Goal: Task Accomplishment & Management: Manage account settings

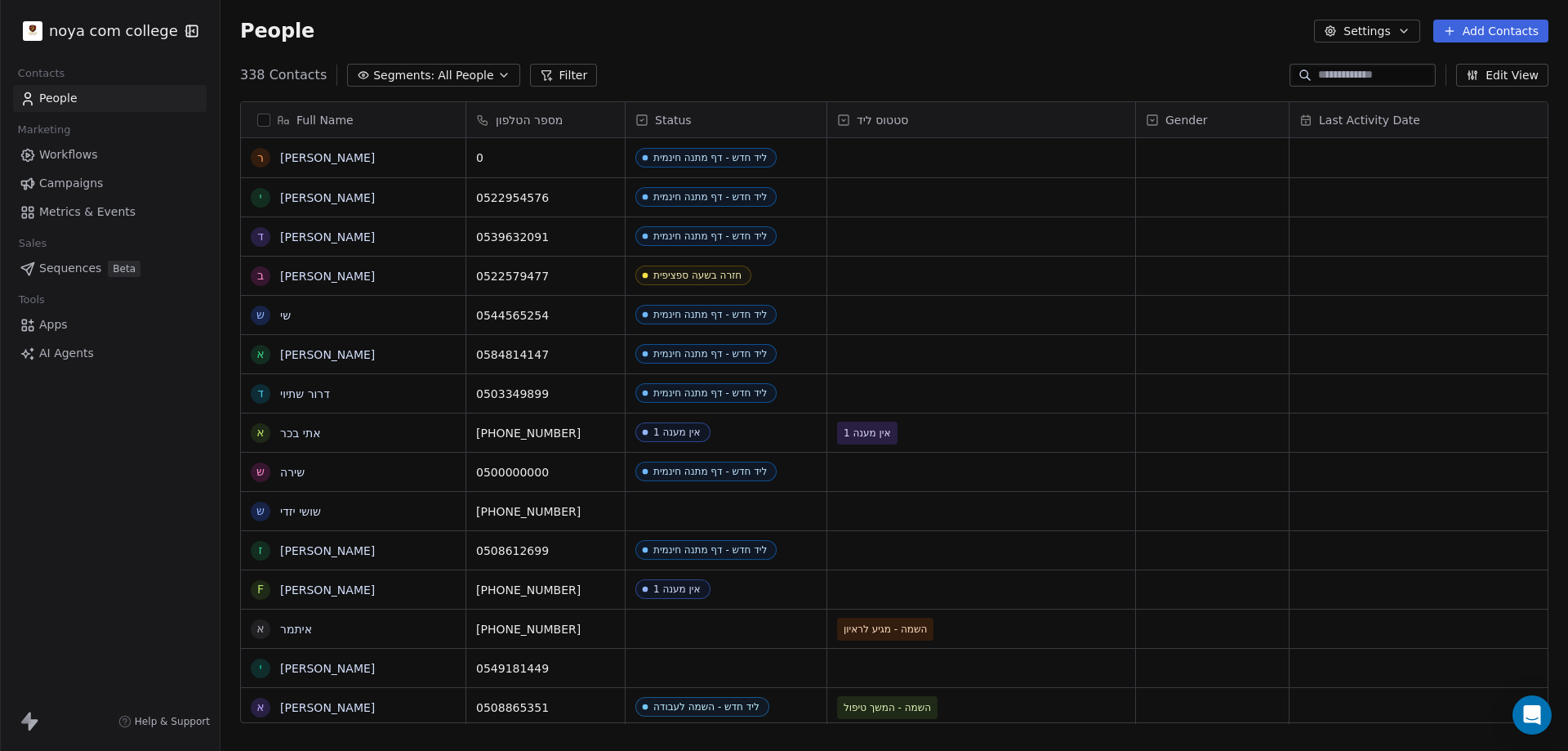
scroll to position [648, 1336]
click at [1352, 72] on input at bounding box center [1375, 75] width 114 height 16
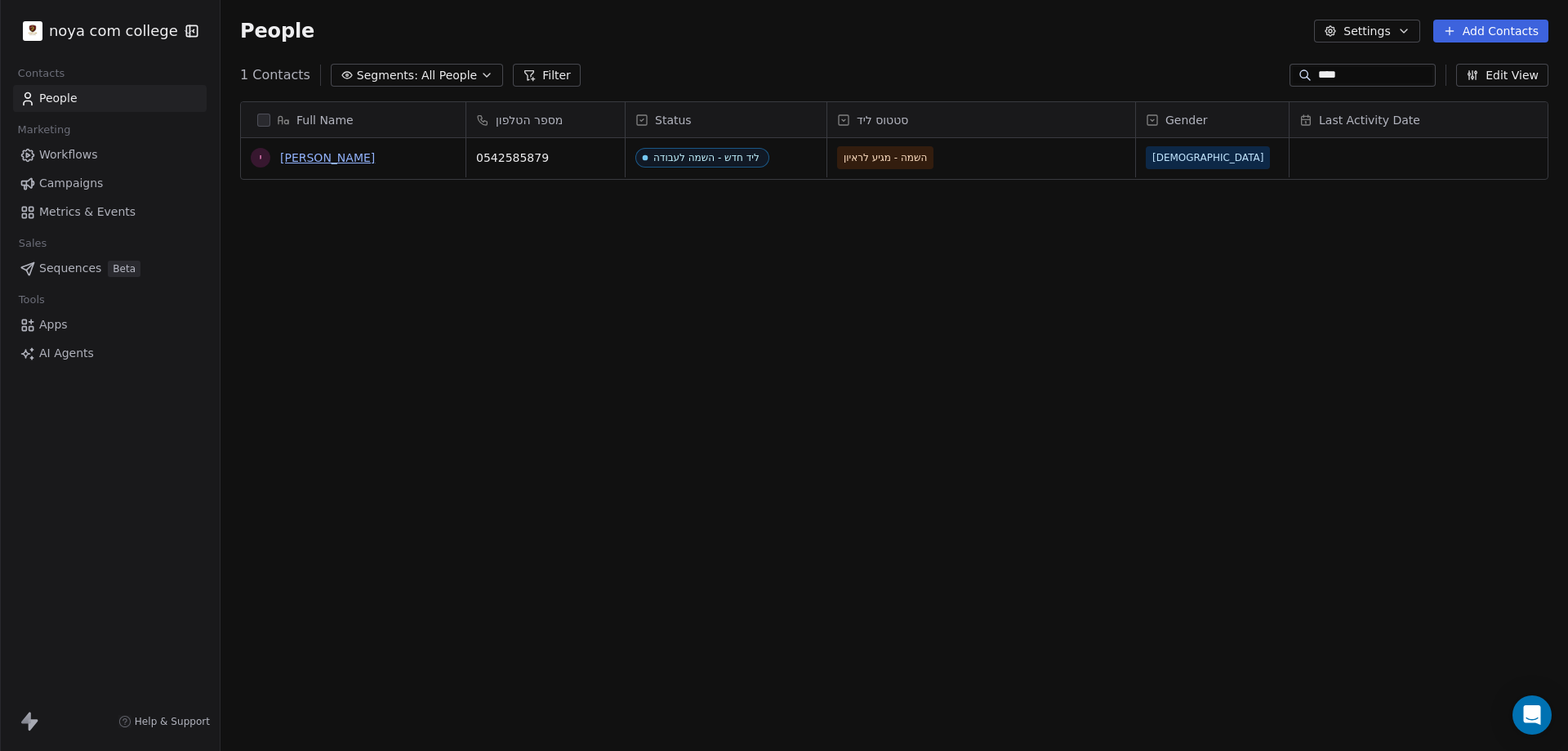
type input "****"
click at [287, 154] on link "יועד דניאל" at bounding box center [327, 158] width 95 height 13
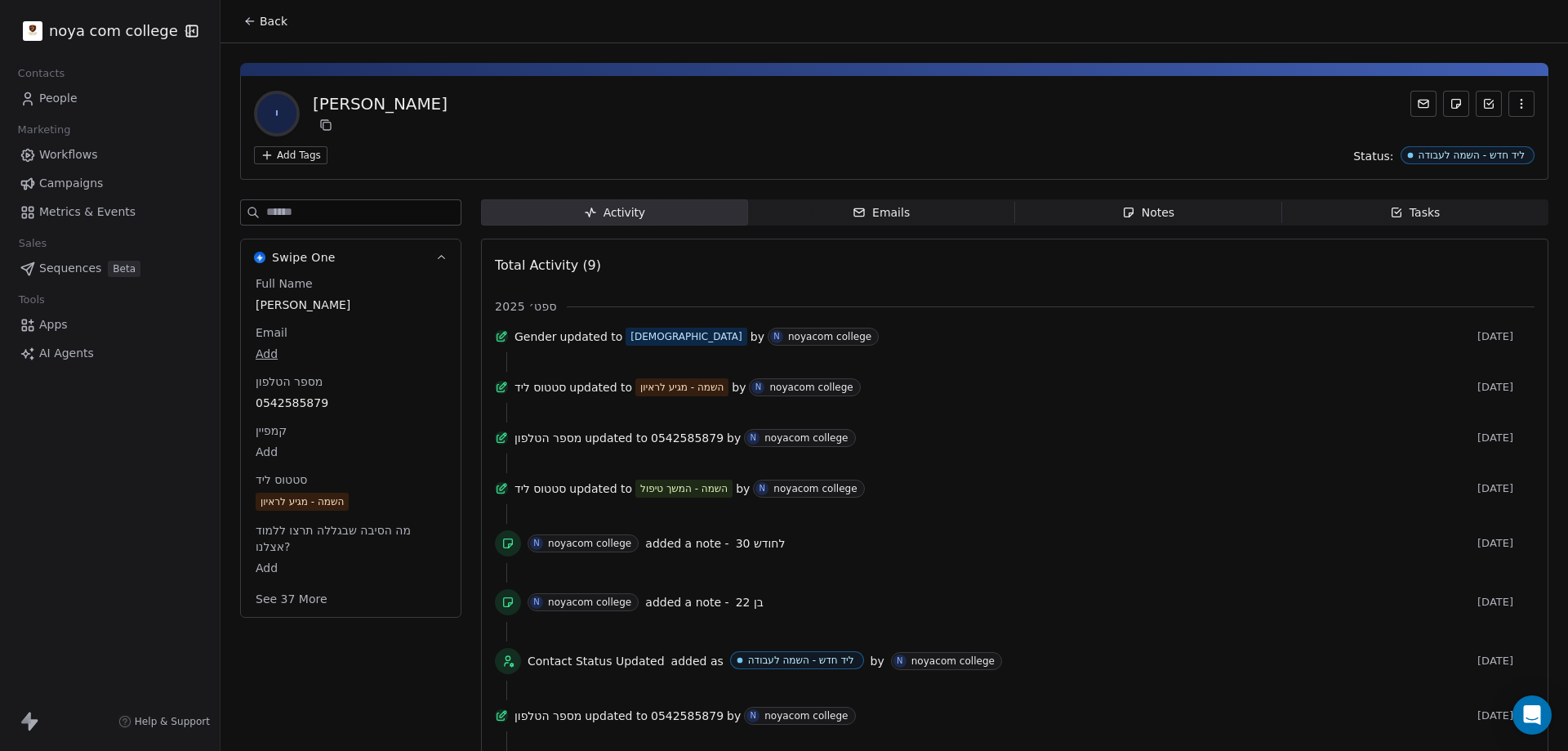
click at [1170, 211] on span "Notes Notes" at bounding box center [1149, 212] width 267 height 26
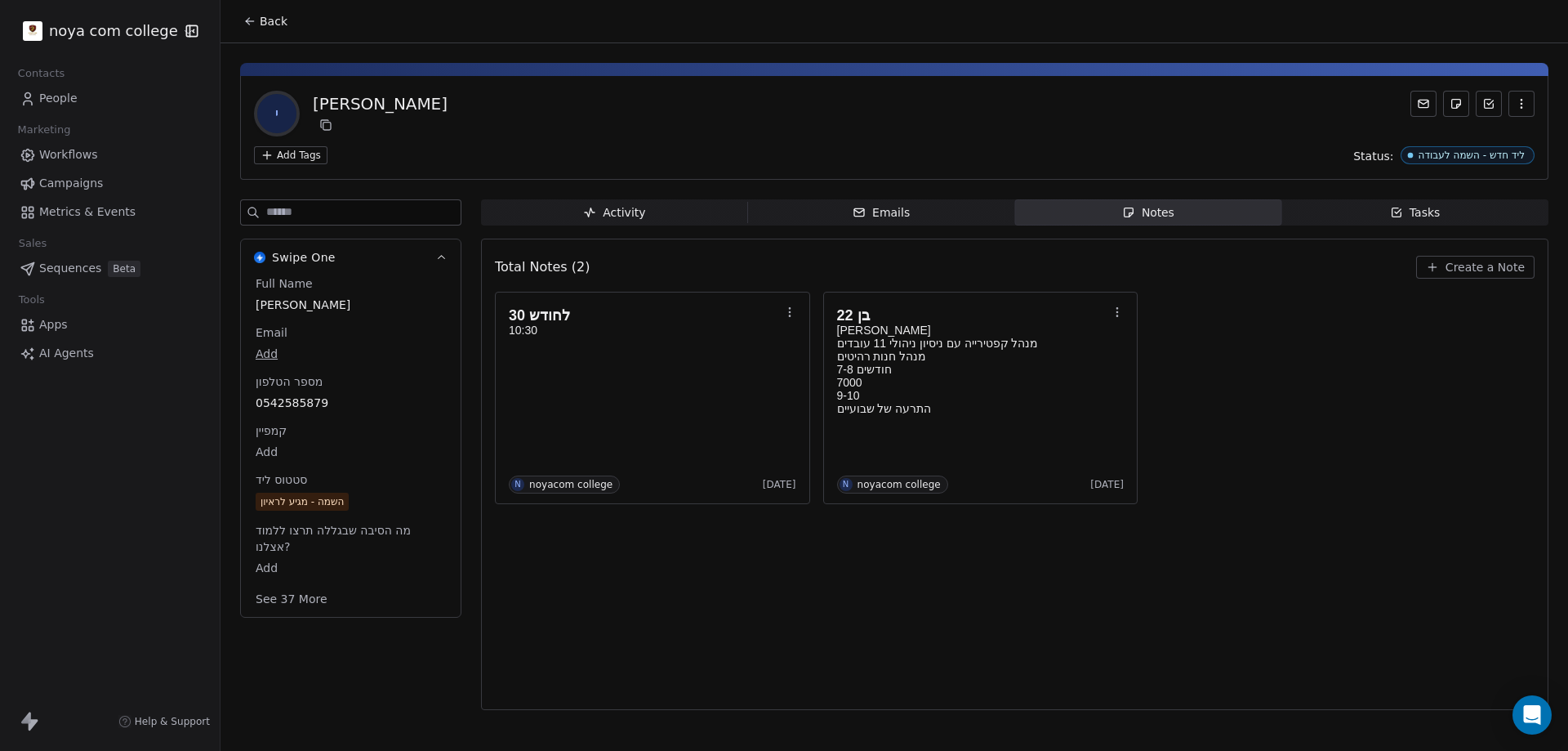
click at [284, 14] on span "Back" at bounding box center [273, 21] width 28 height 16
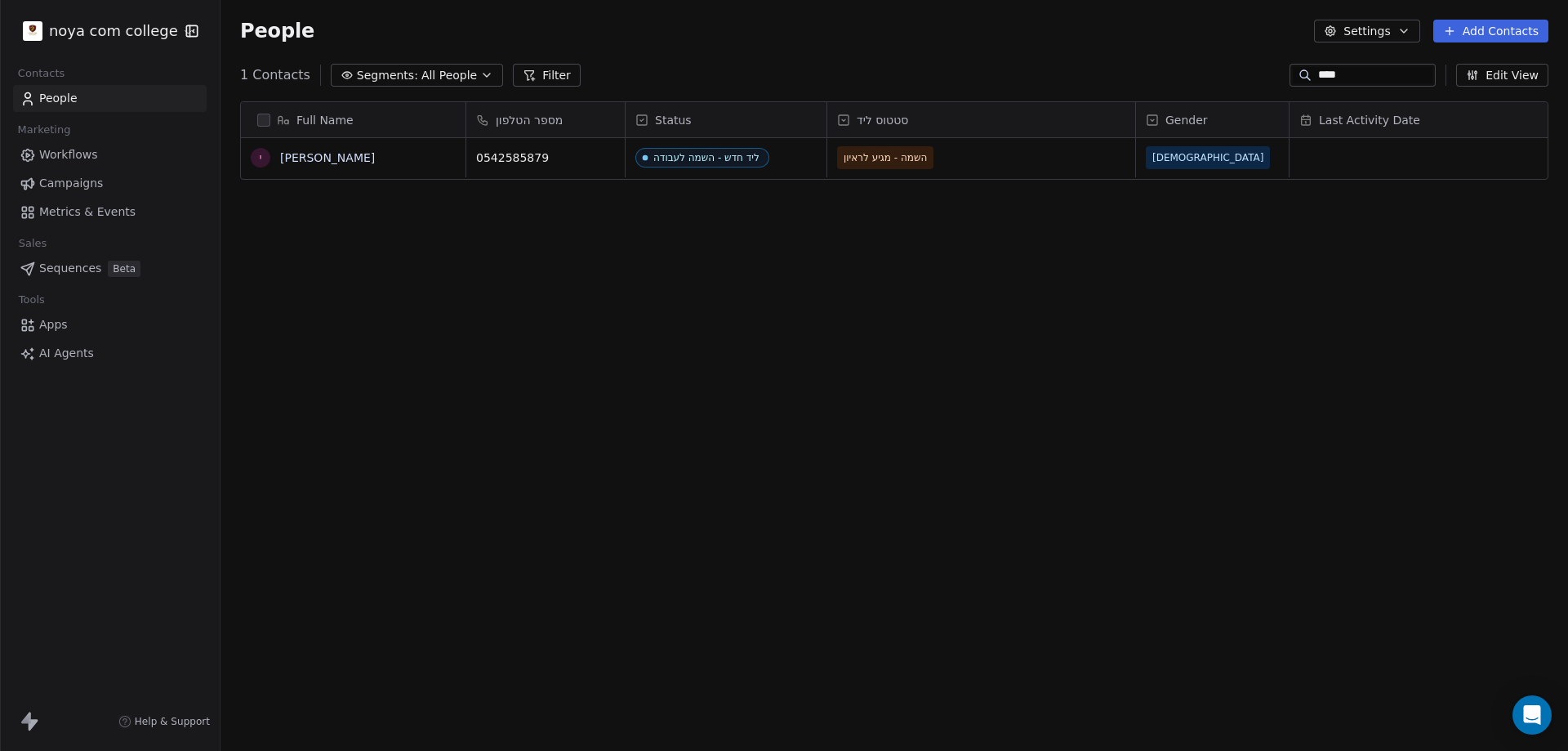
scroll to position [648, 1336]
click at [122, 34] on html "noya com college Contacts People Marketing Workflows Campaigns Metrics & Events…" at bounding box center [784, 375] width 1568 height 751
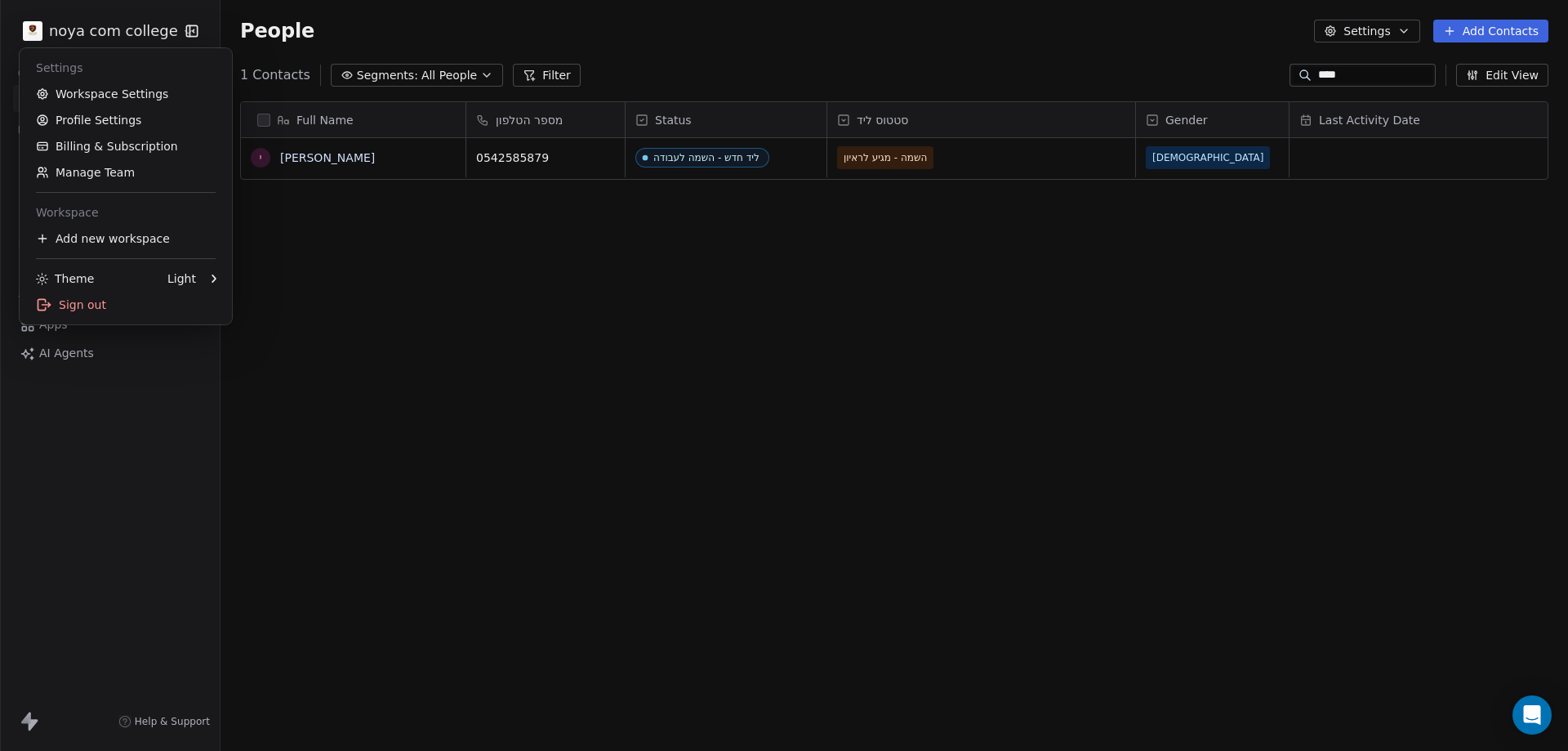
click at [267, 43] on html "noya com college Contacts People Marketing Workflows Campaigns Metrics & Events…" at bounding box center [784, 375] width 1568 height 751
click at [68, 40] on html "noya com college Contacts People Marketing Workflows Campaigns Metrics & Events…" at bounding box center [784, 375] width 1568 height 751
click at [71, 90] on link "Workspace Settings" at bounding box center [126, 93] width 200 height 26
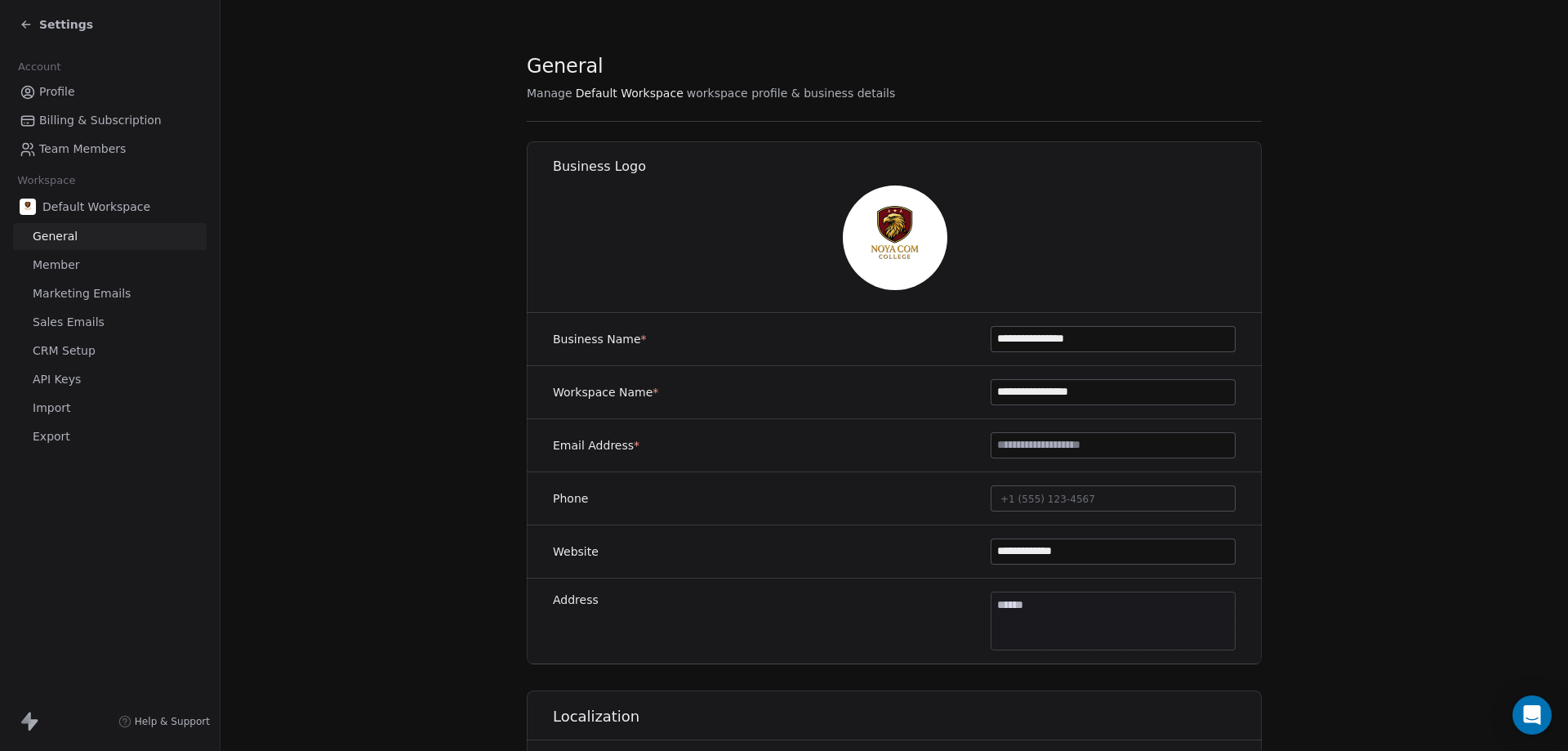
click at [49, 85] on span "Profile" at bounding box center [57, 91] width 36 height 17
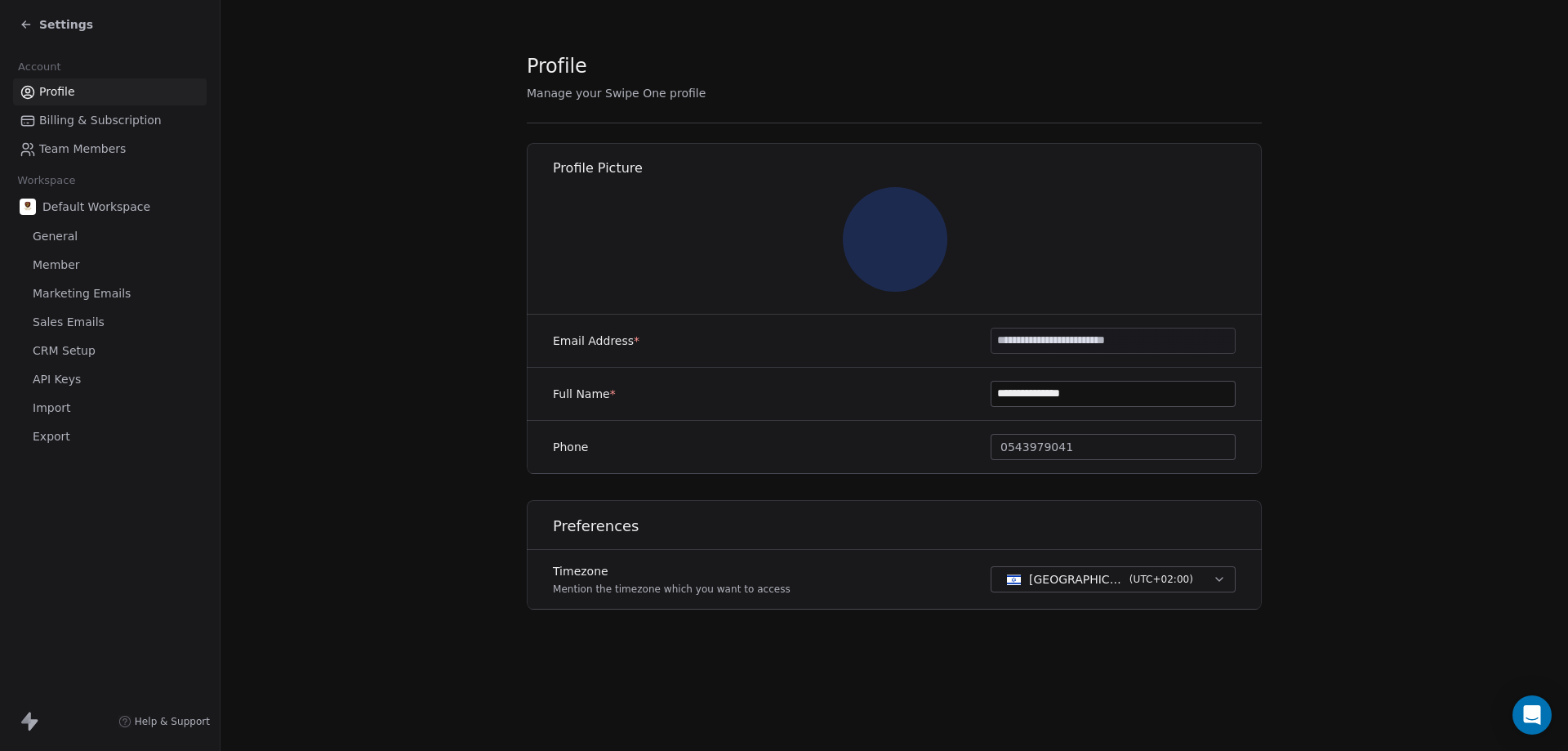
click at [35, 20] on div "Settings" at bounding box center [56, 23] width 74 height 16
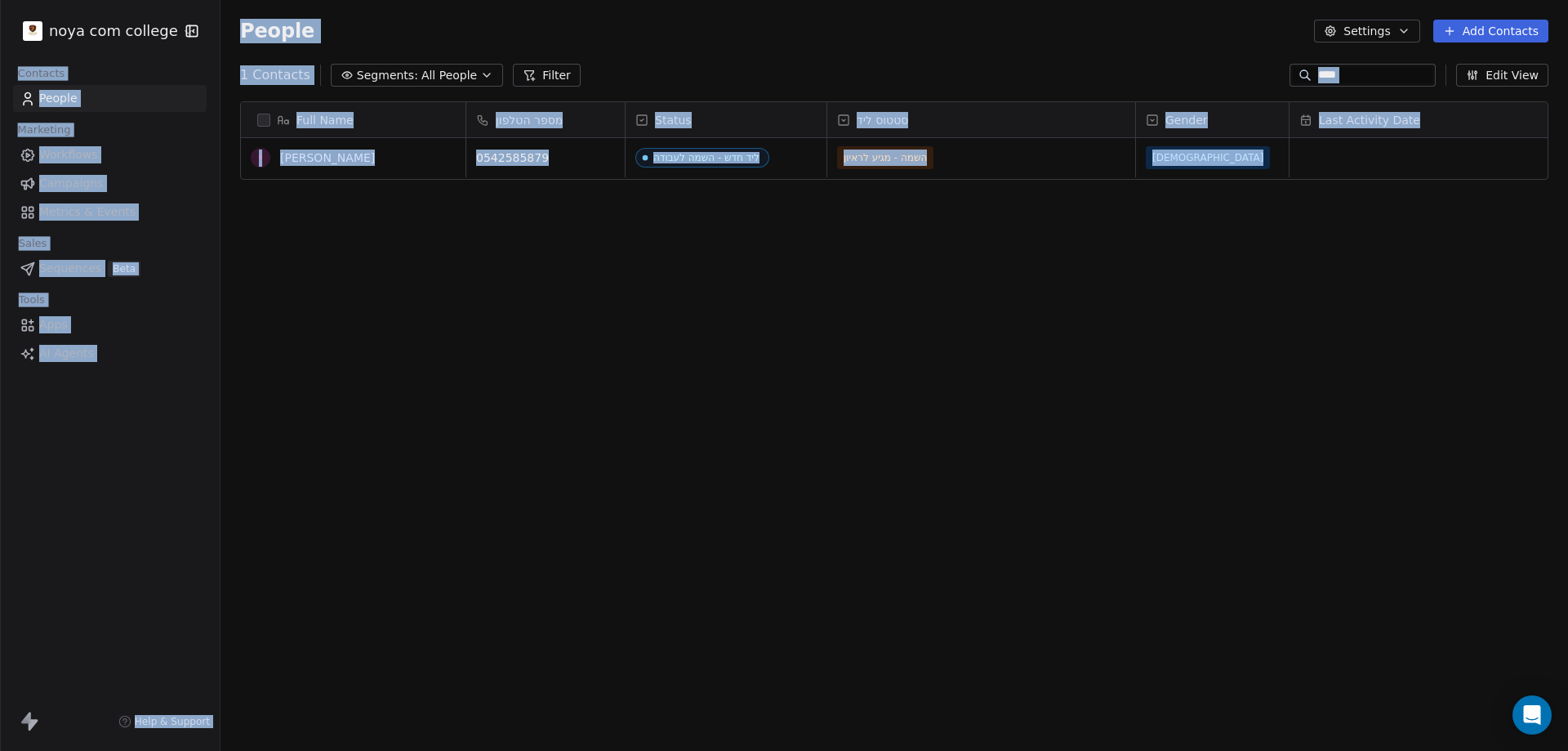
click at [1, 20] on div at bounding box center [0, 375] width 1 height 751
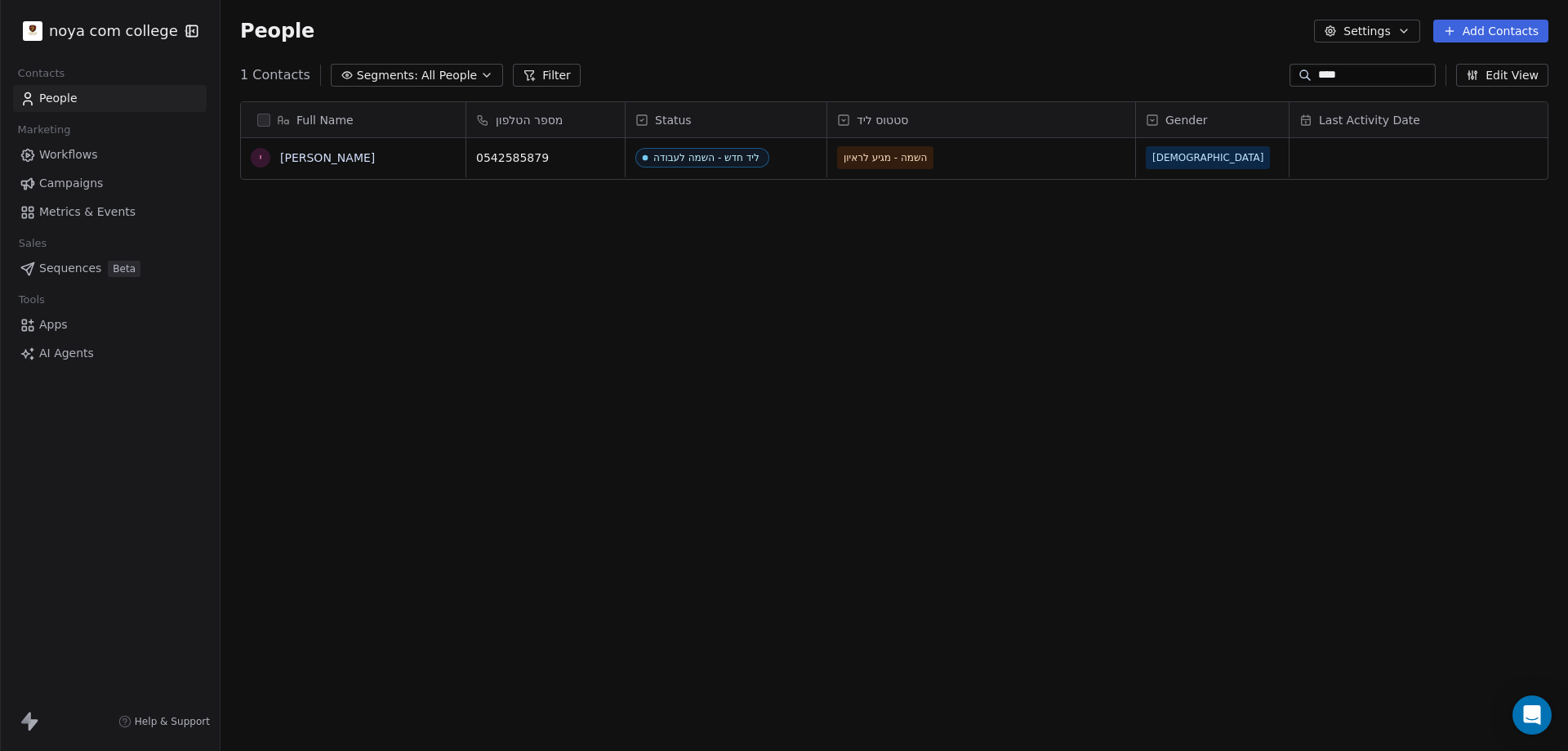
click at [1392, 67] on input "****" at bounding box center [1375, 75] width 114 height 16
click at [1408, 84] on div "****" at bounding box center [1362, 75] width 146 height 23
click at [1407, 84] on div "****" at bounding box center [1362, 75] width 146 height 23
click at [1402, 80] on input "****" at bounding box center [1375, 75] width 114 height 16
click at [1402, 79] on input "****" at bounding box center [1375, 75] width 114 height 16
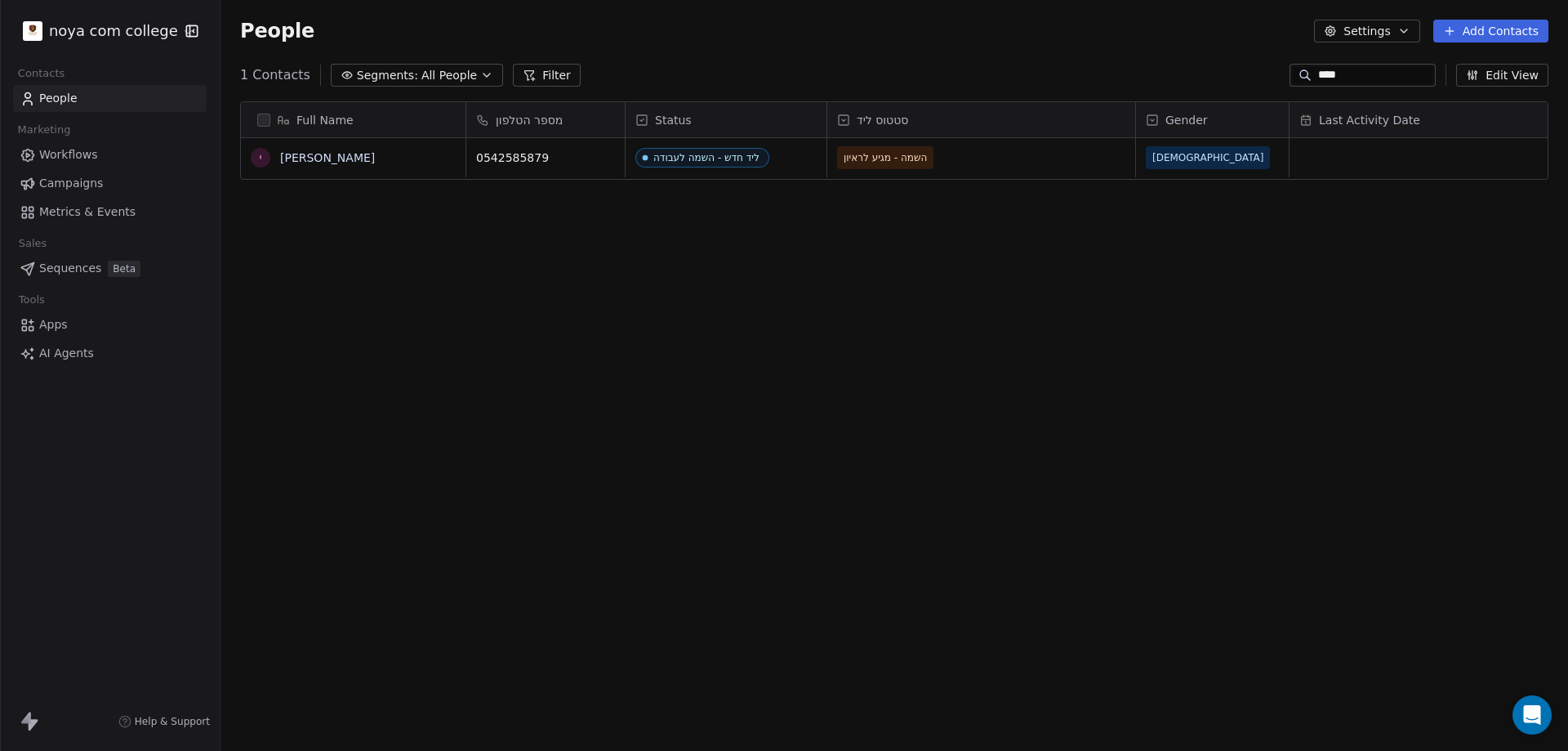
click at [1399, 84] on div "****" at bounding box center [1362, 75] width 146 height 23
click at [1395, 75] on input "****" at bounding box center [1375, 75] width 114 height 16
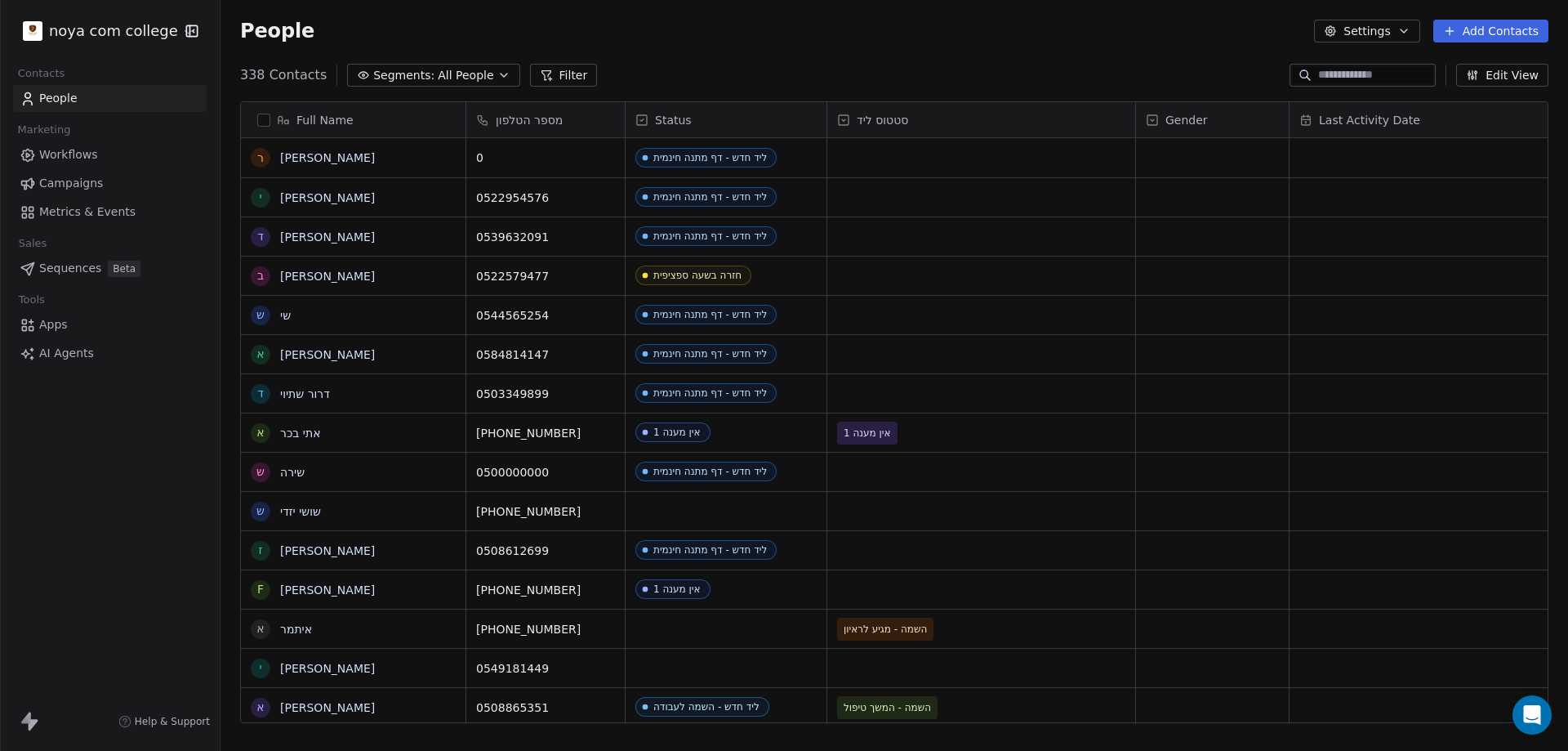
click at [555, 74] on button "Filter" at bounding box center [564, 75] width 68 height 23
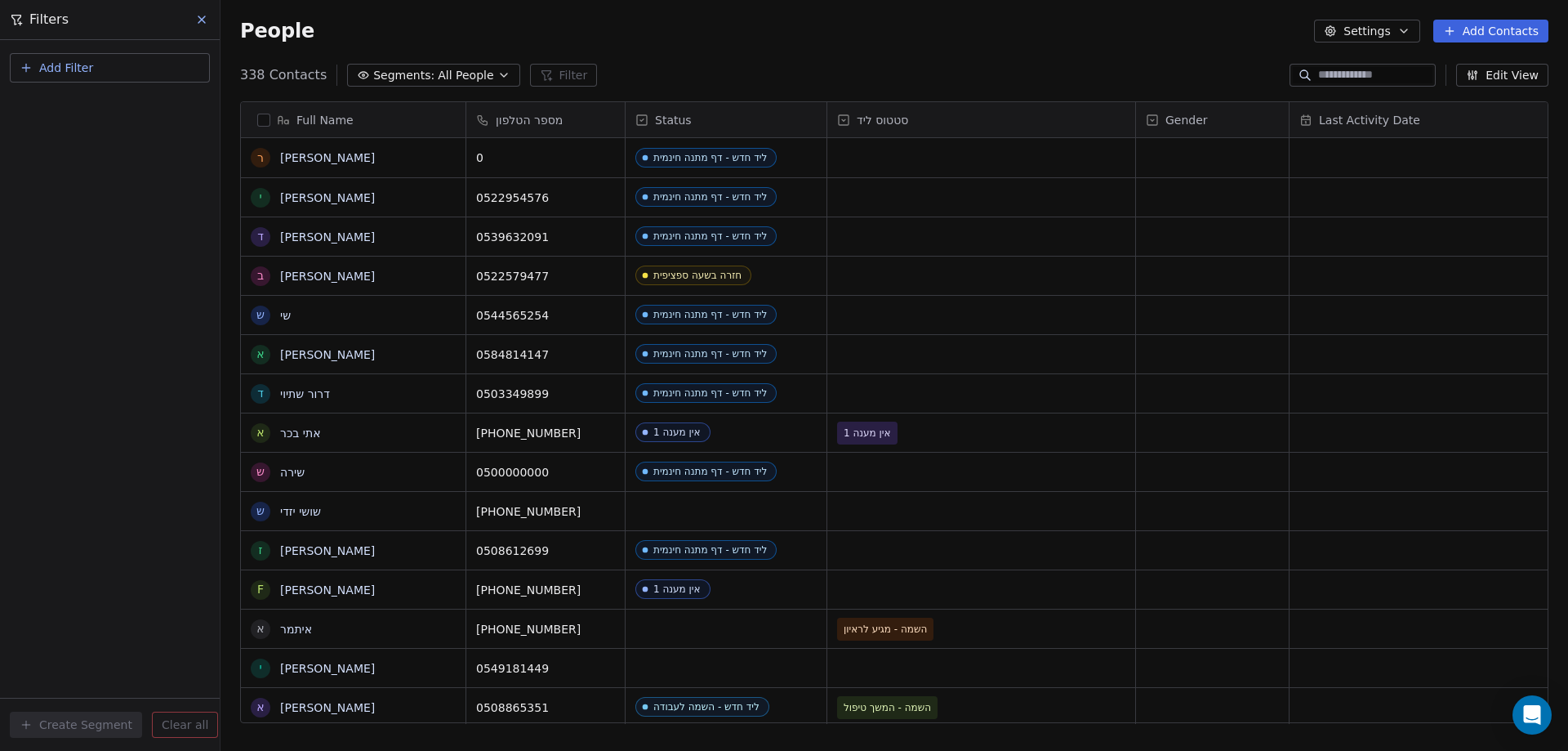
click at [1333, 65] on div at bounding box center [1362, 75] width 146 height 23
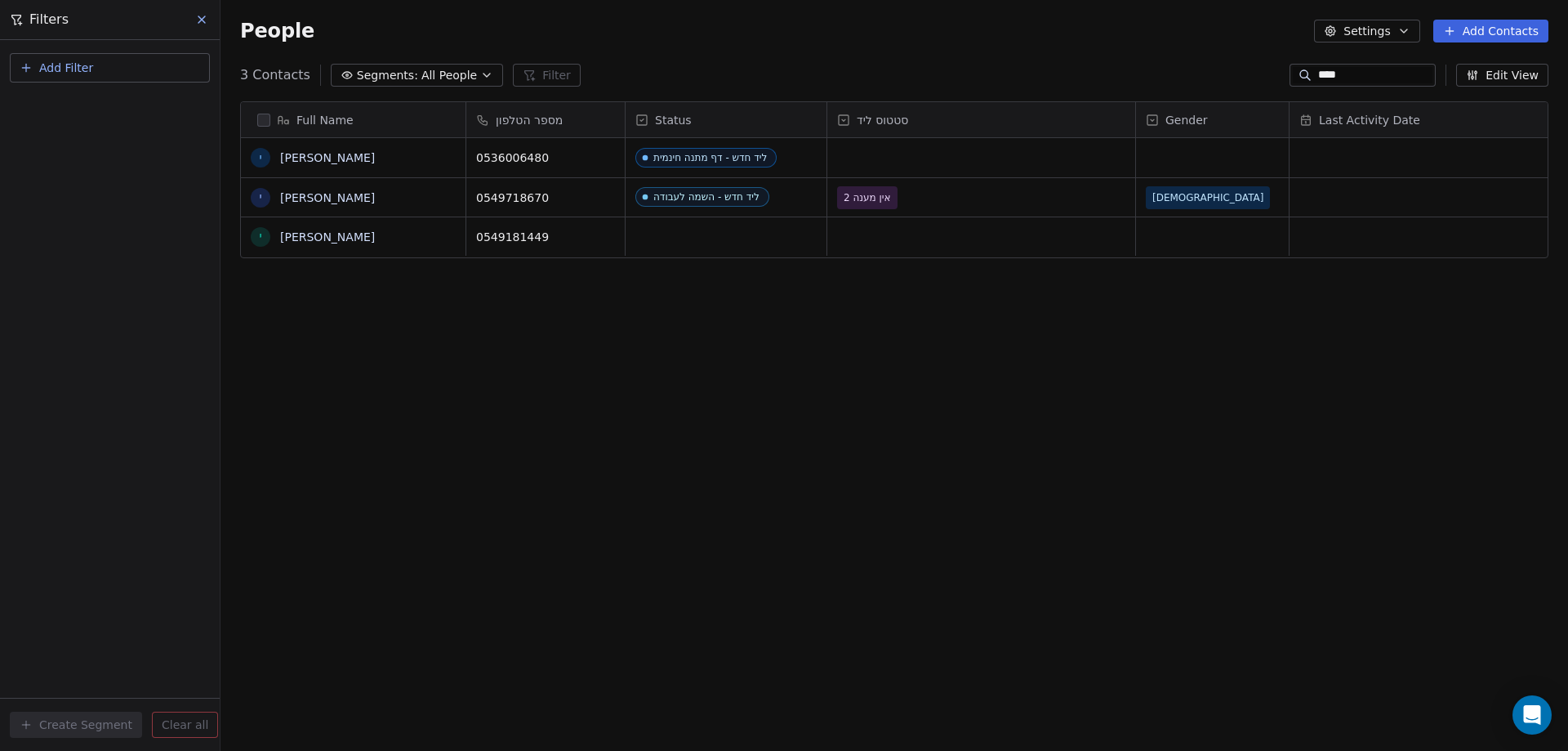
type input "****"
click at [530, 237] on span "0549181449" at bounding box center [530, 237] width 107 height 16
click at [530, 237] on input "**********" at bounding box center [545, 237] width 152 height 33
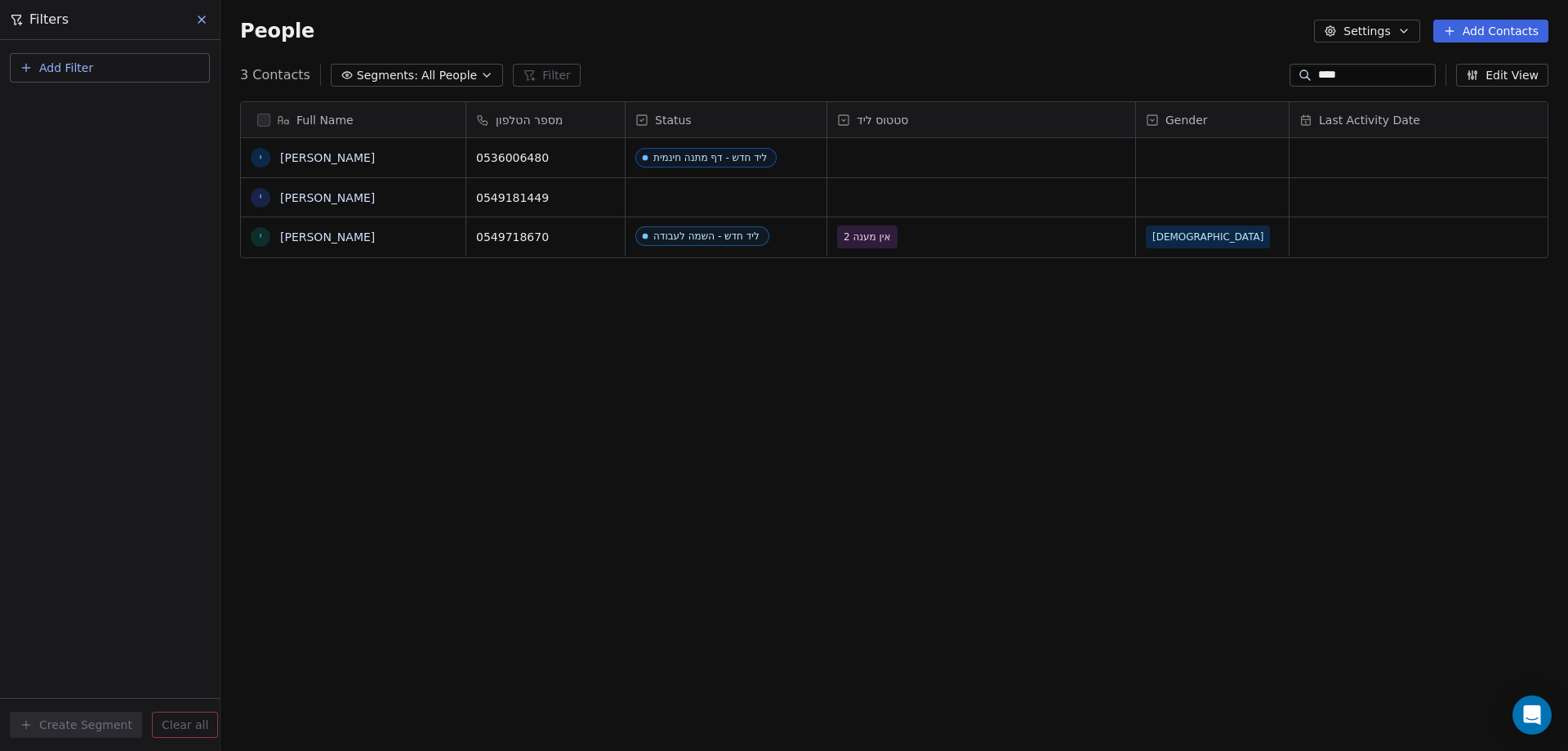
click at [628, 391] on html "noya com college Contacts People Marketing Workflows Campaigns Metrics & Events…" at bounding box center [784, 375] width 1568 height 751
click at [817, 363] on div "Full Name י יובל י יובל שלמון י יובל פייסבוק מספר הטלפון Status סטטוס ליד Gende…" at bounding box center [894, 419] width 1347 height 661
click at [715, 202] on div "grid" at bounding box center [726, 197] width 201 height 39
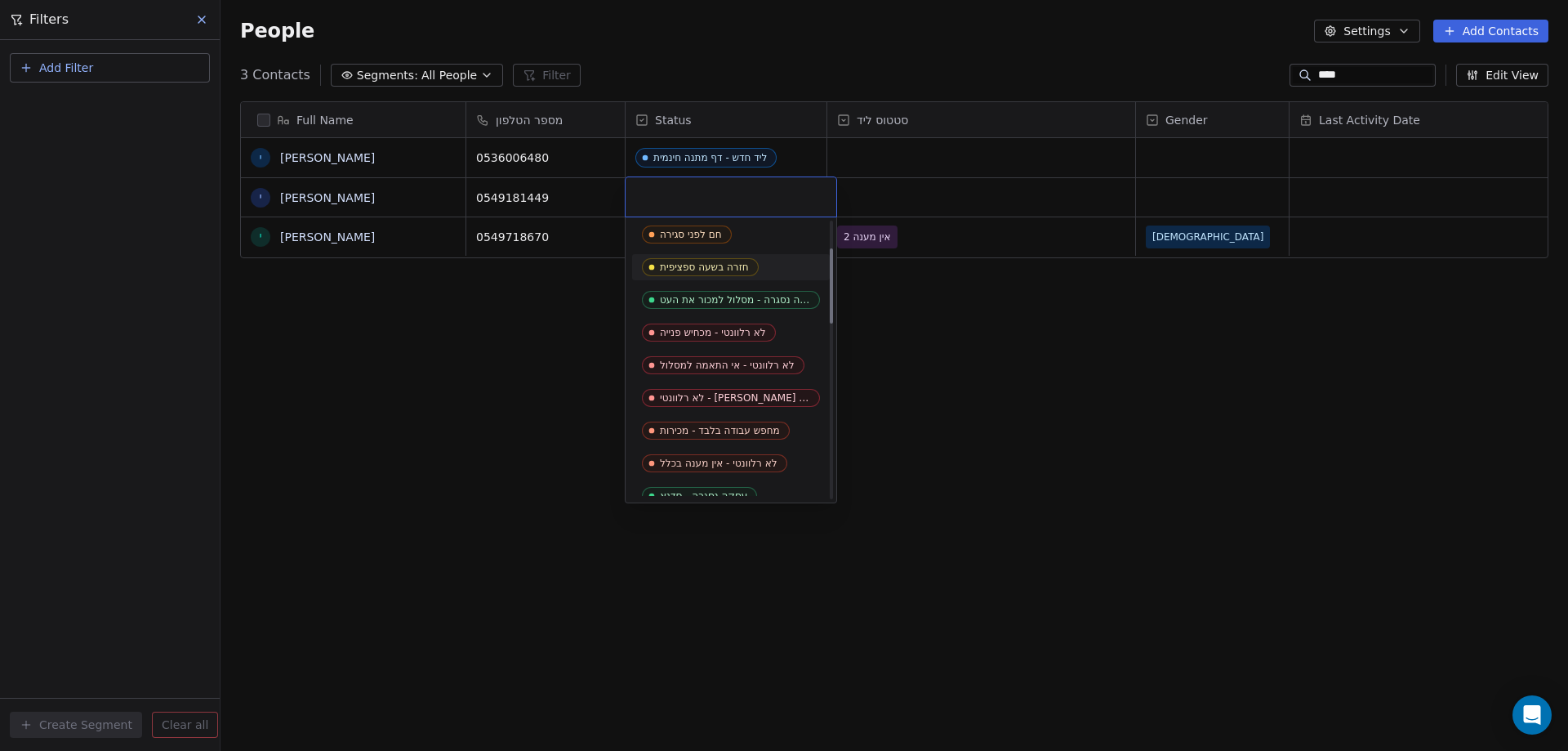
scroll to position [245, 0]
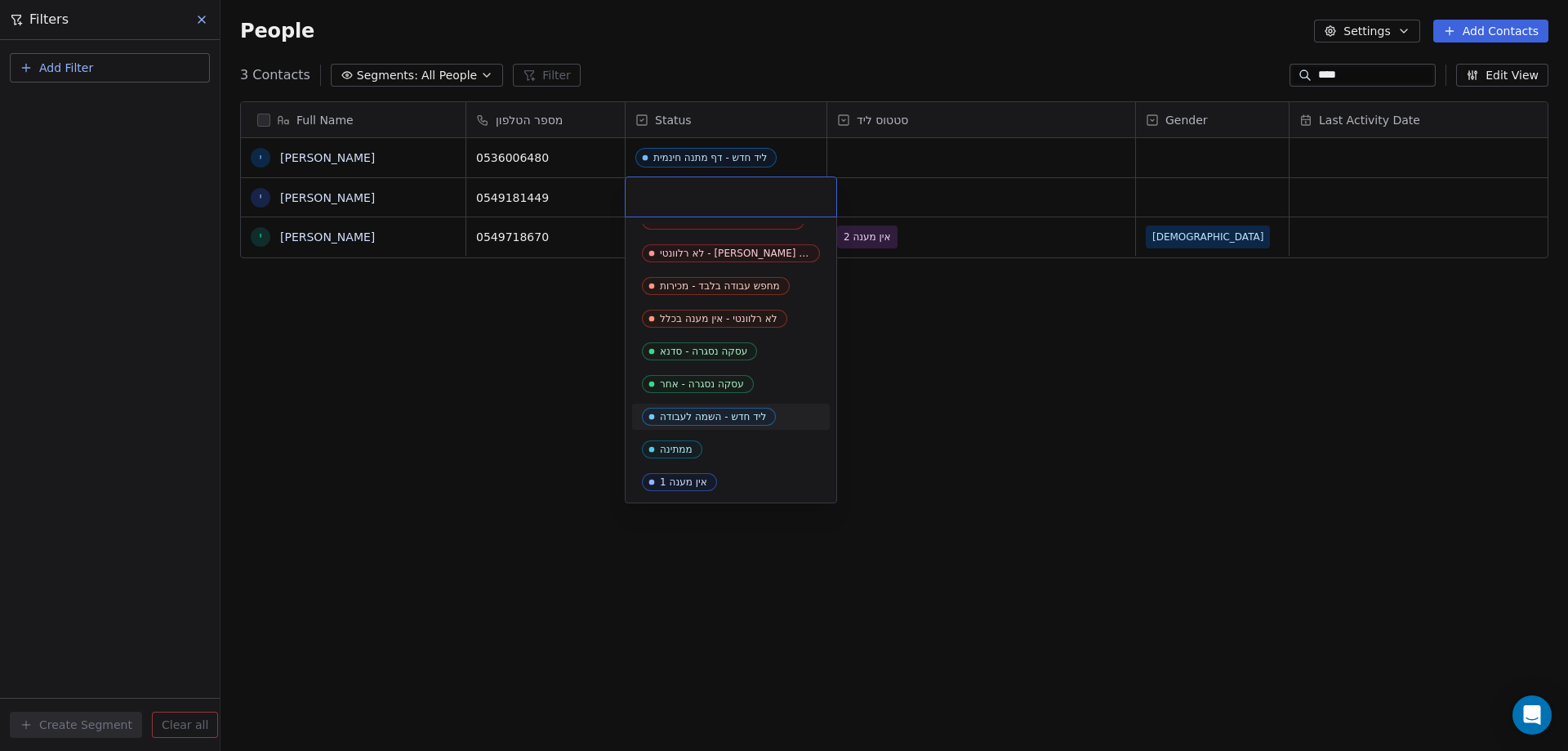
click at [753, 409] on span "ליד חדש - השמה לעבודה" at bounding box center [709, 416] width 134 height 18
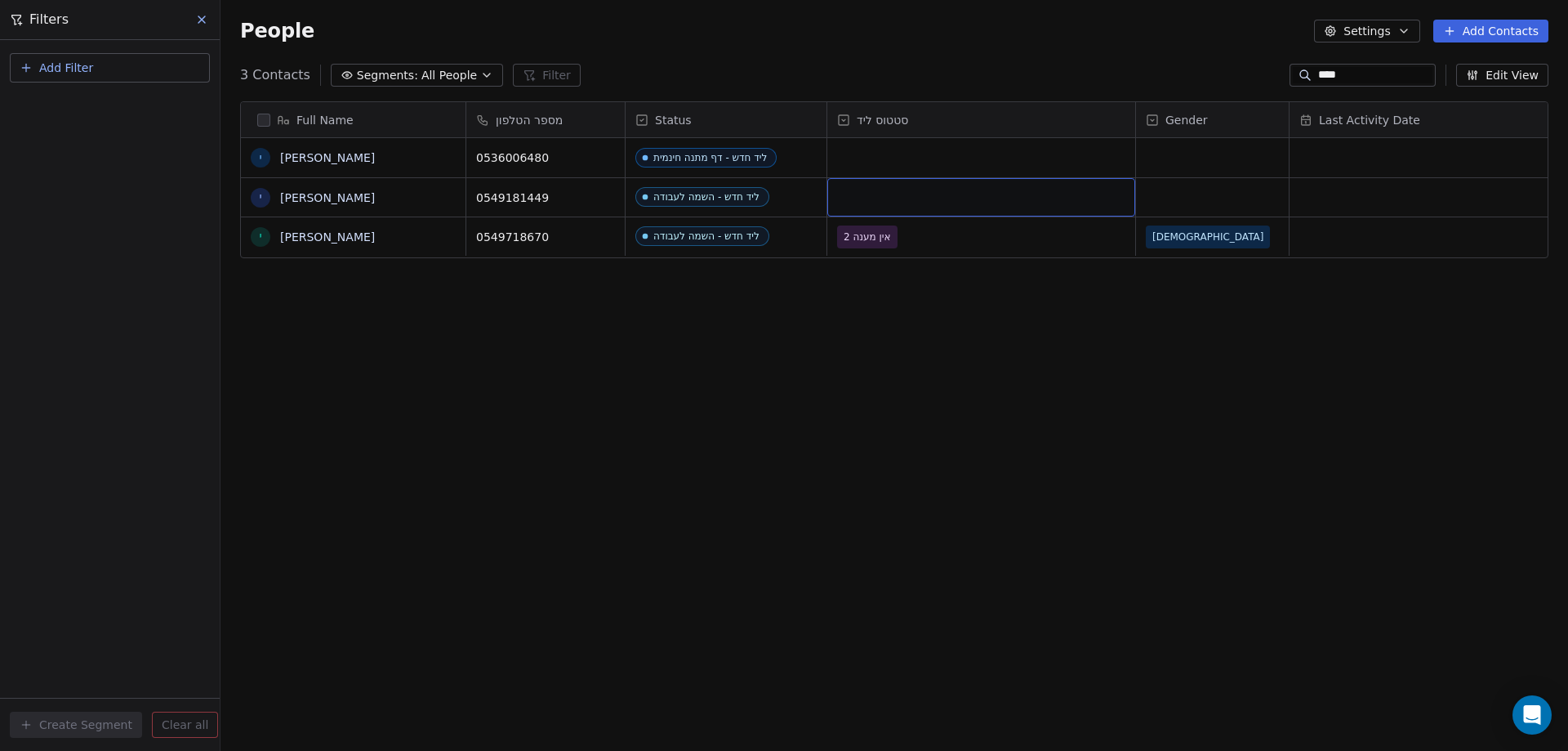
click at [948, 200] on div "grid" at bounding box center [981, 197] width 308 height 39
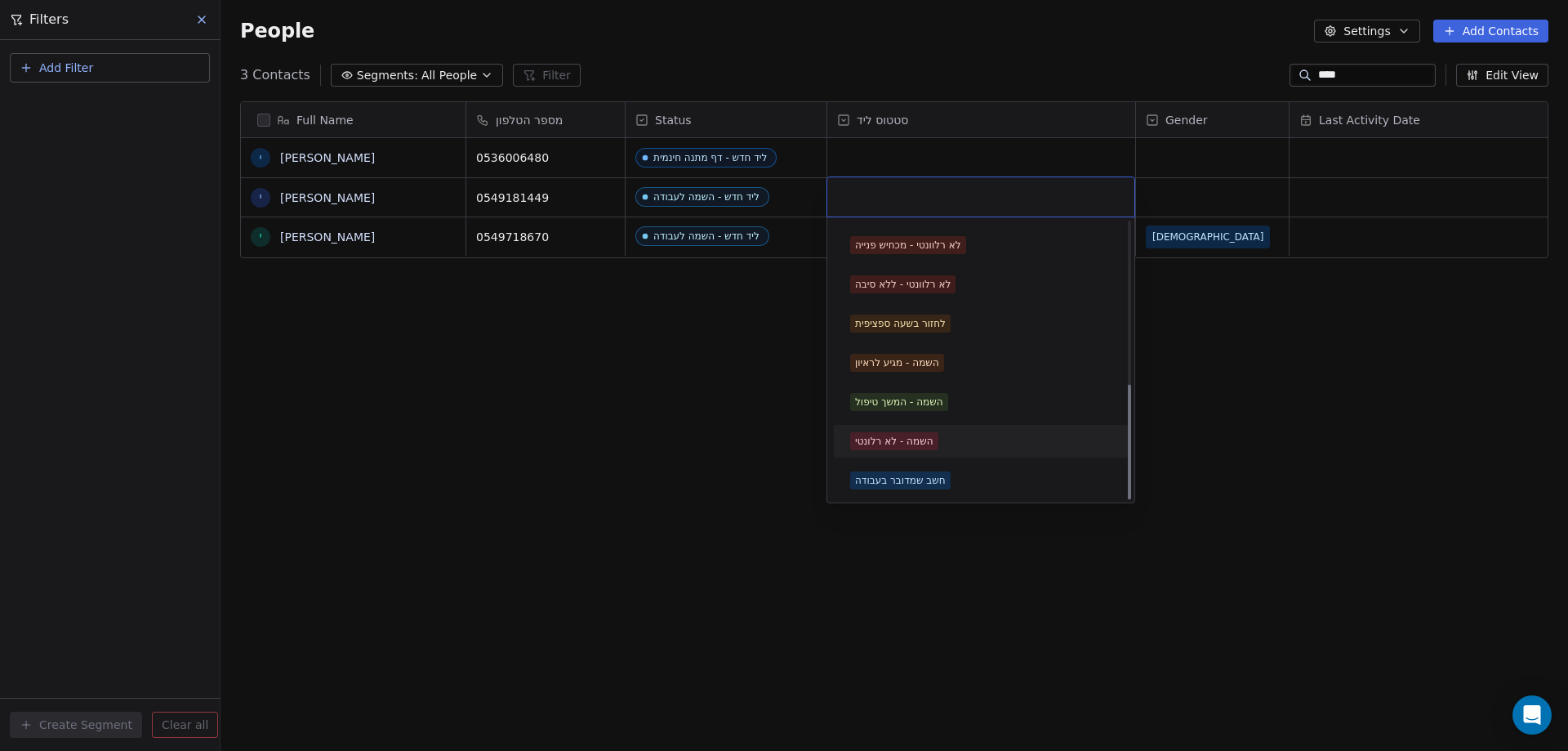
scroll to position [388, 0]
click at [928, 352] on div "השמה - מגיע לראיון" at bounding box center [981, 362] width 281 height 26
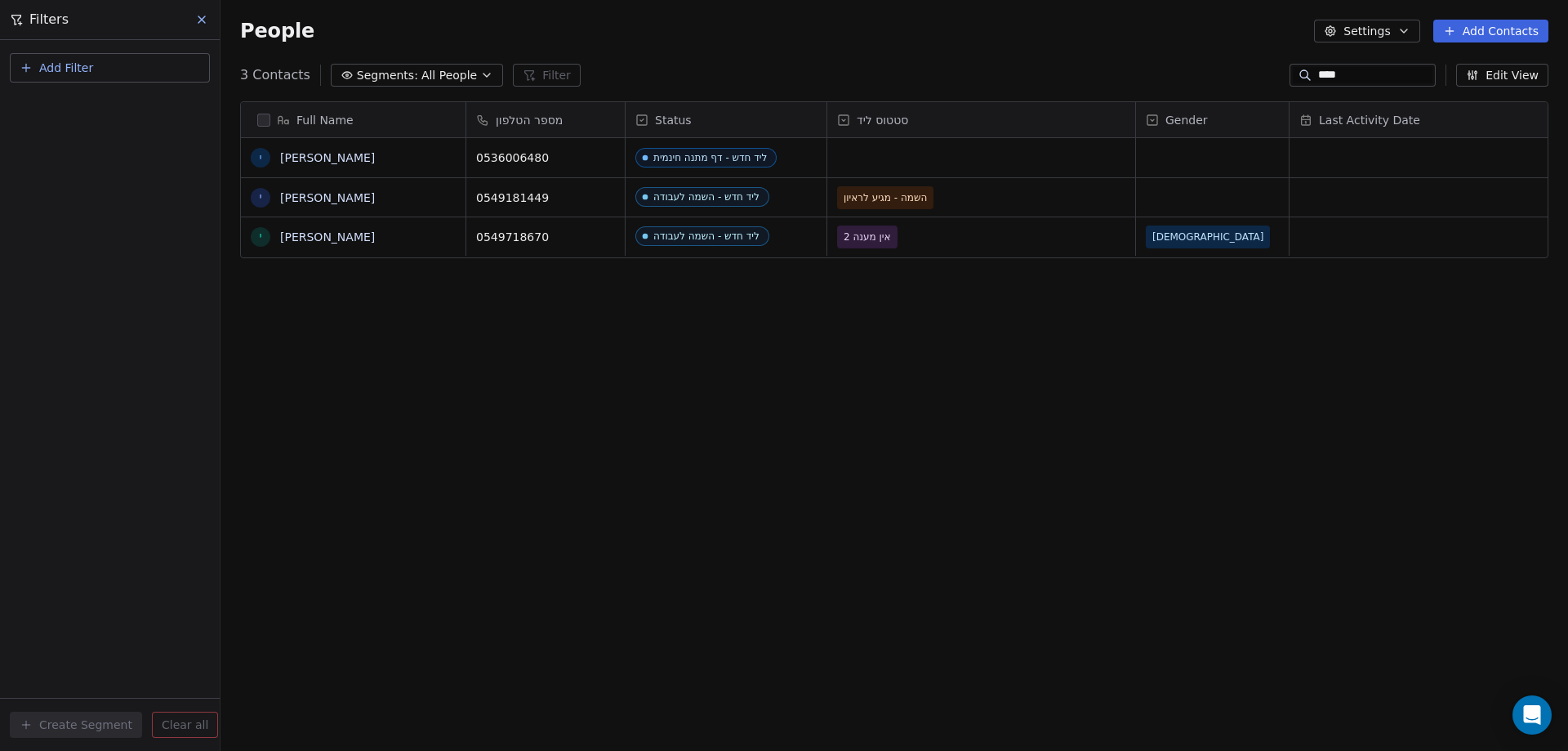
click at [619, 322] on div "Full Name י יובל י יובל שלמון י יובל פייסבוק מספר הטלפון Status סטטוס ליד Gende…" at bounding box center [894, 419] width 1347 height 661
click at [304, 200] on link "[PERSON_NAME]" at bounding box center [327, 198] width 95 height 13
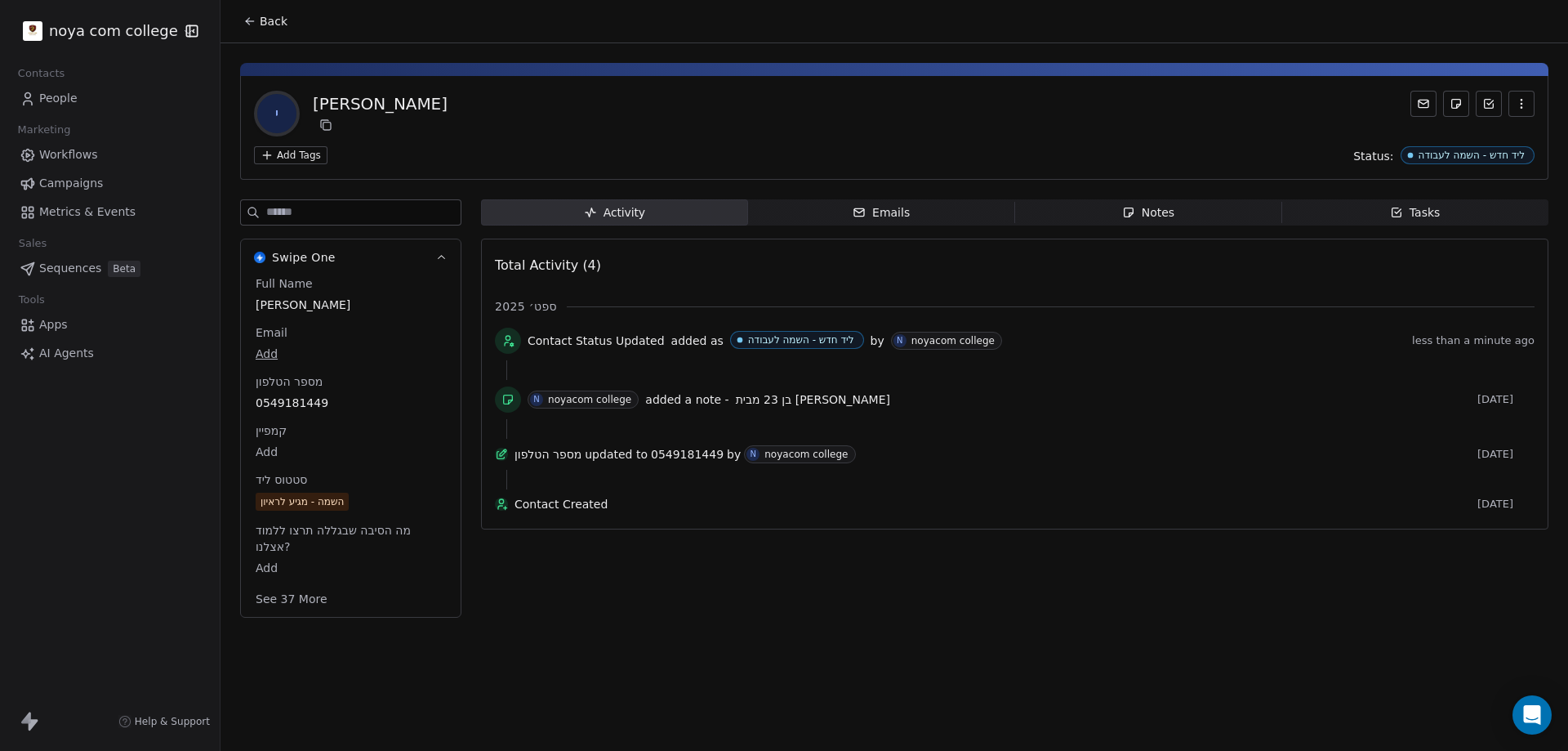
click at [1175, 211] on span "Notes Notes" at bounding box center [1149, 212] width 267 height 26
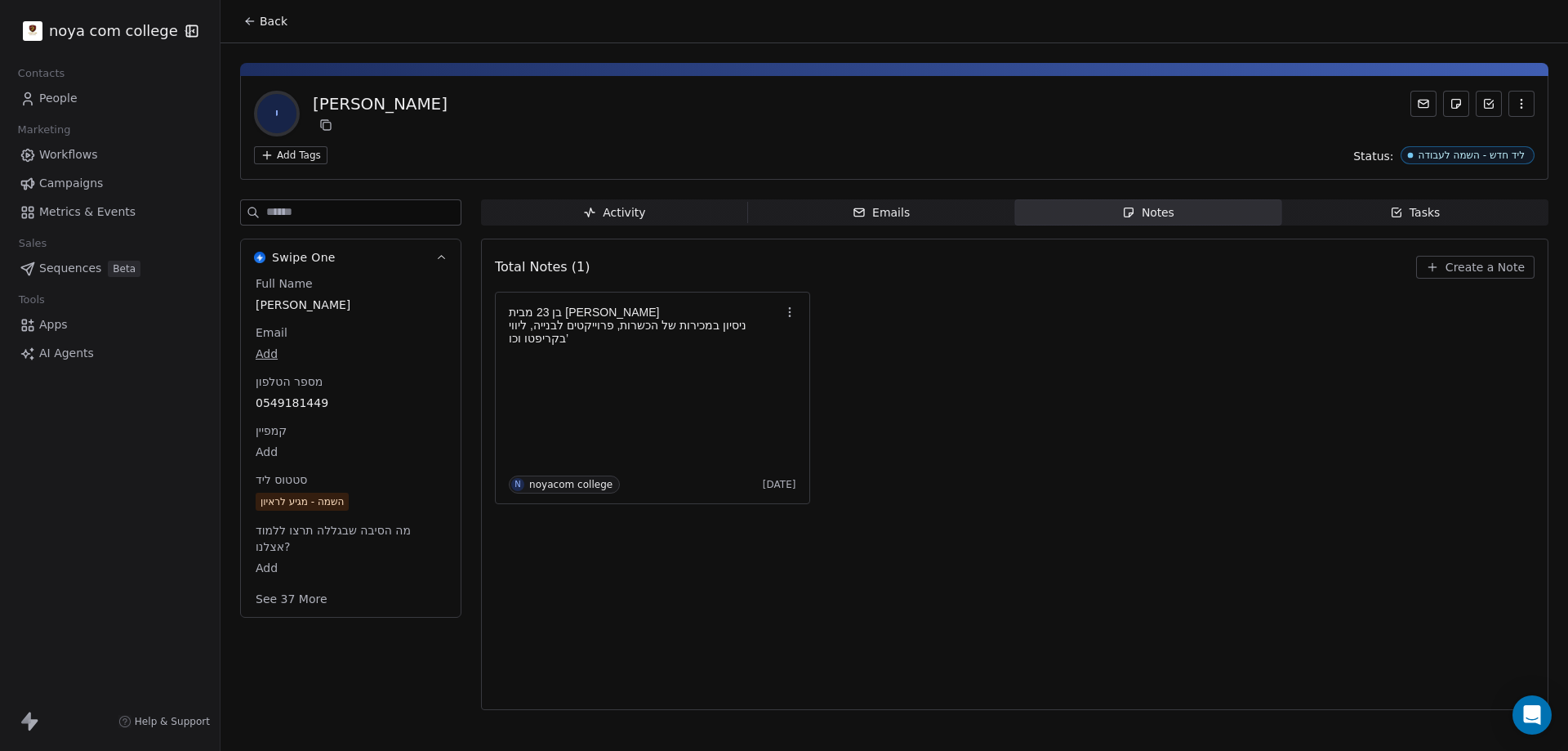
click at [1093, 371] on div "בן 23 מבית יצחק ניסיון במכירות של הכשרות, פרוייקטים לבנייה, ליווי בקריפטו וכו’ …" at bounding box center [1014, 398] width 1039 height 212
click at [263, 24] on span "Back" at bounding box center [273, 21] width 28 height 16
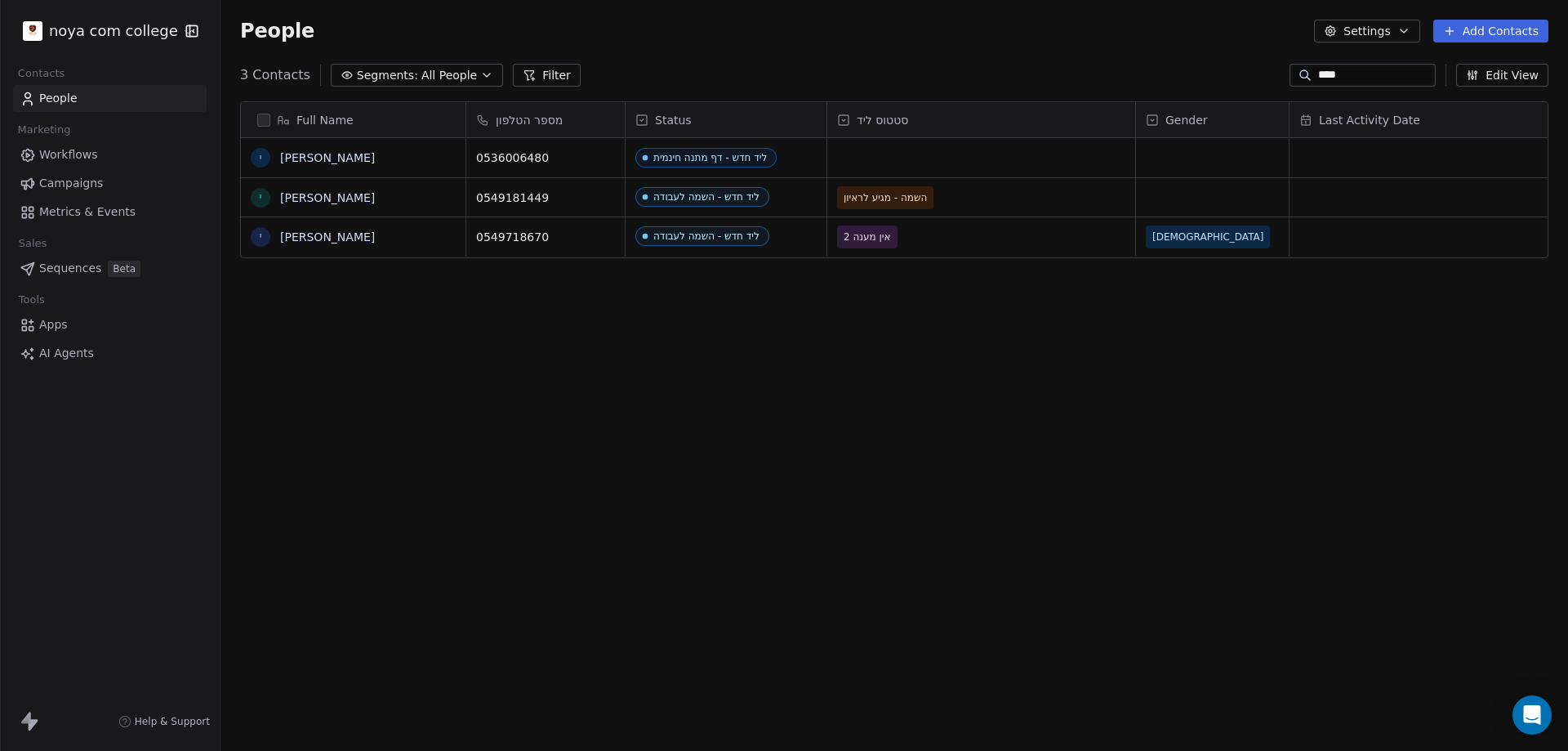
scroll to position [648, 1336]
drag, startPoint x: 408, startPoint y: 102, endPoint x: 419, endPoint y: 118, distance: 19.4
click at [419, 118] on div "Full Name י יובל י יובל פייסבוק י יובל שלמון מספר הטלפון Status סטטוס ליד Gende…" at bounding box center [893, 180] width 1308 height 157
click at [0, 509] on div at bounding box center [0, 375] width 1 height 751
click at [15, 400] on div "noya com college Contacts People Marketing Workflows Campaigns Metrics & Events…" at bounding box center [110, 375] width 220 height 751
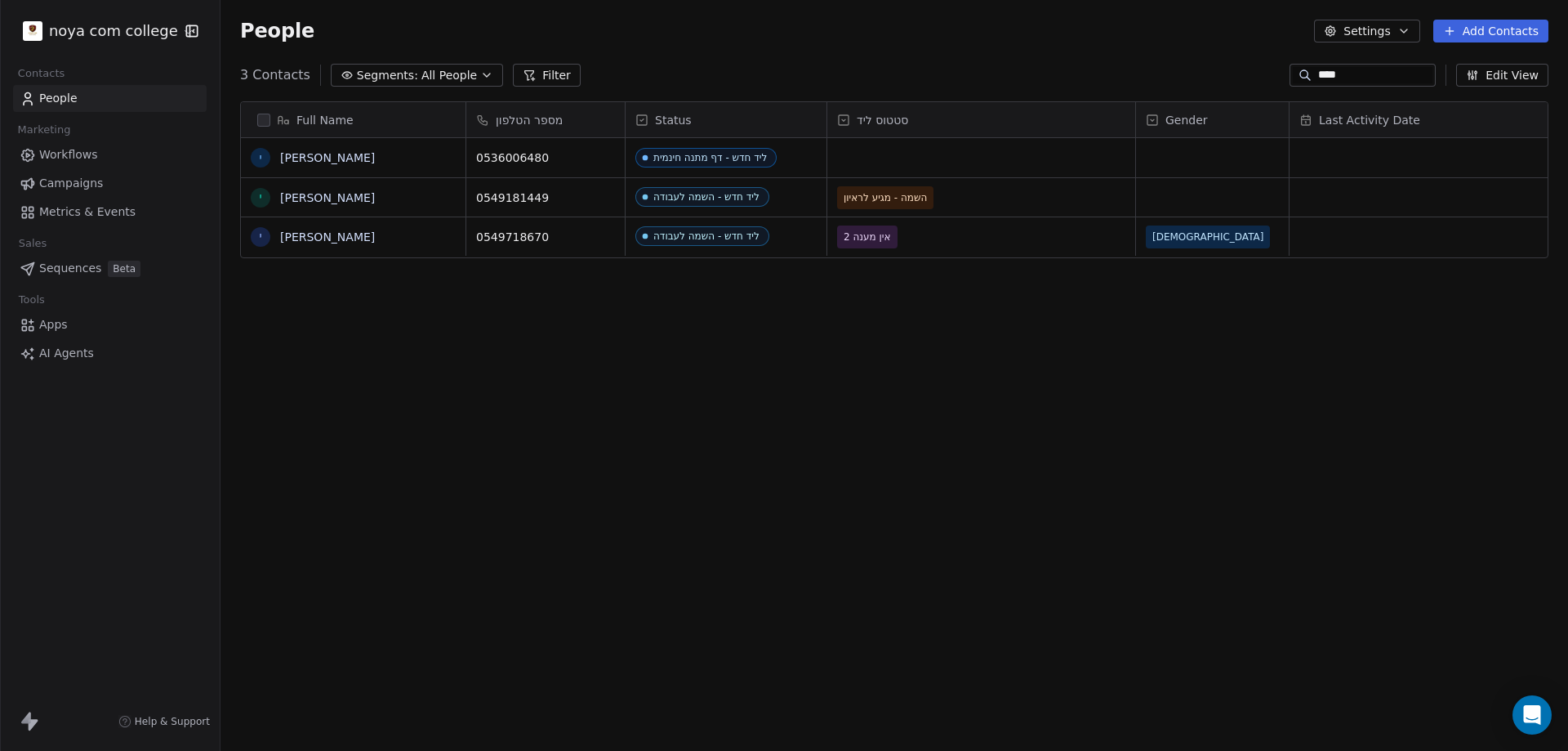
click at [40, 365] on div "noya com college Contacts People Marketing Workflows Campaigns Metrics & Events…" at bounding box center [110, 375] width 220 height 751
click at [1376, 73] on input "****" at bounding box center [1375, 75] width 114 height 16
type input "*"
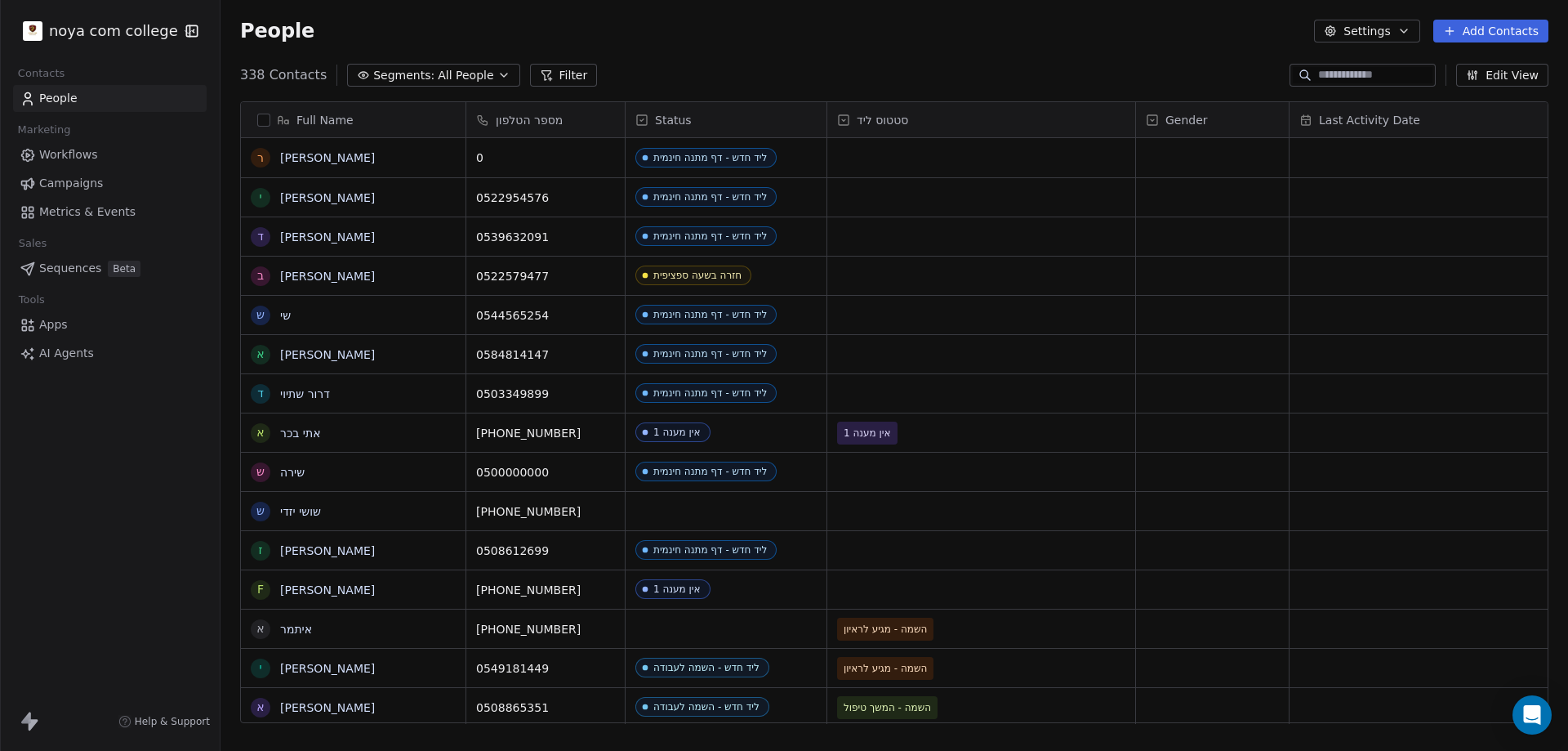
click at [545, 76] on button "Filter" at bounding box center [564, 75] width 68 height 23
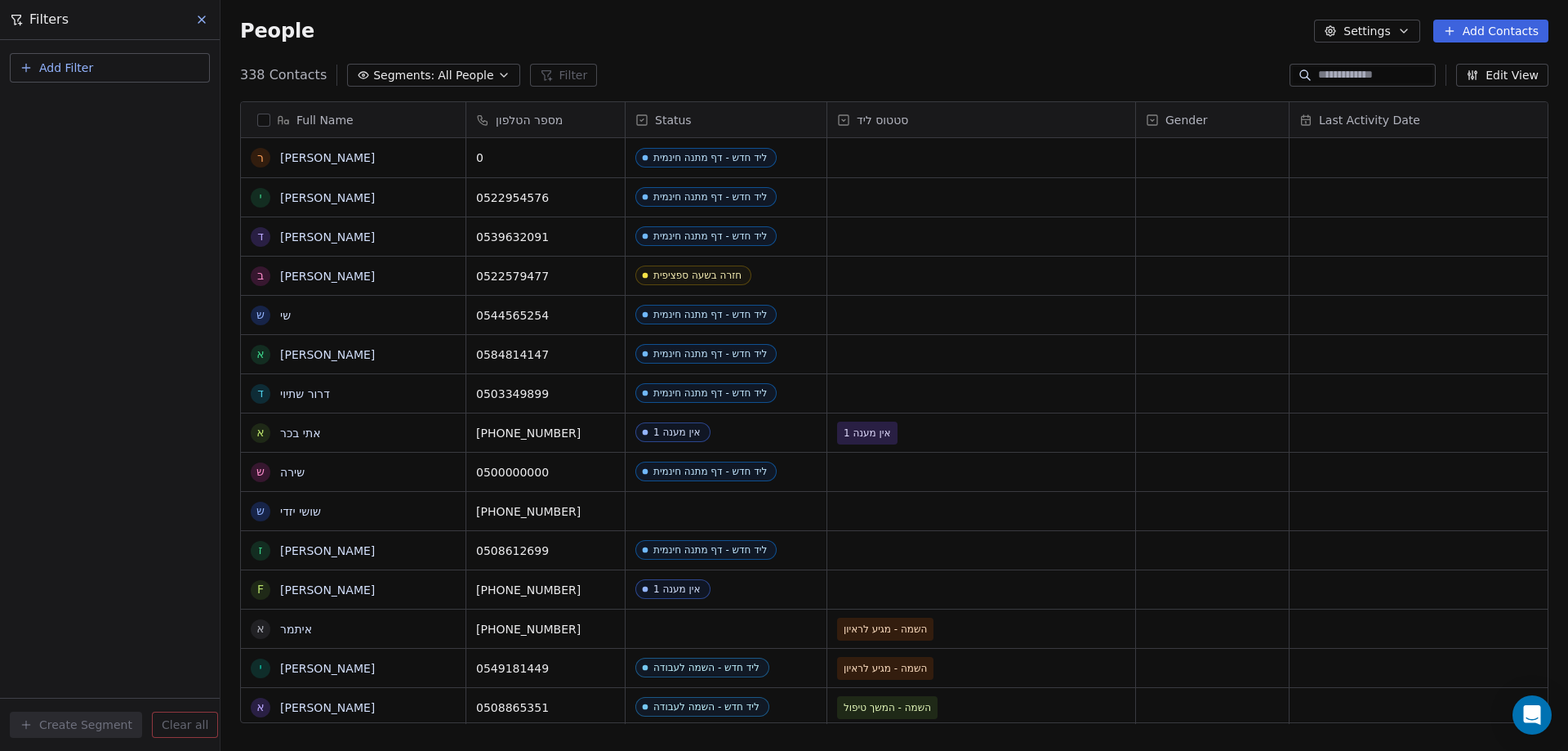
click at [107, 83] on div "Add Filter" at bounding box center [110, 70] width 200 height 36
click at [107, 65] on button "Add Filter" at bounding box center [110, 67] width 200 height 29
click at [99, 109] on span "Contact properties" at bounding box center [80, 107] width 107 height 17
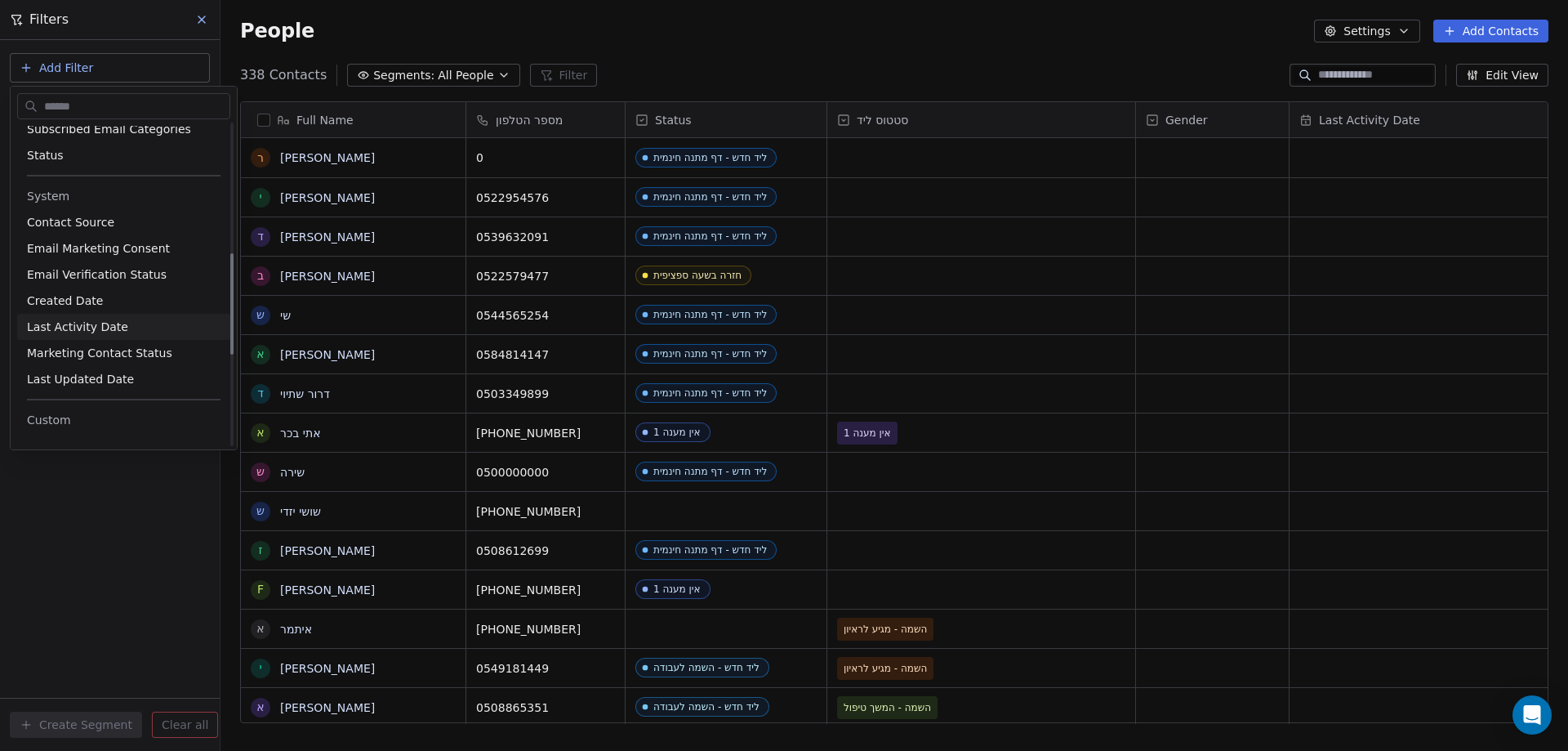
scroll to position [409, 0]
click at [73, 150] on div "Status" at bounding box center [123, 148] width 194 height 16
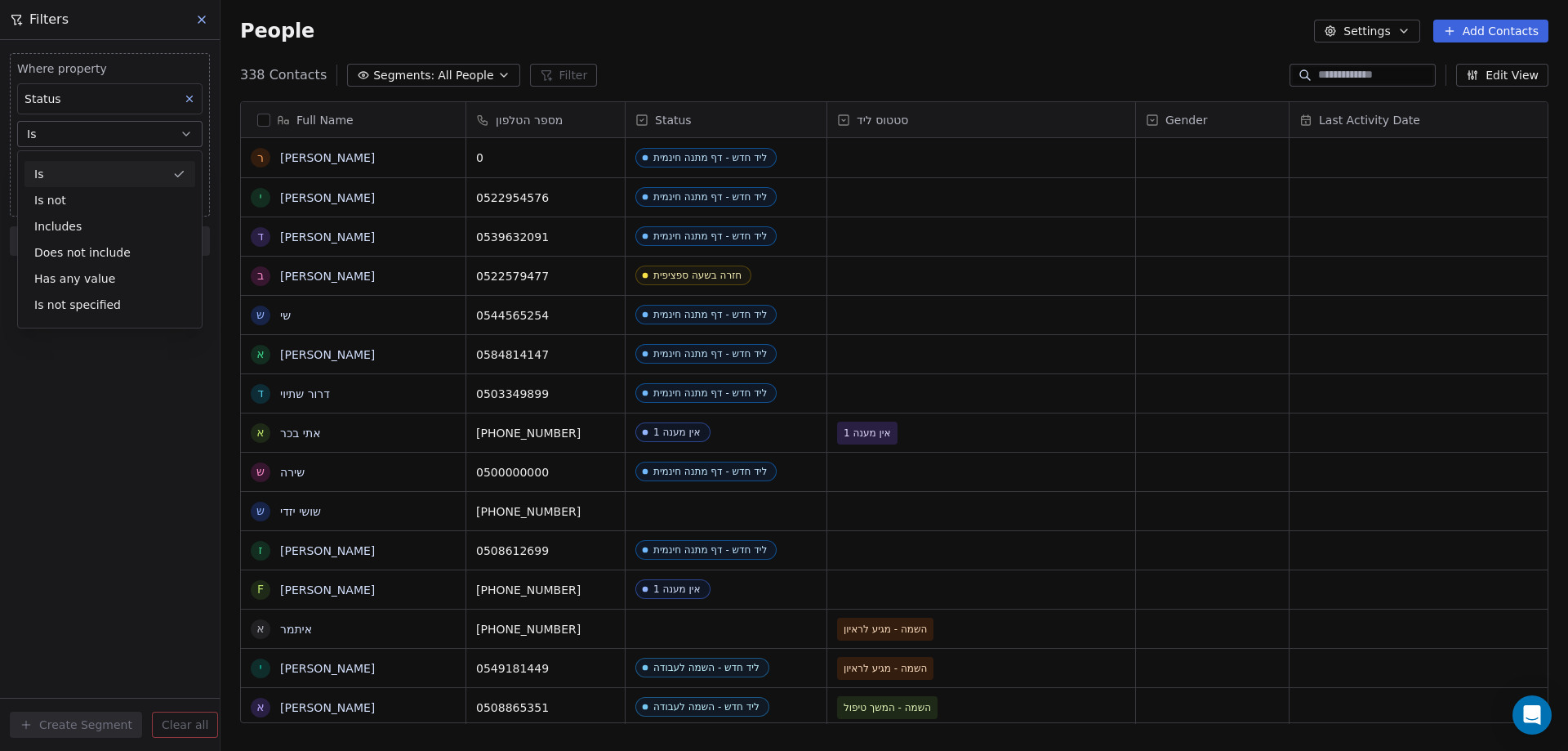
click at [87, 176] on div "Is" at bounding box center [109, 174] width 170 height 26
click at [106, 171] on body "noya com college Contacts People Marketing Workflows Campaigns Metrics & Events…" at bounding box center [784, 375] width 1568 height 751
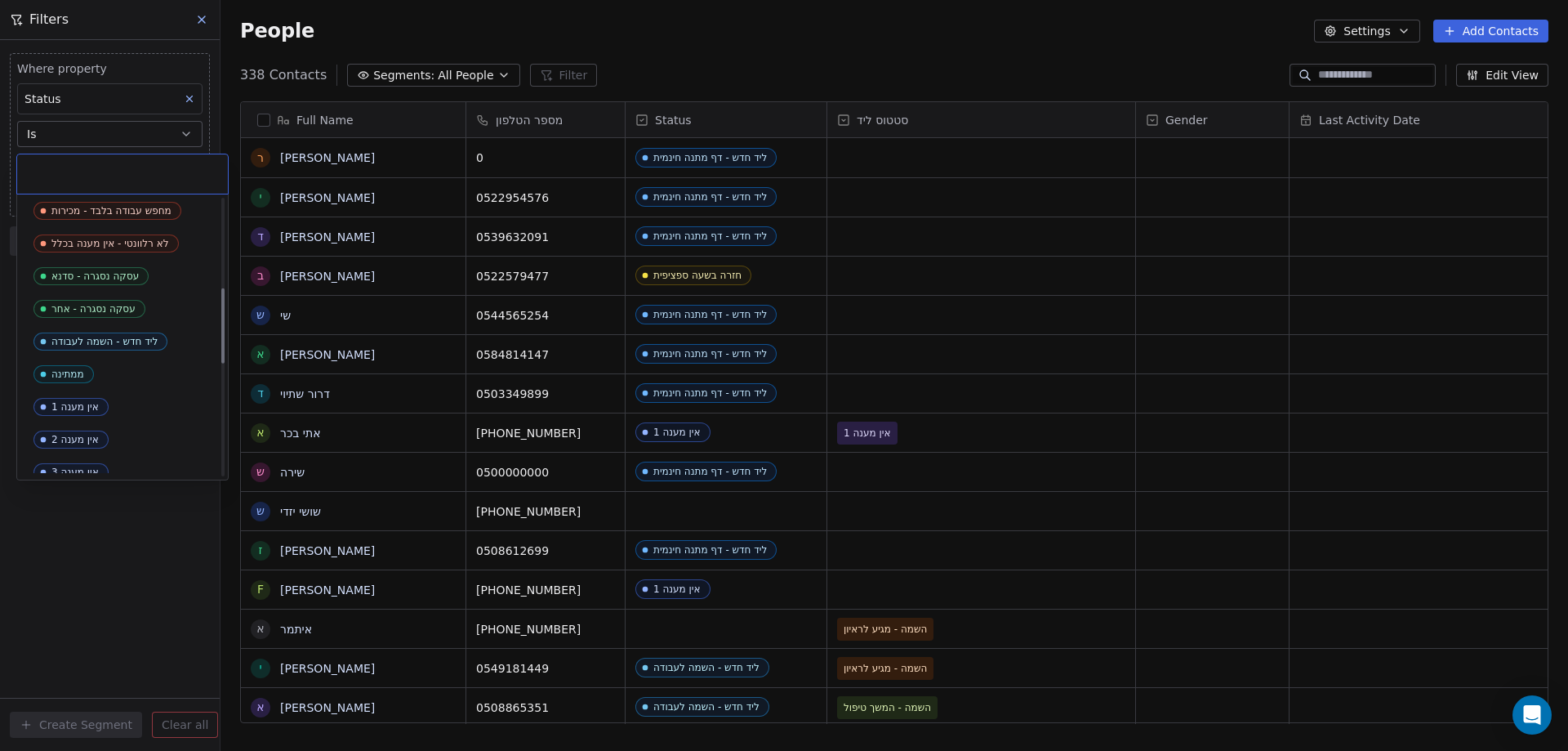
scroll to position [326, 0]
click at [120, 309] on div "ליד חדש - השמה לעבודה" at bounding box center [104, 312] width 107 height 12
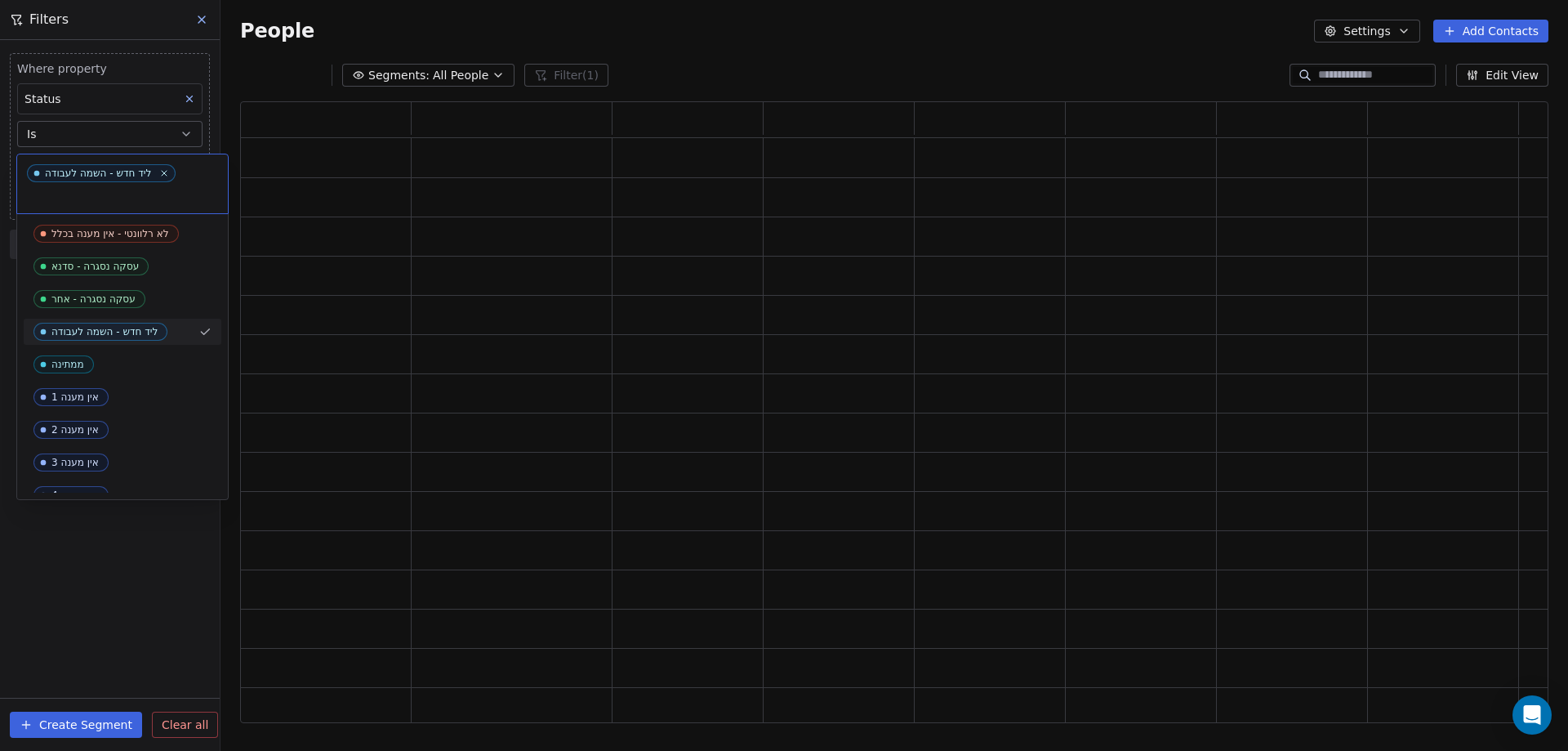
scroll to position [608, 1296]
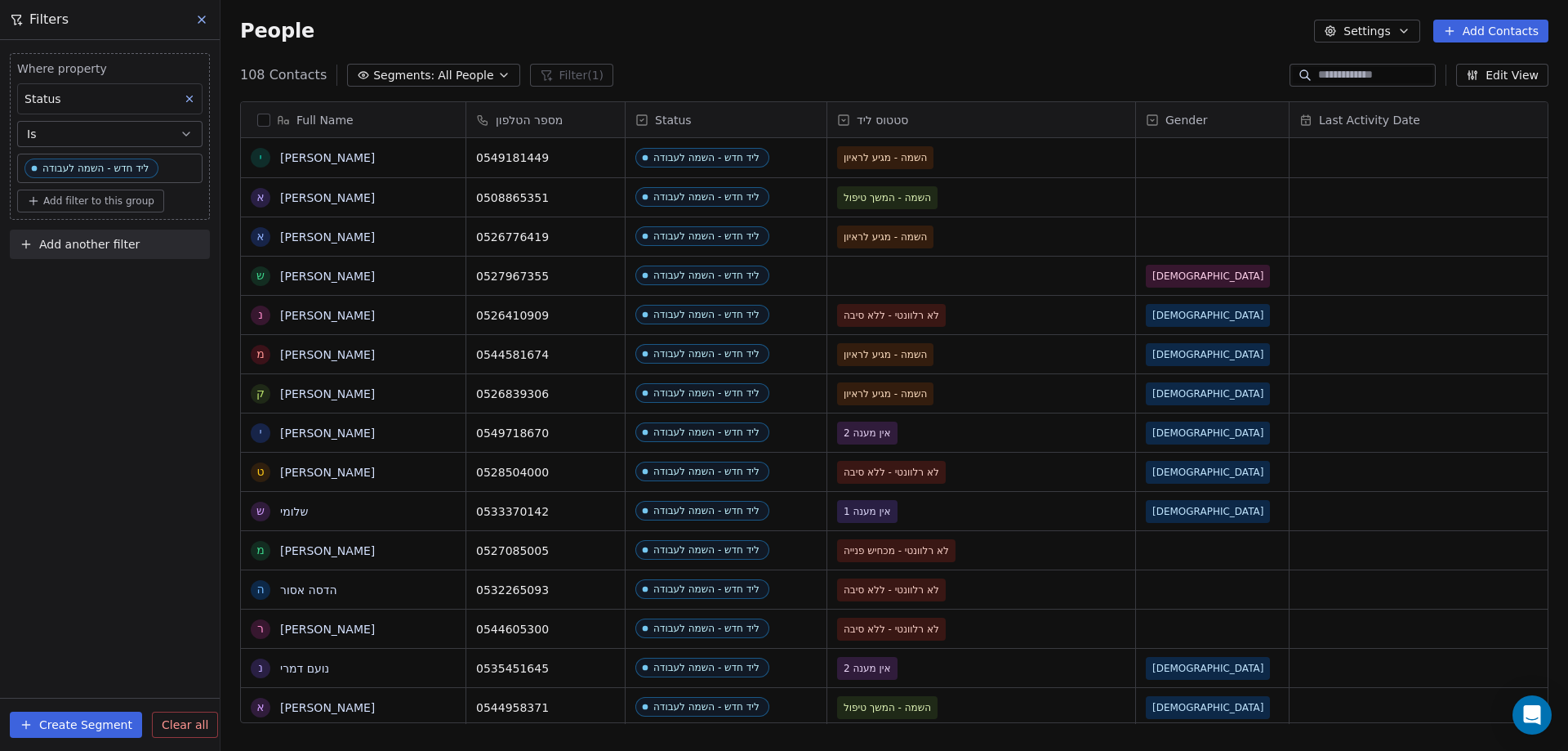
click at [107, 201] on span "Add filter to this group" at bounding box center [99, 201] width 111 height 13
click at [96, 240] on span "Contact properties" at bounding box center [87, 237] width 107 height 17
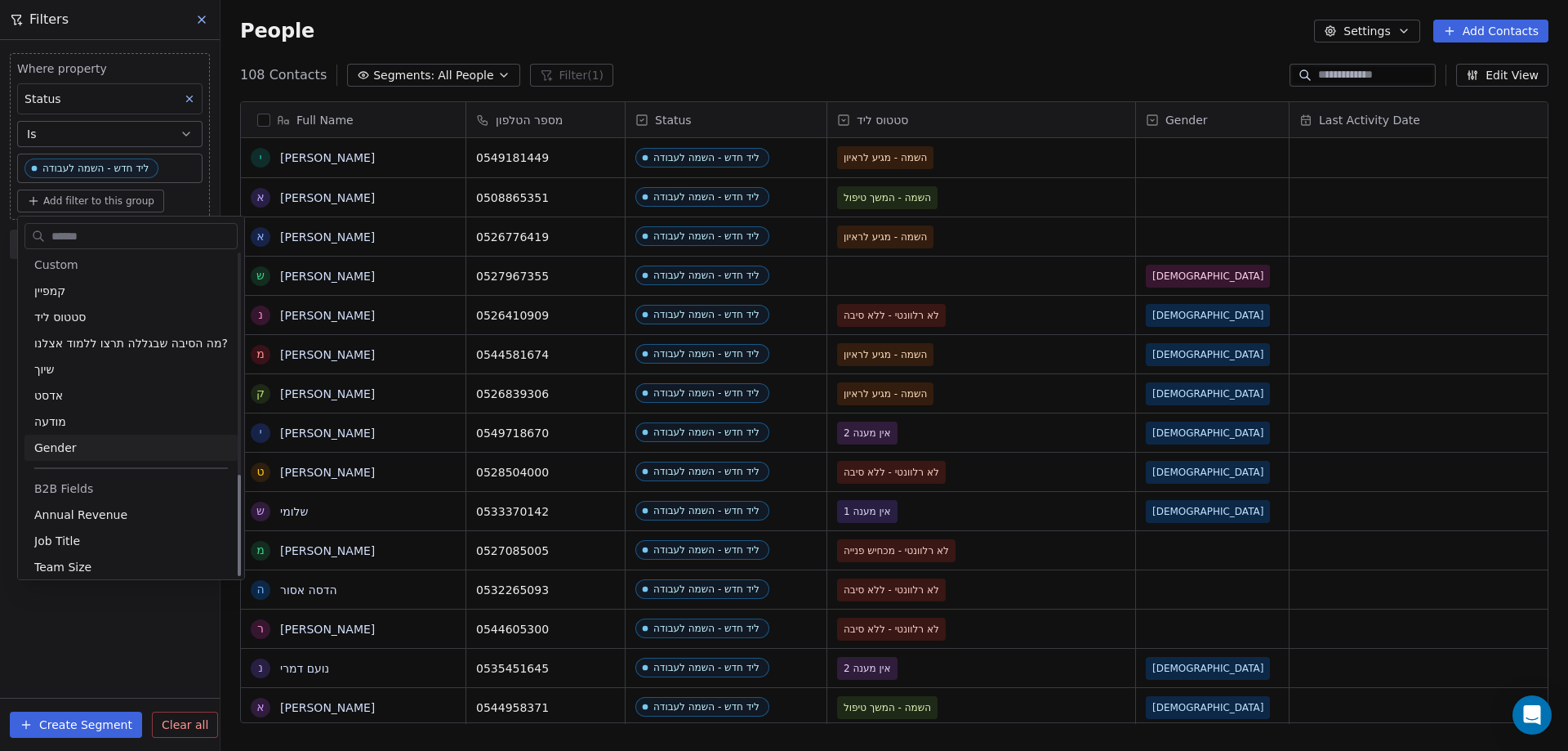
scroll to position [694, 0]
click at [91, 441] on div "Gender" at bounding box center [131, 440] width 194 height 16
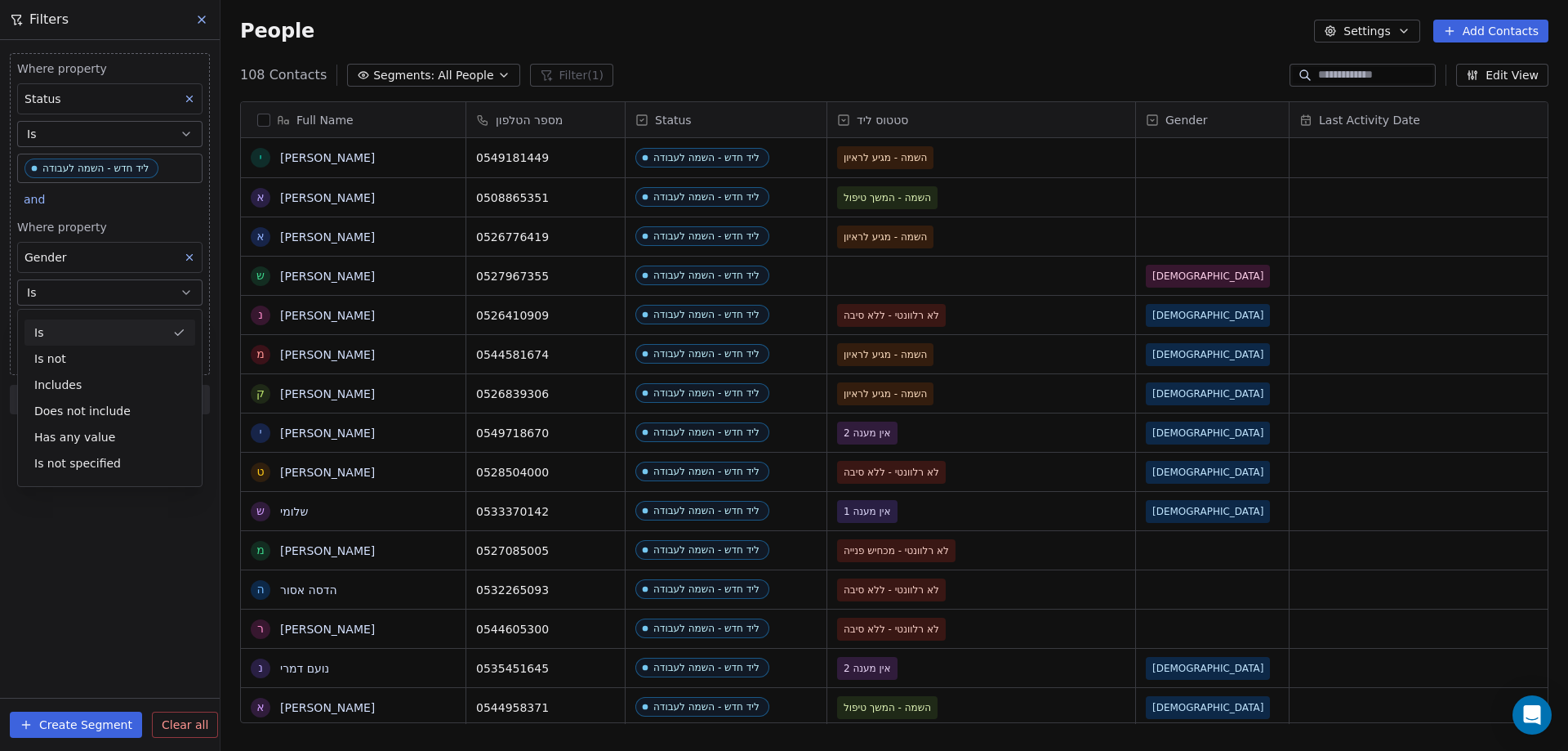
click at [96, 332] on div "Is" at bounding box center [109, 332] width 170 height 26
click at [94, 326] on body "noya com college Contacts People Marketing Workflows Campaigns Metrics & Events…" at bounding box center [784, 375] width 1568 height 751
click at [95, 368] on div "Male" at bounding box center [122, 373] width 165 height 18
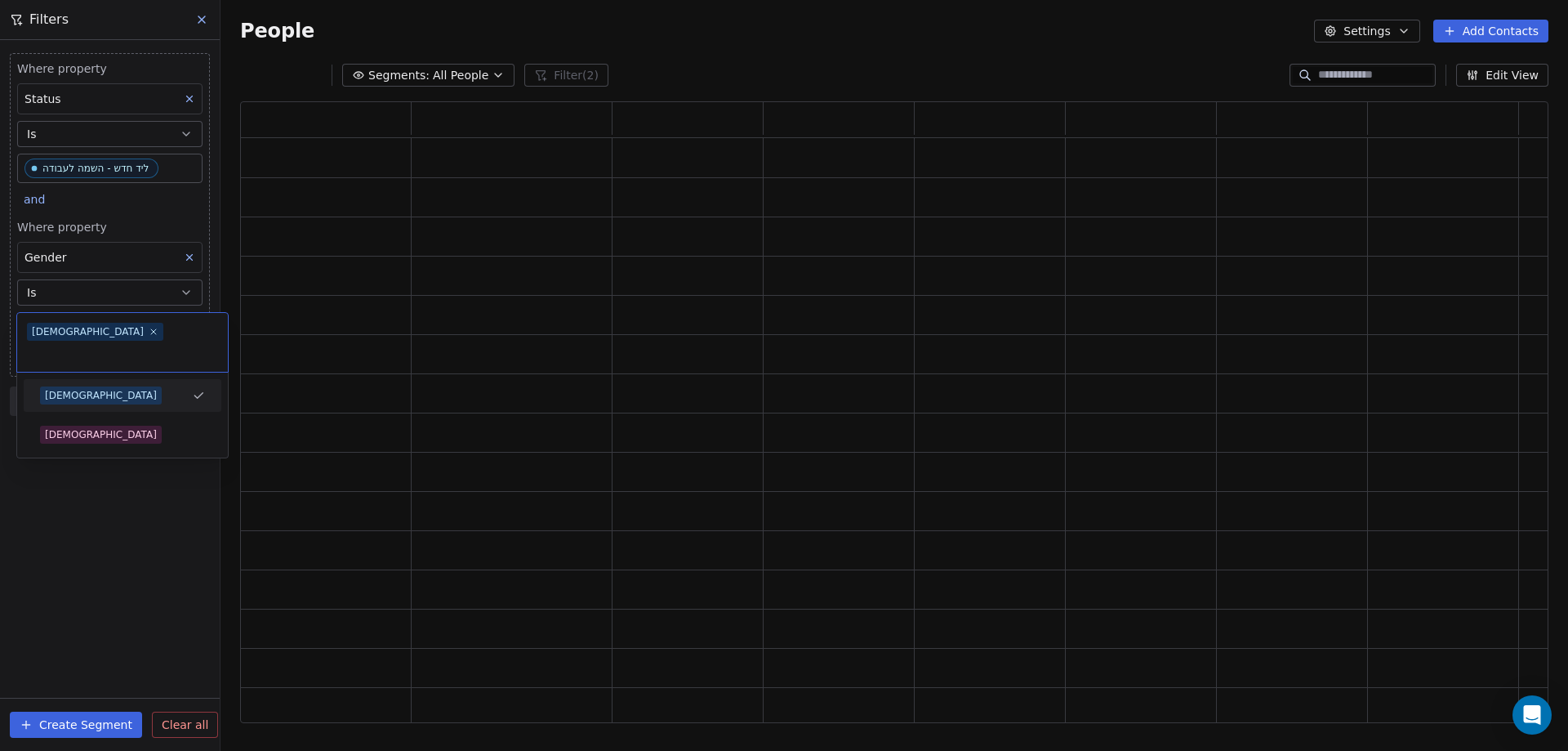
scroll to position [608, 1296]
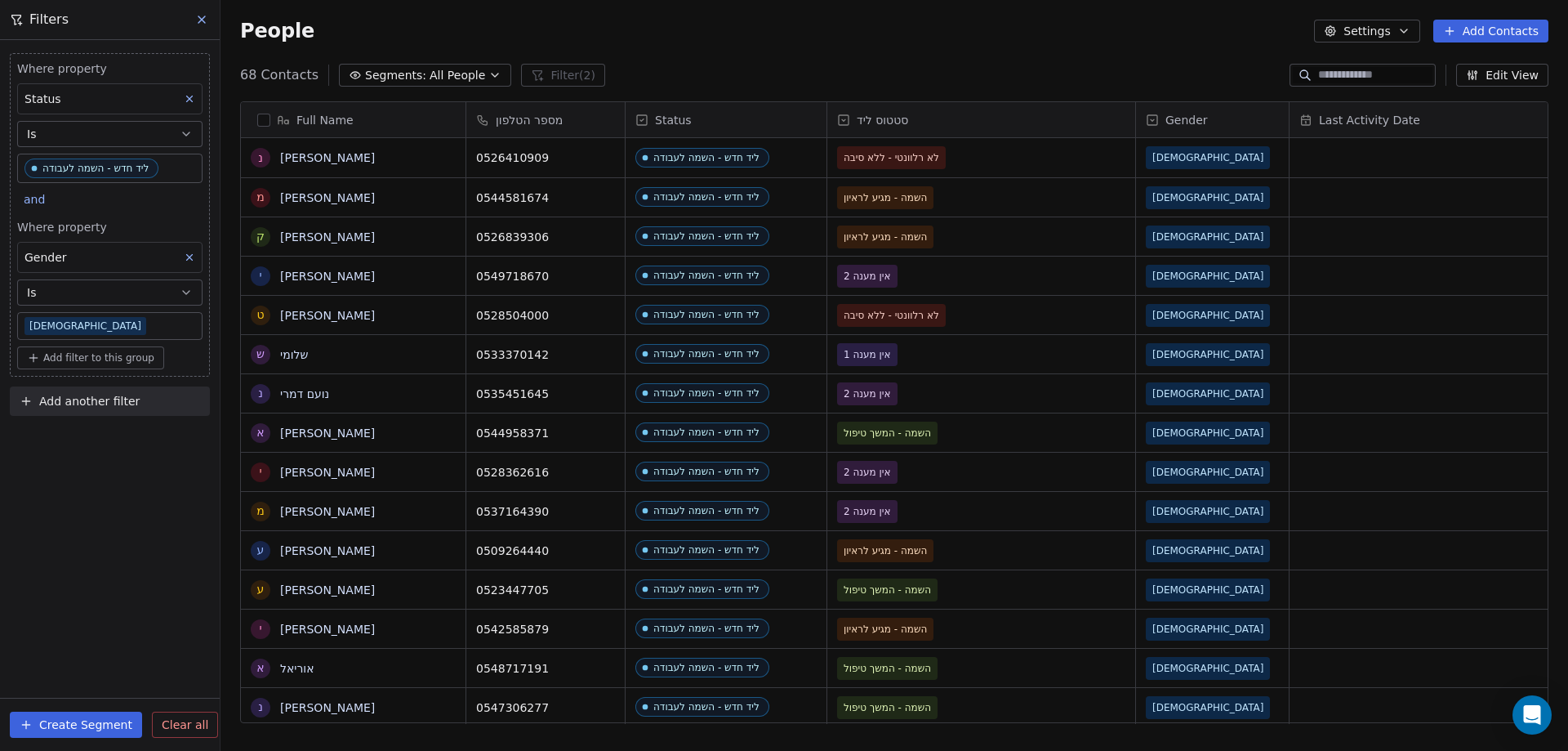
click at [91, 362] on span "Add filter to this group" at bounding box center [99, 358] width 111 height 13
click at [88, 389] on span "Contact properties" at bounding box center [87, 393] width 107 height 17
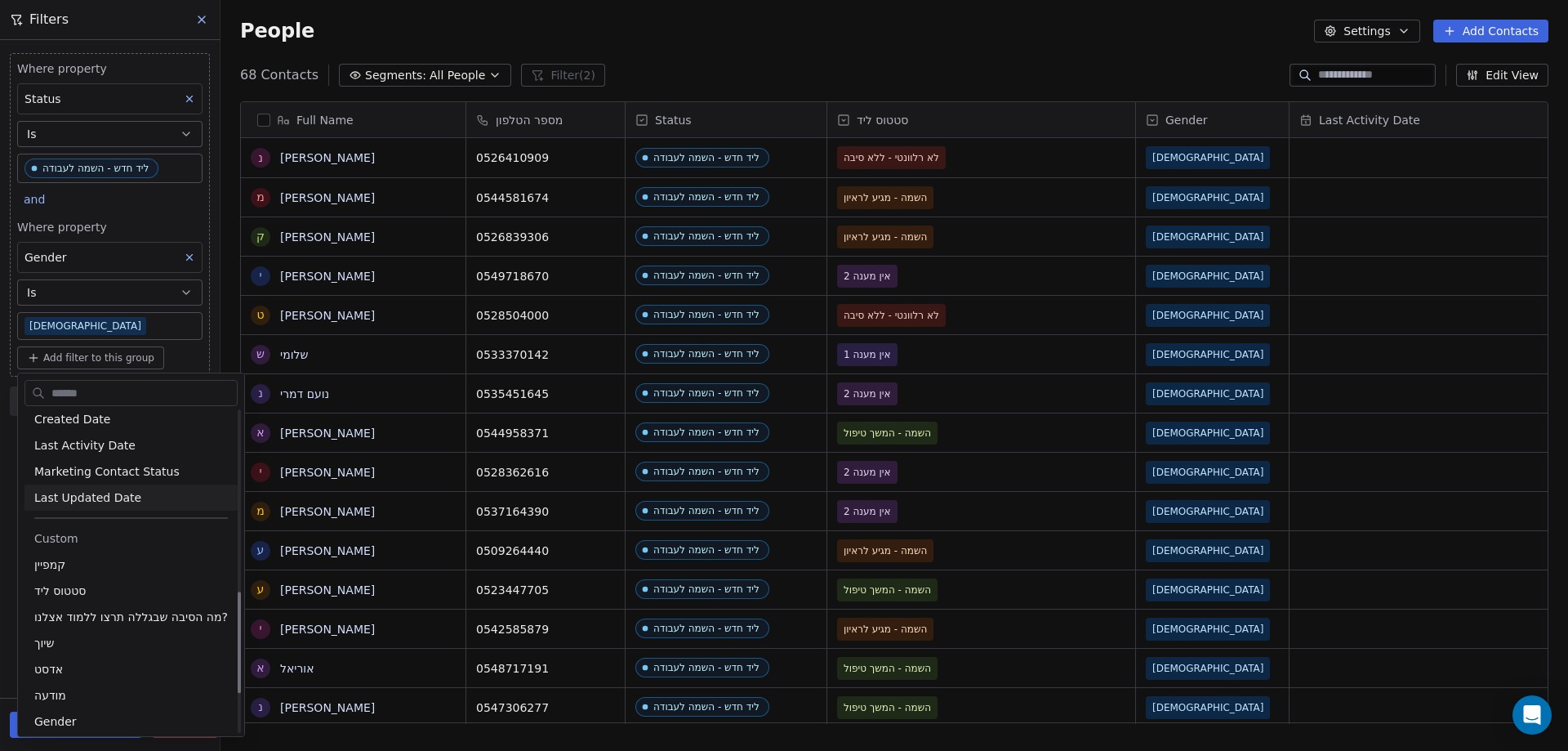
scroll to position [571, 0]
click at [155, 359] on html "noya com college Contacts People Marketing Workflows Campaigns Metrics & Events…" at bounding box center [784, 375] width 1568 height 751
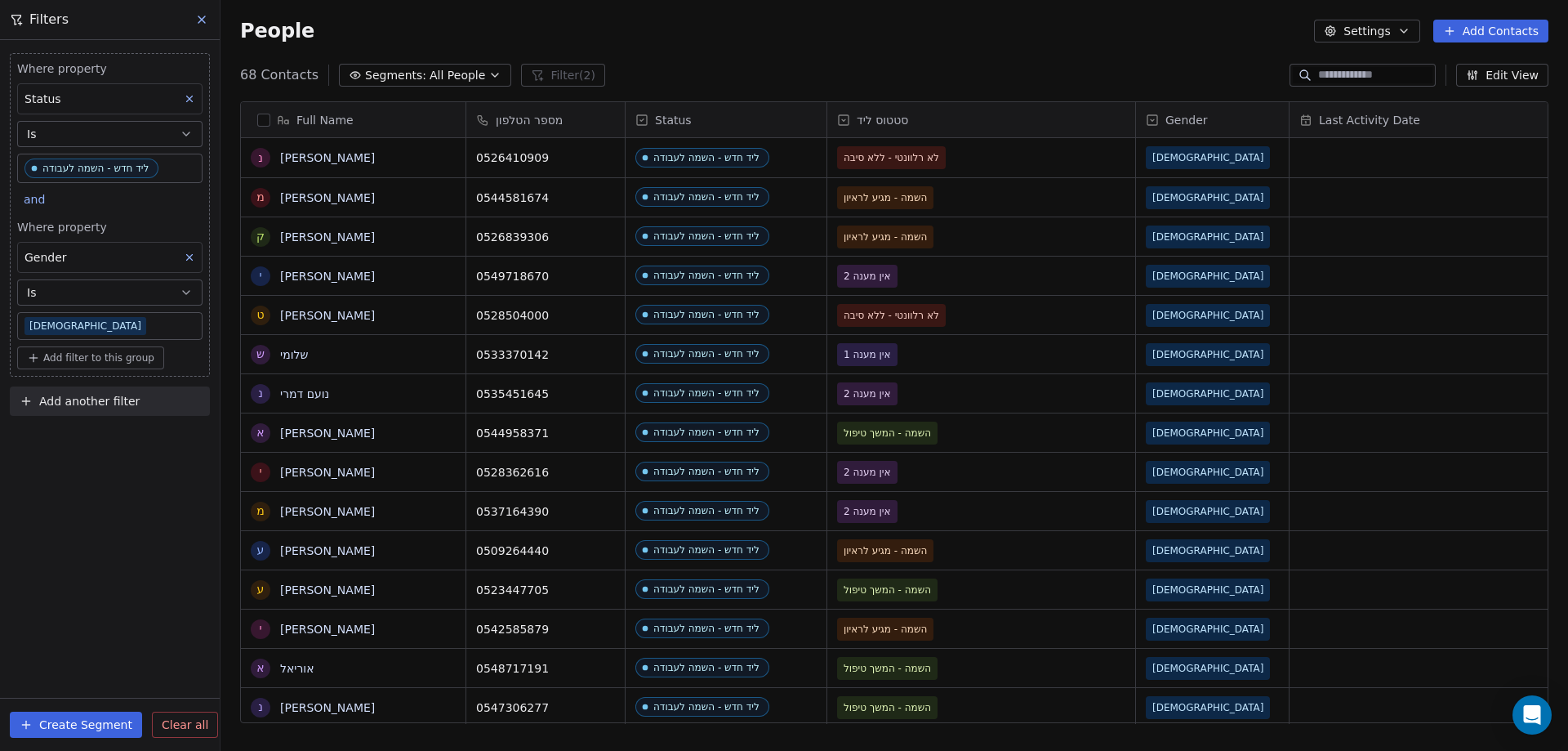
click at [107, 399] on span "Add another filter" at bounding box center [90, 401] width 101 height 17
drag, startPoint x: 94, startPoint y: 435, endPoint x: 127, endPoint y: 409, distance: 42.0
click at [93, 435] on span "Contact properties" at bounding box center [80, 440] width 107 height 17
click at [85, 488] on html "noya com college Contacts People Marketing Workflows Campaigns Metrics & Events…" at bounding box center [784, 375] width 1568 height 751
click at [51, 400] on span "Add another filter" at bounding box center [90, 401] width 101 height 17
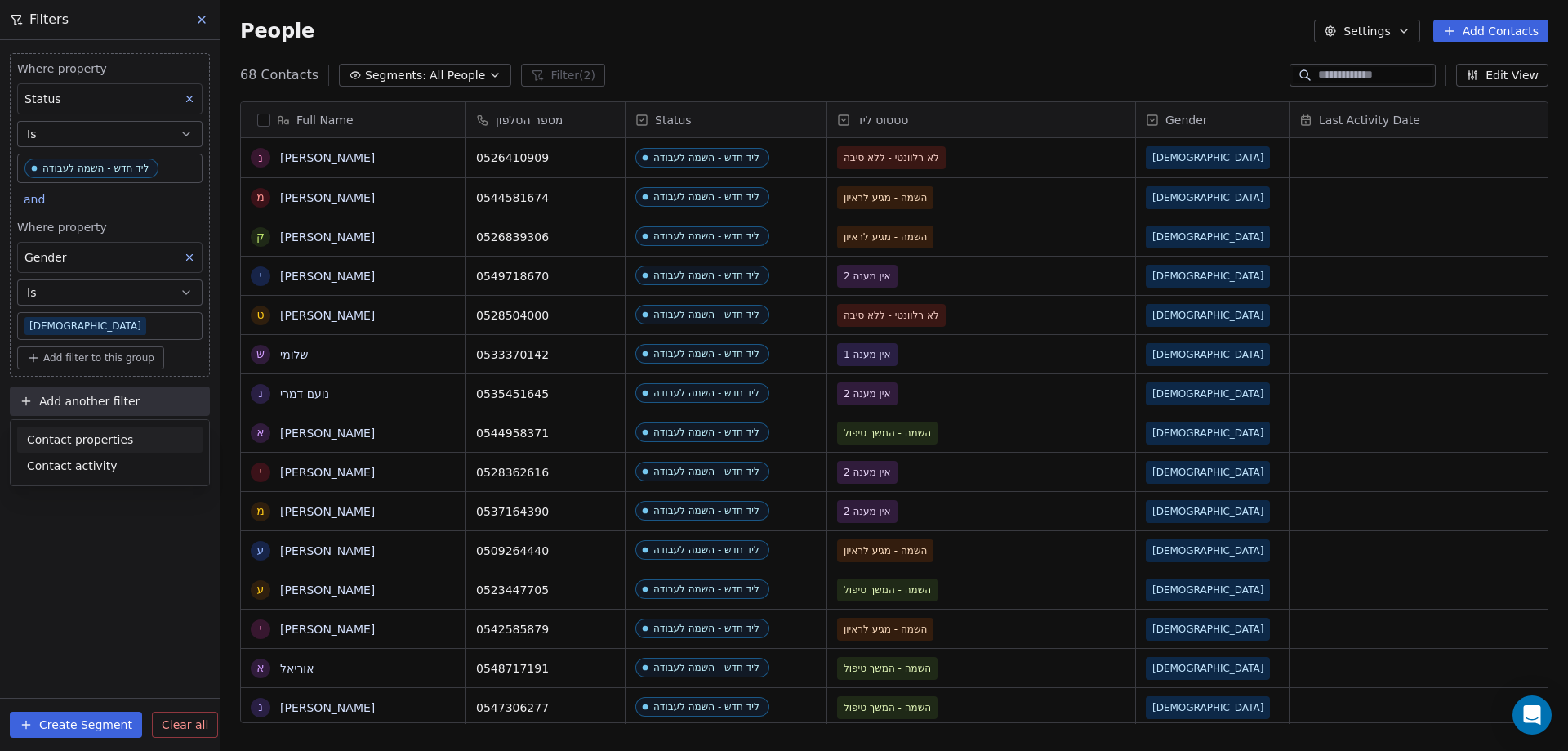
click at [49, 435] on span "Contact properties" at bounding box center [80, 440] width 107 height 17
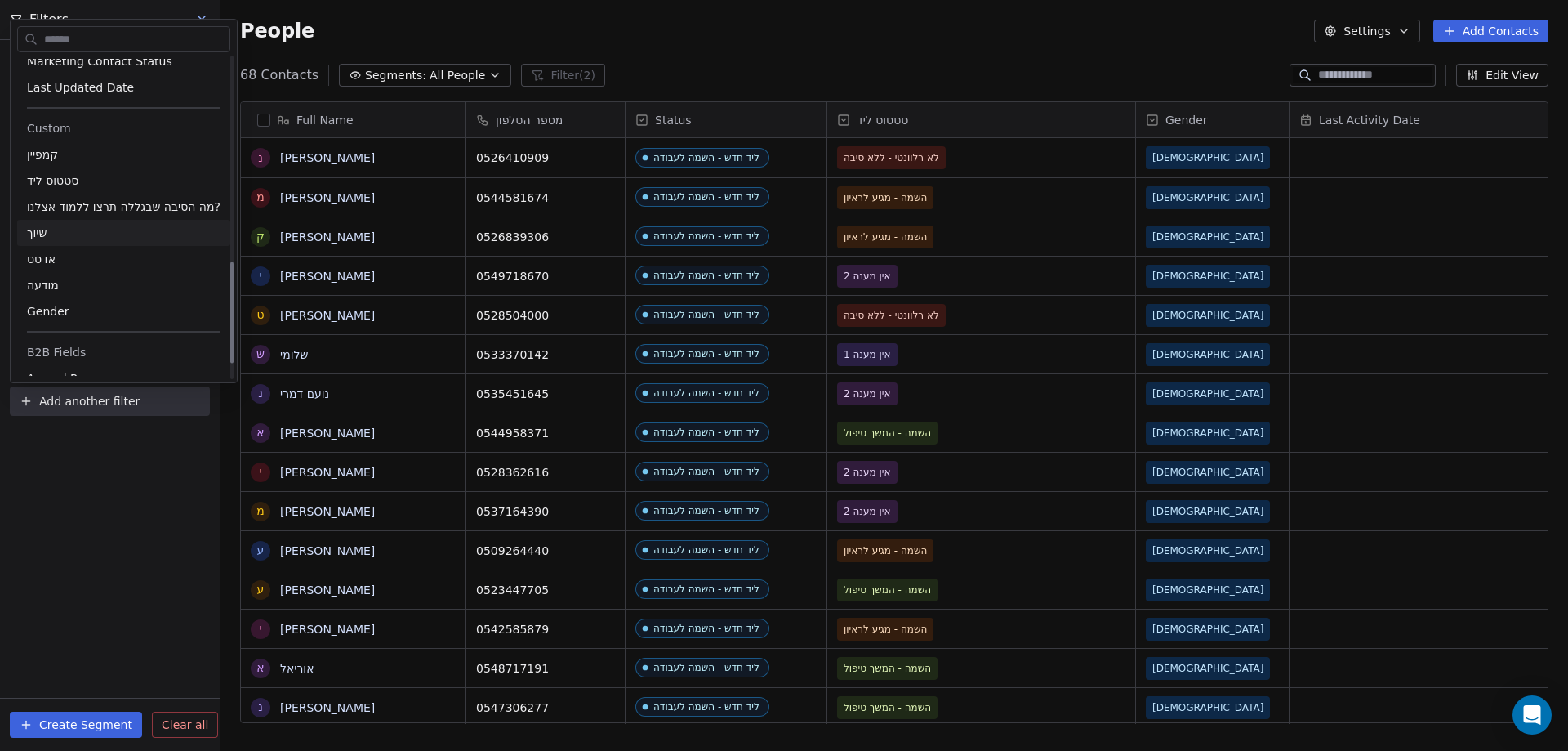
scroll to position [654, 0]
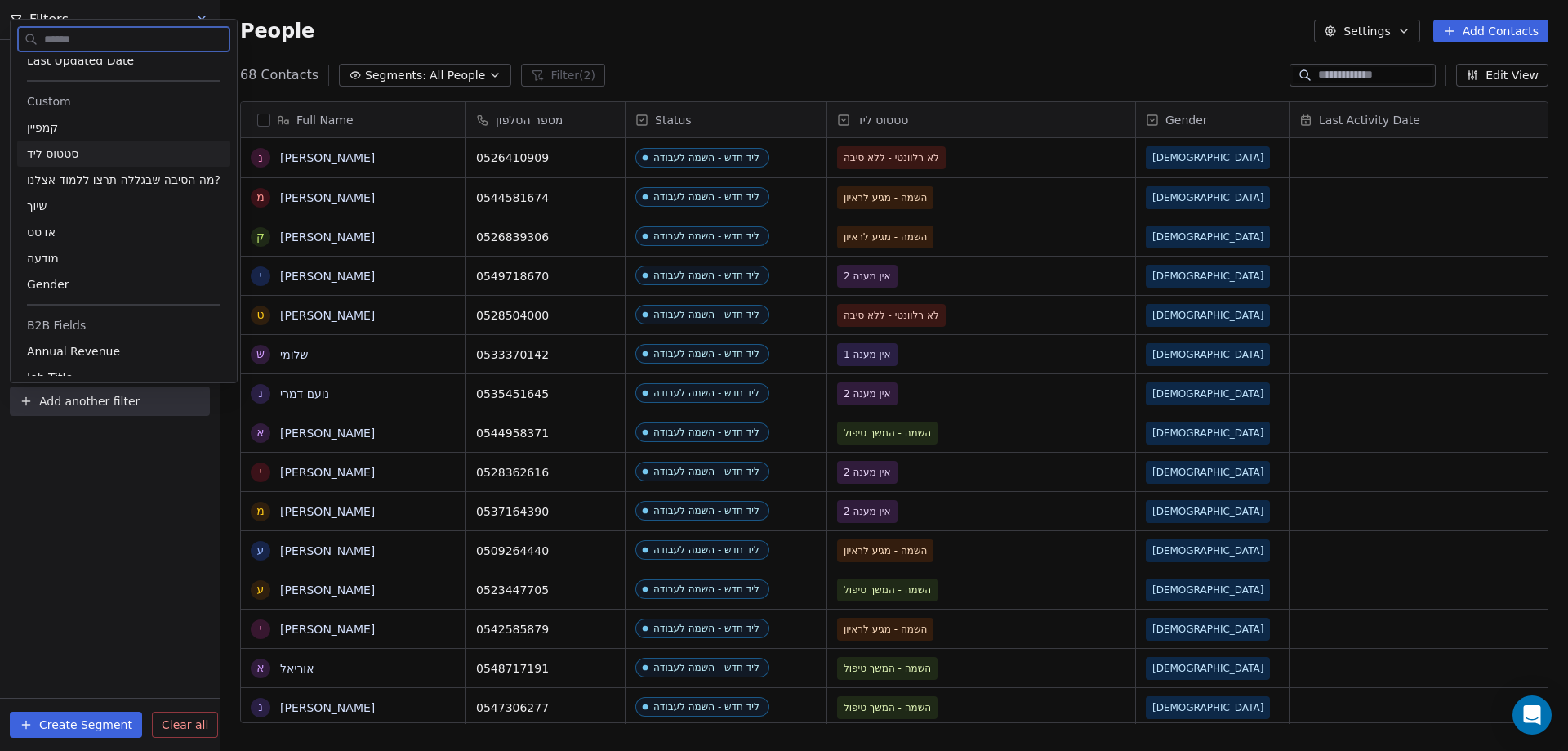
click at [63, 148] on span "סטטוס ליד" at bounding box center [52, 153] width 51 height 16
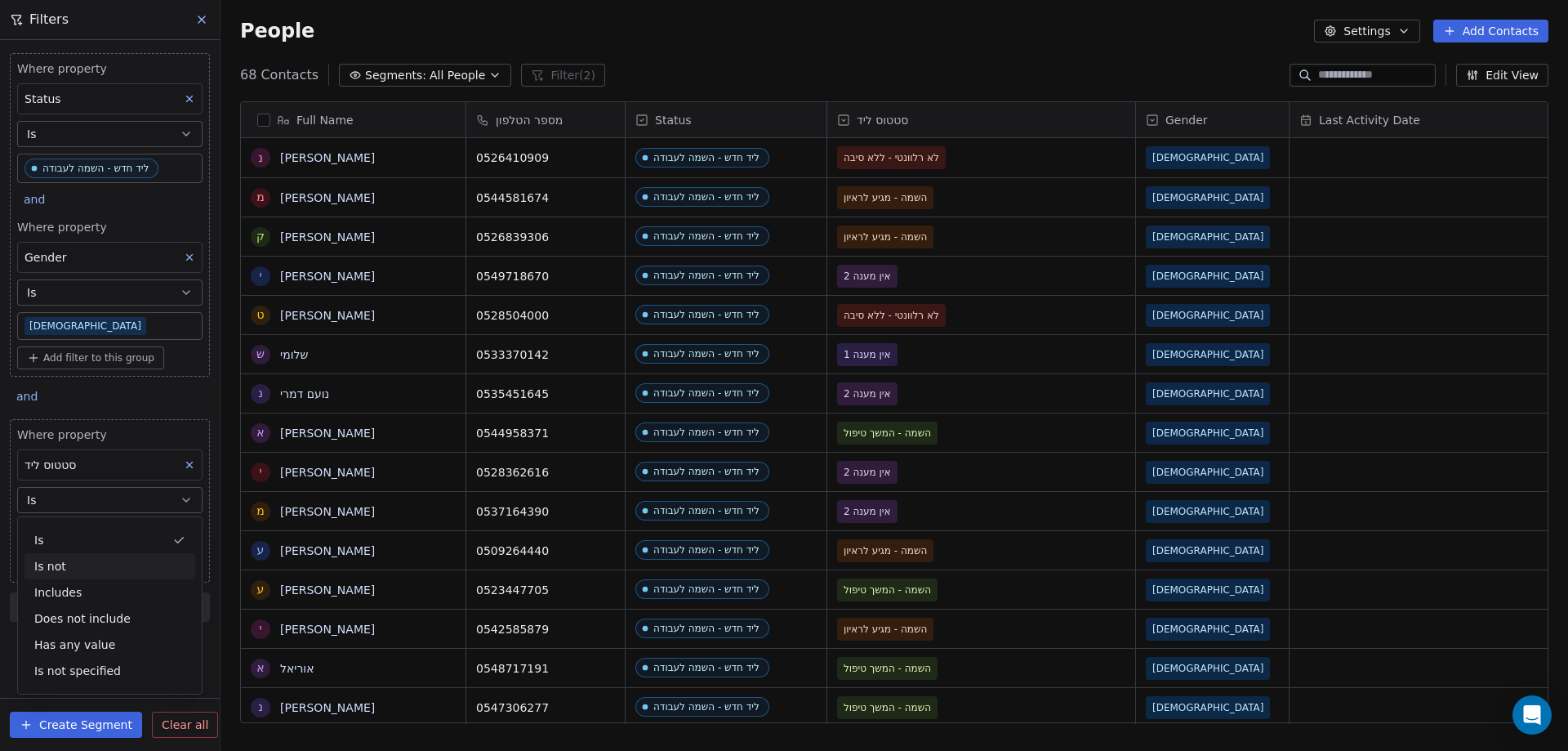
click at [62, 577] on div "Is not" at bounding box center [109, 566] width 170 height 26
click at [60, 537] on body "noya com college Contacts People Marketing Workflows Campaigns Metrics & Events…" at bounding box center [784, 375] width 1568 height 751
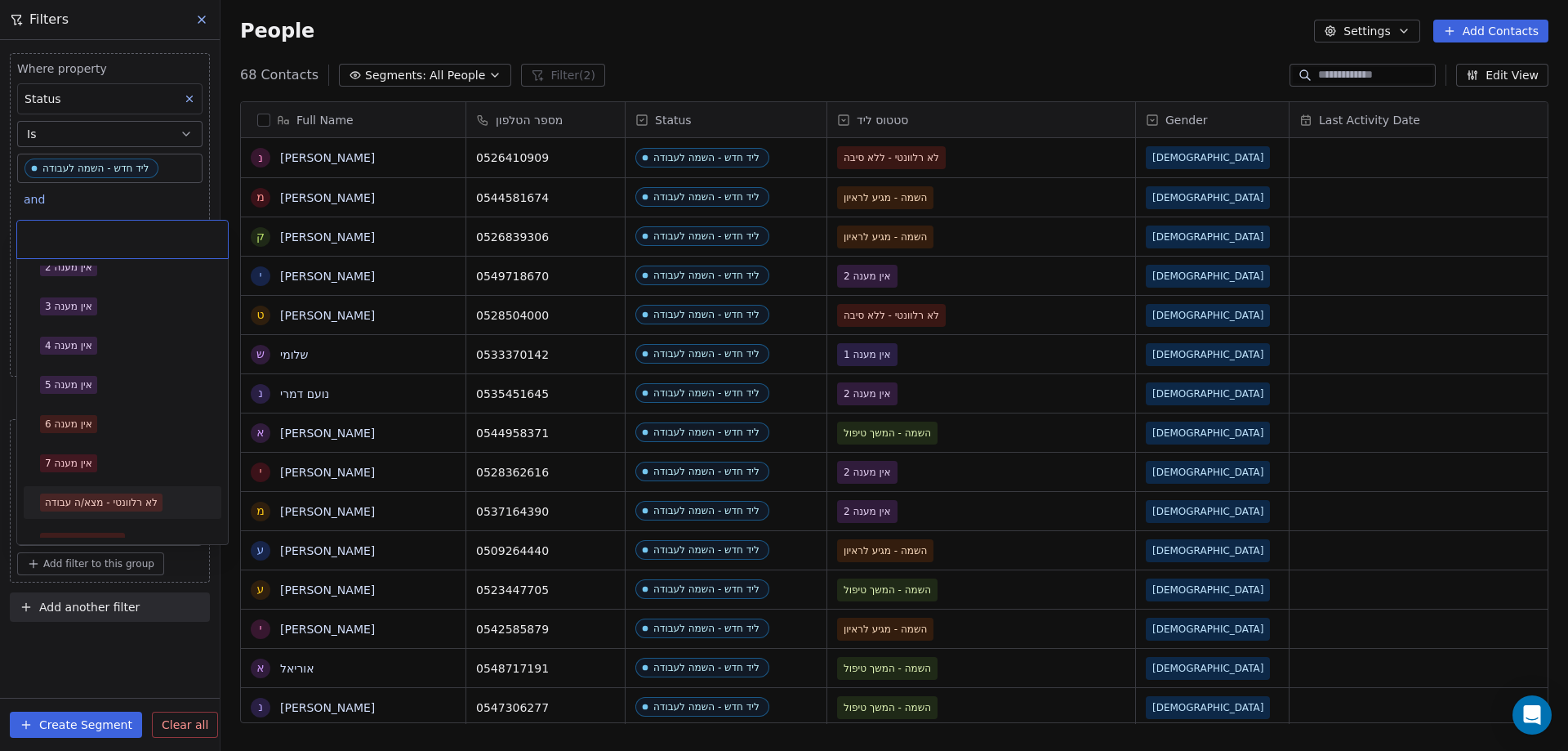
scroll to position [0, 0]
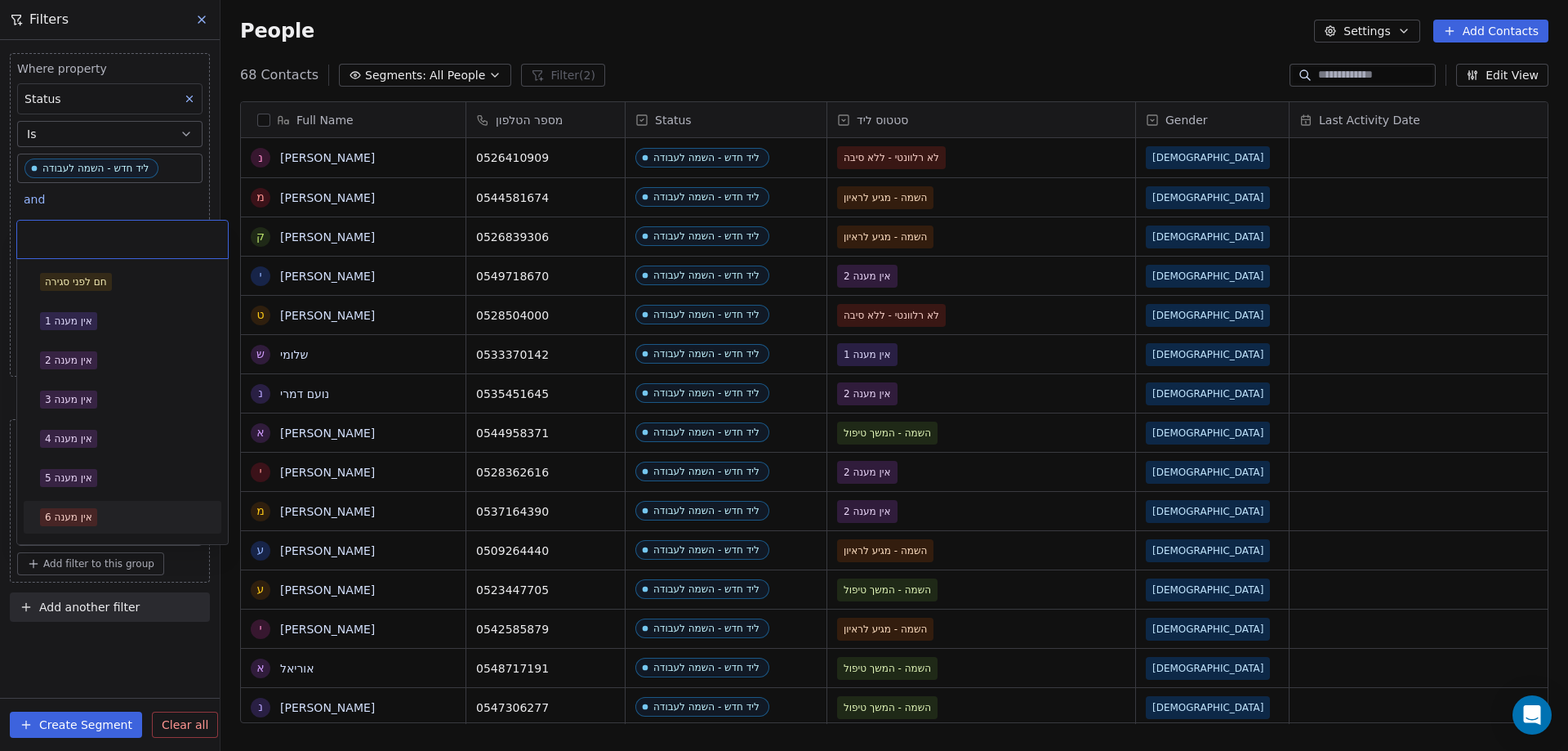
click at [86, 647] on html "noya com college Contacts People Marketing Workflows Campaigns Metrics & Events…" at bounding box center [784, 375] width 1568 height 751
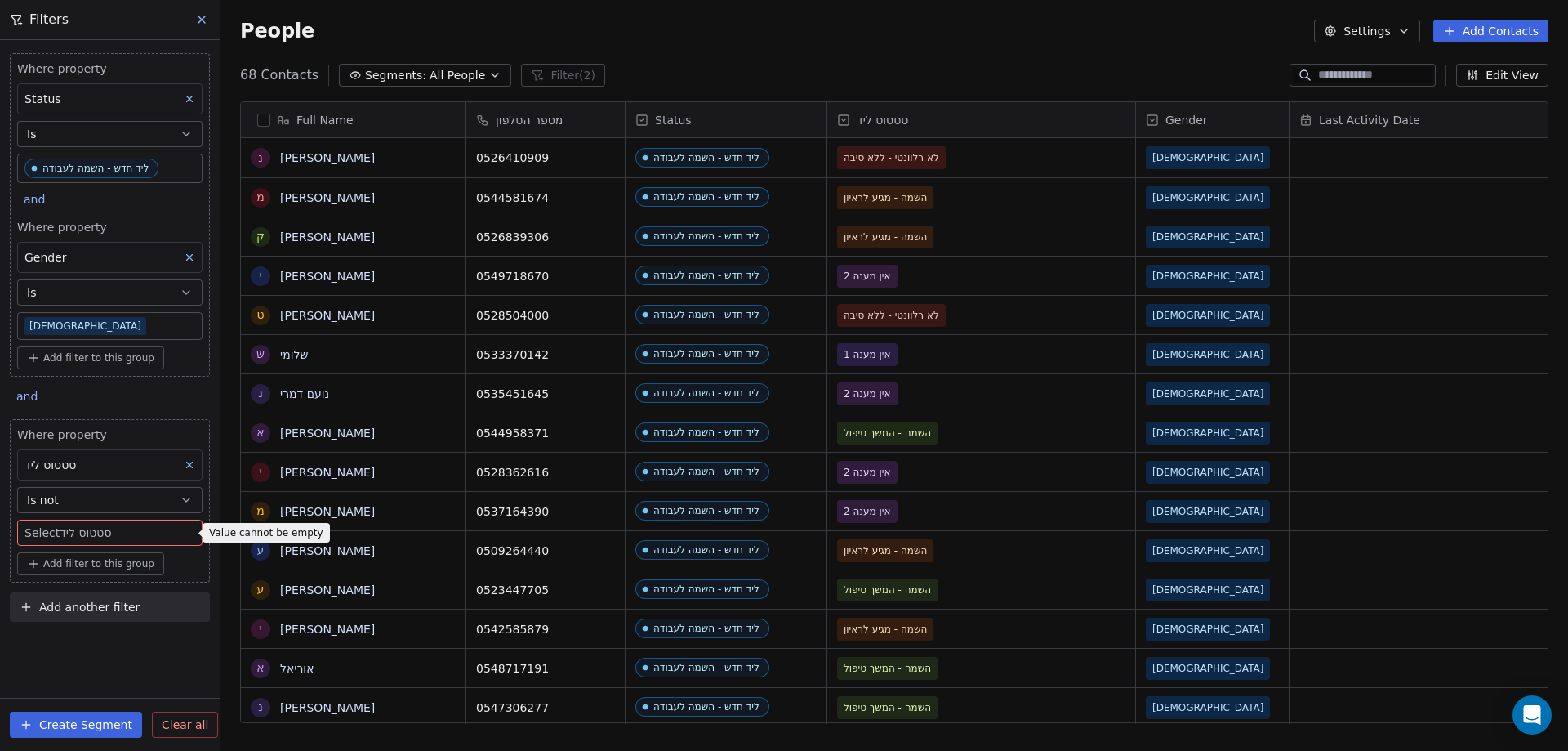
click at [81, 501] on button "Is not" at bounding box center [109, 499] width 185 height 26
click at [76, 538] on div "Is" at bounding box center [109, 540] width 170 height 26
click at [74, 536] on body "noya com college Contacts People Marketing Workflows Campaigns Metrics & Events…" at bounding box center [784, 375] width 1568 height 751
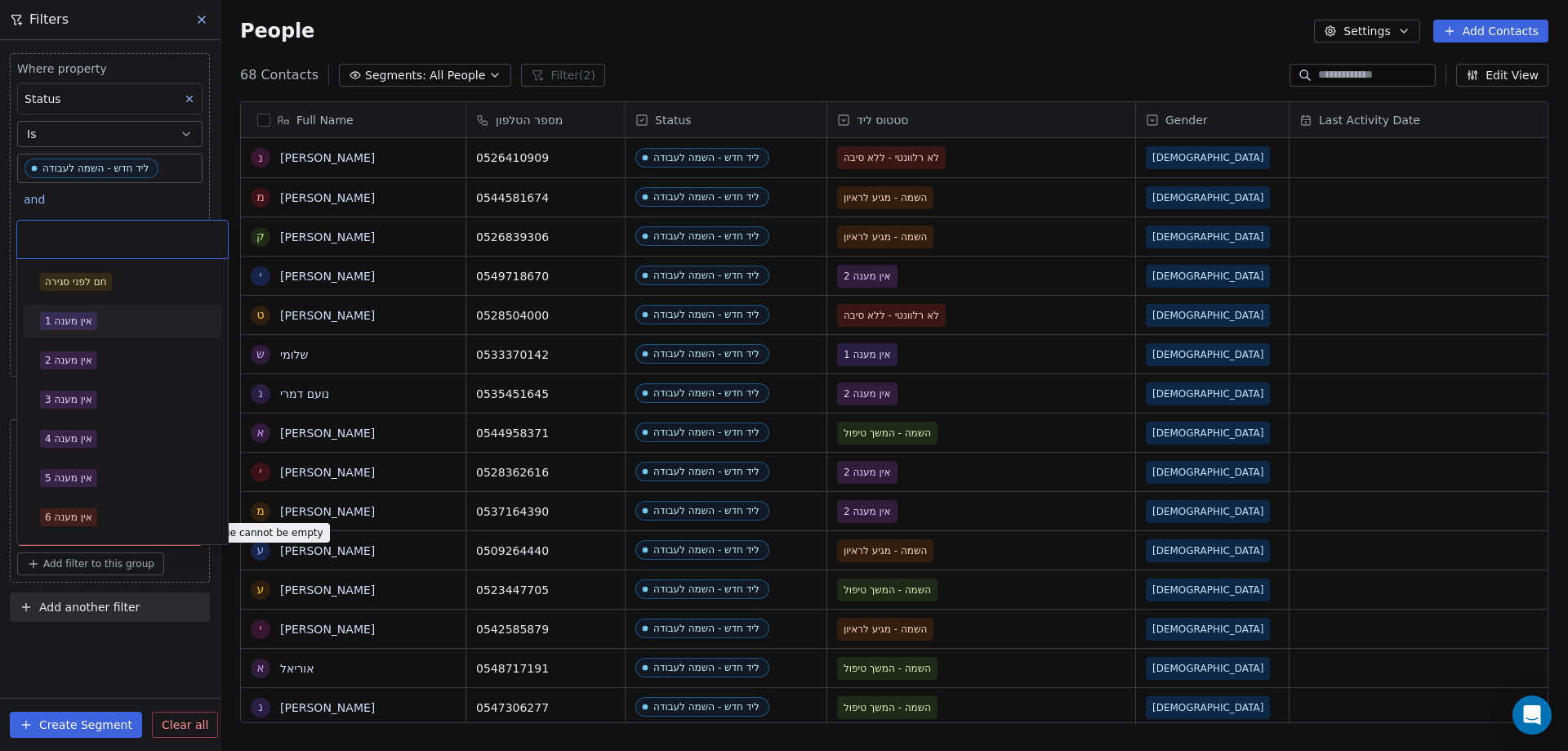
click at [73, 321] on div "אין מענה 1" at bounding box center [69, 321] width 47 height 15
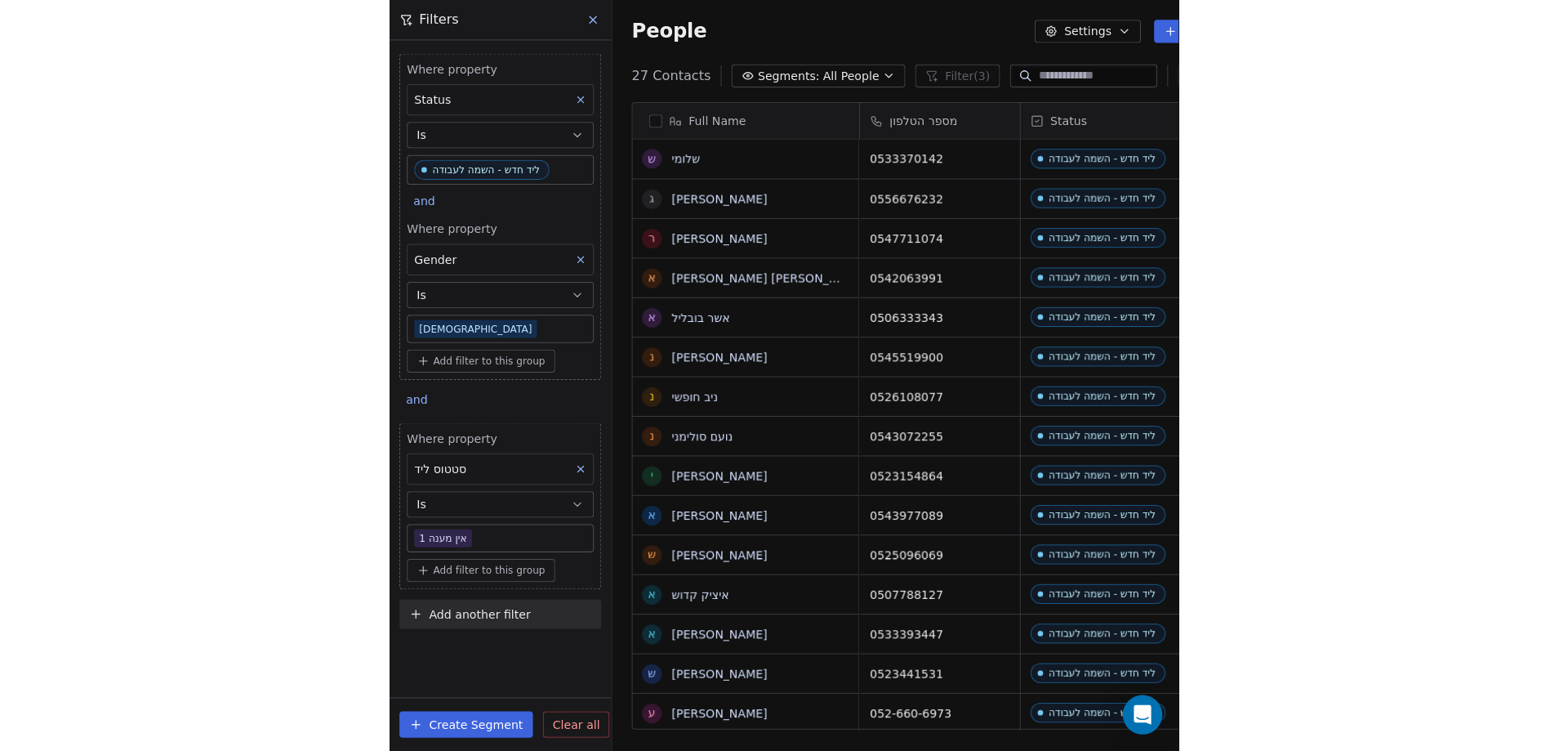
scroll to position [648, 1336]
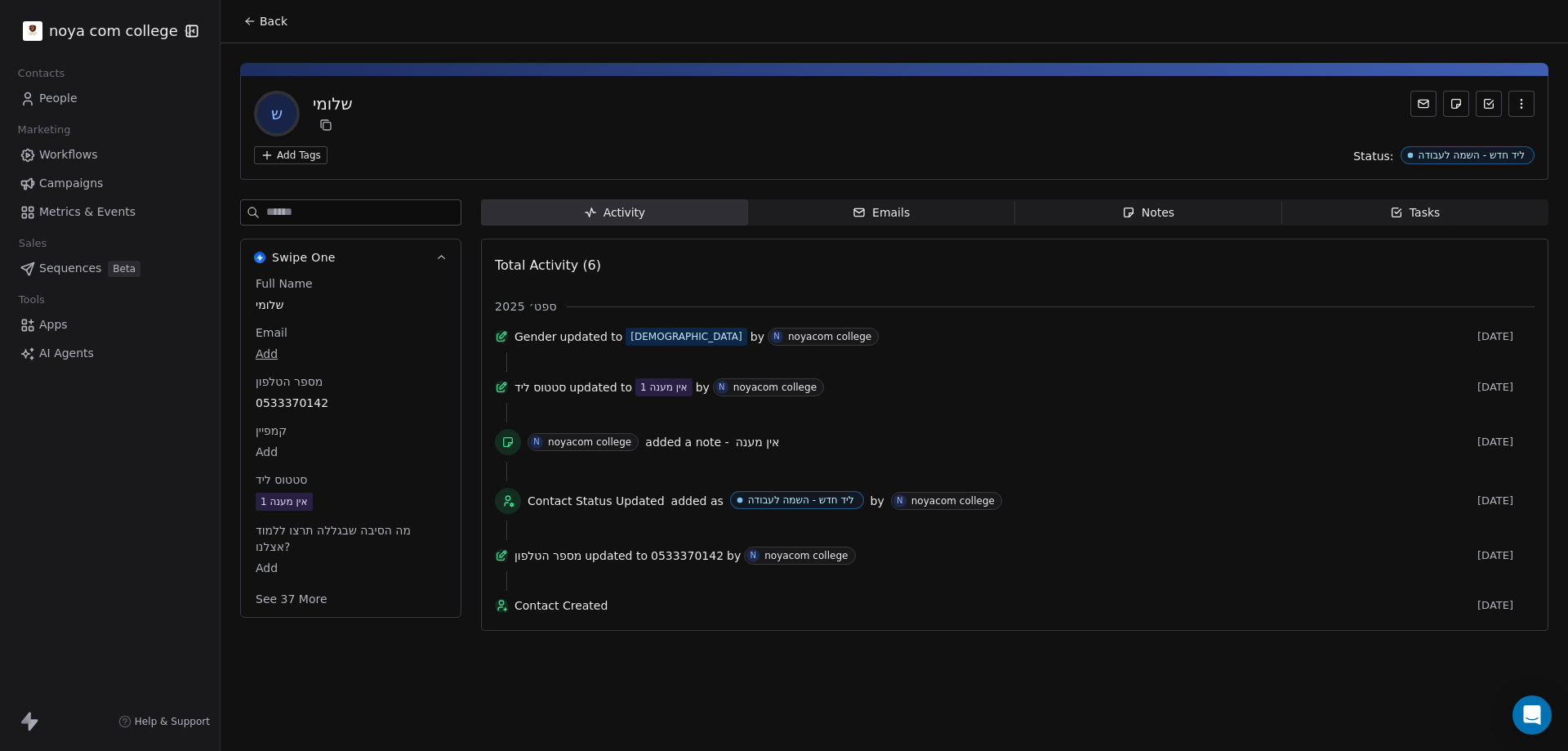
drag, startPoint x: 1192, startPoint y: 209, endPoint x: 1184, endPoint y: 203, distance: 10.0
click at [1184, 203] on span "Notes Notes" at bounding box center [1149, 212] width 267 height 26
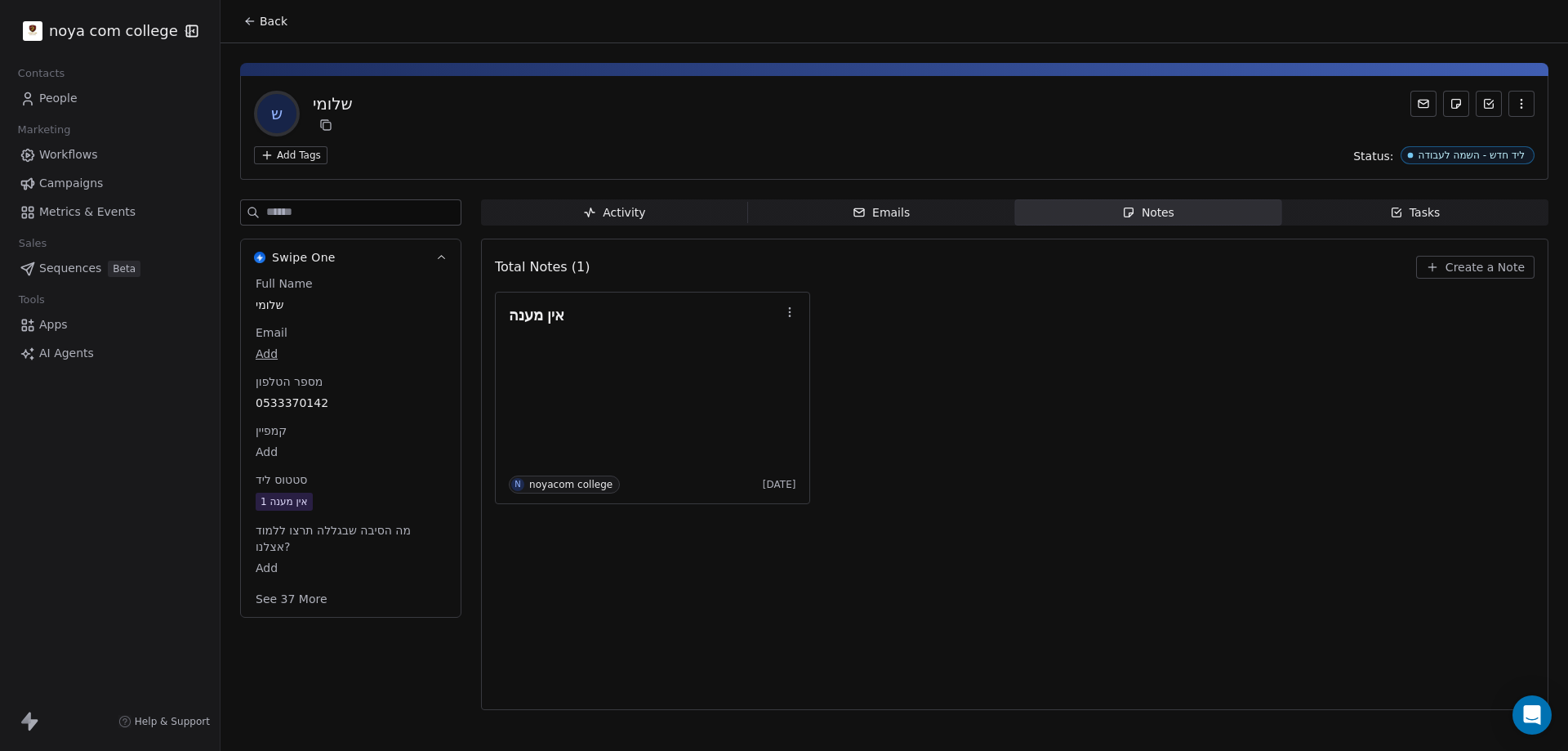
click at [1491, 262] on span "Create a Note" at bounding box center [1485, 267] width 79 height 16
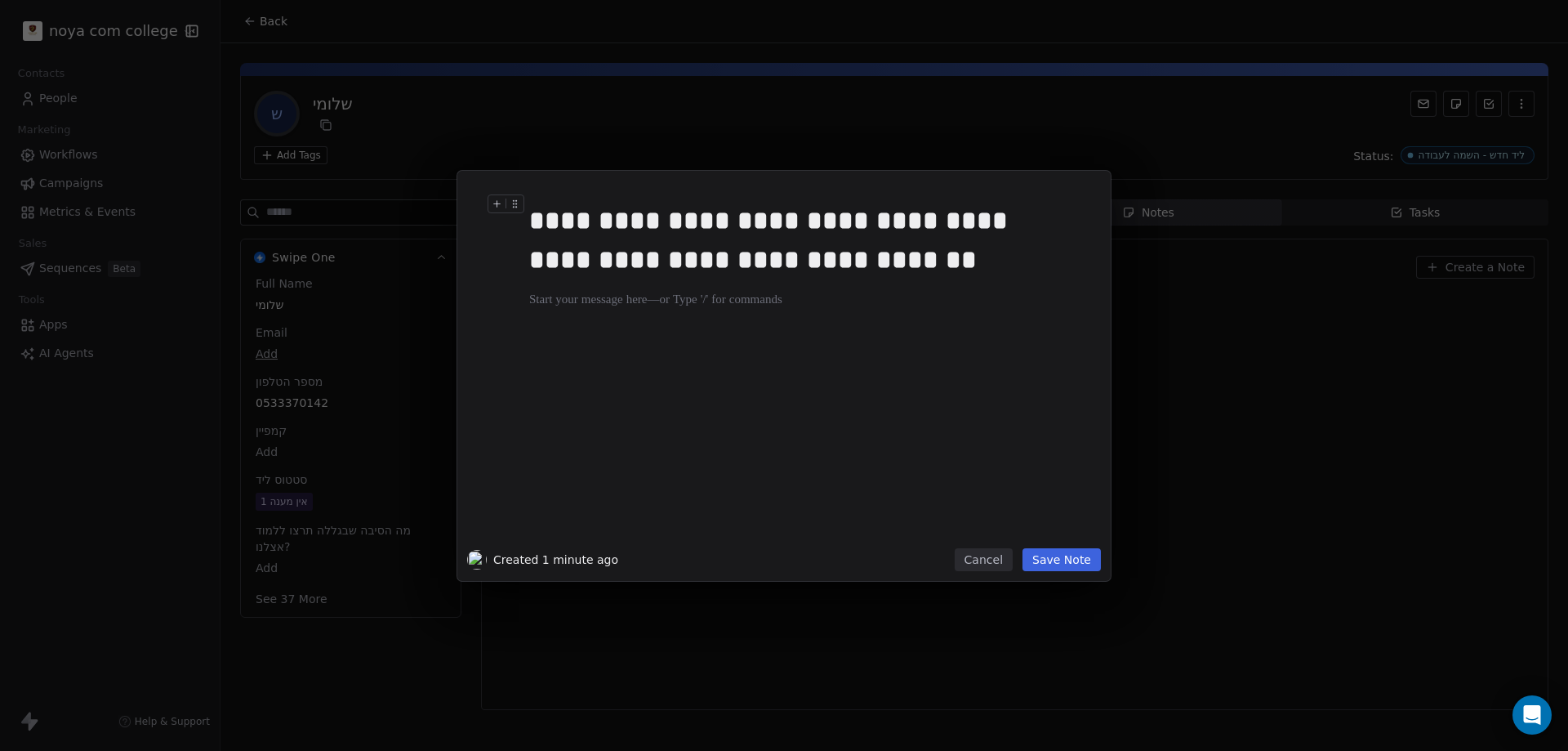
click at [788, 263] on div "**********" at bounding box center [802, 239] width 546 height 78
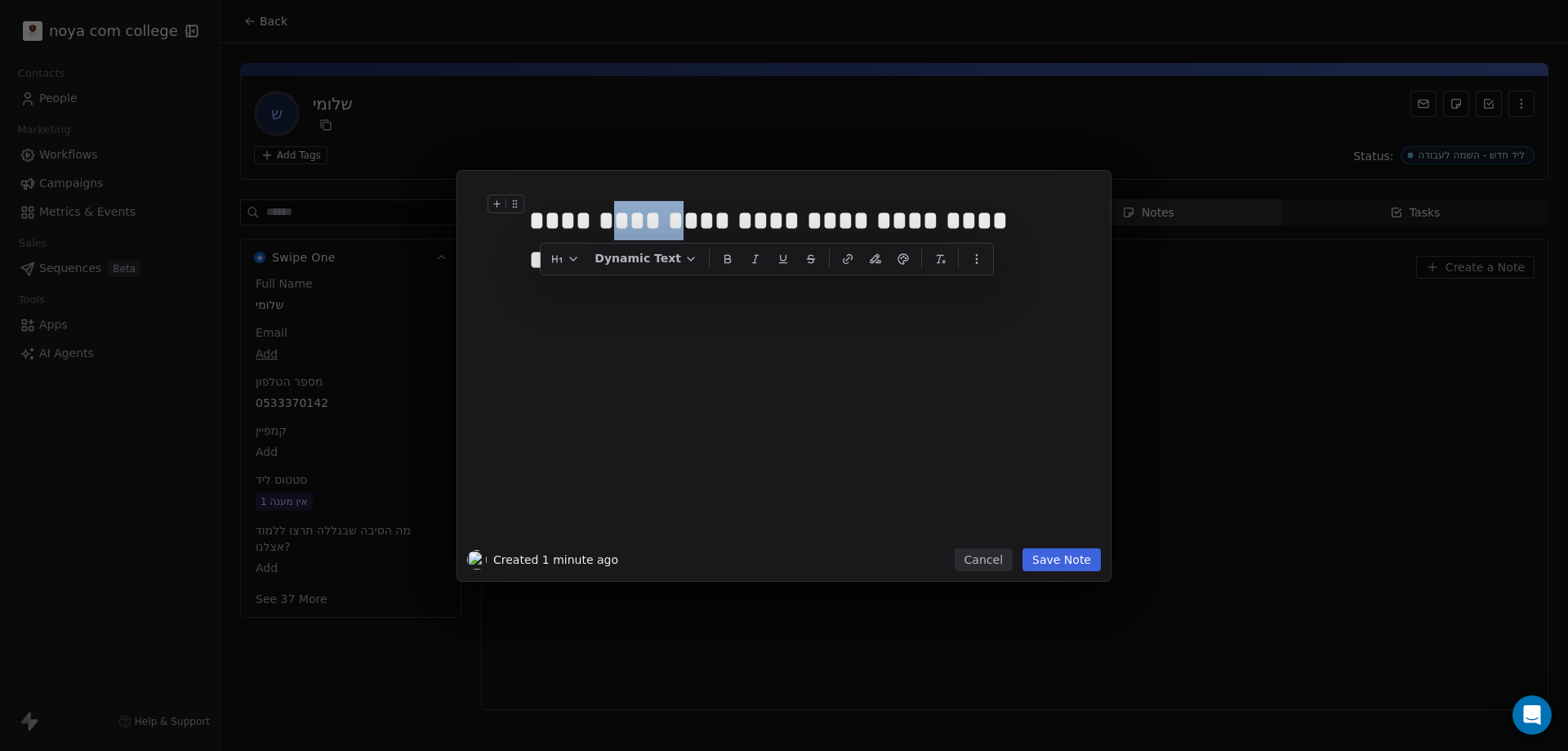
click at [931, 227] on div "**********" at bounding box center [802, 239] width 546 height 78
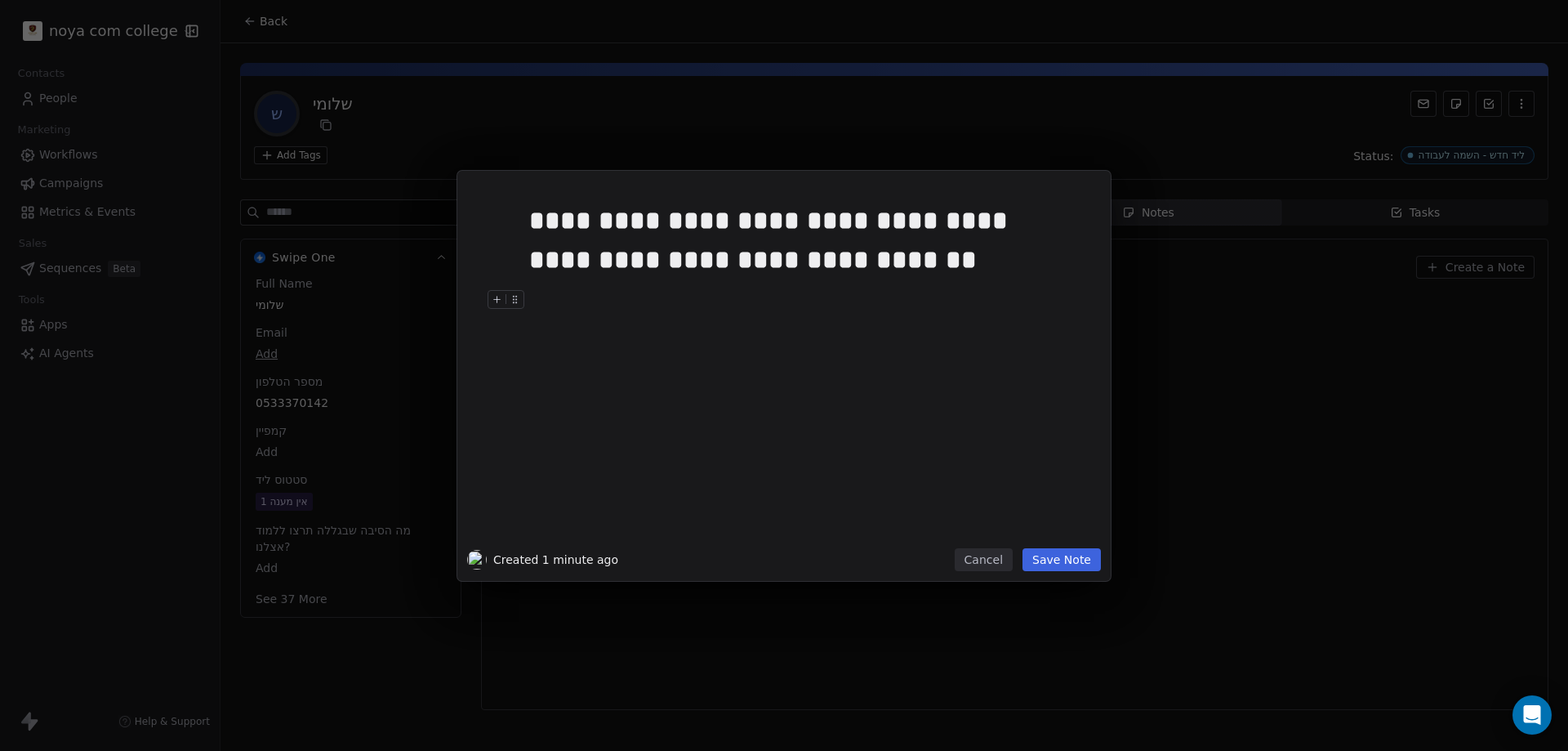
click at [1060, 561] on button "Save Note" at bounding box center [1061, 559] width 78 height 23
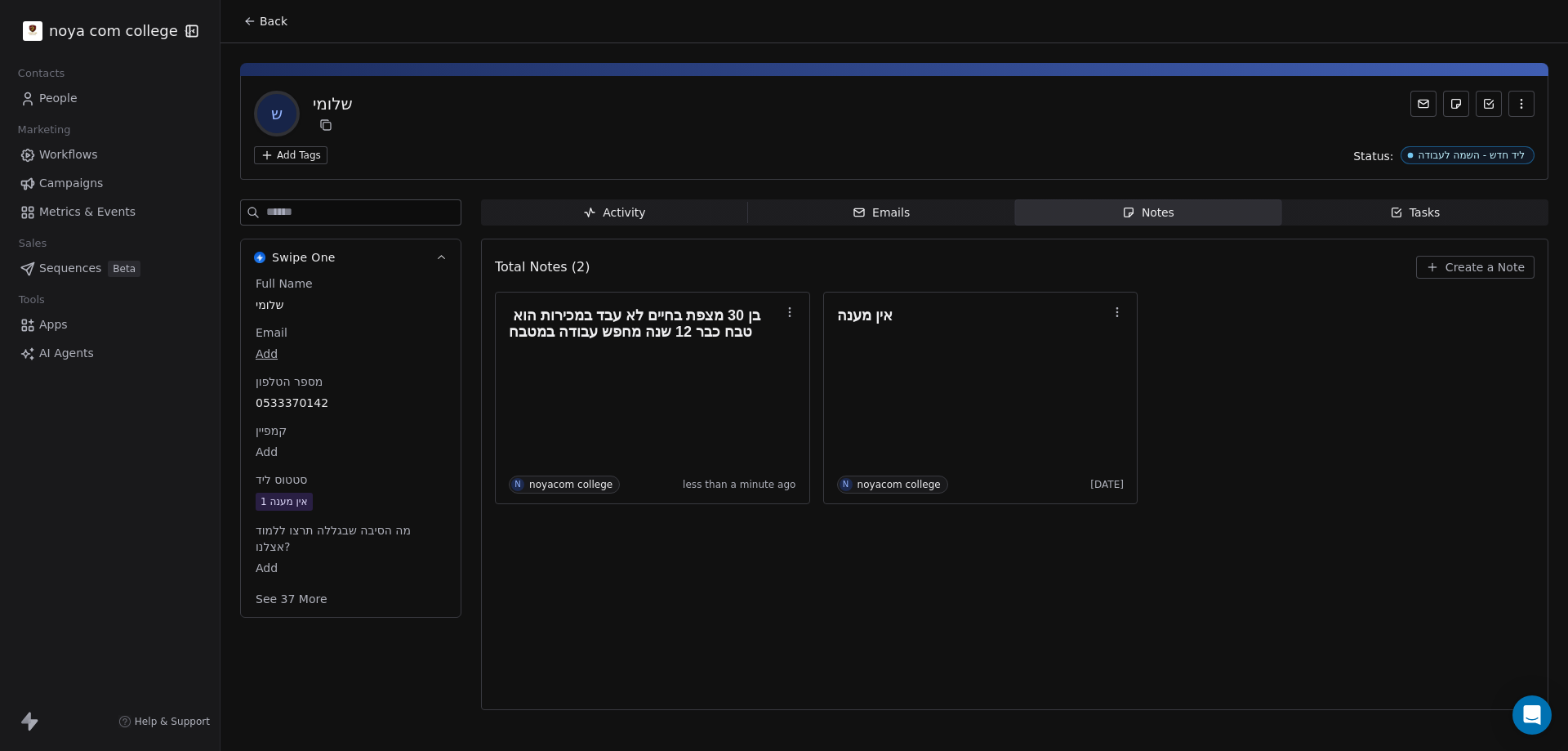
click at [304, 395] on span "0533370142" at bounding box center [351, 402] width 190 height 16
click at [305, 399] on span "0533370142" at bounding box center [351, 403] width 189 height 16
click at [305, 399] on input "**********" at bounding box center [344, 413] width 176 height 33
click at [732, 625] on html "**********" at bounding box center [784, 375] width 1568 height 751
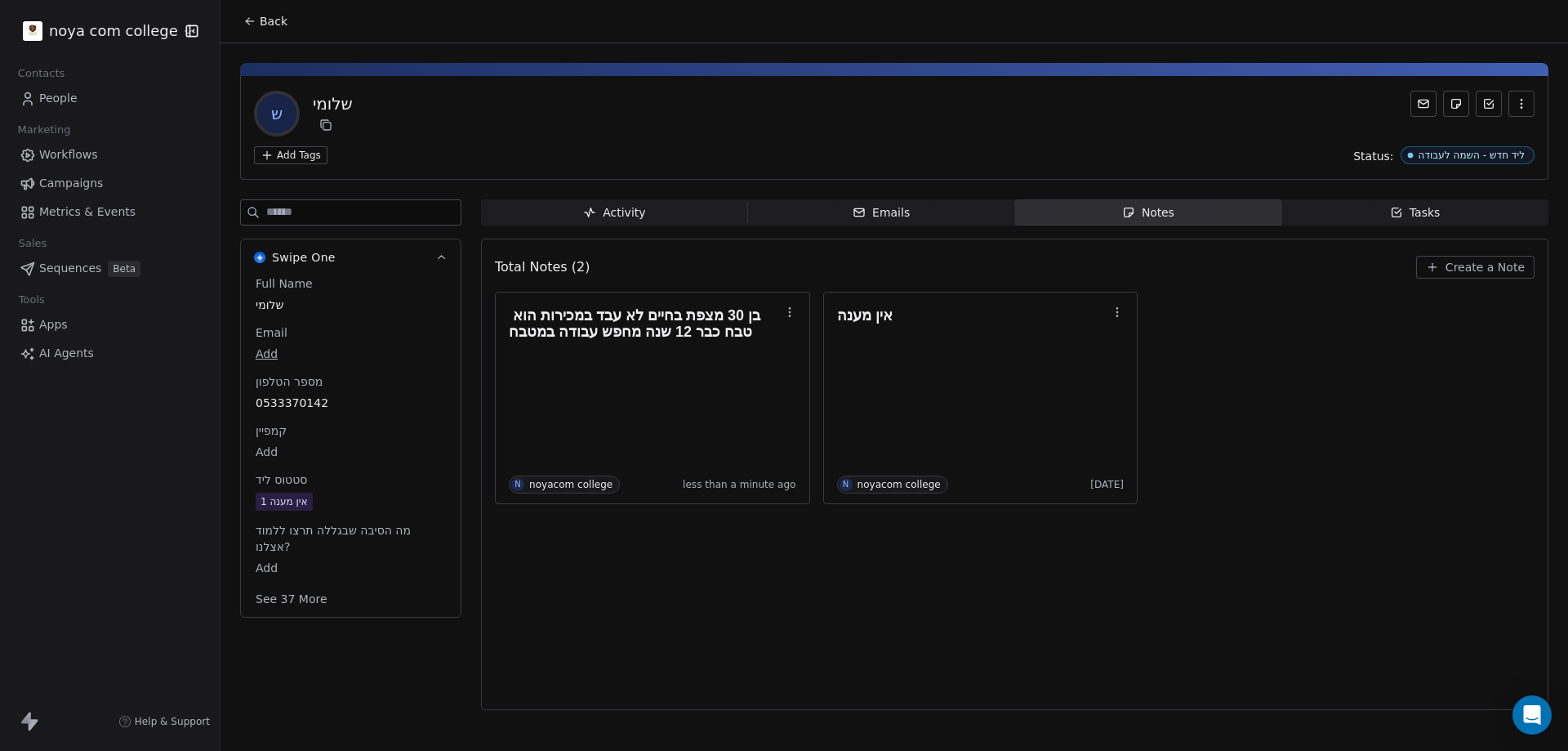
click at [256, 308] on div "שלומי" at bounding box center [351, 304] width 197 height 19
click at [256, 307] on div "שלומי" at bounding box center [351, 305] width 197 height 21
click at [266, 305] on textarea "*****" at bounding box center [344, 321] width 181 height 50
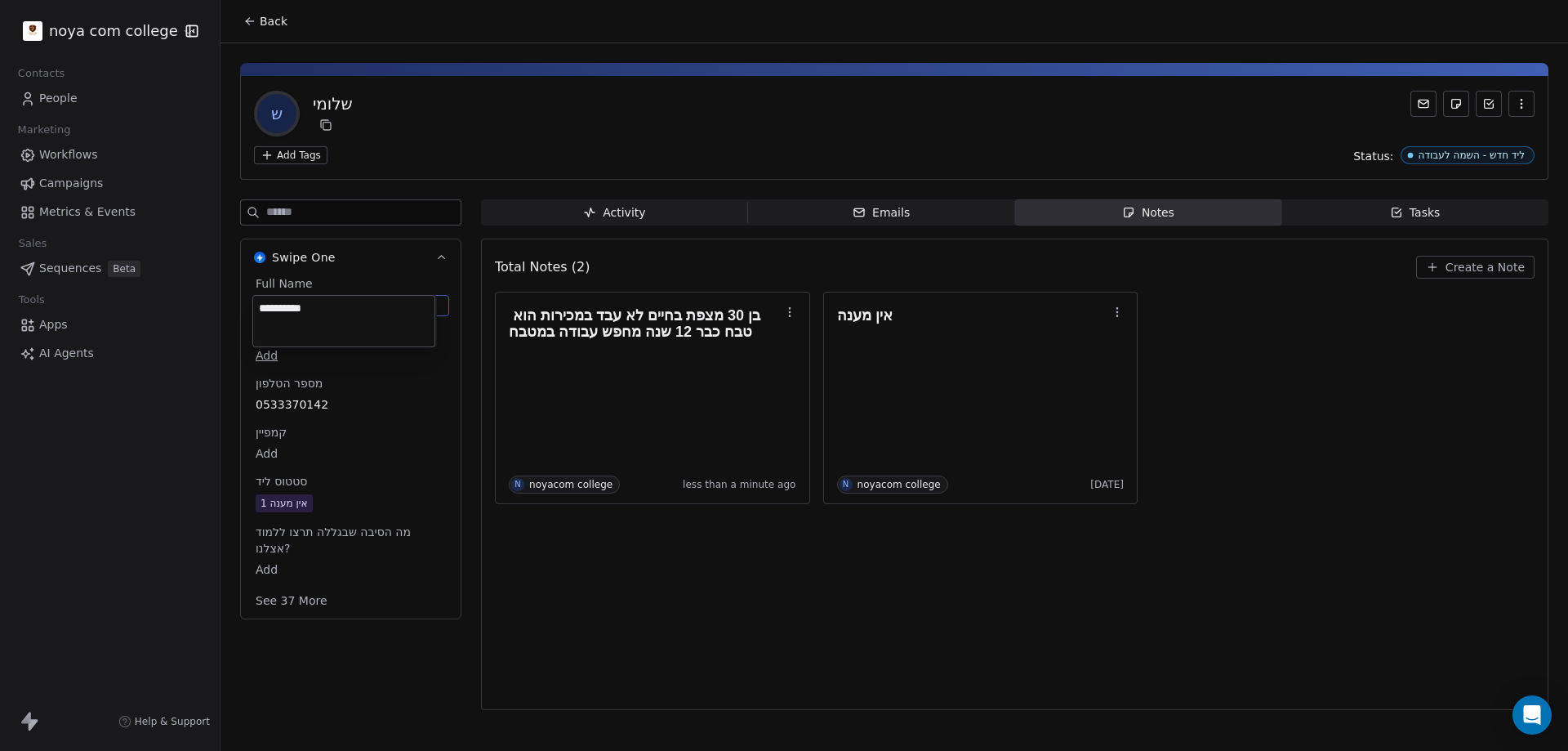
type textarea "**********"
click at [844, 649] on html "**********" at bounding box center [784, 375] width 1568 height 751
click at [269, 503] on div "אין מענה 1" at bounding box center [284, 502] width 47 height 16
click at [369, 501] on span "אין מענה 1" at bounding box center [351, 502] width 189 height 18
click at [320, 500] on span "אין מענה 1" at bounding box center [351, 502] width 189 height 18
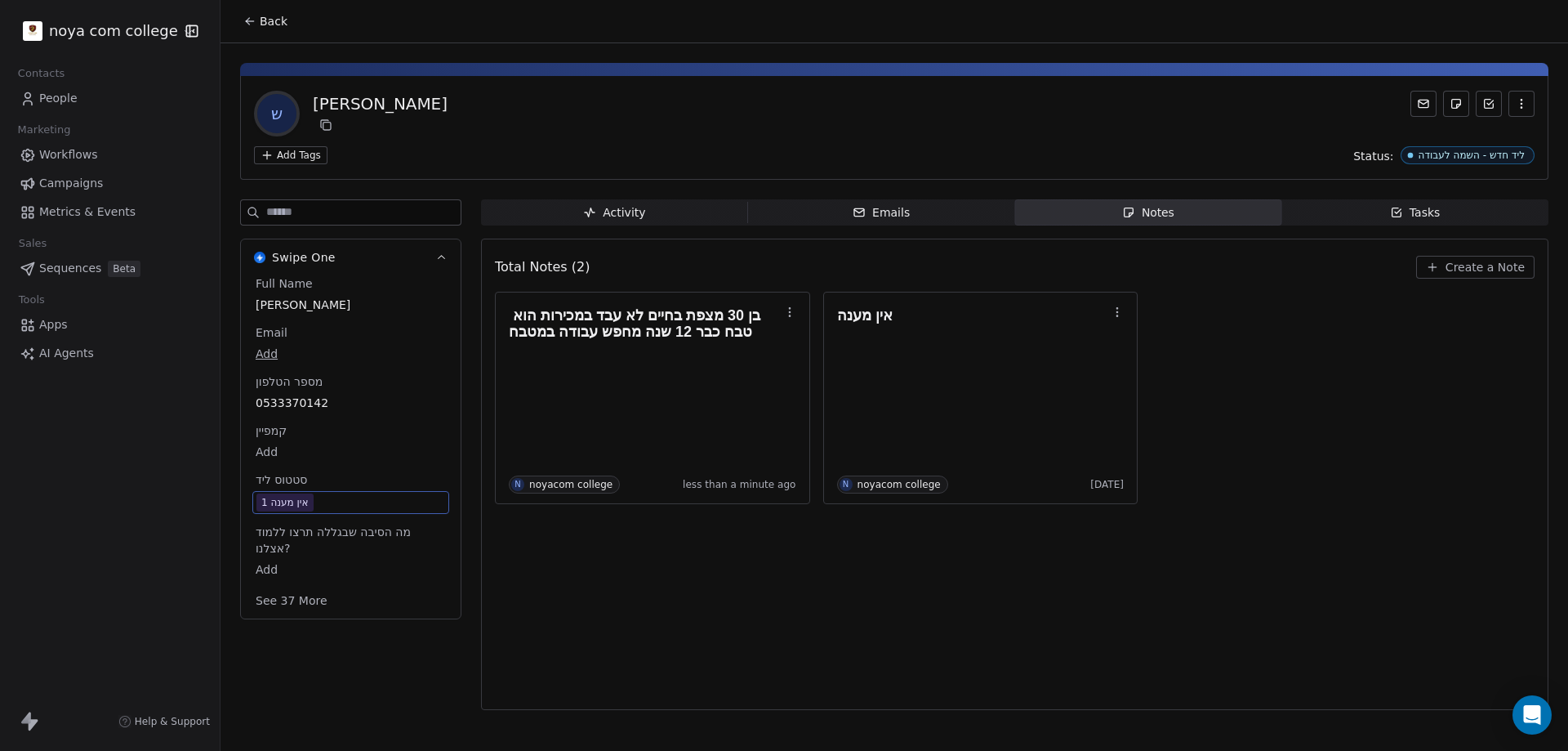
click at [305, 503] on div "אין מענה 1" at bounding box center [284, 502] width 47 height 16
click at [320, 498] on span "אין מענה 1" at bounding box center [351, 502] width 189 height 18
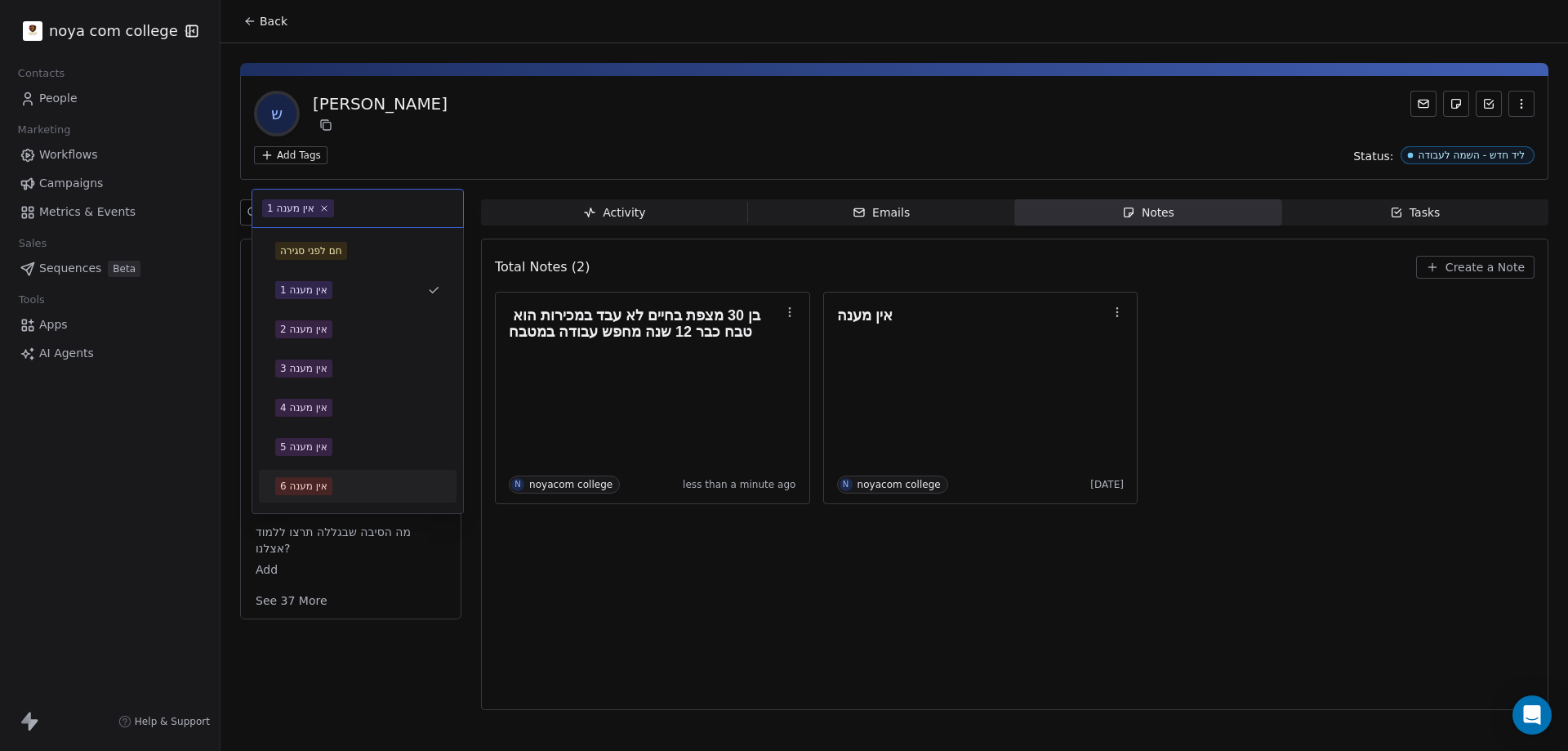
click at [290, 500] on div "אין מענה 6" at bounding box center [358, 486] width 198 height 33
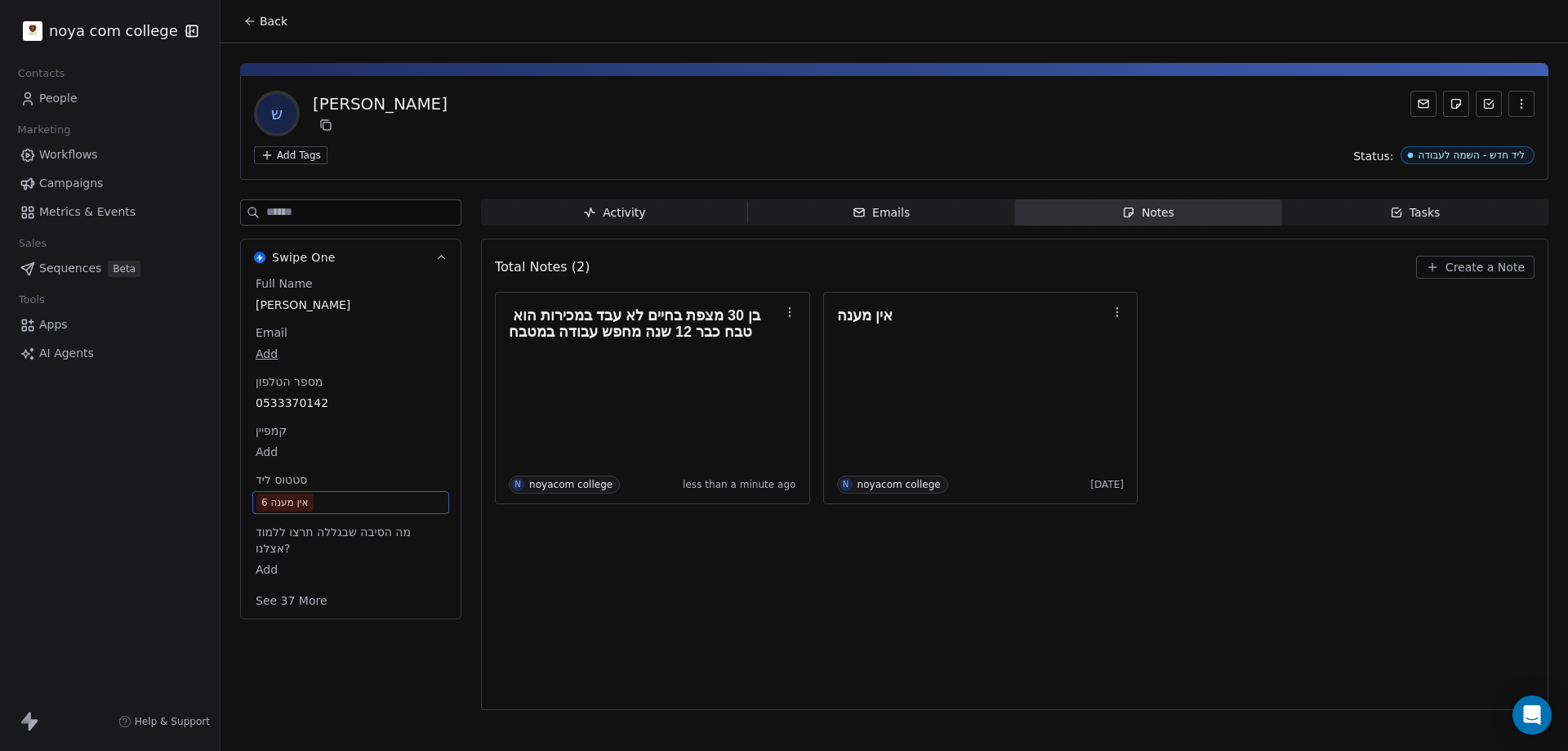
click at [290, 500] on div "אין מענה 6" at bounding box center [284, 502] width 47 height 16
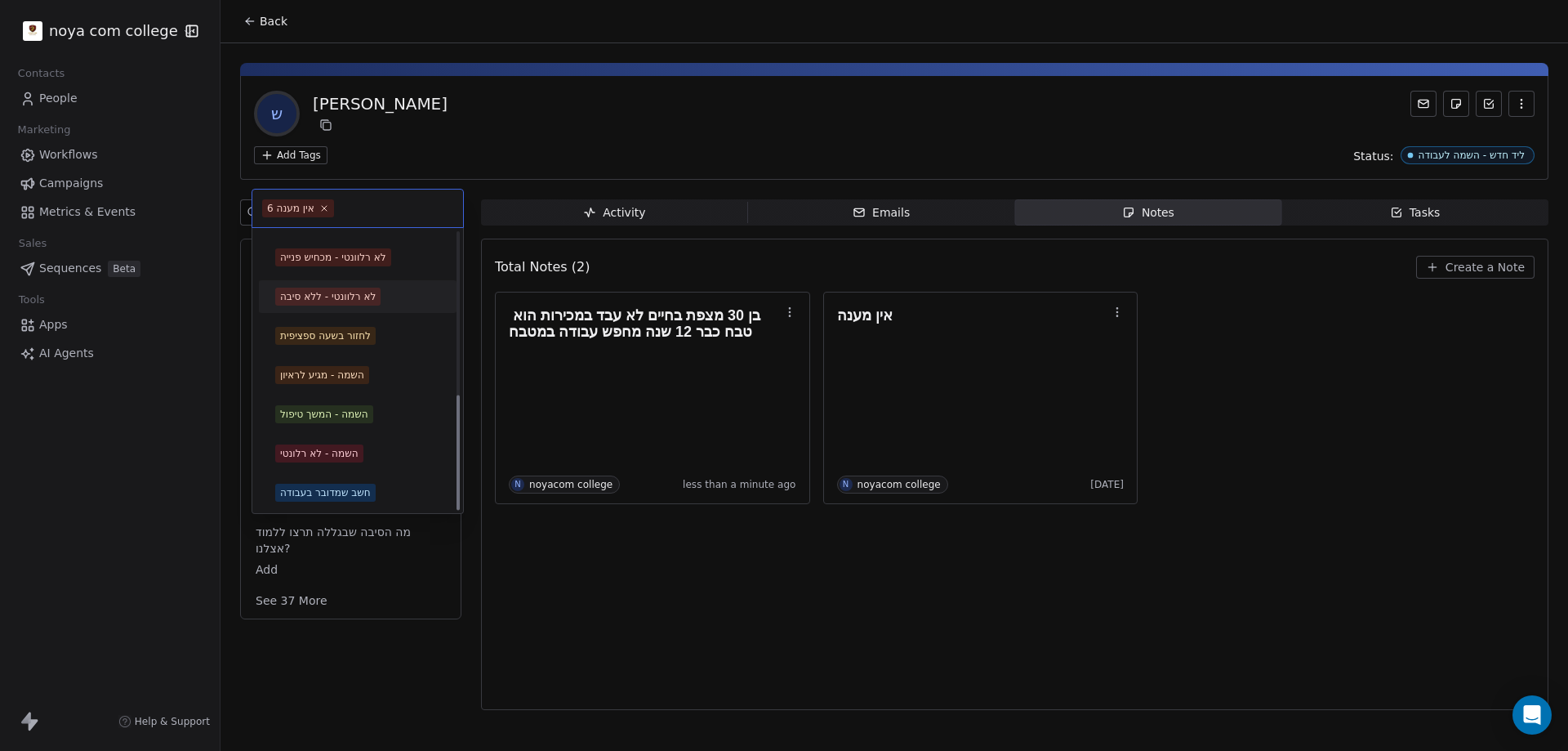
scroll to position [388, 0]
click at [334, 415] on div "השמה - המשך טיפול" at bounding box center [324, 412] width 88 height 15
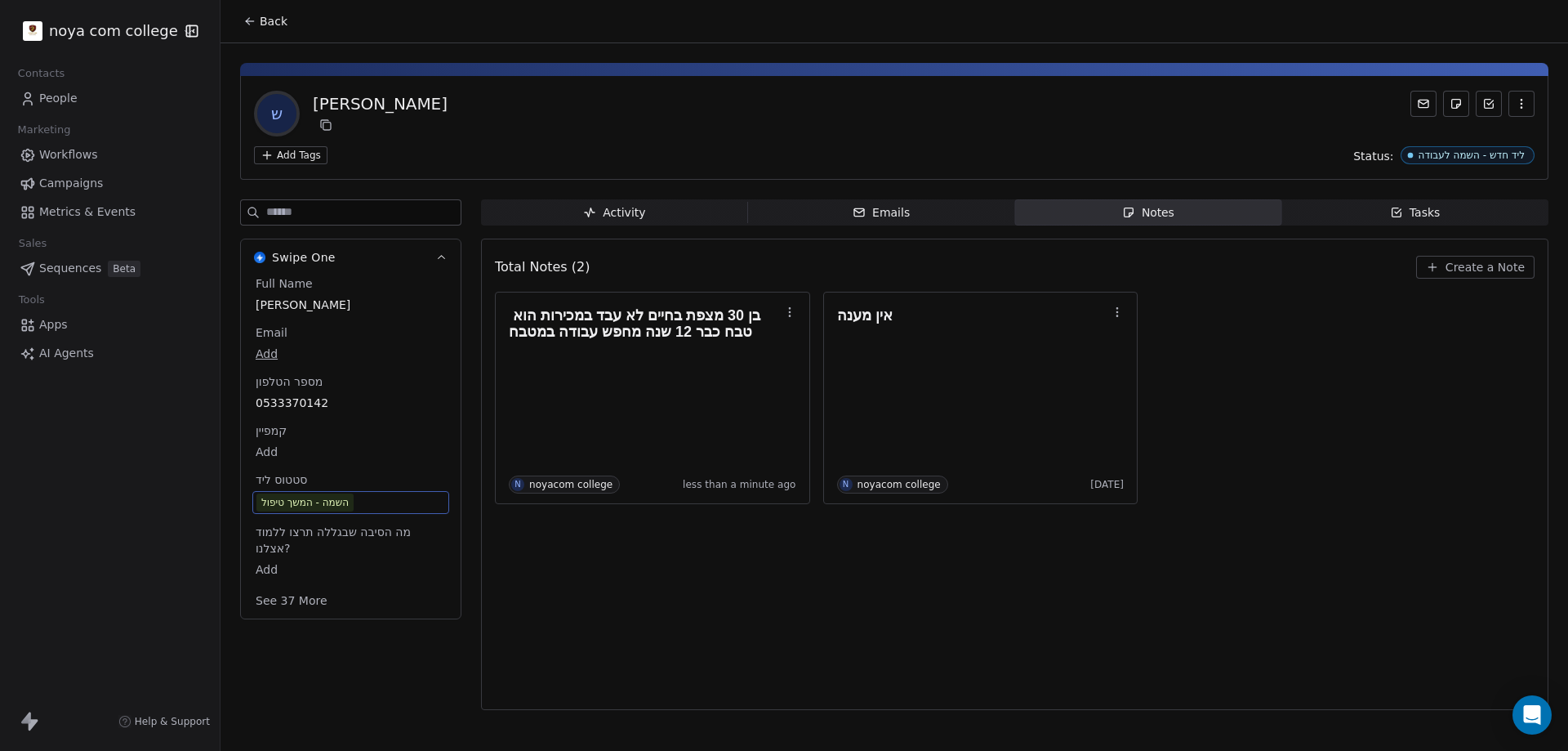
click at [592, 613] on div "Total Notes (2) Create a Note בן 30 מצפת בחיים לא עבד במכירות הוא טבח כבר 12 שנ…" at bounding box center [1014, 474] width 1039 height 450
click at [718, 592] on div "Total Notes (2) Create a Note בן 30 מצפת בחיים לא עבד במכירות הוא טבח כבר 12 שנ…" at bounding box center [1014, 474] width 1039 height 450
click at [277, 347] on body "noya com college Contacts People Marketing Workflows Campaigns Metrics & Events…" at bounding box center [784, 375] width 1568 height 751
click at [763, 639] on html "noya com college Contacts People Marketing Workflows Campaigns Metrics & Events…" at bounding box center [784, 375] width 1568 height 751
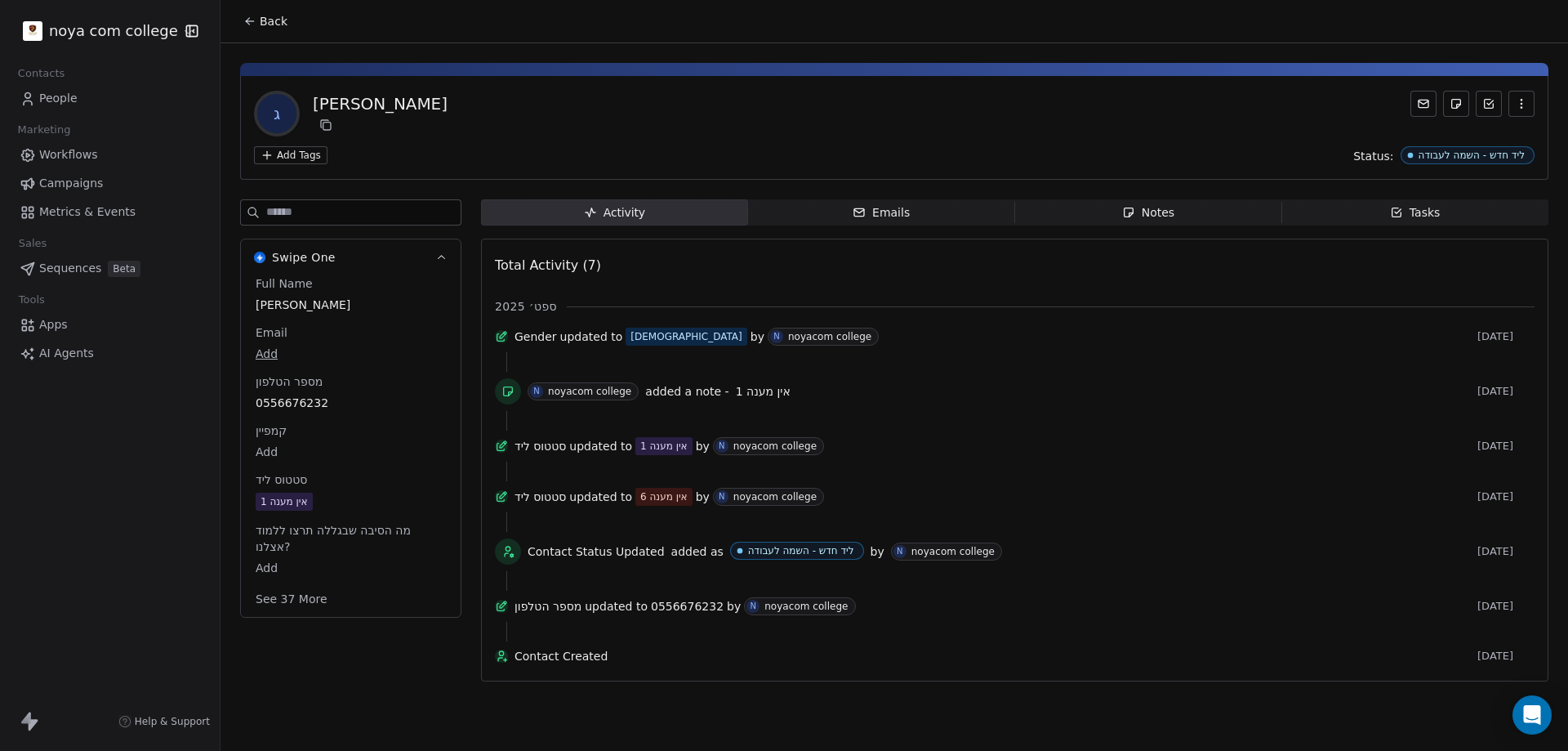
click at [663, 145] on div "ג [PERSON_NAME] Add Tags Status: ליד חדש - השמה לעבודה" at bounding box center [893, 128] width 1308 height 104
click at [1156, 218] on div "Notes" at bounding box center [1148, 212] width 52 height 17
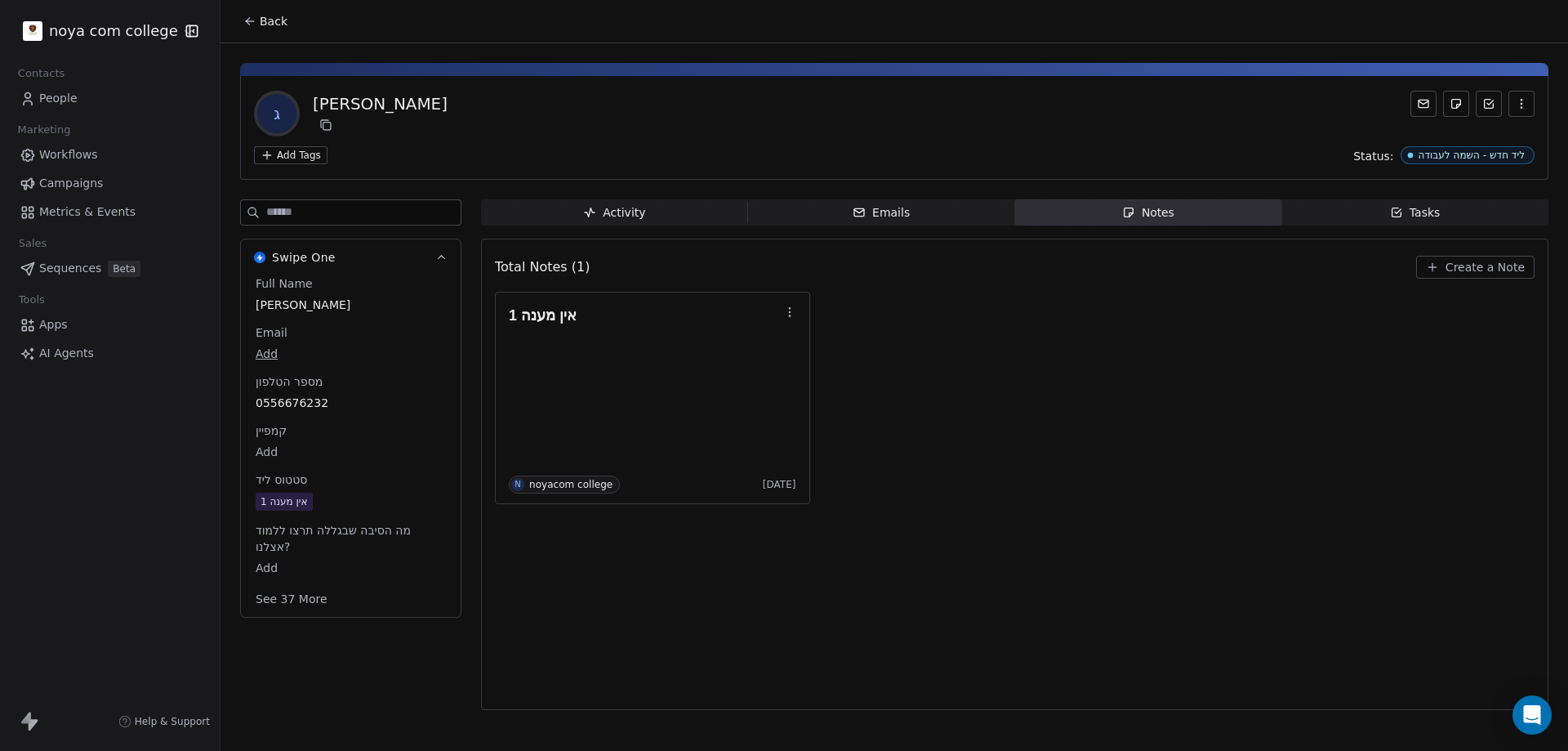
click at [1460, 259] on span "Create a Note" at bounding box center [1485, 267] width 79 height 16
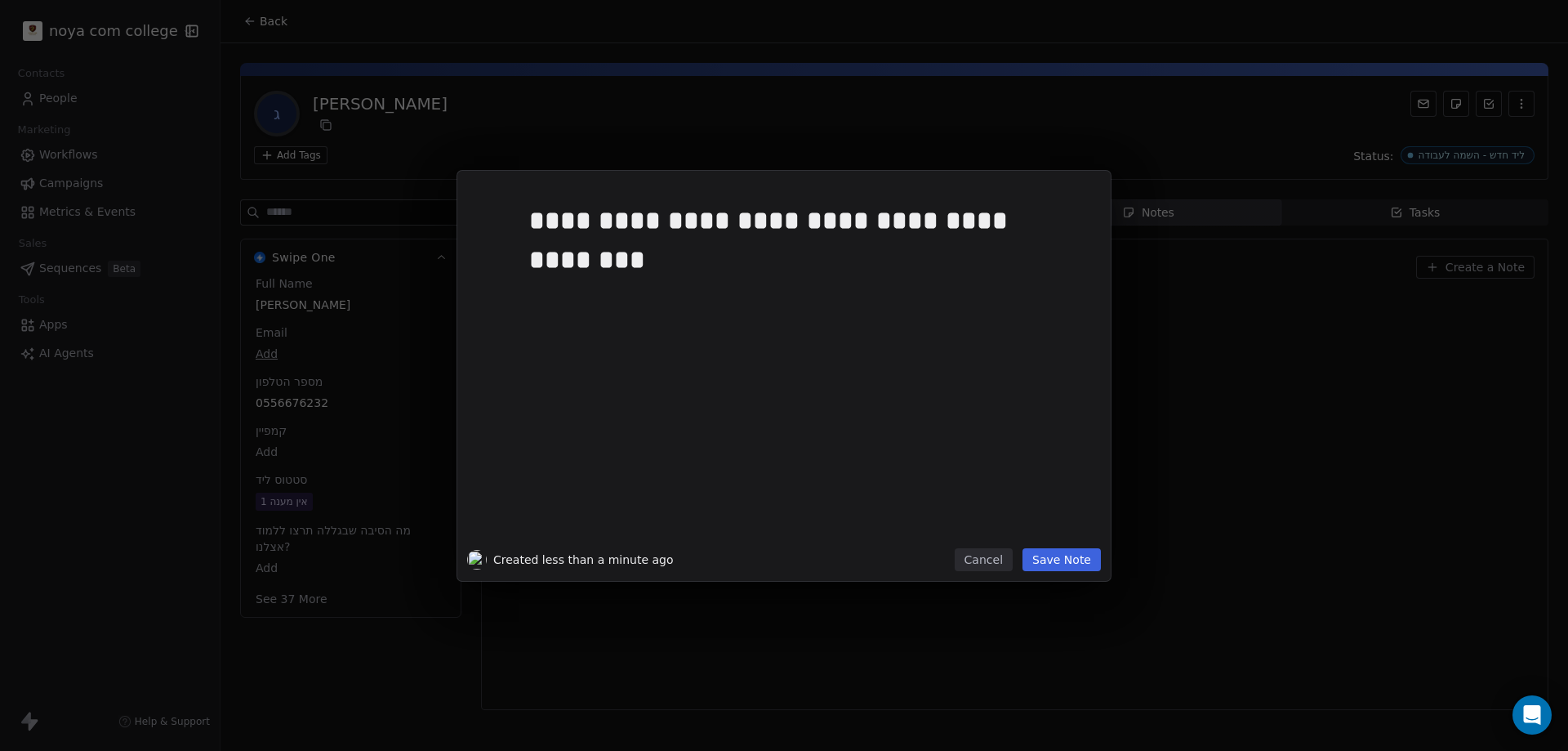
click at [1094, 550] on button "Save Note" at bounding box center [1061, 559] width 78 height 23
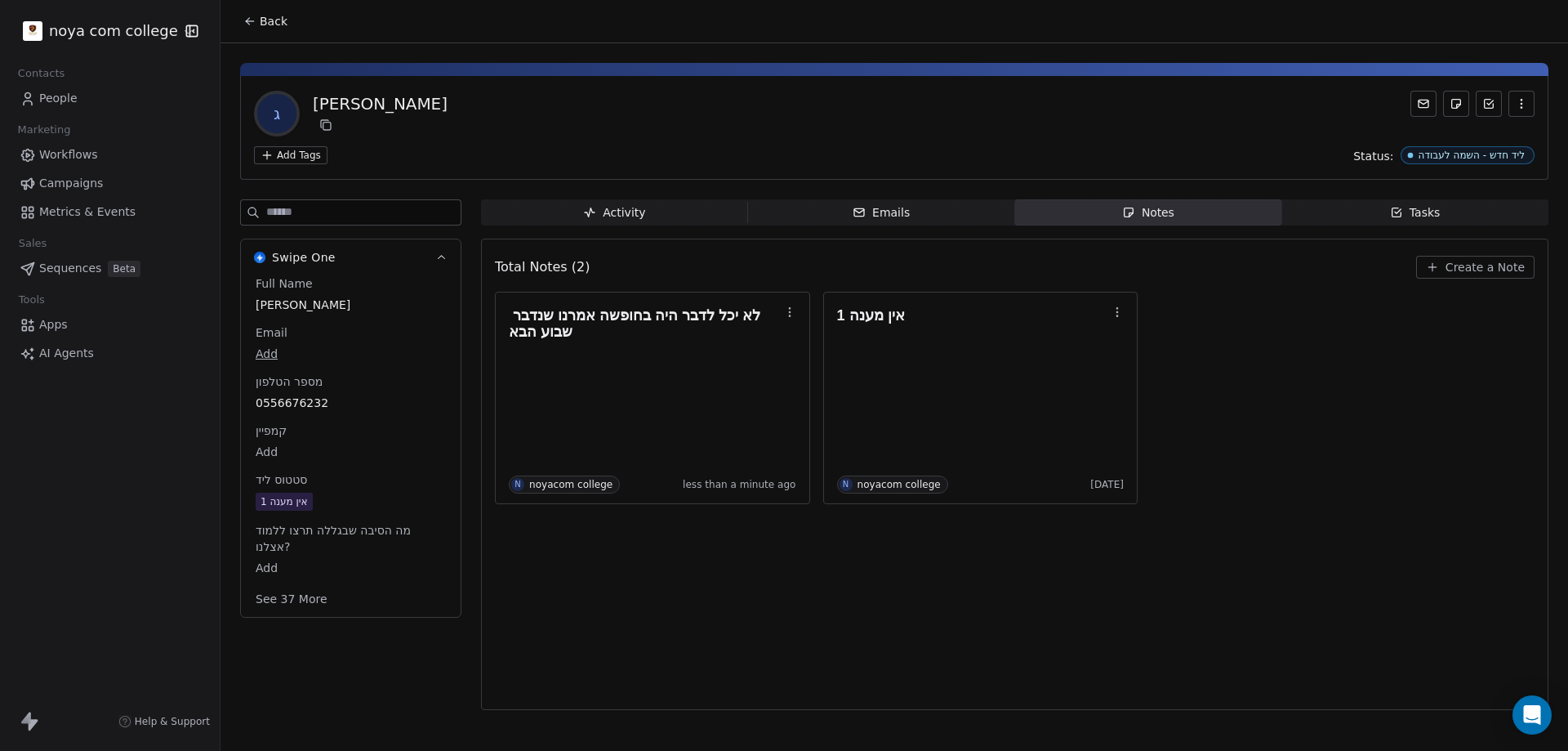
click at [297, 497] on div "אין מענה 1" at bounding box center [284, 501] width 47 height 16
click at [328, 498] on span "אין מענה 1" at bounding box center [351, 502] width 189 height 18
click at [305, 502] on div "אין מענה 1" at bounding box center [284, 502] width 47 height 16
click at [312, 500] on span "אין מענה 1" at bounding box center [351, 502] width 189 height 18
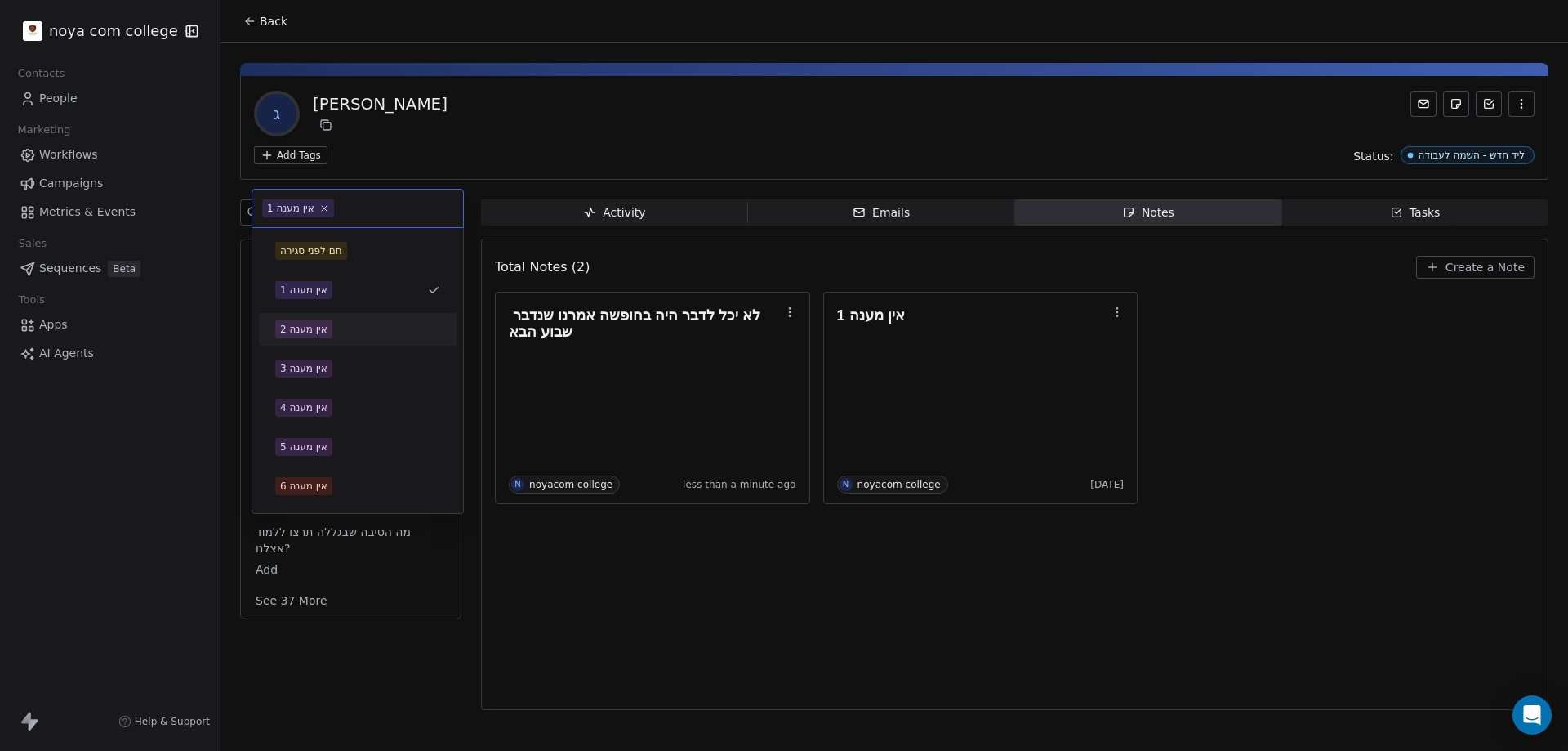
click at [343, 326] on div "אין מענה 2" at bounding box center [357, 329] width 165 height 18
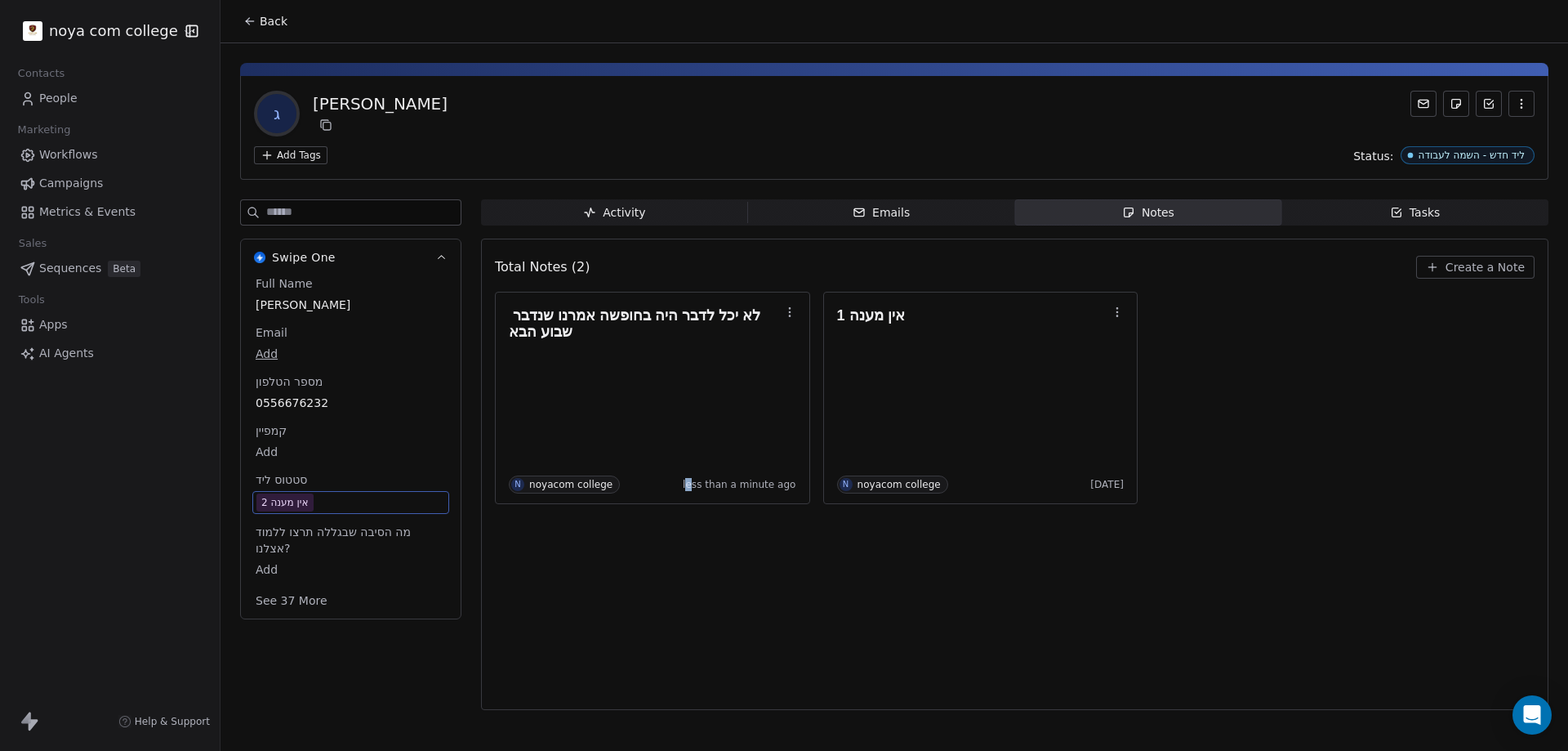
click at [699, 592] on div "Total Notes (2) Create a Note לא יכל לדבר היה בחופשה אמרנו שנדבר שבוע הבא N noy…" at bounding box center [1014, 474] width 1039 height 450
click at [1216, 577] on div "Total Notes (2) Create a Note לא יכל לדבר היה בחופשה אמרנו שנדבר שבוע הבא N noy…" at bounding box center [1014, 474] width 1039 height 450
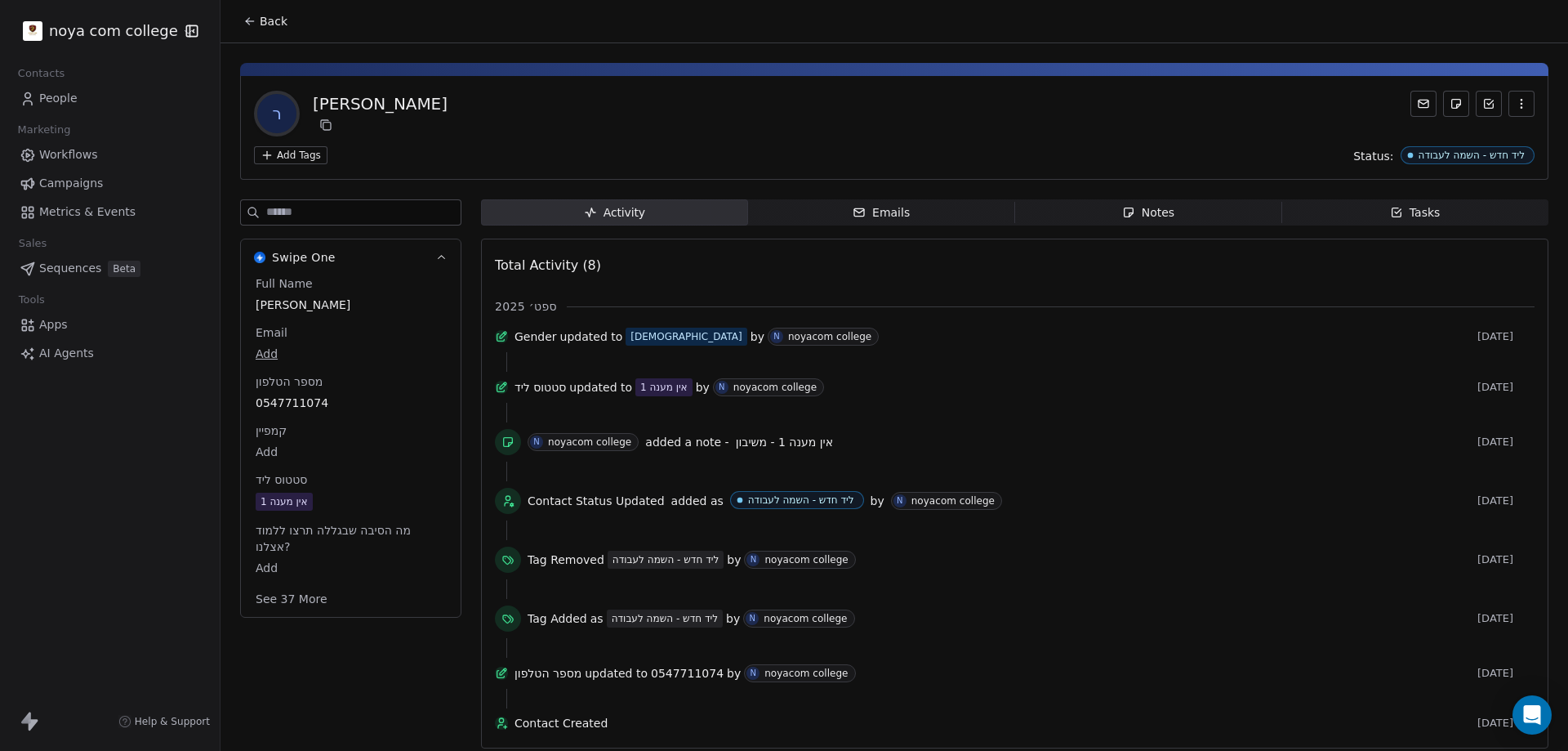
click at [1194, 206] on span "Notes Notes" at bounding box center [1149, 212] width 267 height 26
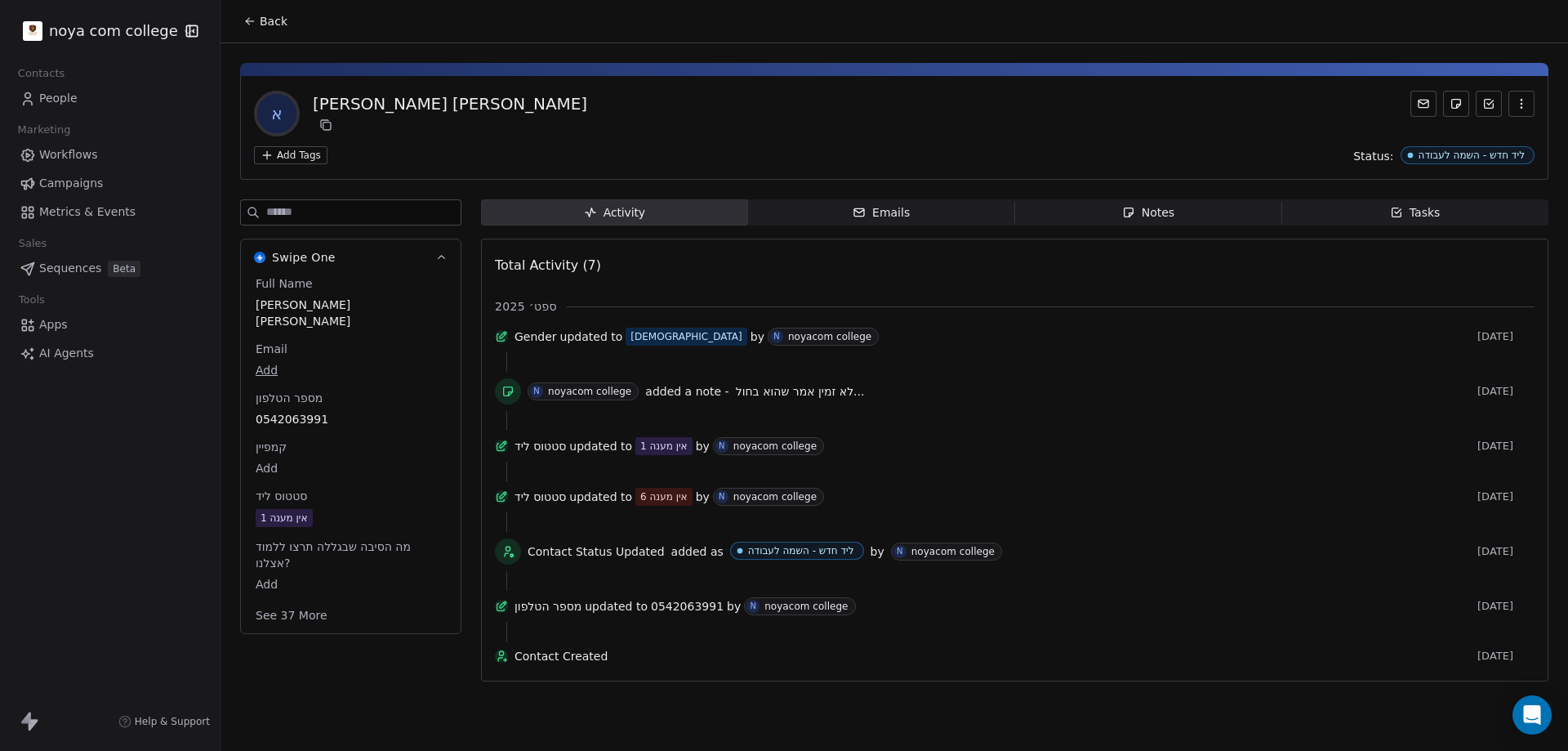
click at [774, 398] on span "לא זמין אמר שהוא בחול..." at bounding box center [800, 391] width 129 height 13
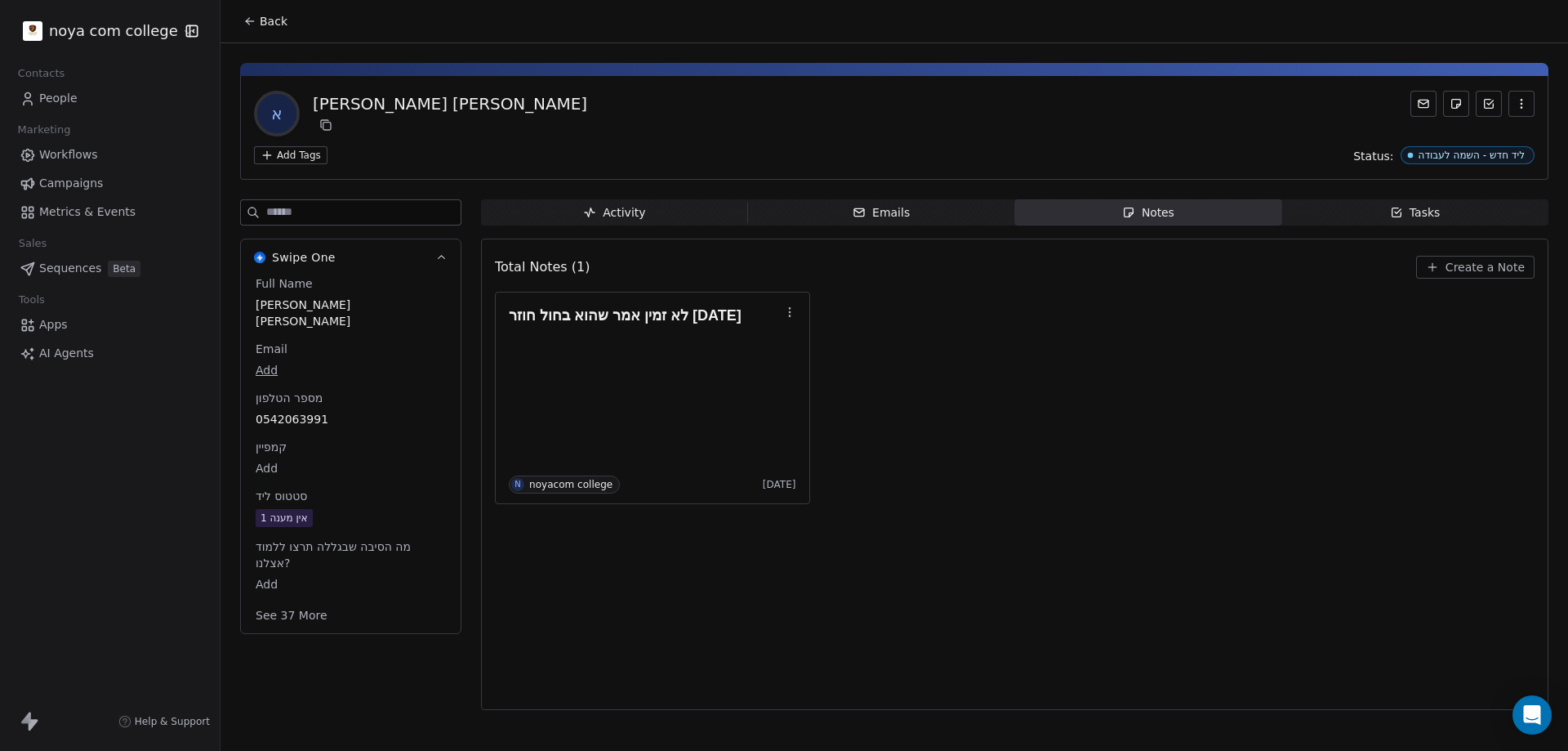
click at [1164, 222] on span "Notes Notes" at bounding box center [1149, 212] width 267 height 26
click at [1438, 266] on icon "button" at bounding box center [1433, 268] width 13 height 13
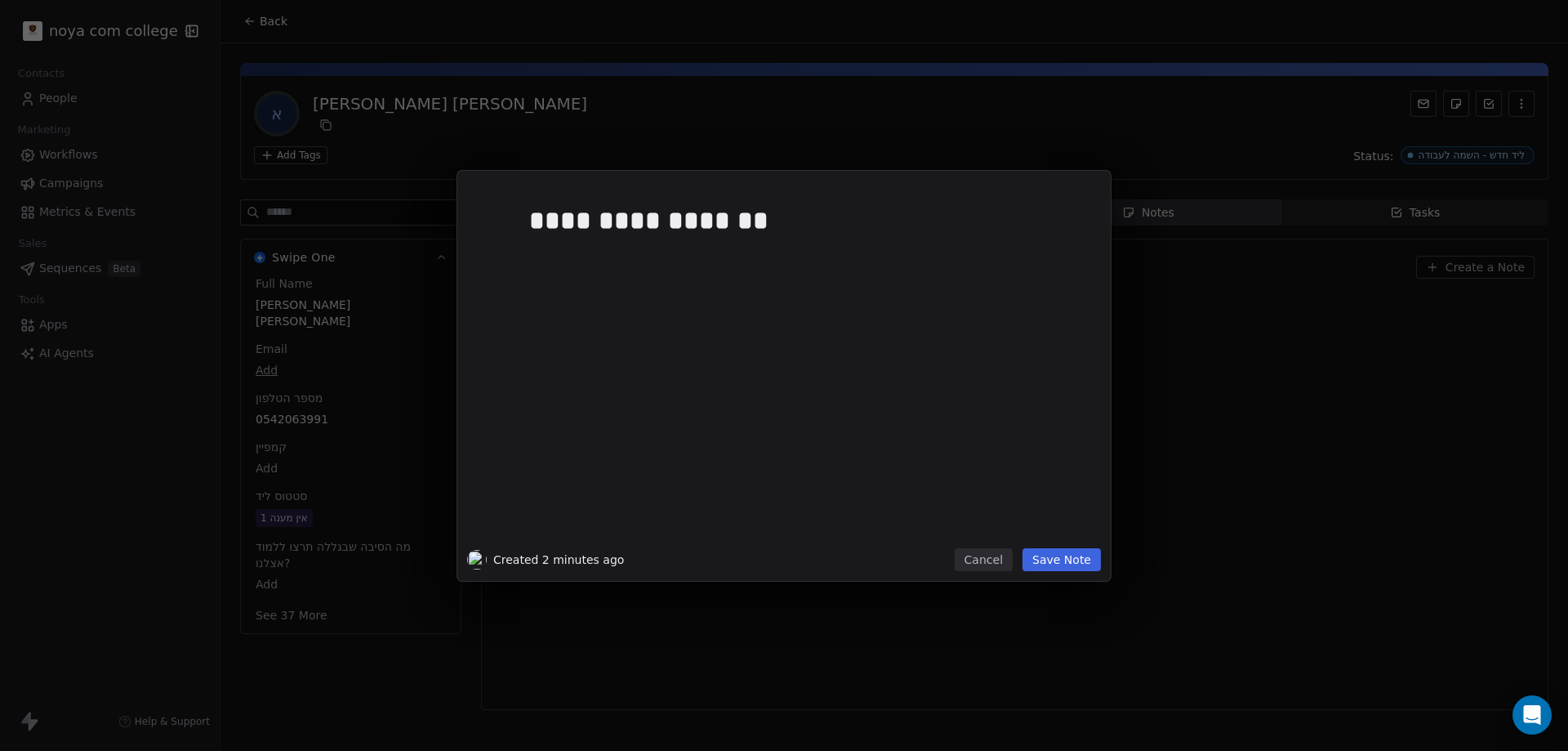
click at [1079, 549] on button "Save Note" at bounding box center [1061, 559] width 78 height 23
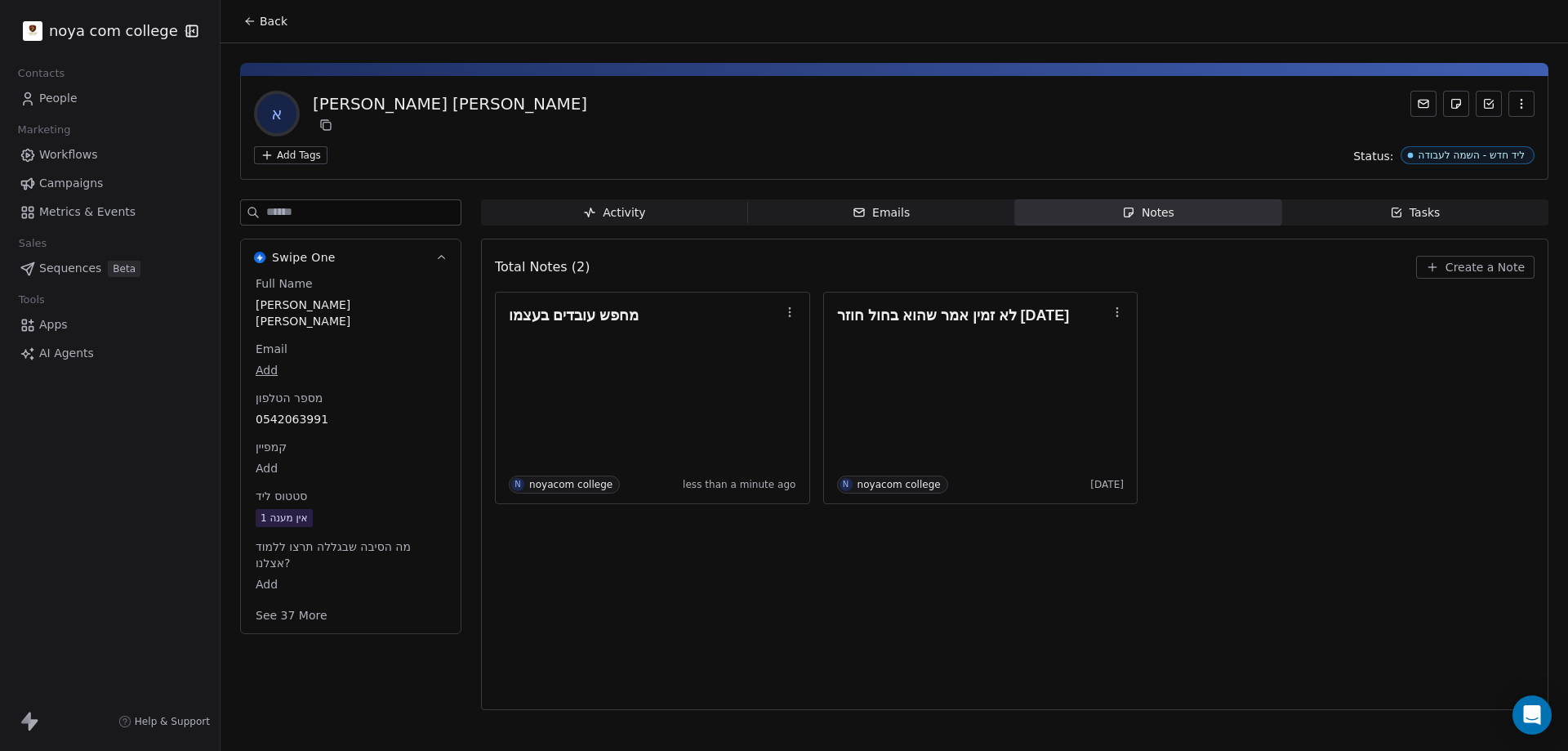
click at [300, 509] on div "אין מענה 1" at bounding box center [284, 517] width 47 height 16
click at [300, 510] on div "אין מענה 1" at bounding box center [284, 518] width 47 height 16
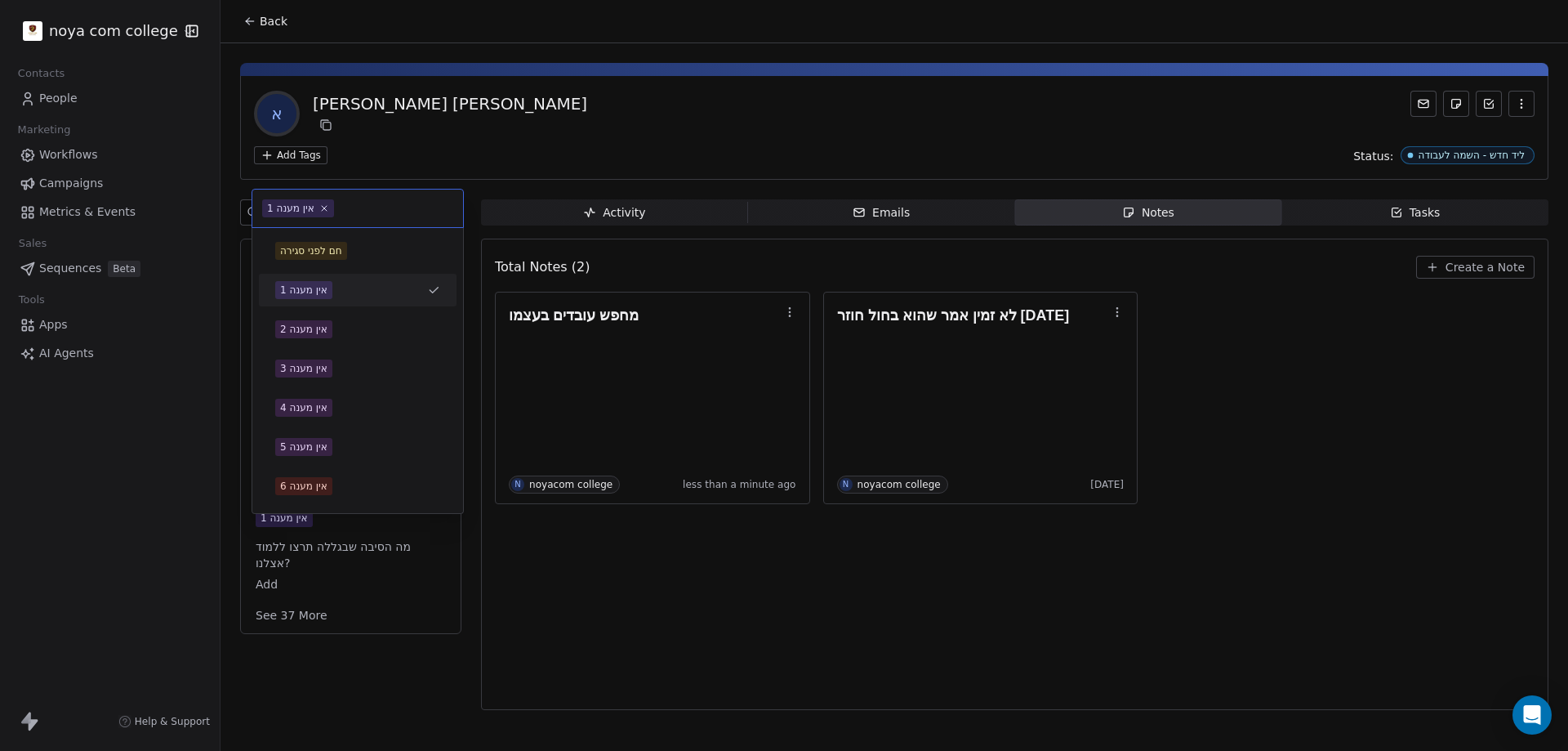
click at [608, 599] on html "noya com college Contacts People Marketing Workflows Campaigns Metrics & Events…" at bounding box center [784, 375] width 1568 height 751
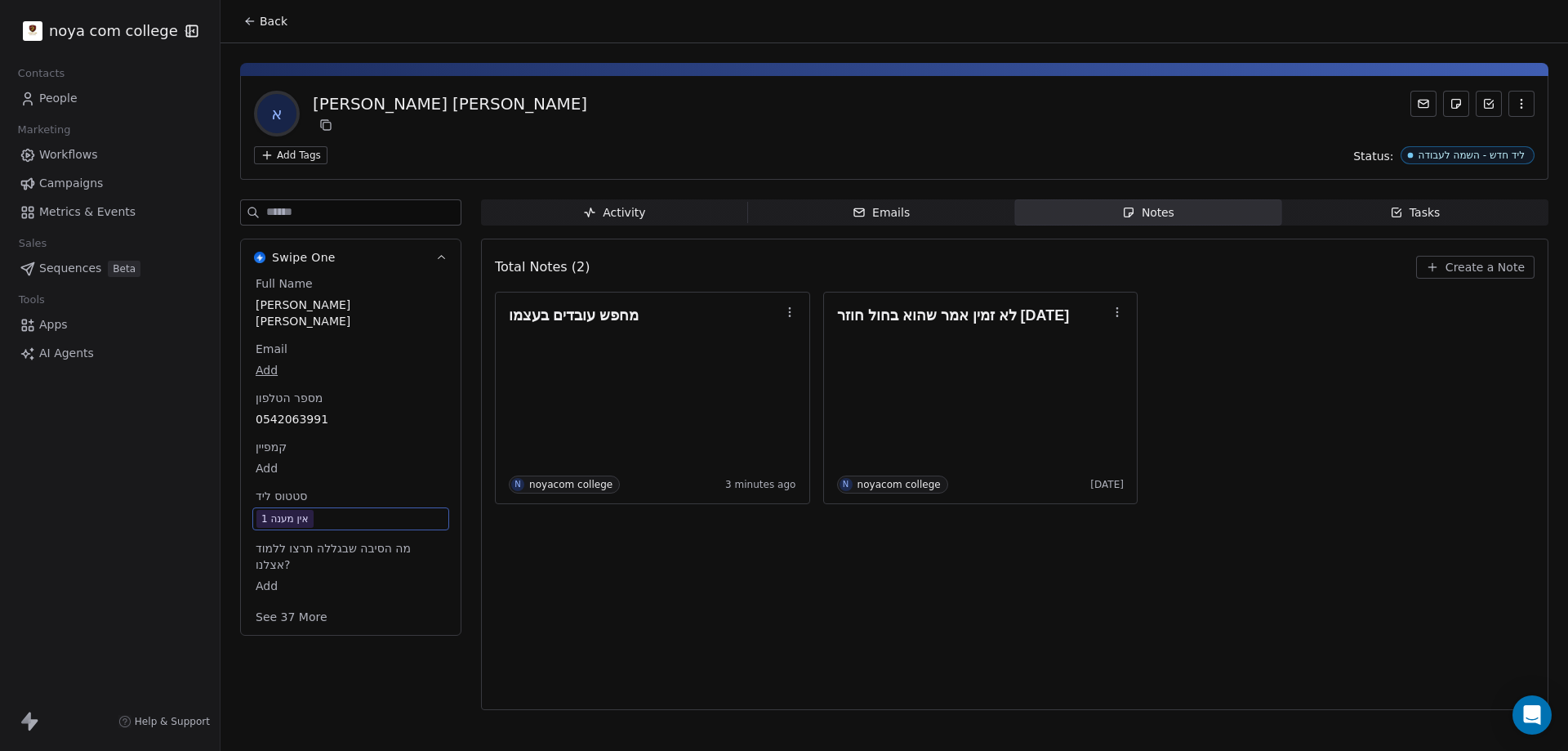
click at [334, 508] on div "אין מענה 1" at bounding box center [351, 519] width 197 height 23
click at [331, 509] on span "אין מענה 1" at bounding box center [351, 518] width 189 height 18
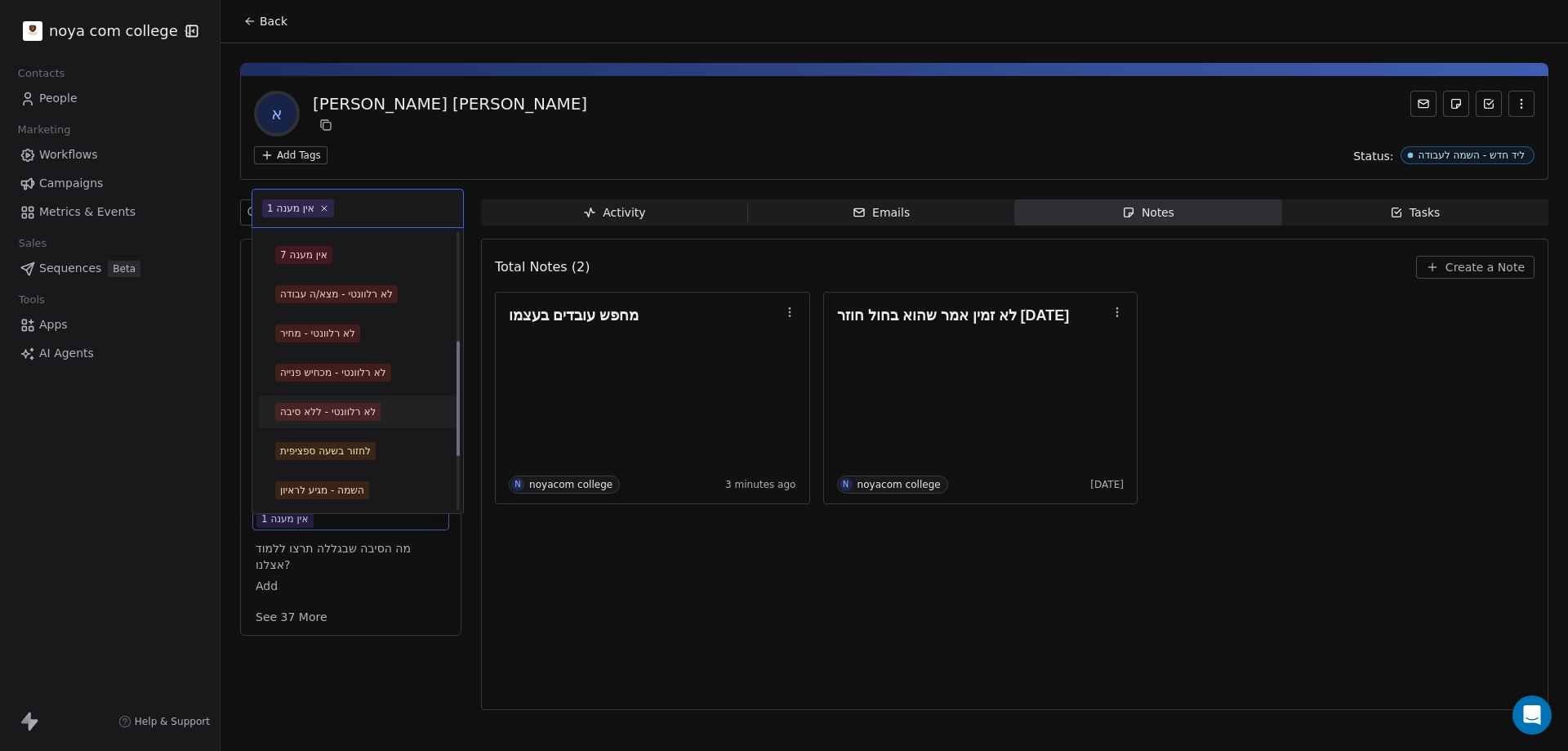
scroll to position [245, 0]
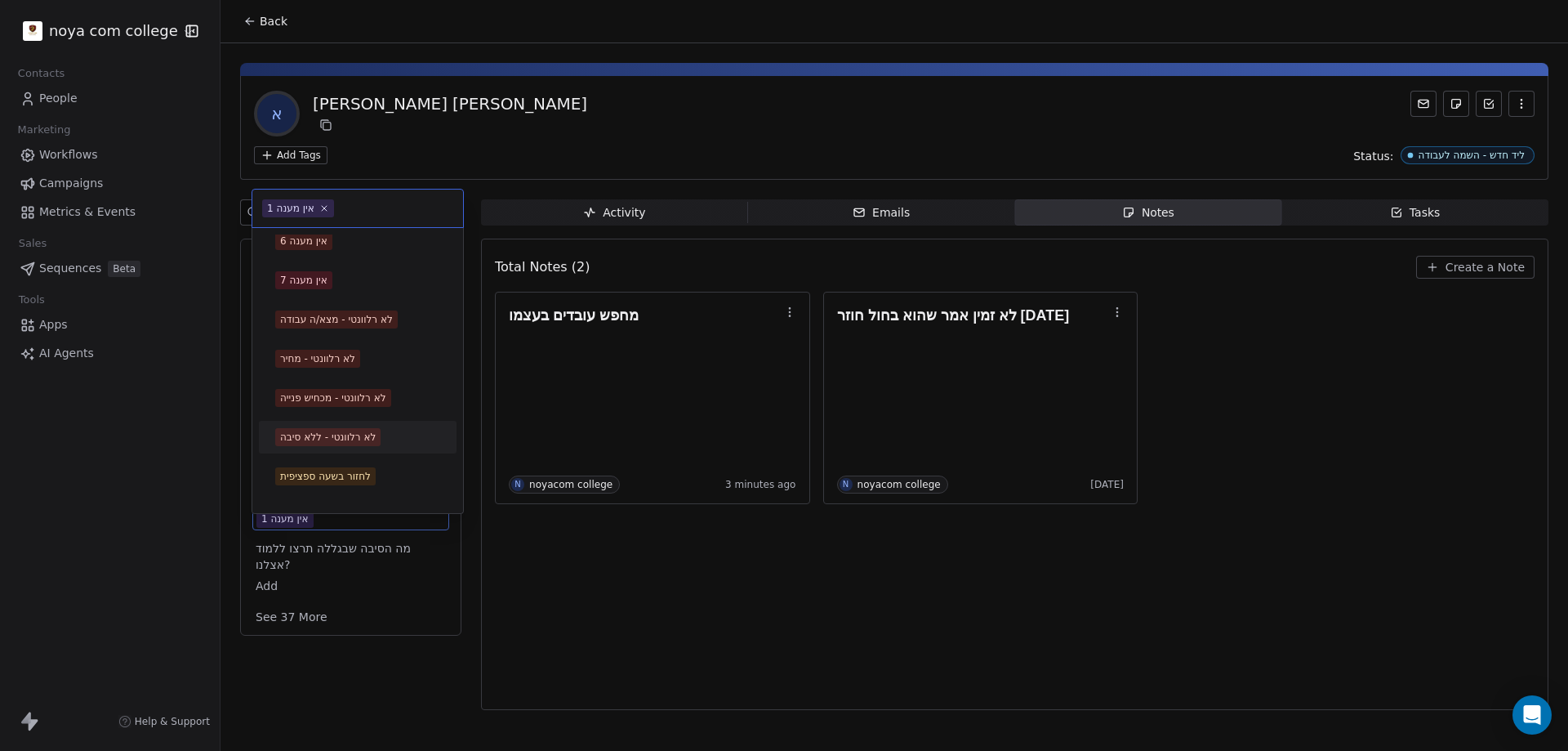
click at [356, 437] on div "לא רלוונטי - ללא סיבה" at bounding box center [328, 437] width 96 height 15
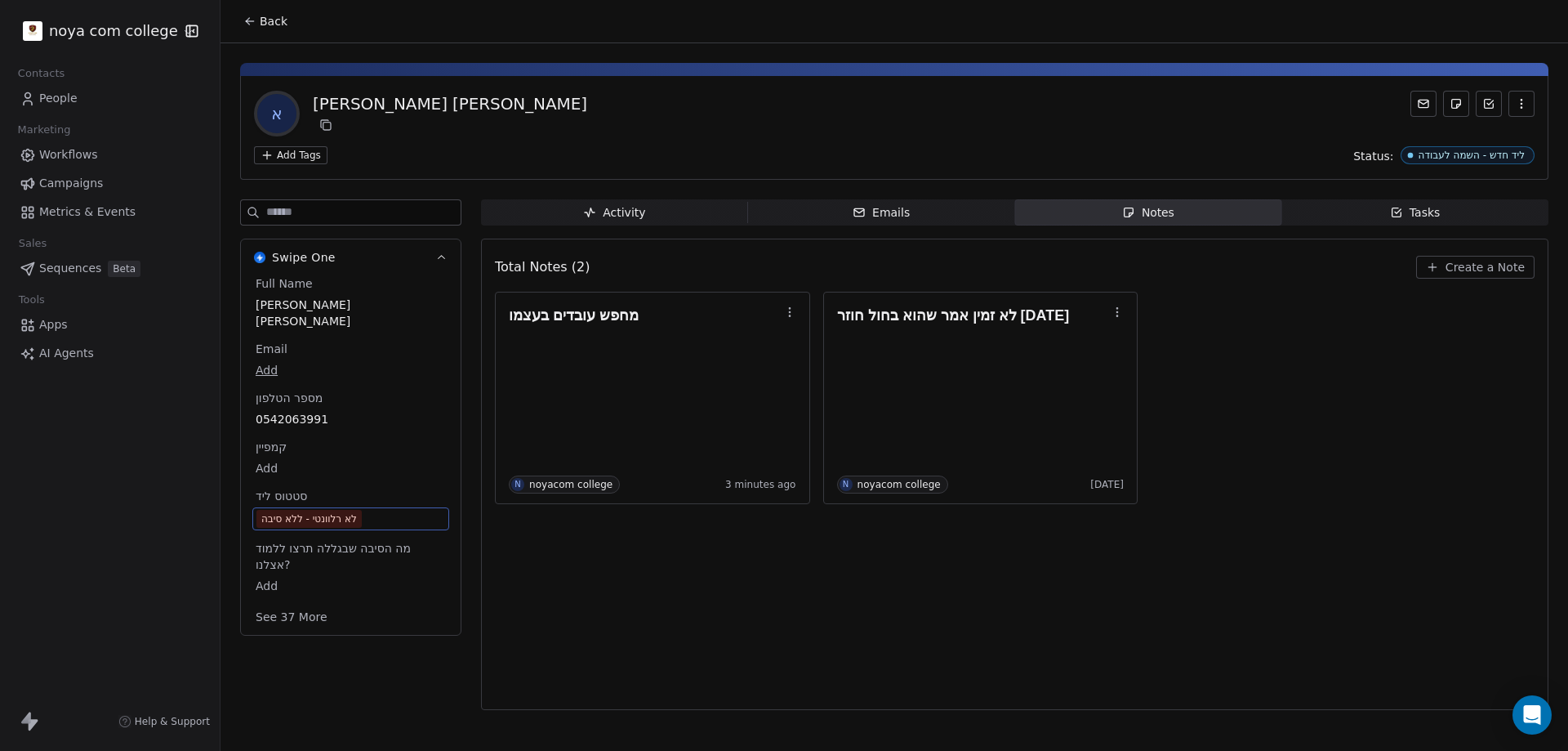
click at [357, 510] on div "לא רלוונטי - ללא סיבה" at bounding box center [309, 518] width 96 height 16
click at [367, 509] on span "לא רלוונטי - ללא סיבה" at bounding box center [351, 518] width 189 height 18
click at [371, 509] on span "לא רלוונטי - ללא סיבה" at bounding box center [351, 518] width 189 height 18
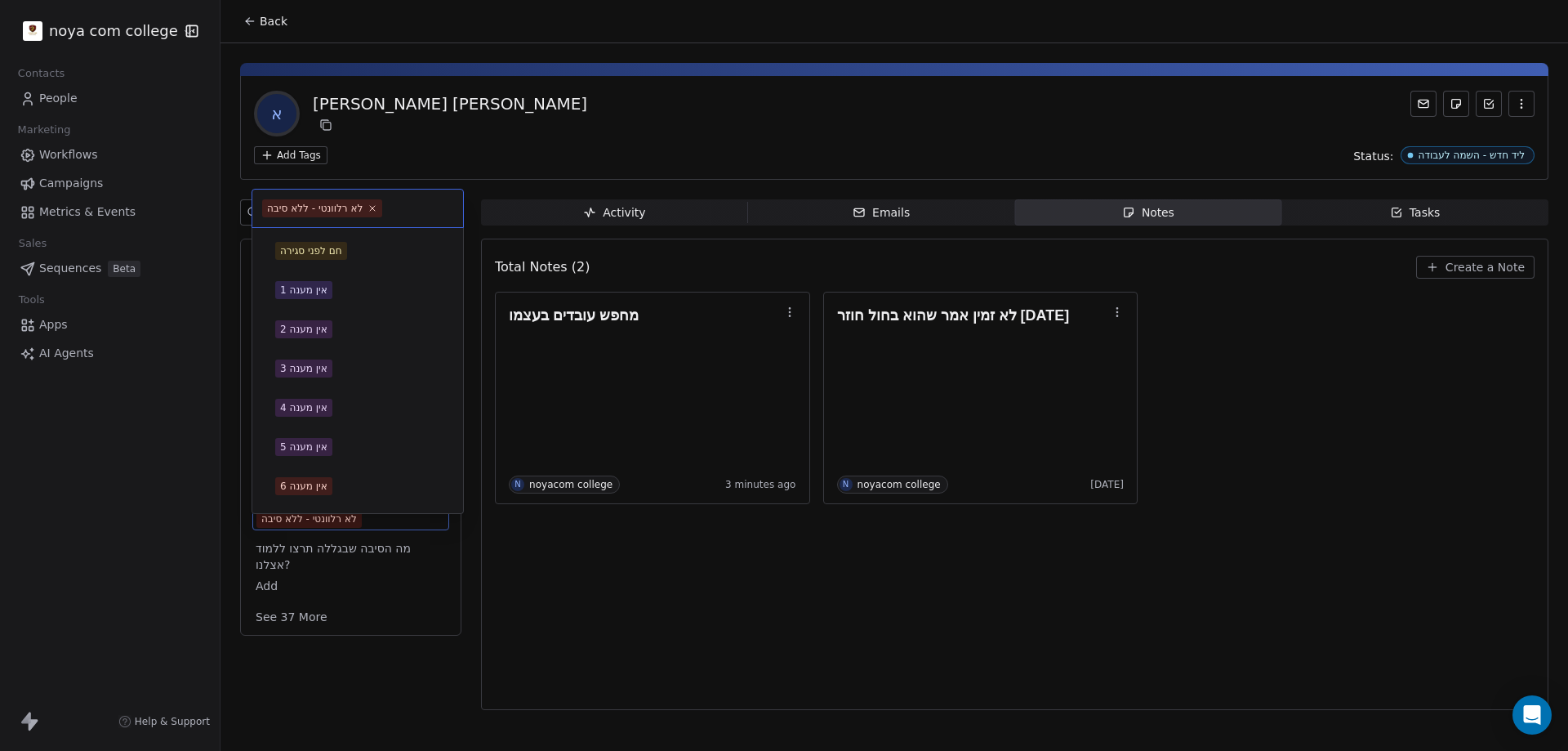
scroll to position [192, 0]
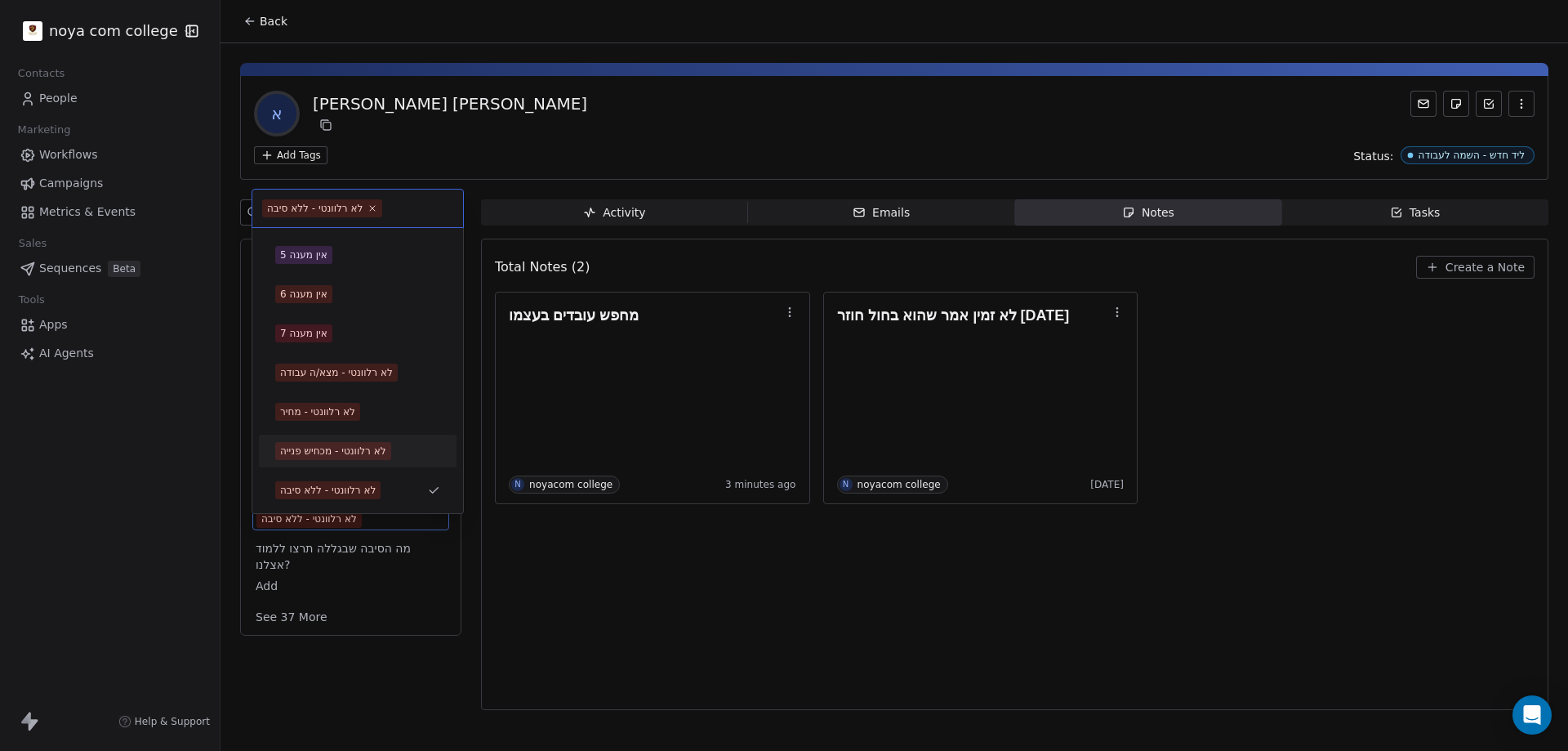
click at [337, 446] on div "לא רלוונטי - מכחיש פנייה" at bounding box center [333, 451] width 107 height 15
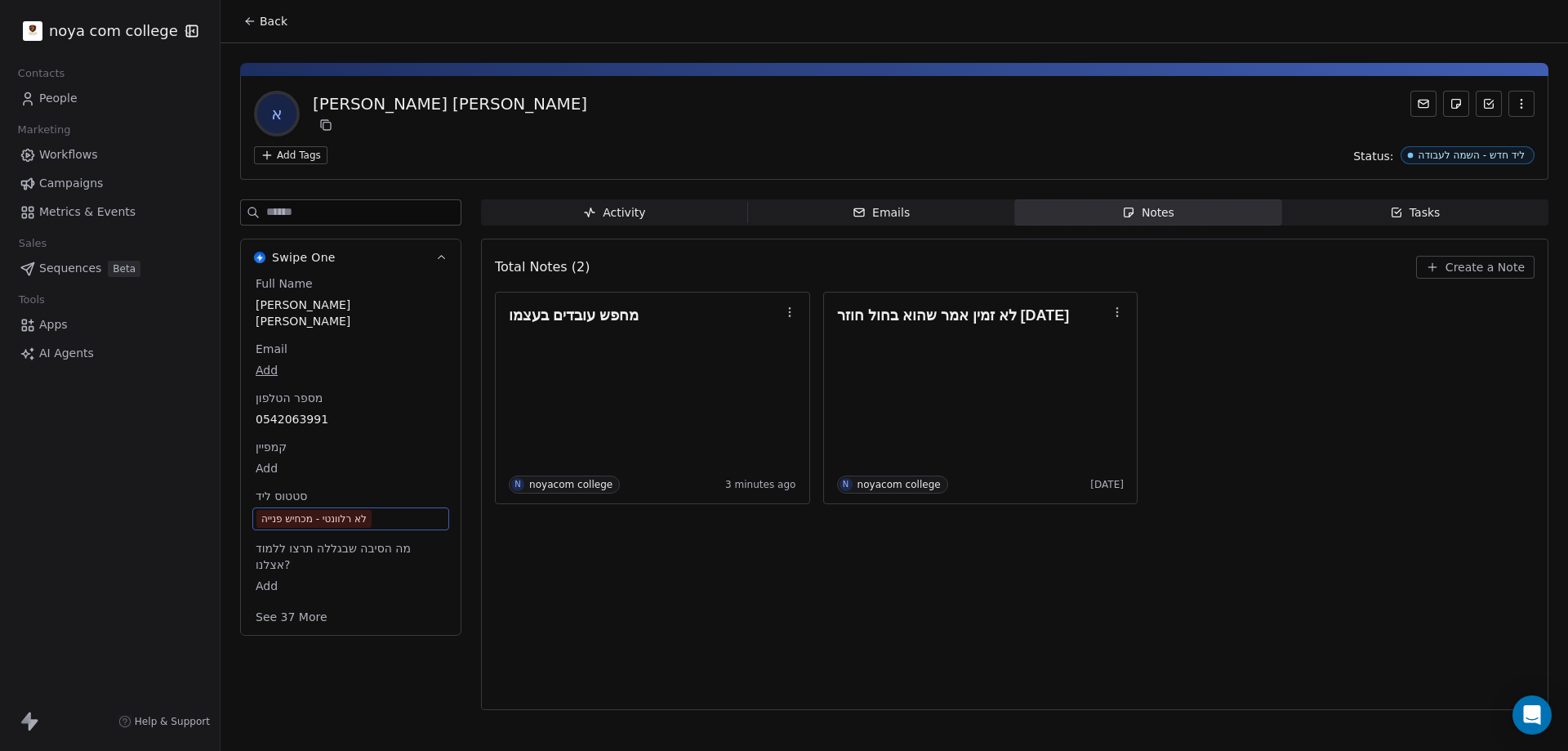
click at [659, 568] on div "Total Notes (2) Create a Note מחפש עובדים בעצמו N noyacom college 3 minutes ago…" at bounding box center [1014, 474] width 1039 height 450
click at [274, 16] on span "Back" at bounding box center [273, 21] width 28 height 16
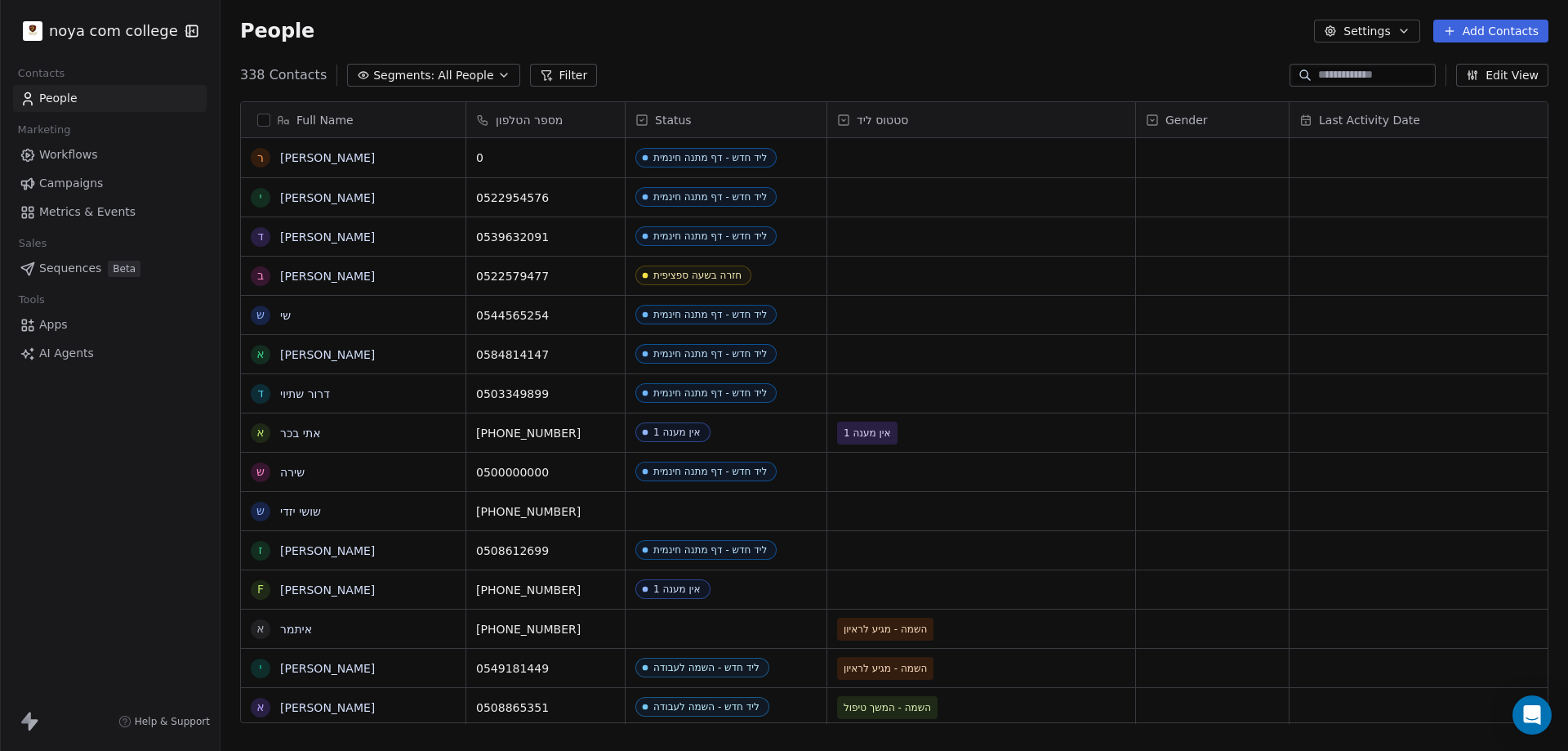
scroll to position [648, 1336]
click at [1345, 77] on input at bounding box center [1375, 75] width 114 height 16
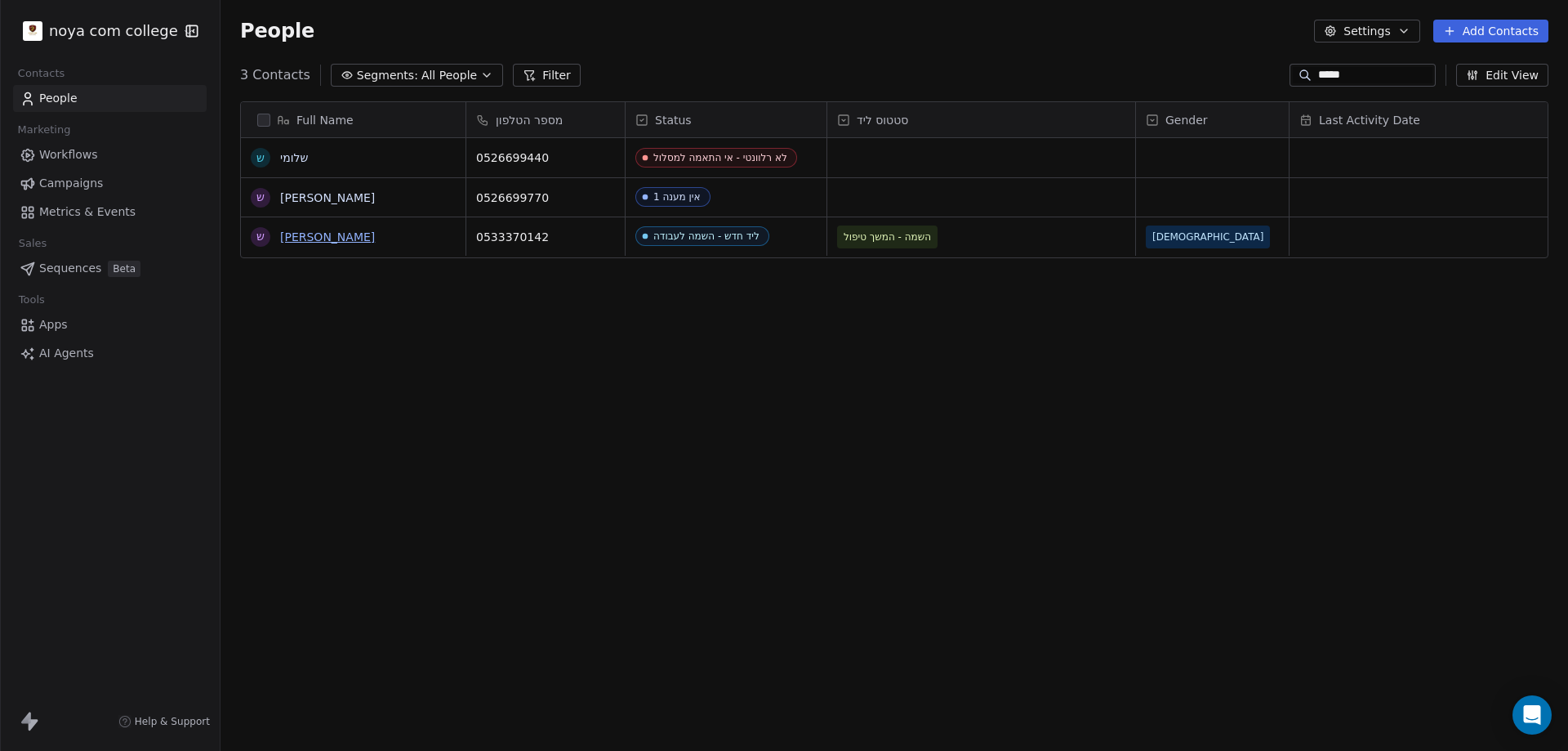
type input "*****"
click at [300, 233] on link "שלומי מאיר" at bounding box center [327, 237] width 95 height 13
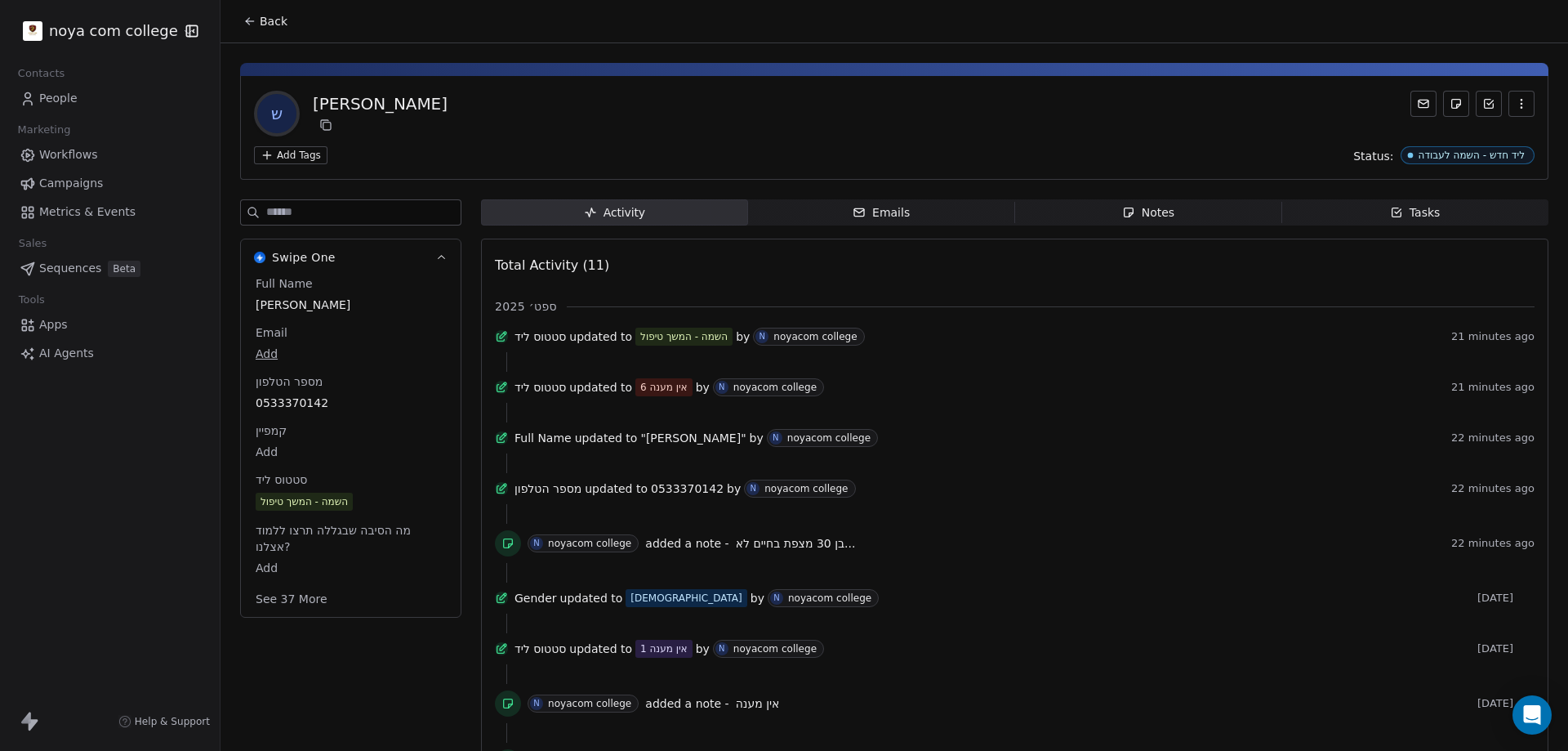
click at [266, 355] on body "noya com college Contacts People Marketing Workflows Campaigns Metrics & Events…" at bounding box center [784, 375] width 1568 height 751
type input "**********"
click at [818, 116] on html "noya com college Contacts People Marketing Workflows Campaigns Metrics & Events…" at bounding box center [784, 375] width 1568 height 751
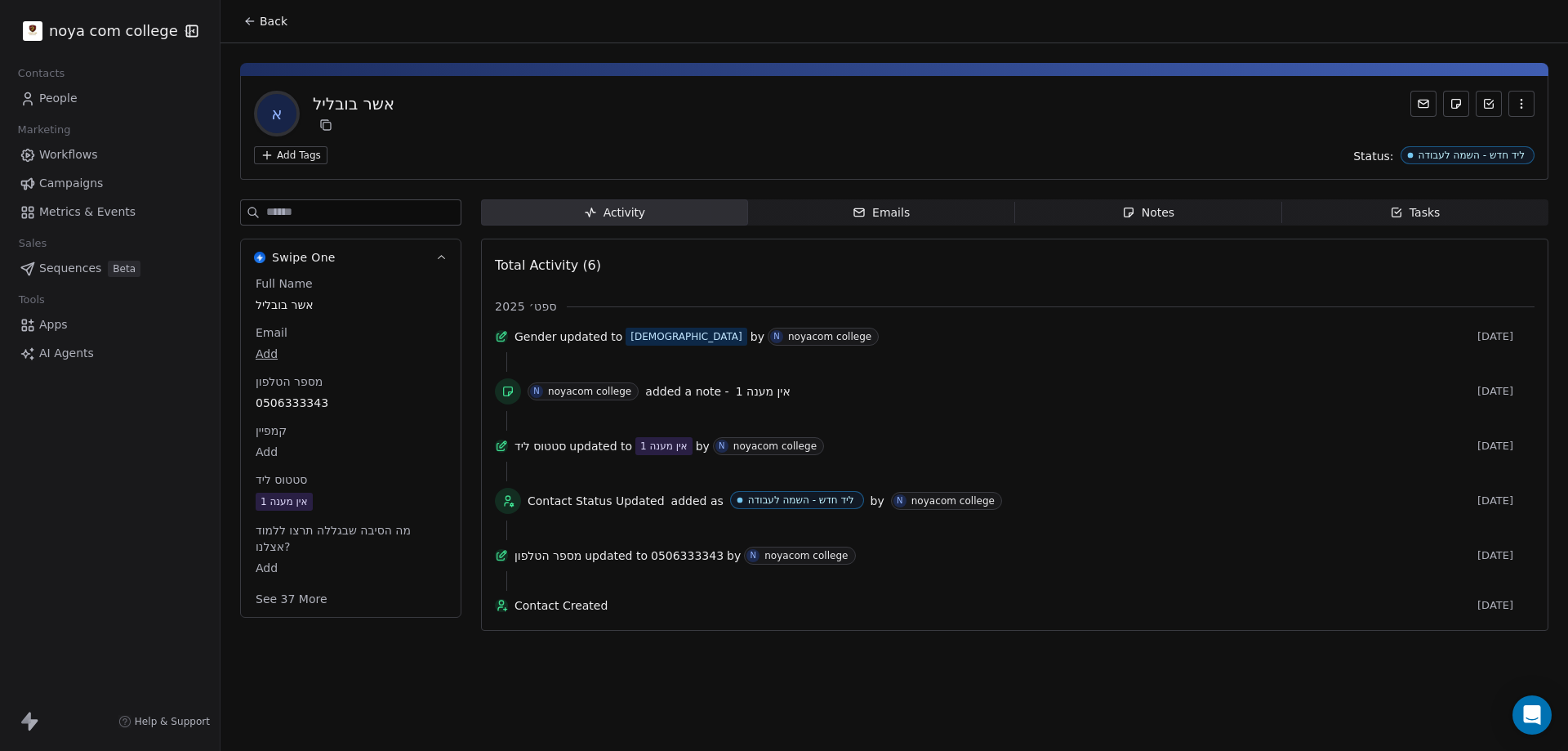
click at [1207, 221] on span "Notes Notes" at bounding box center [1149, 212] width 267 height 26
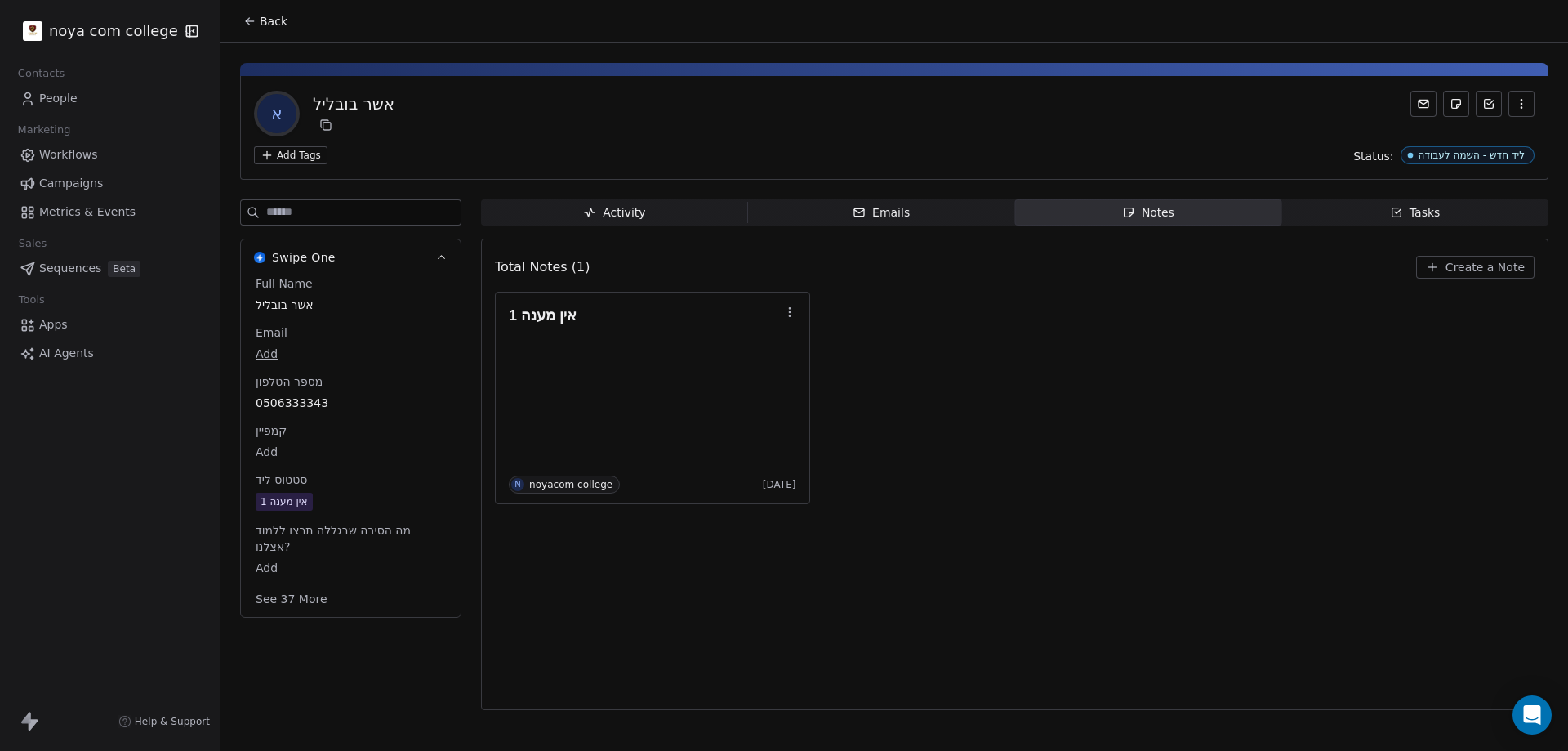
click at [1451, 259] on span "Create a Note" at bounding box center [1485, 267] width 79 height 16
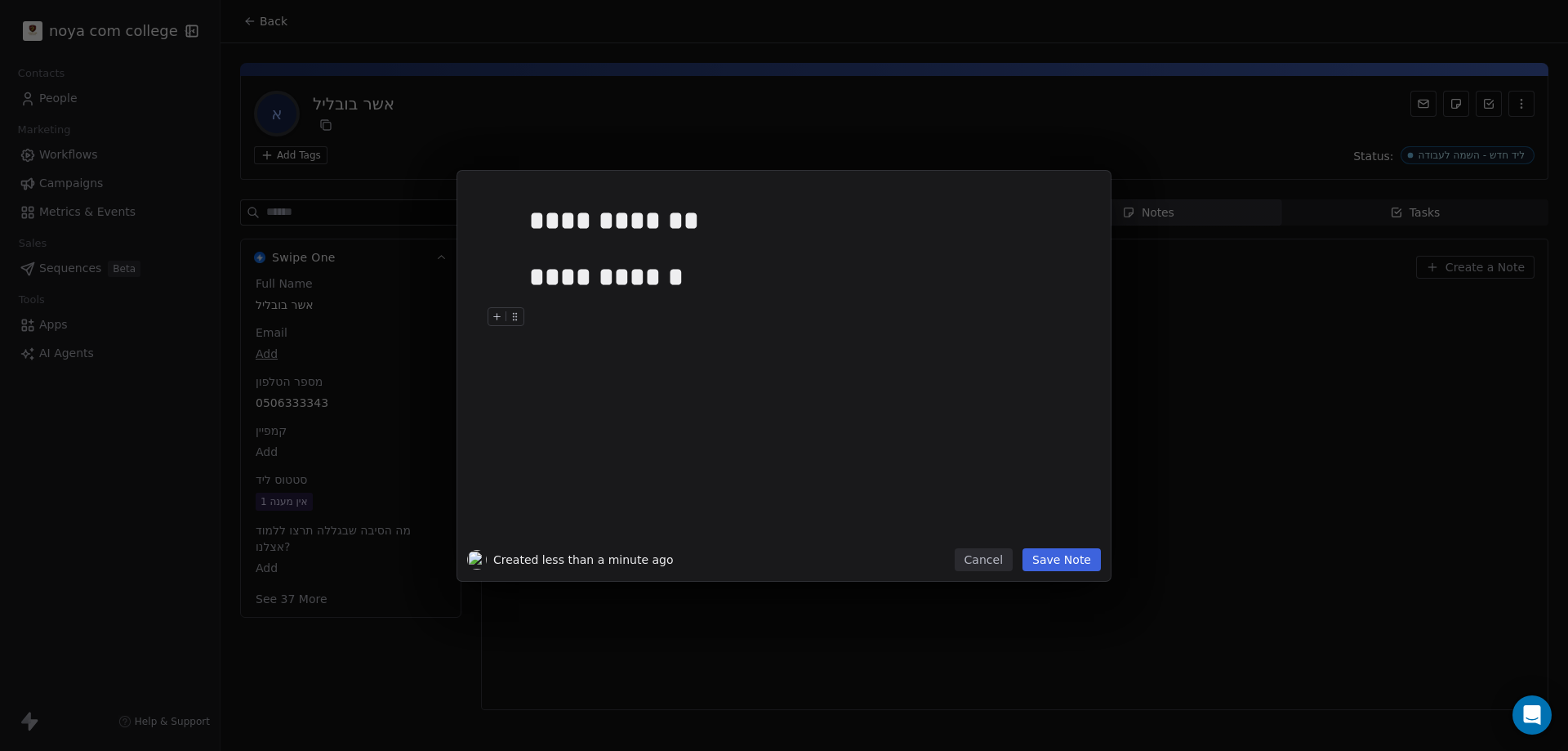
click at [1077, 564] on button "Save Note" at bounding box center [1061, 559] width 78 height 23
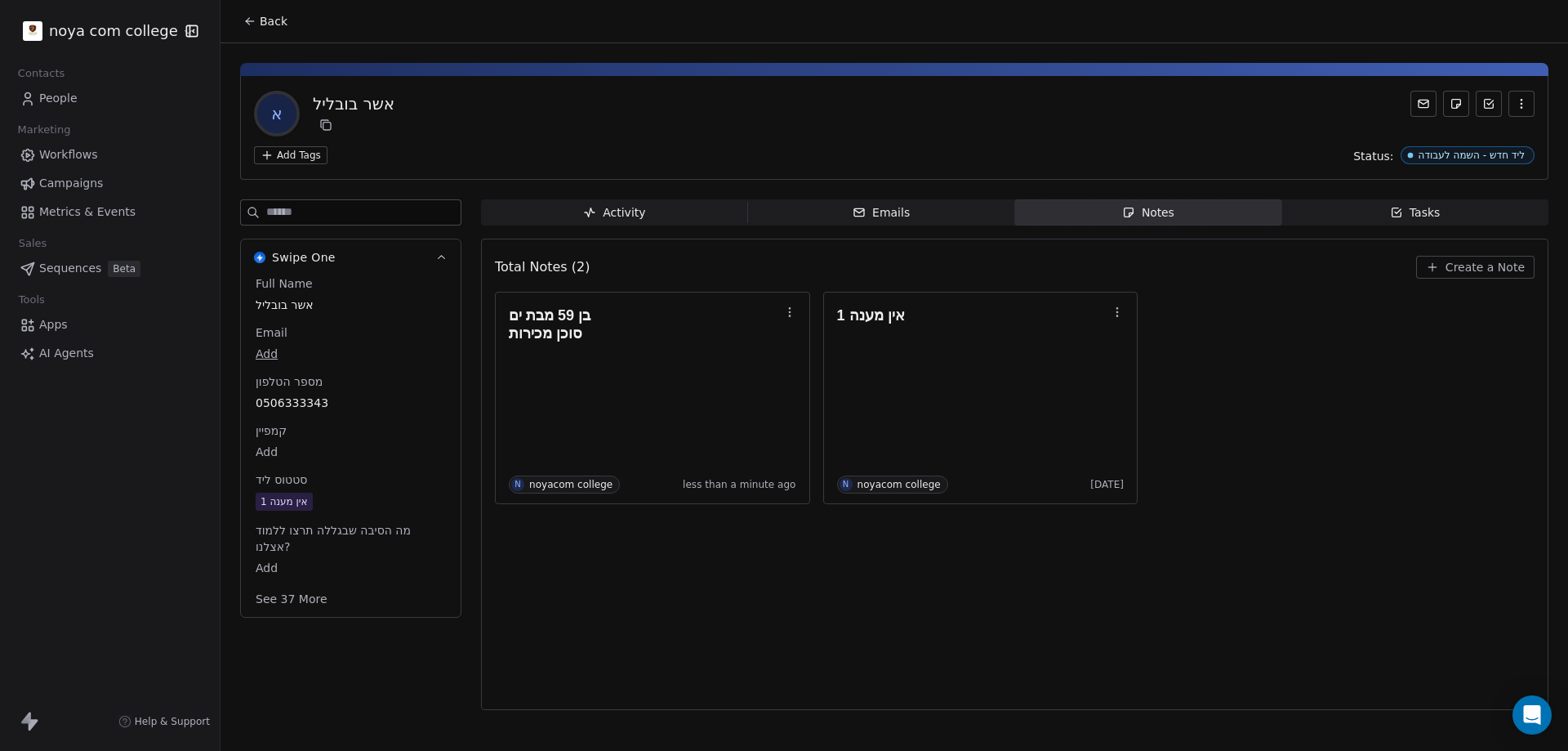
click at [320, 401] on span "0506333343" at bounding box center [351, 402] width 190 height 16
click at [338, 399] on span "0506333343" at bounding box center [351, 403] width 189 height 16
click at [338, 399] on input "**********" at bounding box center [344, 413] width 176 height 33
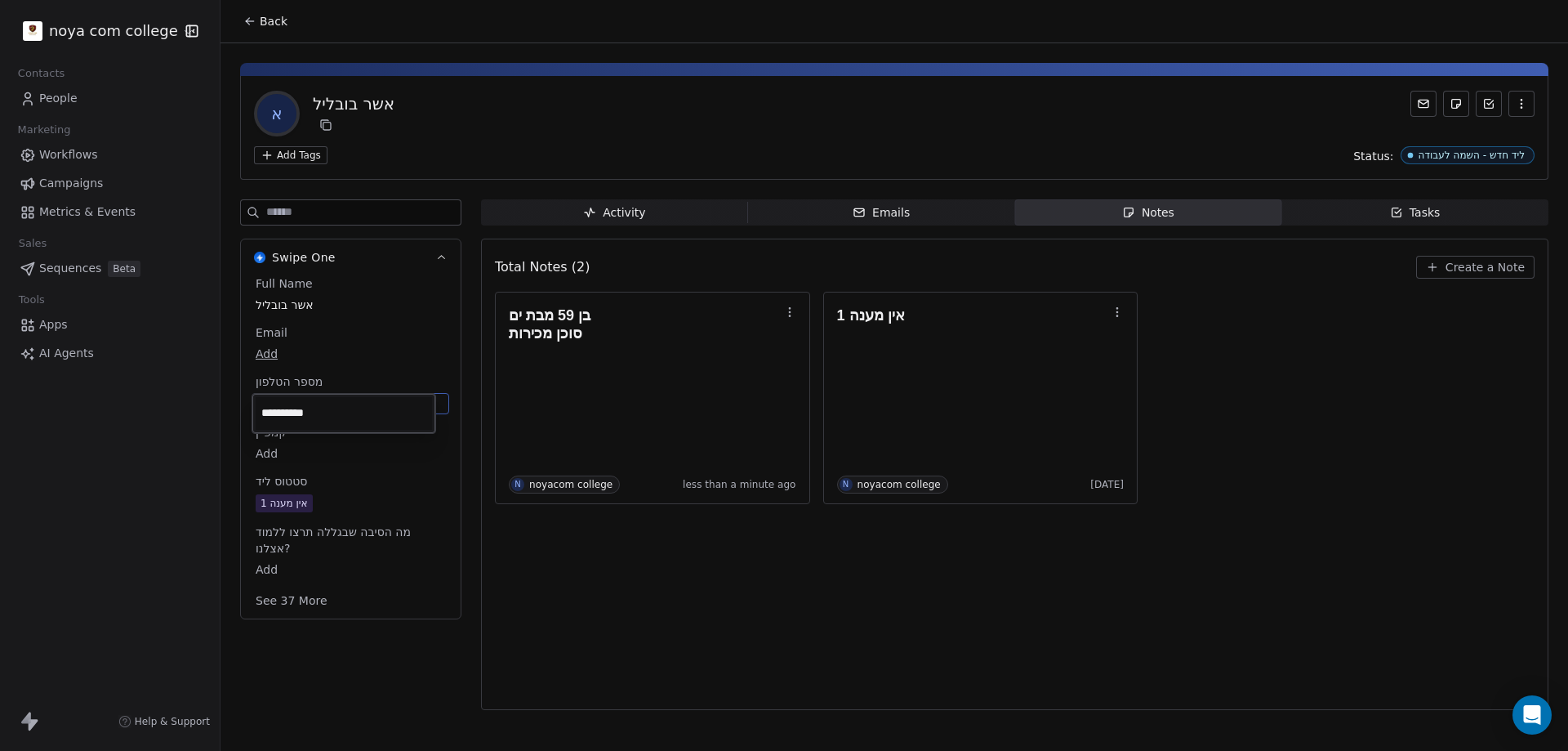
click at [992, 560] on html "**********" at bounding box center [784, 375] width 1568 height 751
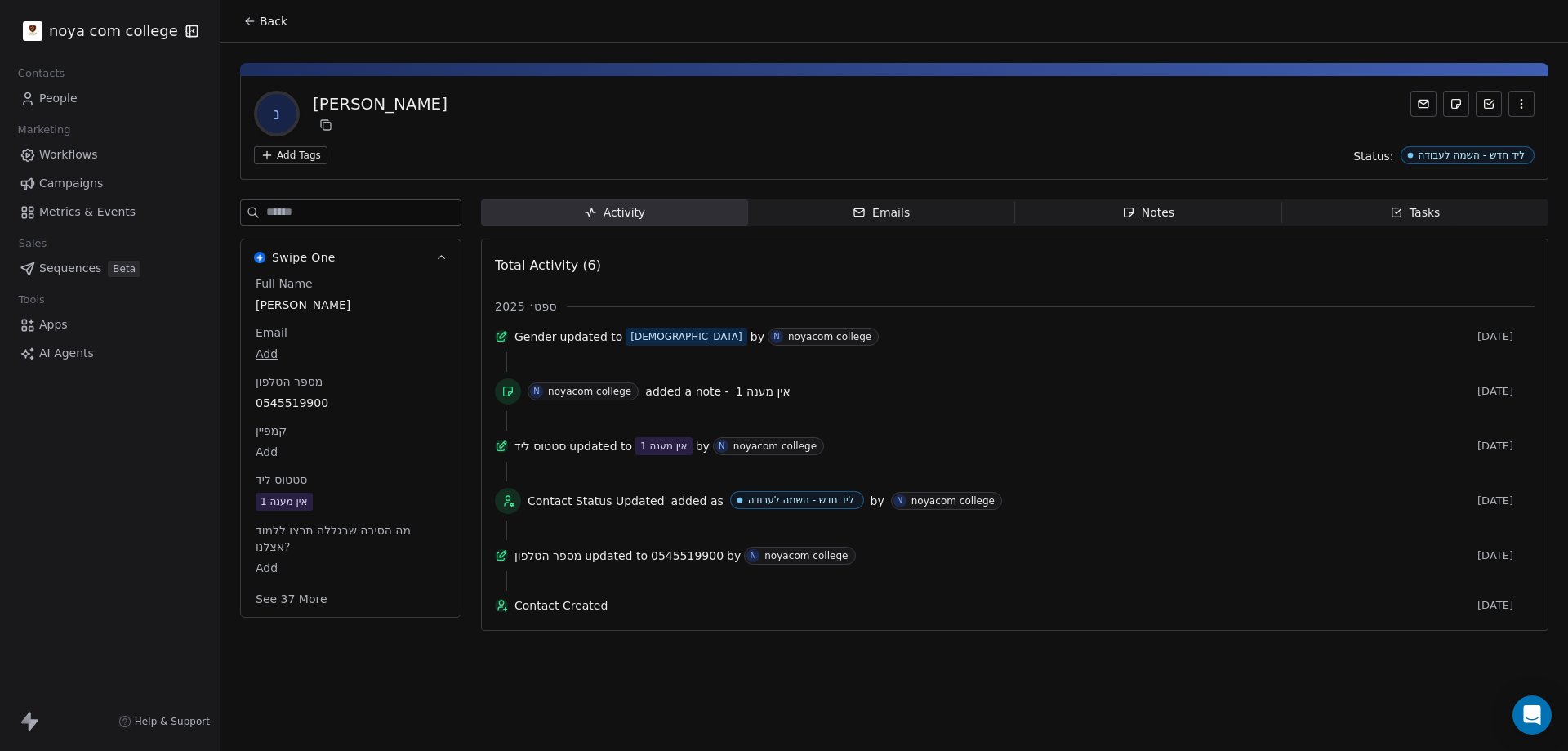
click at [1121, 215] on span "Notes Notes" at bounding box center [1149, 212] width 267 height 26
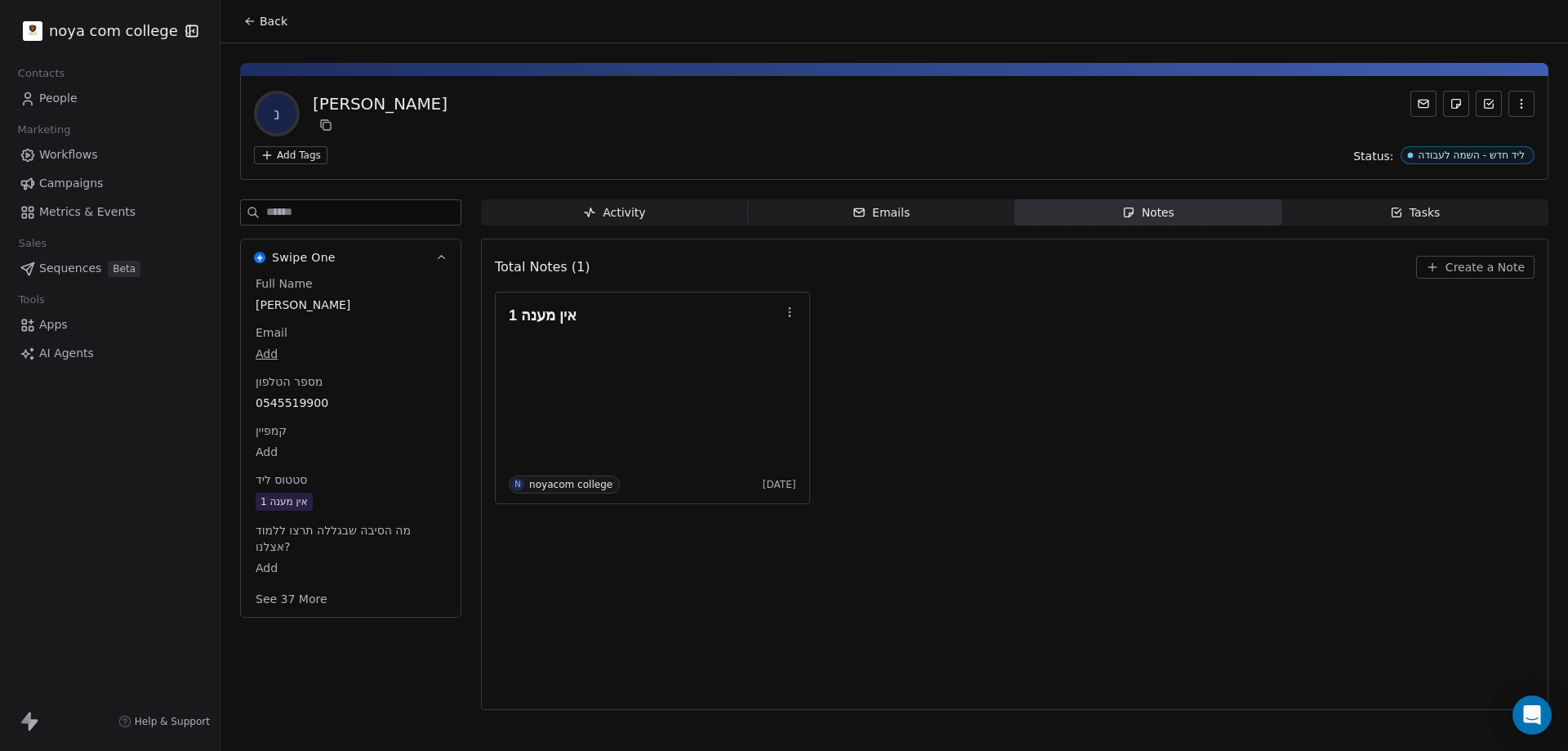
click at [1474, 269] on span "Create a Note" at bounding box center [1485, 267] width 79 height 16
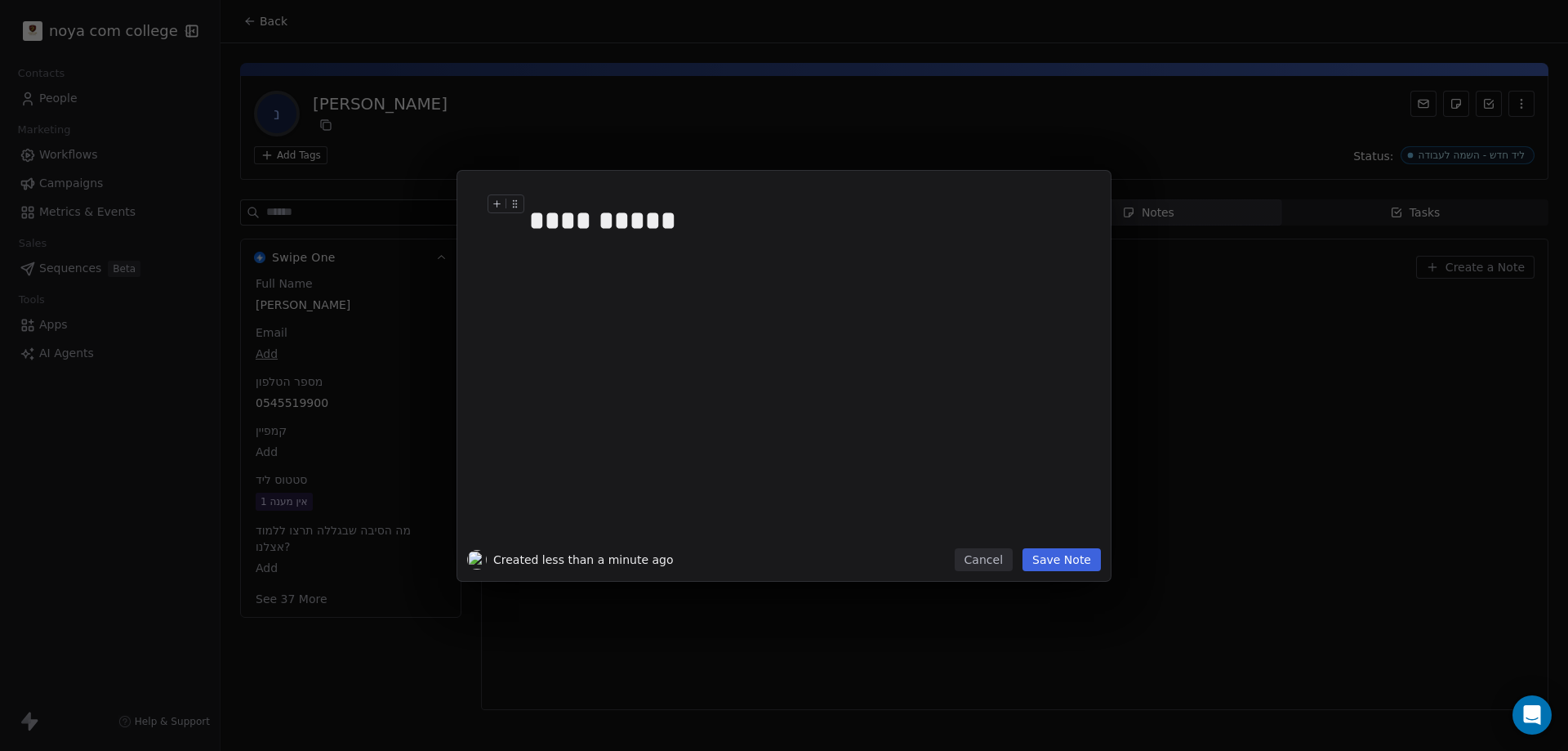
click at [1068, 563] on button "Save Note" at bounding box center [1061, 559] width 78 height 23
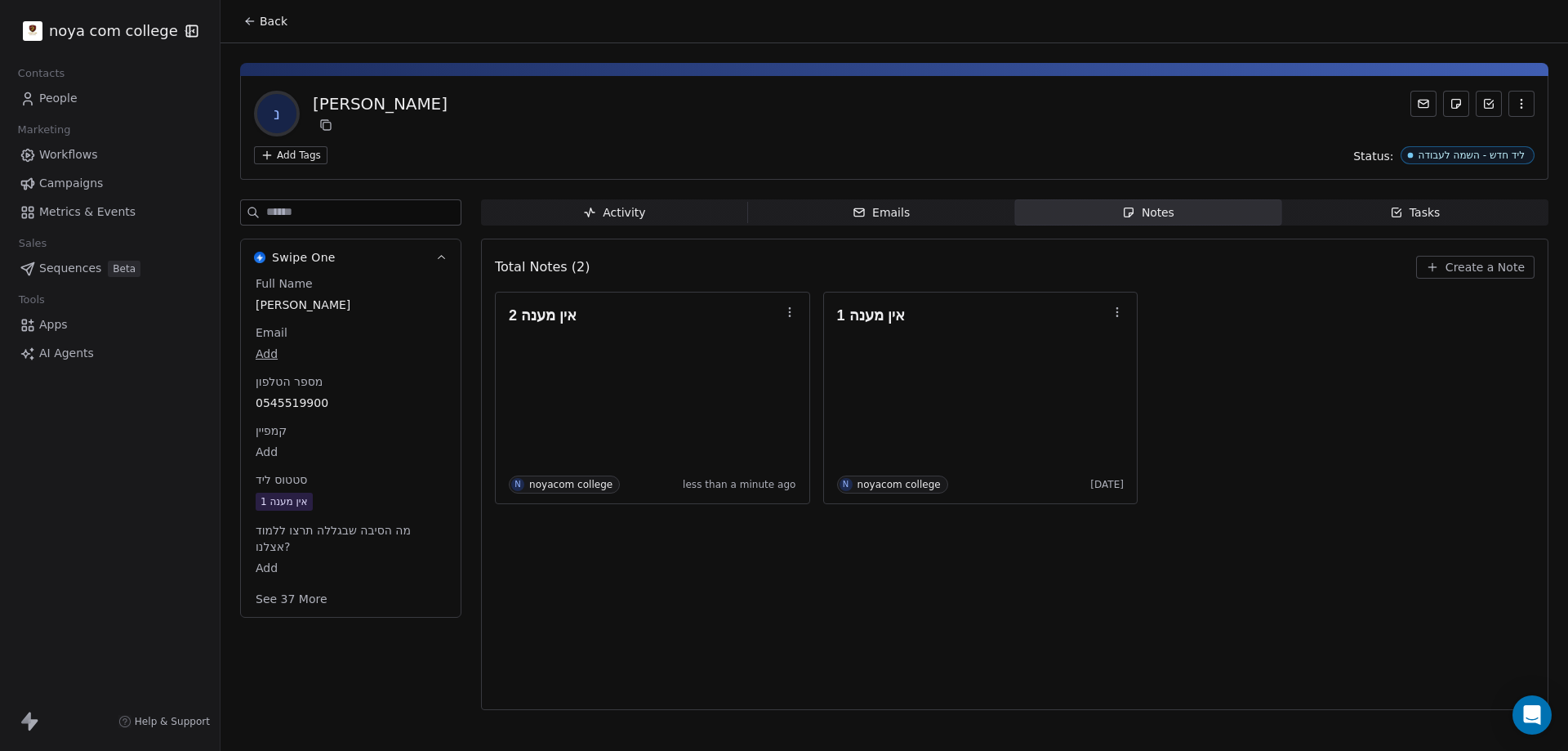
click at [338, 498] on span "אין מענה 1" at bounding box center [351, 501] width 190 height 18
click at [338, 498] on span "אין מענה 1" at bounding box center [351, 502] width 189 height 18
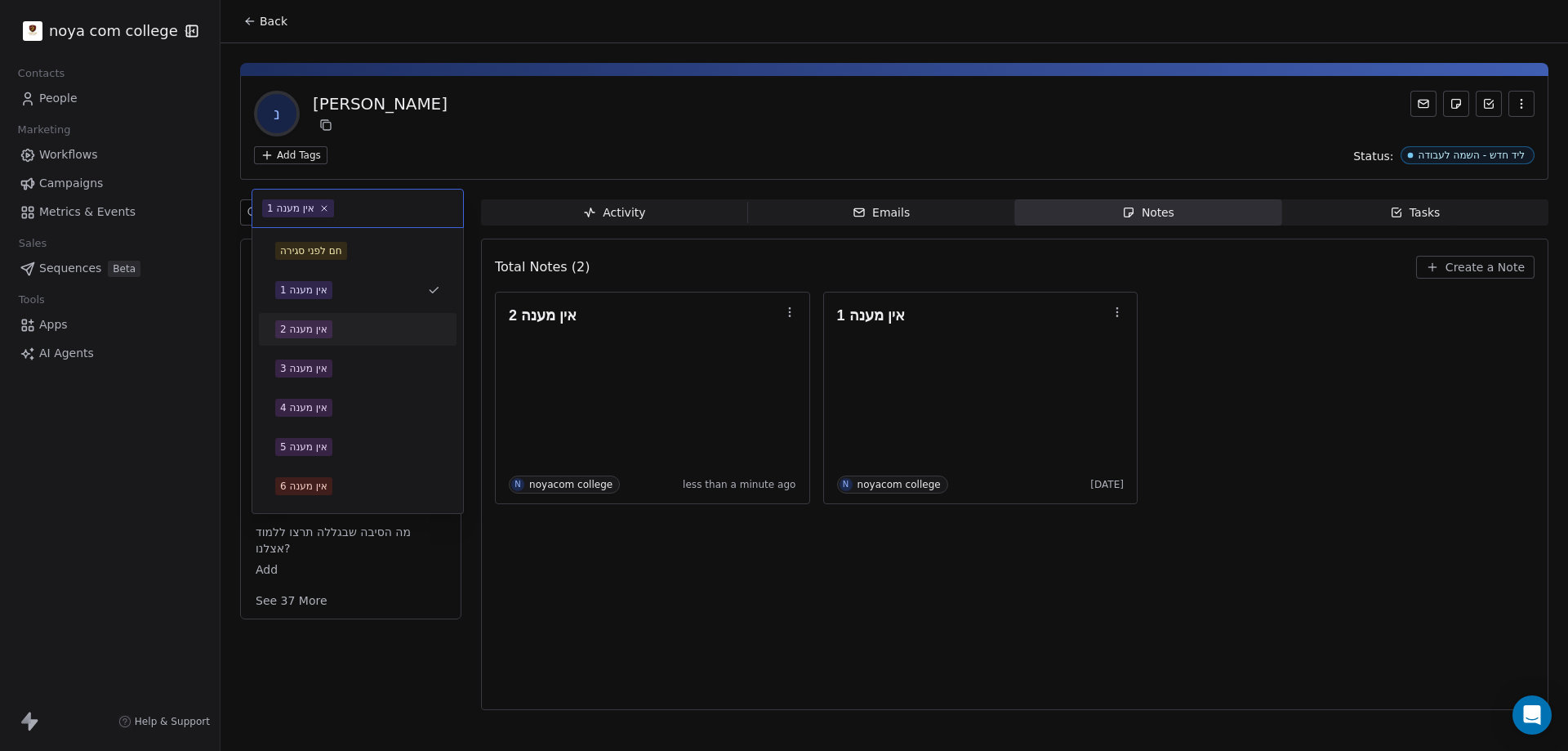
click at [352, 327] on div "אין מענה 2" at bounding box center [357, 329] width 165 height 18
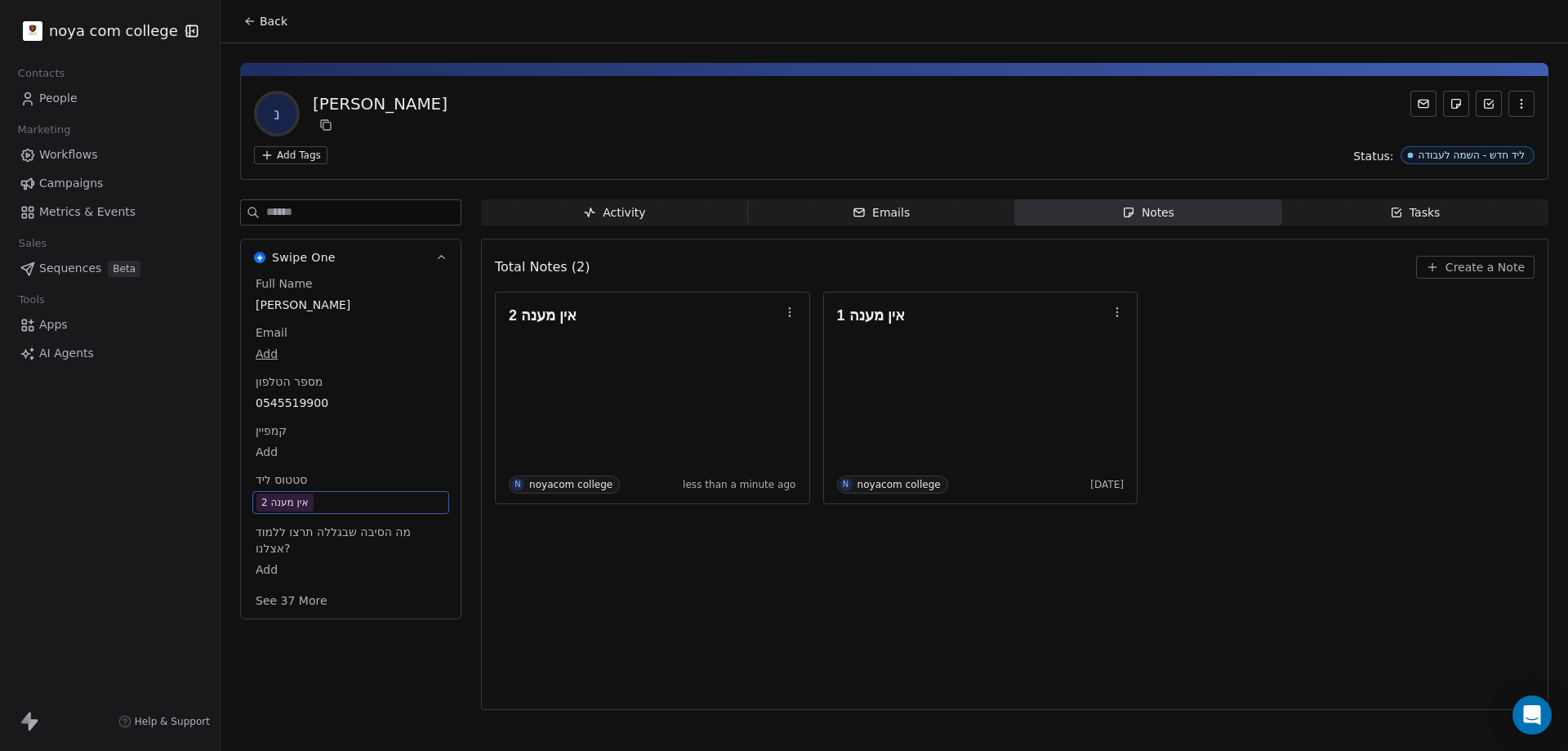
click at [986, 626] on div "Total Notes (2) Create a Note אין מענה 2 N noyacom college less than a minute a…" at bounding box center [1014, 474] width 1039 height 450
click at [869, 614] on div "Total Notes (2) Create a Note אין מענה 2 N noyacom college less than a minute a…" at bounding box center [1014, 474] width 1039 height 450
click at [591, 629] on div "Total Notes (2) Create a Note אין מענה 2 N noyacom college less than a minute a…" at bounding box center [1014, 474] width 1039 height 450
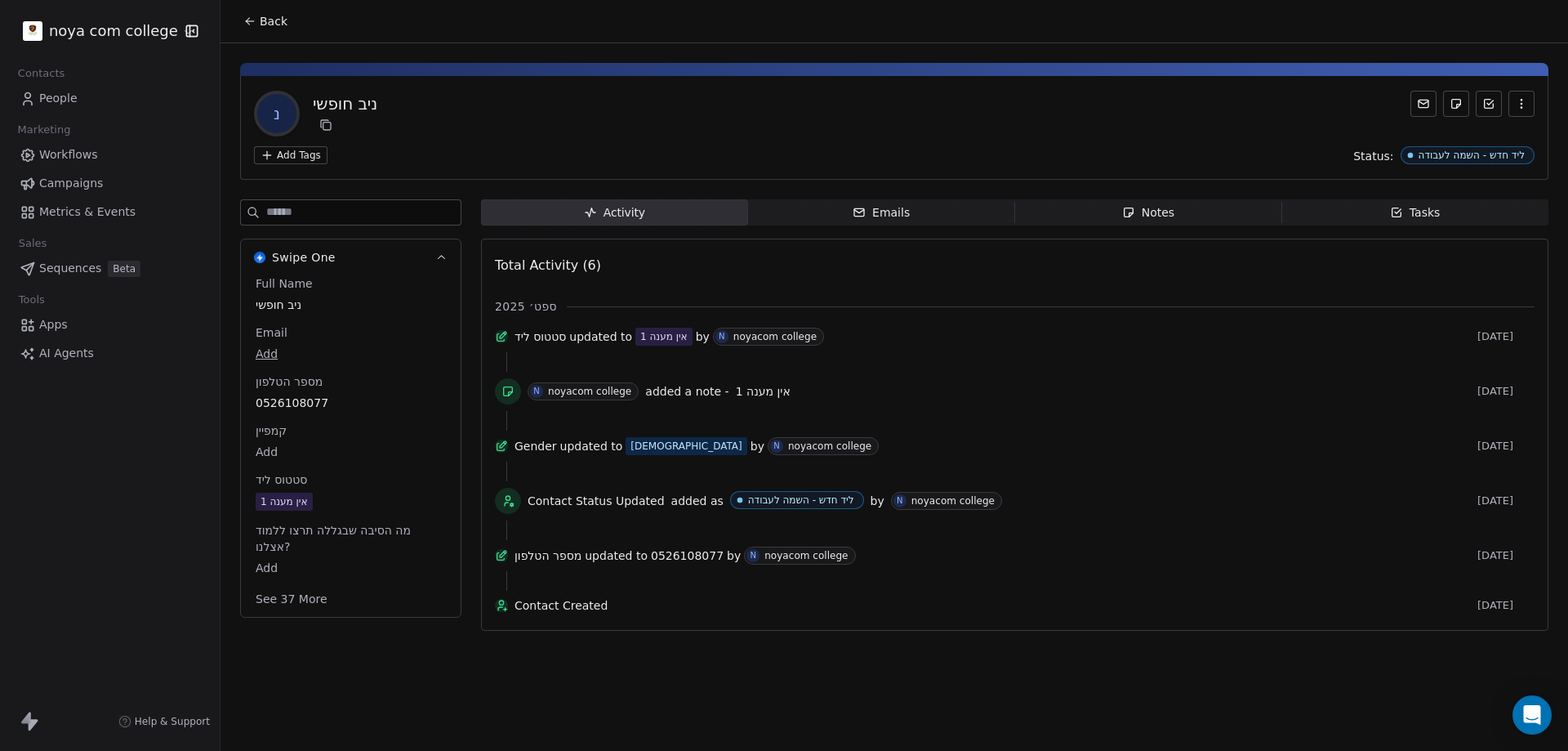
click at [1199, 203] on span "Notes Notes" at bounding box center [1149, 212] width 267 height 26
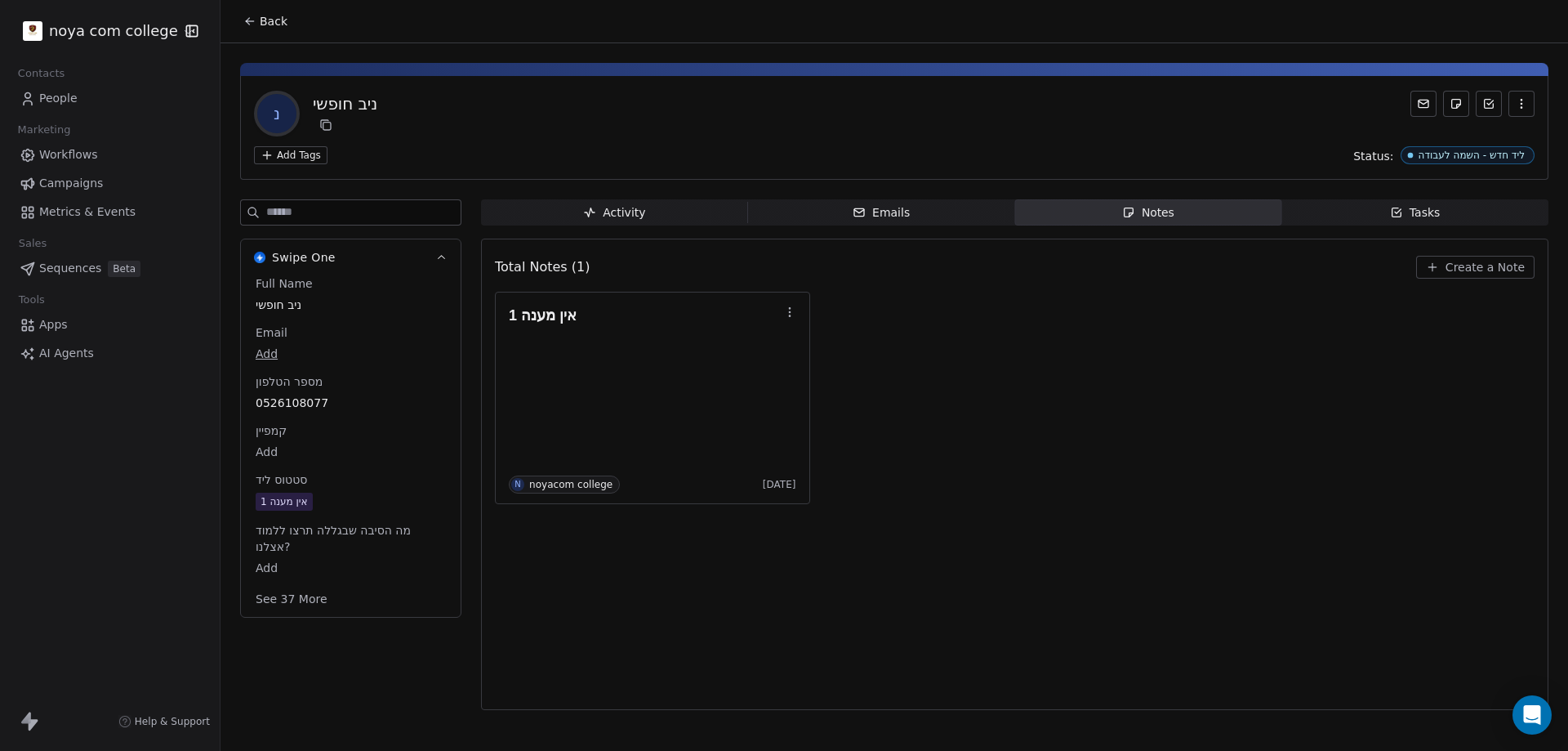
click at [1473, 266] on span "Create a Note" at bounding box center [1485, 267] width 79 height 16
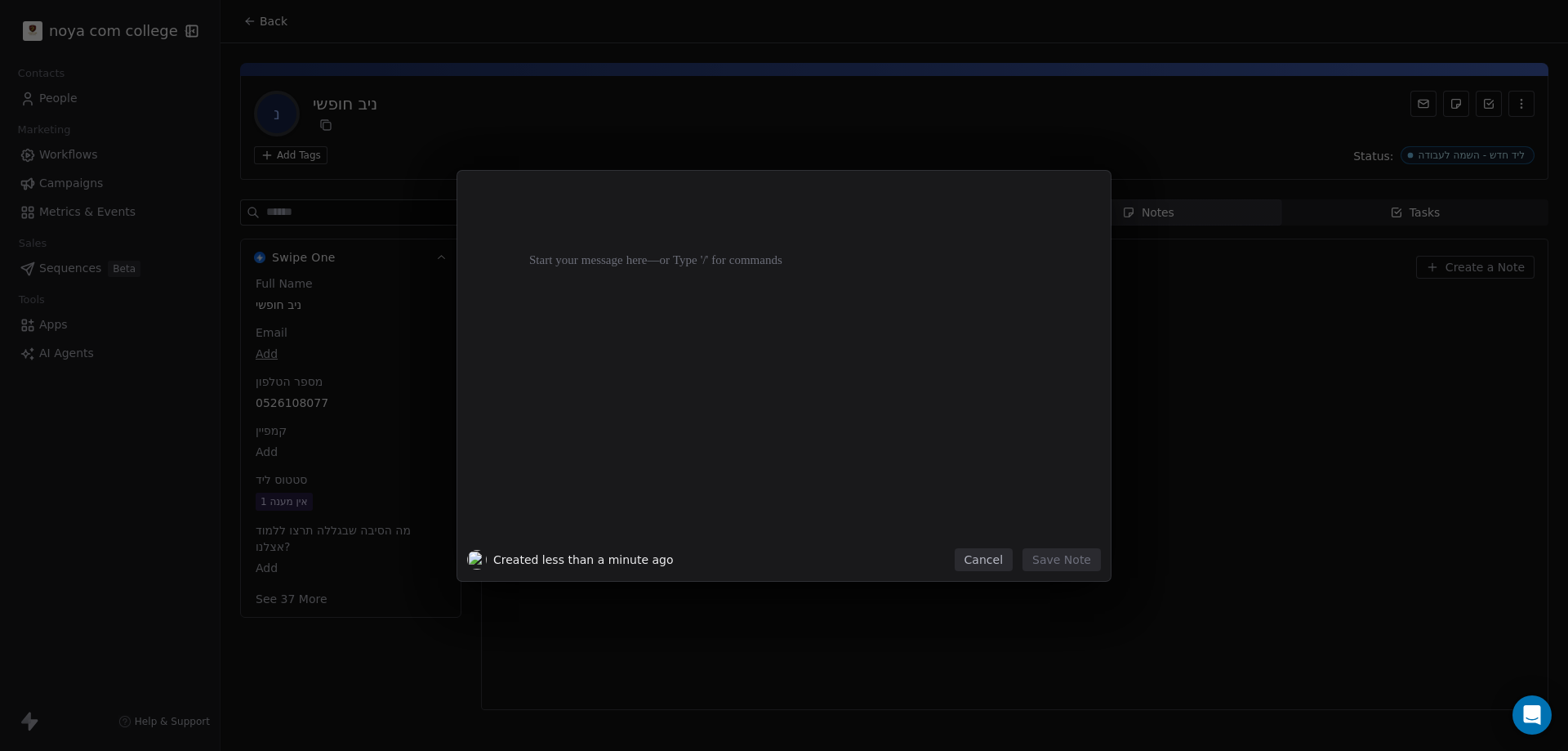
click at [737, 305] on div at bounding box center [809, 368] width 559 height 348
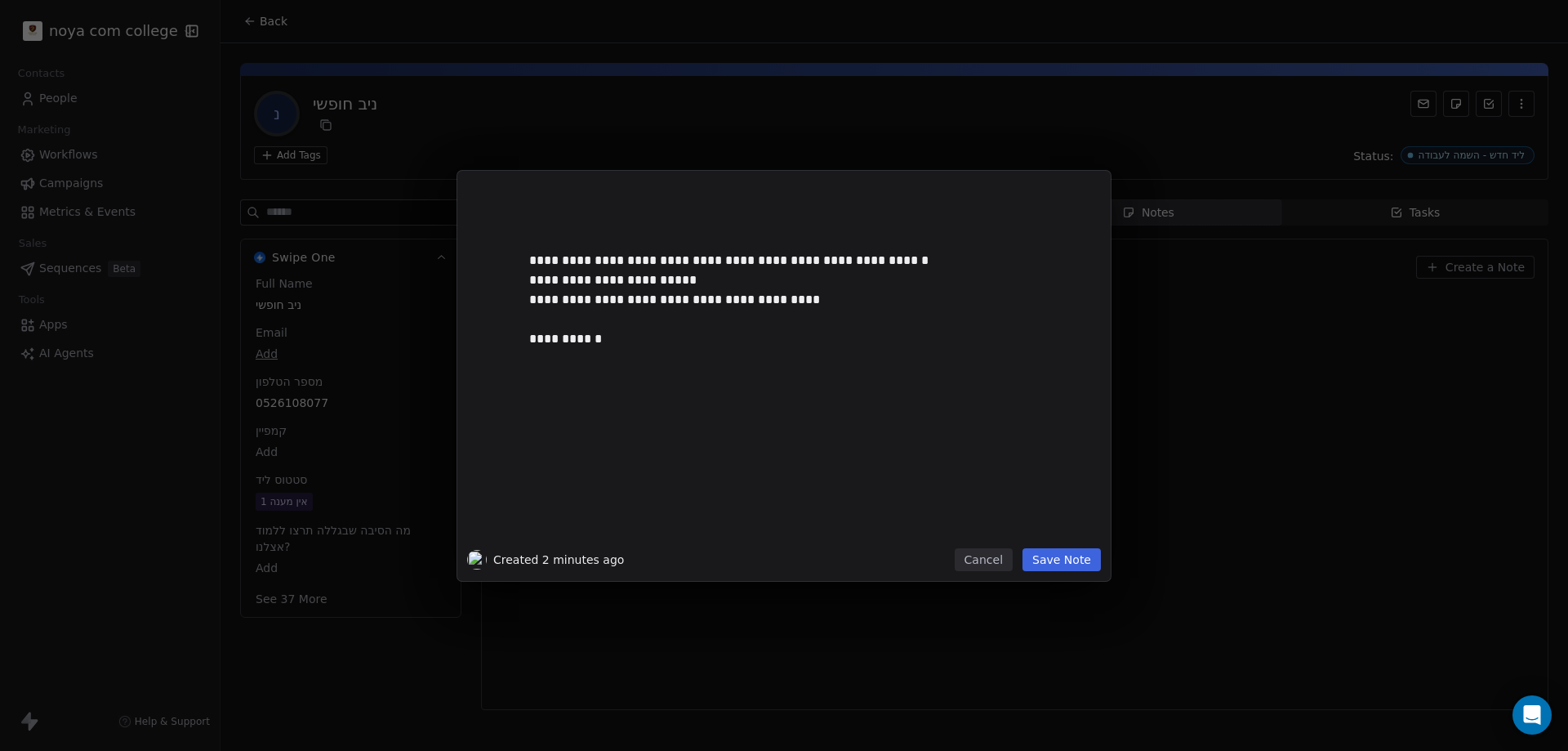
click at [1088, 563] on button "Save Note" at bounding box center [1061, 559] width 78 height 23
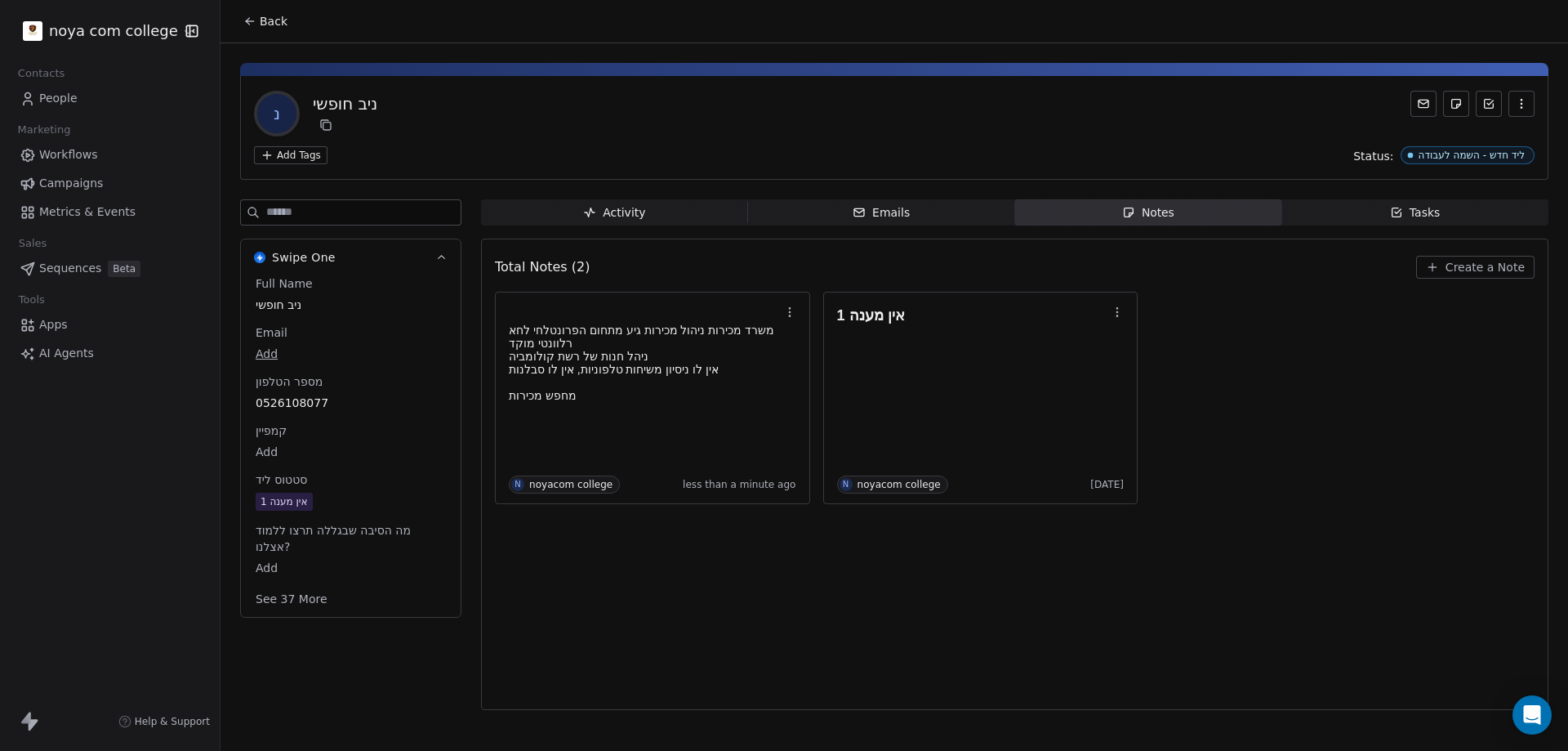
click at [334, 402] on span "0526108077" at bounding box center [351, 402] width 190 height 16
click at [334, 402] on span "0526108077" at bounding box center [351, 403] width 189 height 16
click at [334, 402] on input "**********" at bounding box center [344, 413] width 176 height 33
click at [862, 652] on html "**********" at bounding box center [784, 375] width 1568 height 751
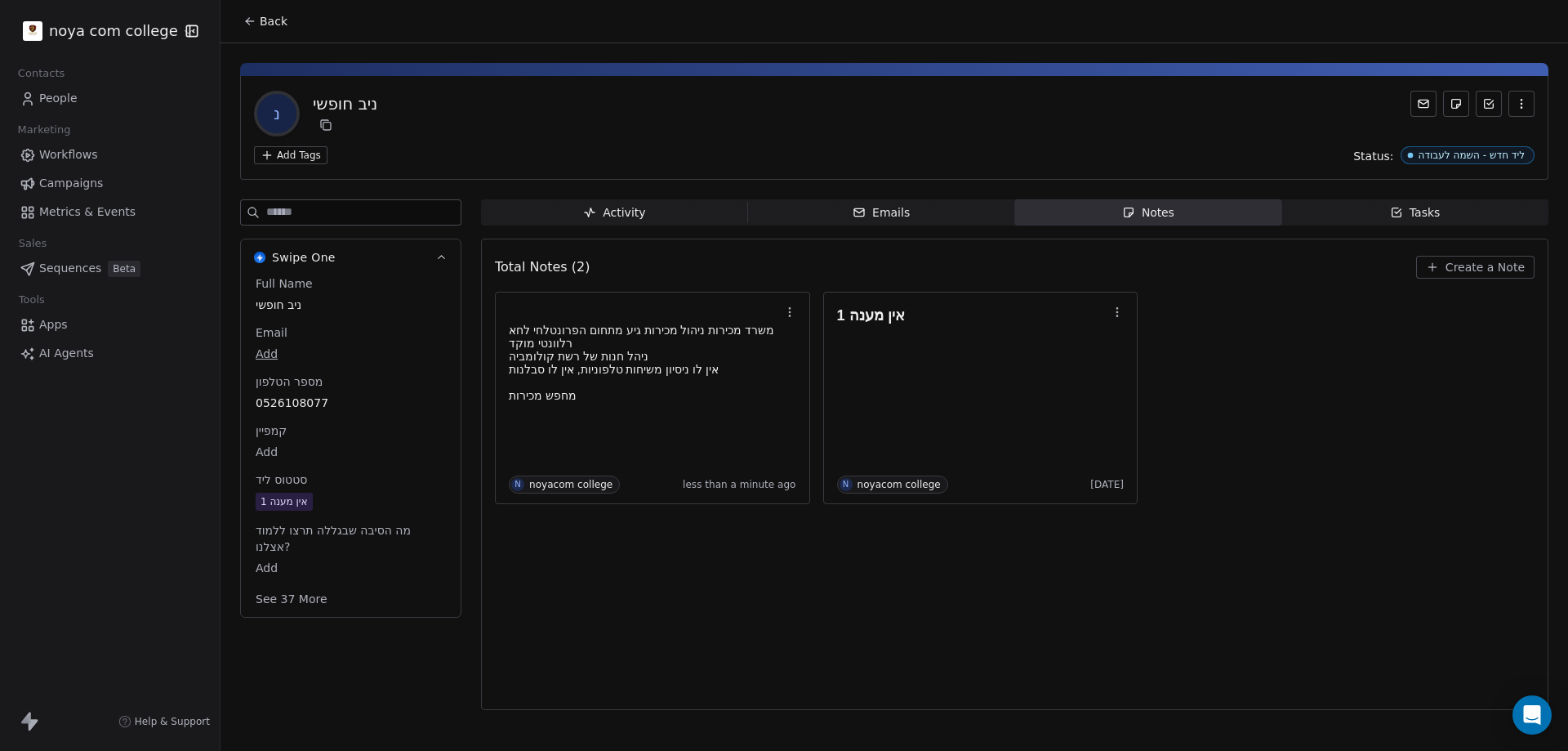
click at [302, 497] on div "אין מענה 1" at bounding box center [284, 501] width 47 height 16
click at [335, 504] on span "אין מענה 1" at bounding box center [351, 502] width 189 height 18
click at [336, 504] on span "אין מענה 1" at bounding box center [351, 502] width 189 height 18
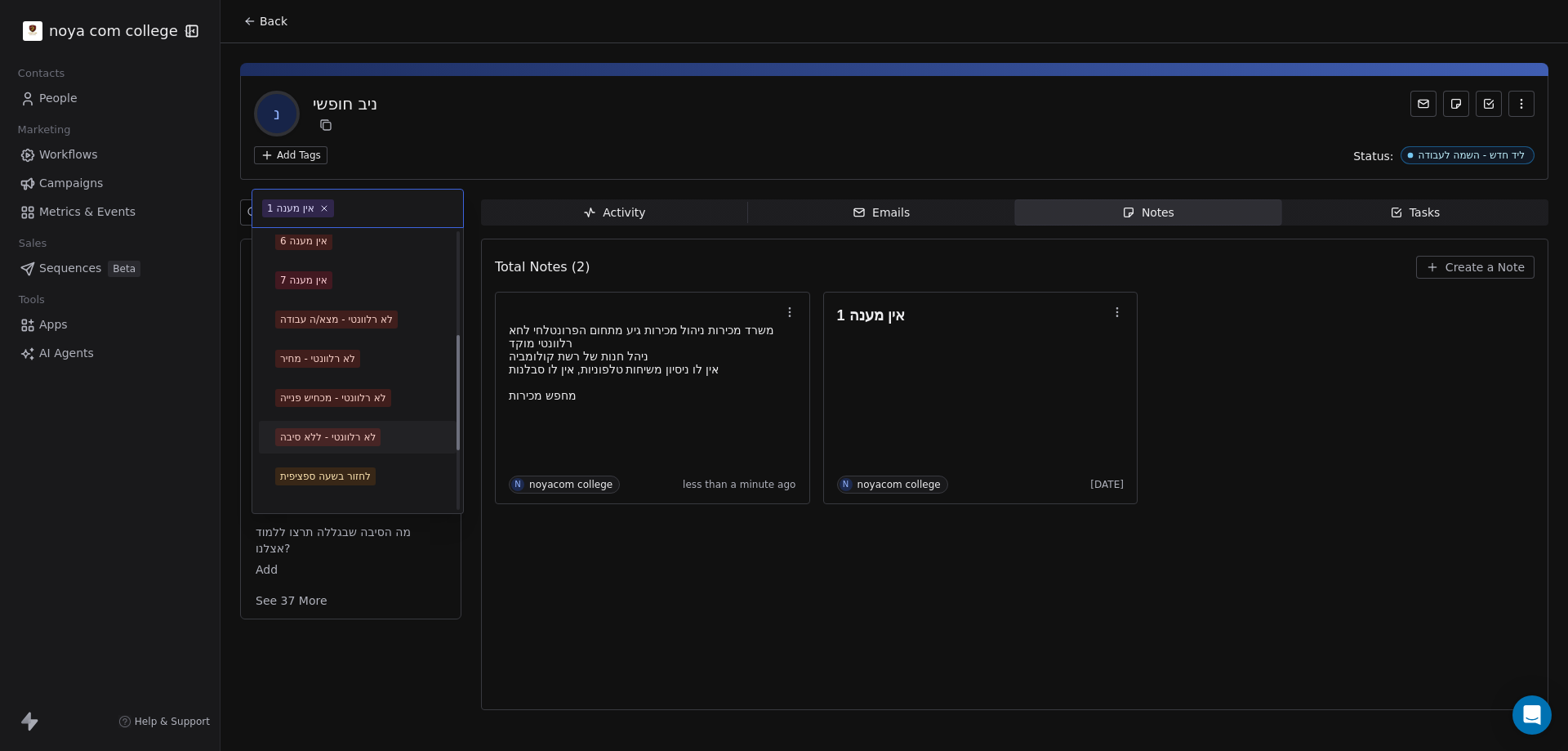
scroll to position [388, 0]
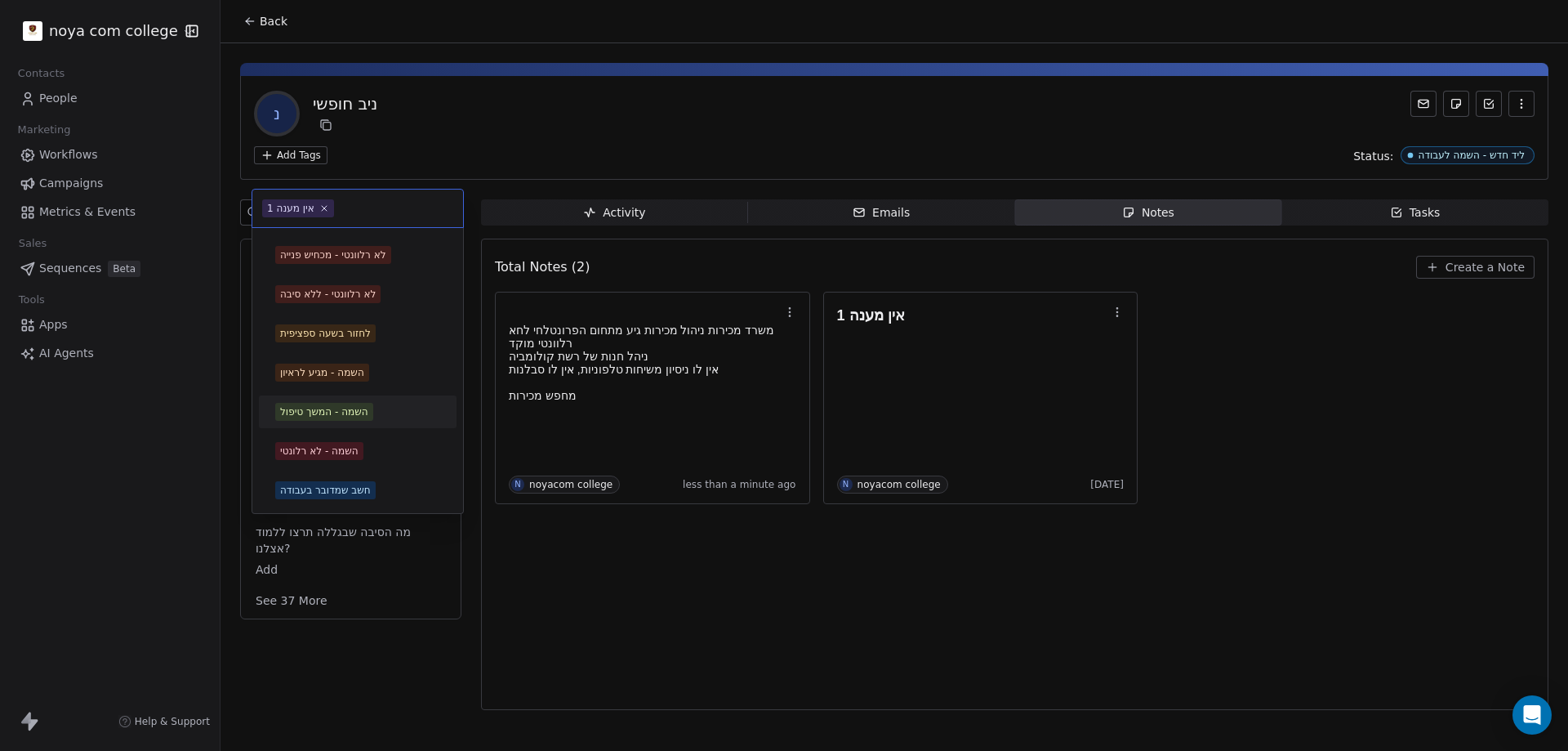
click at [366, 413] on div "השמה - המשך טיפול" at bounding box center [324, 412] width 88 height 15
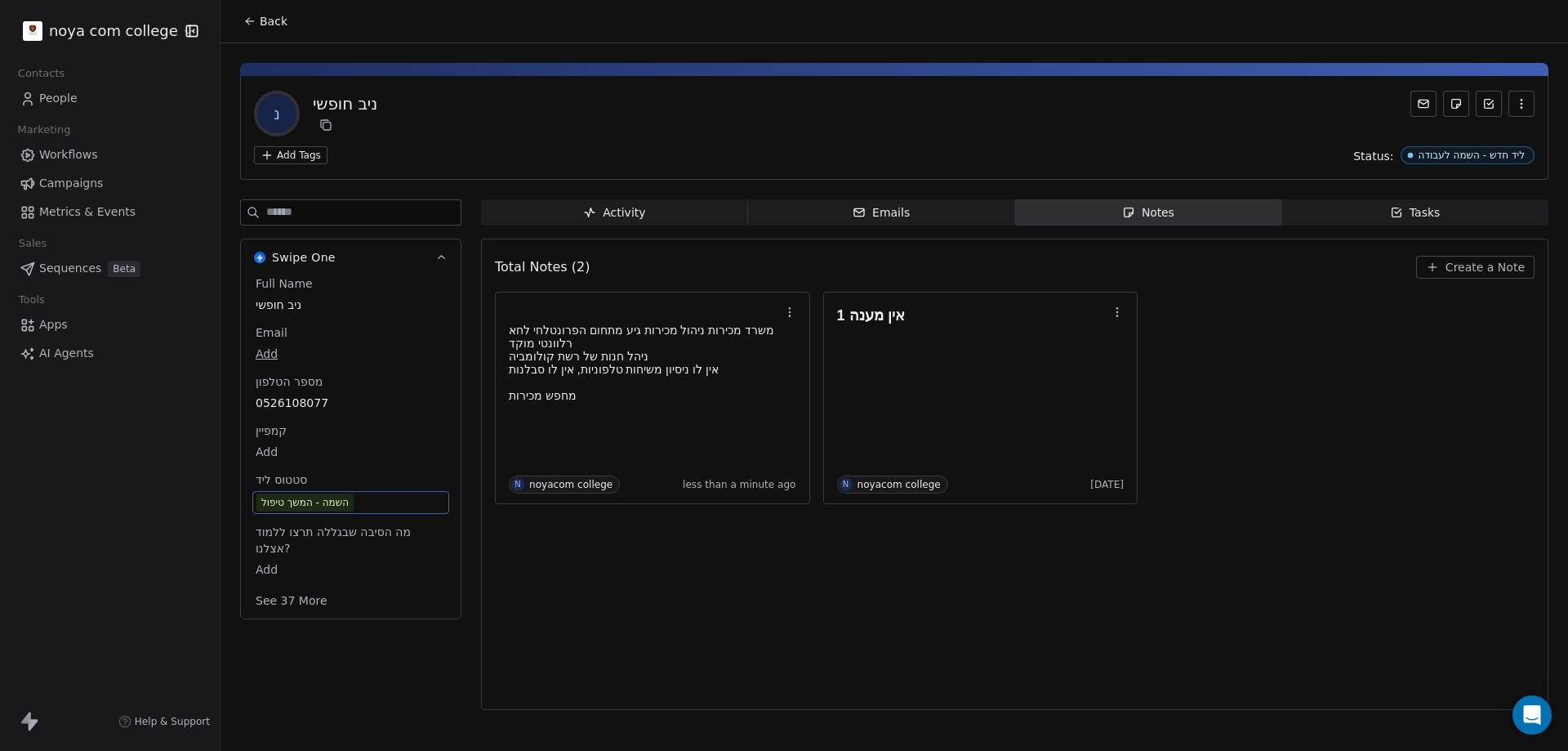
click at [658, 593] on div "Total Notes (2) Create a Note משרד מכירות ניהול מכירות גיע מתחום הפרונטלחי לחא …" at bounding box center [1014, 474] width 1039 height 450
click at [679, 583] on div "Total Notes (2) Create a Note משרד מכירות ניהול מכירות גיע מתחום הפרונטלחי לחא …" at bounding box center [1014, 474] width 1039 height 450
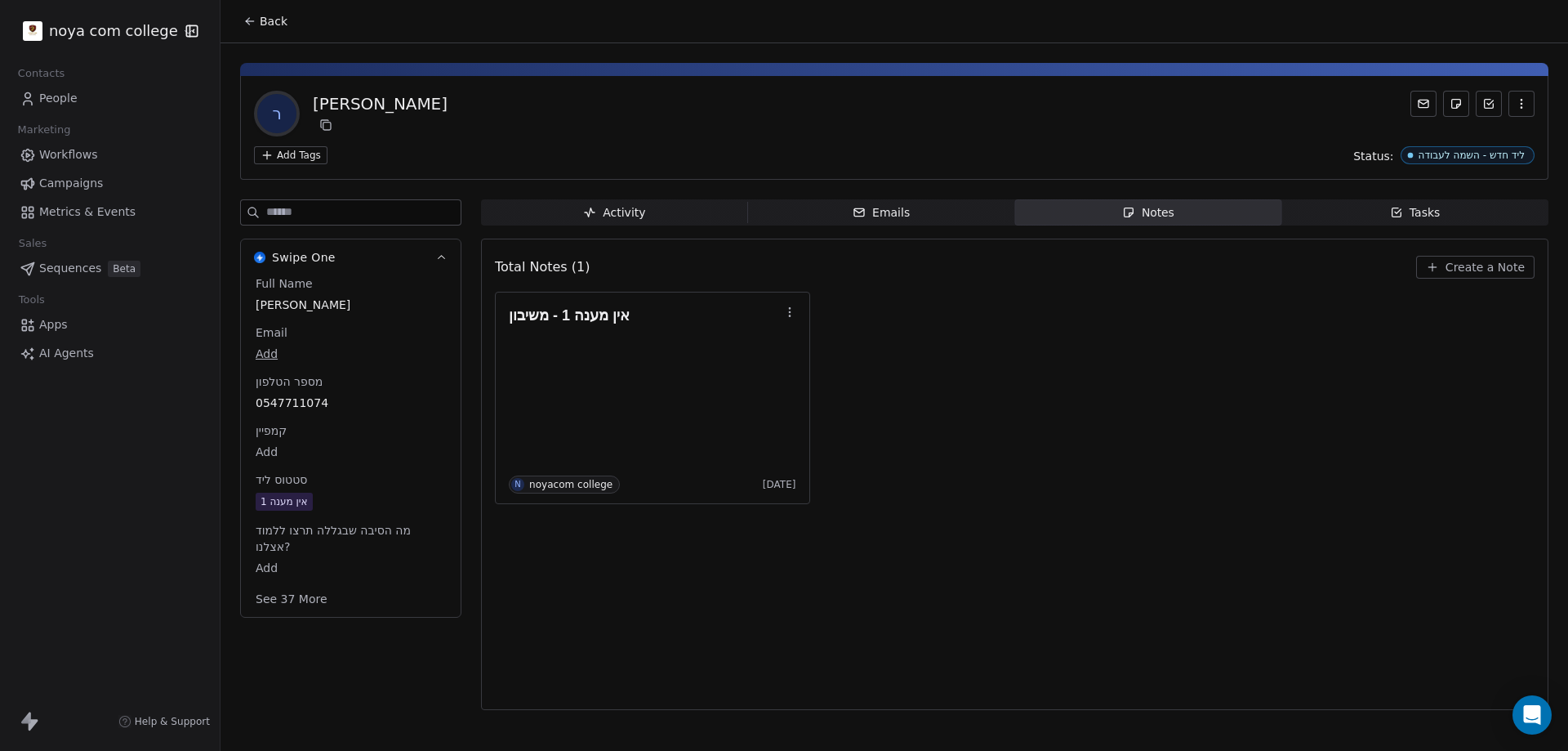
click at [1466, 263] on span "Create a Note" at bounding box center [1485, 267] width 79 height 16
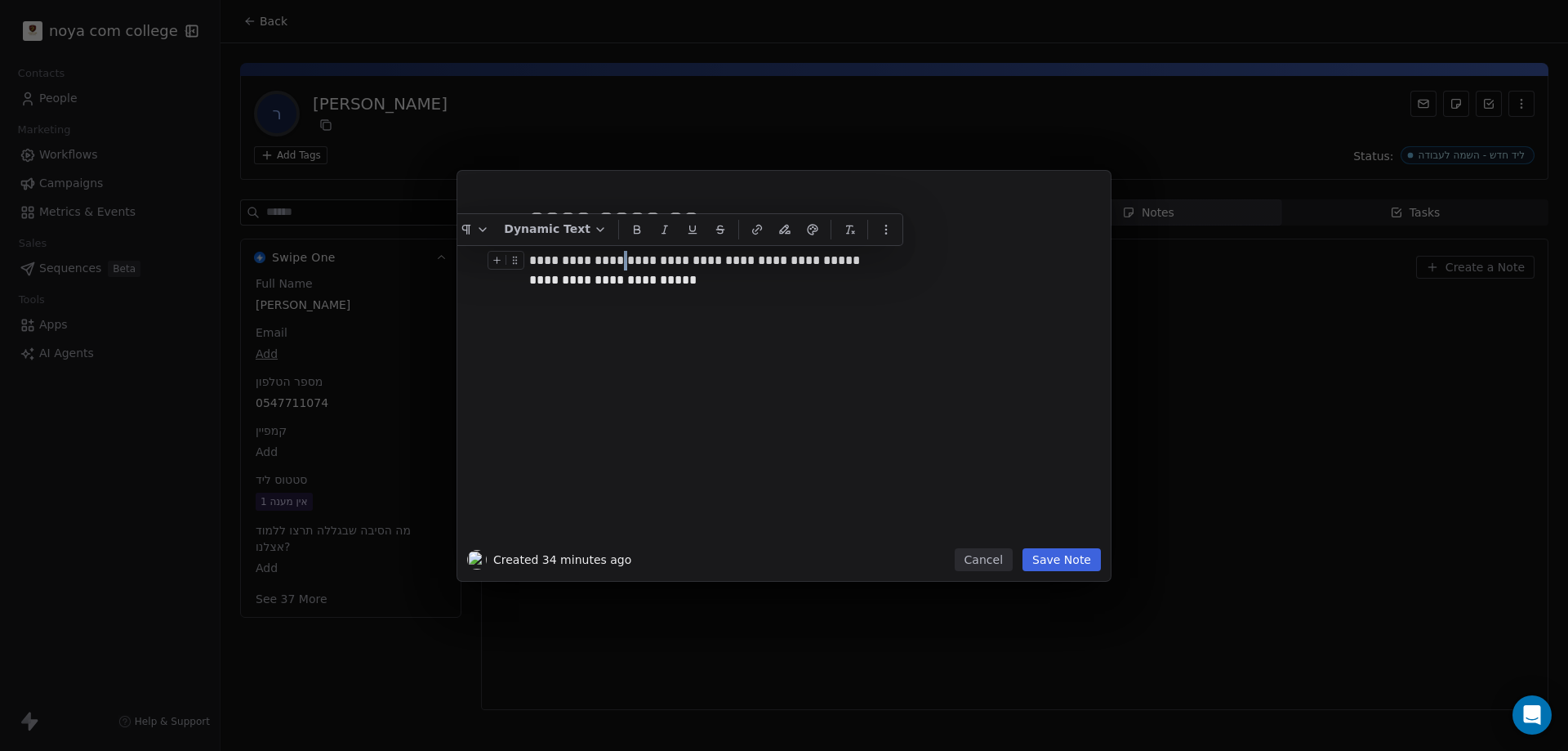
click at [742, 257] on div "**********" at bounding box center [802, 260] width 546 height 19
click at [569, 301] on div at bounding box center [809, 300] width 559 height 19
click at [763, 391] on div "**********" at bounding box center [809, 368] width 559 height 348
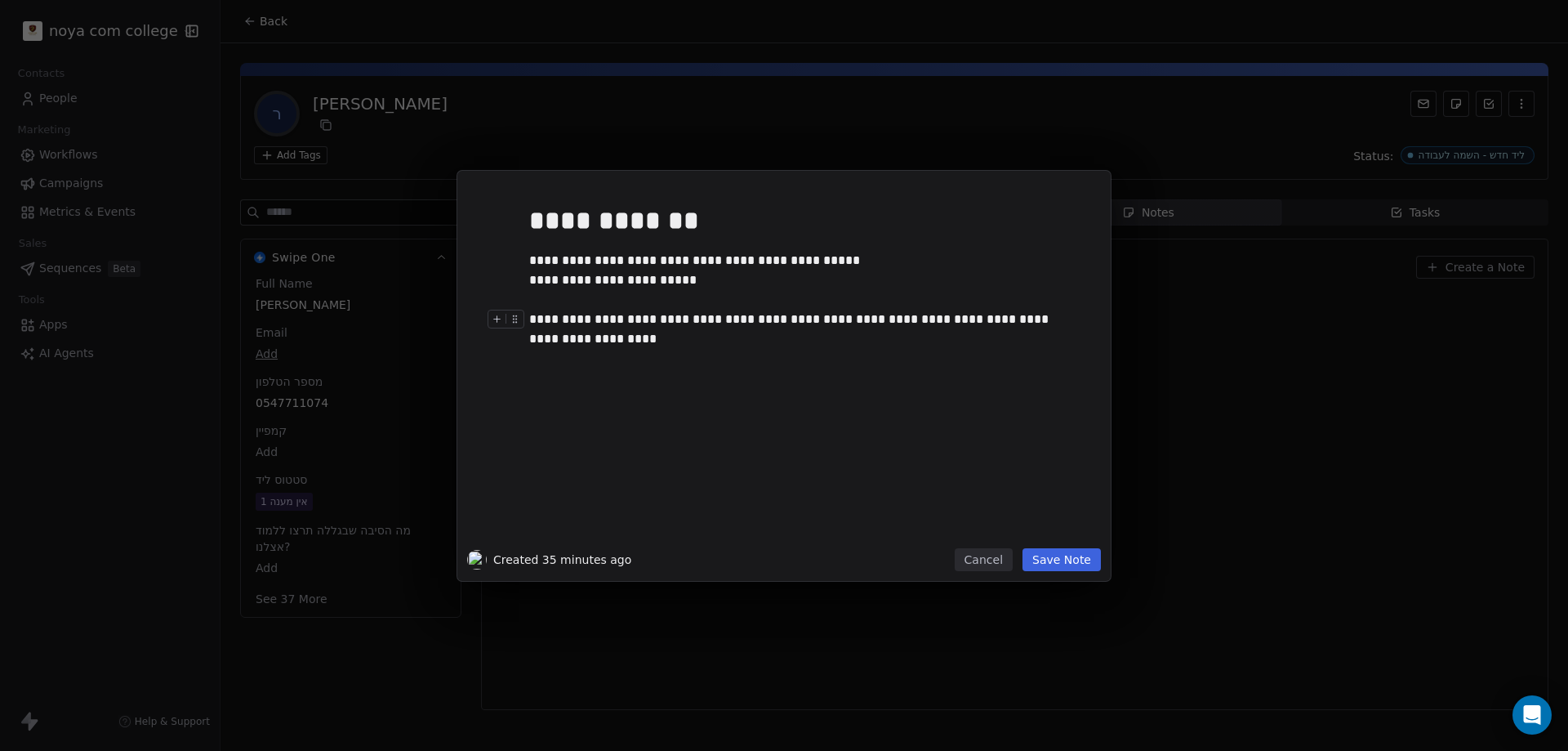
click at [582, 323] on div "**********" at bounding box center [802, 329] width 546 height 39
click at [540, 330] on div "**********" at bounding box center [802, 329] width 546 height 39
click at [591, 414] on div "**********" at bounding box center [809, 368] width 559 height 348
click at [585, 357] on div "**********" at bounding box center [802, 358] width 546 height 19
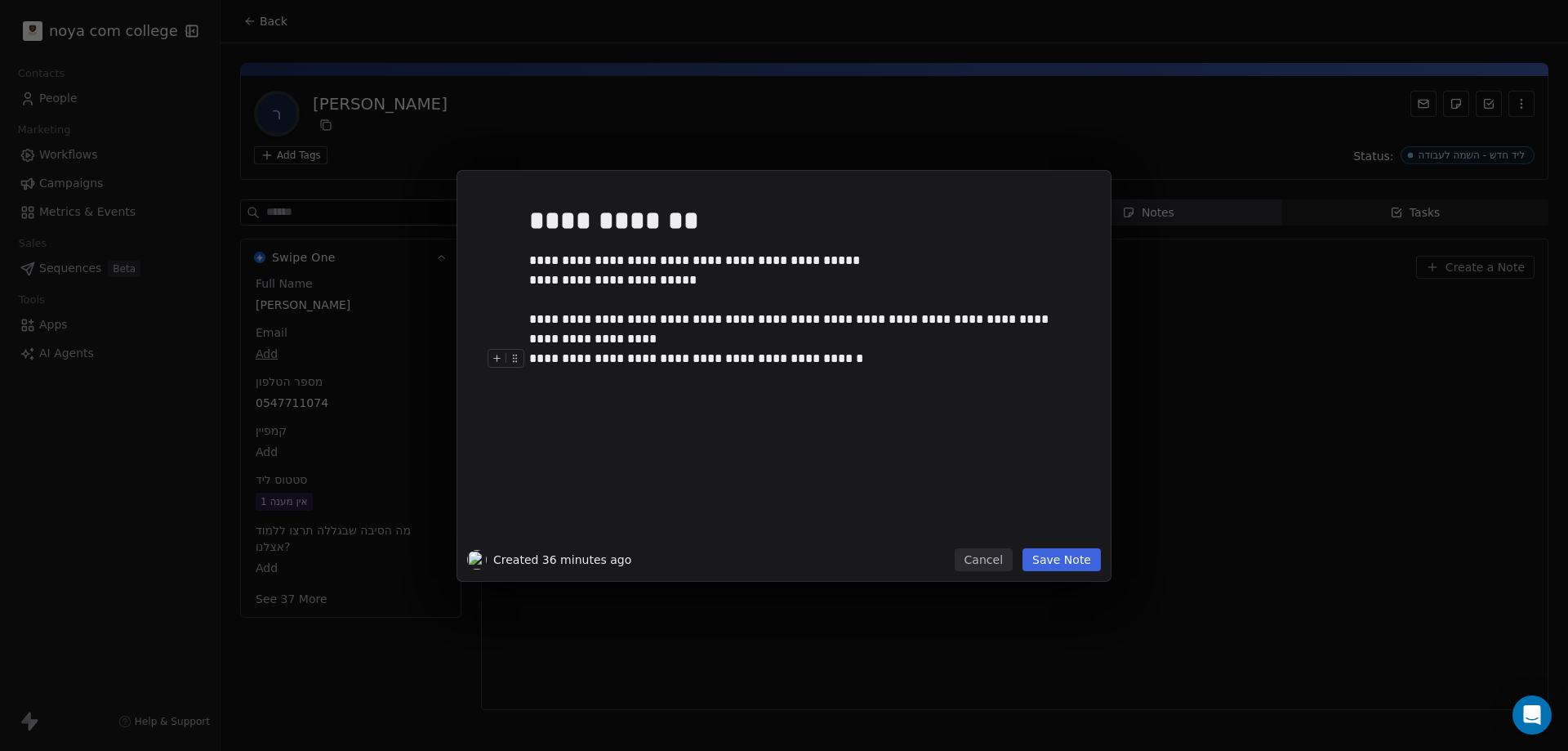
drag, startPoint x: 607, startPoint y: 360, endPoint x: 574, endPoint y: 357, distance: 33.1
click at [599, 357] on div "**********" at bounding box center [802, 358] width 546 height 19
click at [564, 355] on div "**********" at bounding box center [802, 358] width 546 height 19
drag, startPoint x: 554, startPoint y: 355, endPoint x: 601, endPoint y: 357, distance: 47.0
click at [601, 357] on div "**********" at bounding box center [802, 358] width 546 height 19
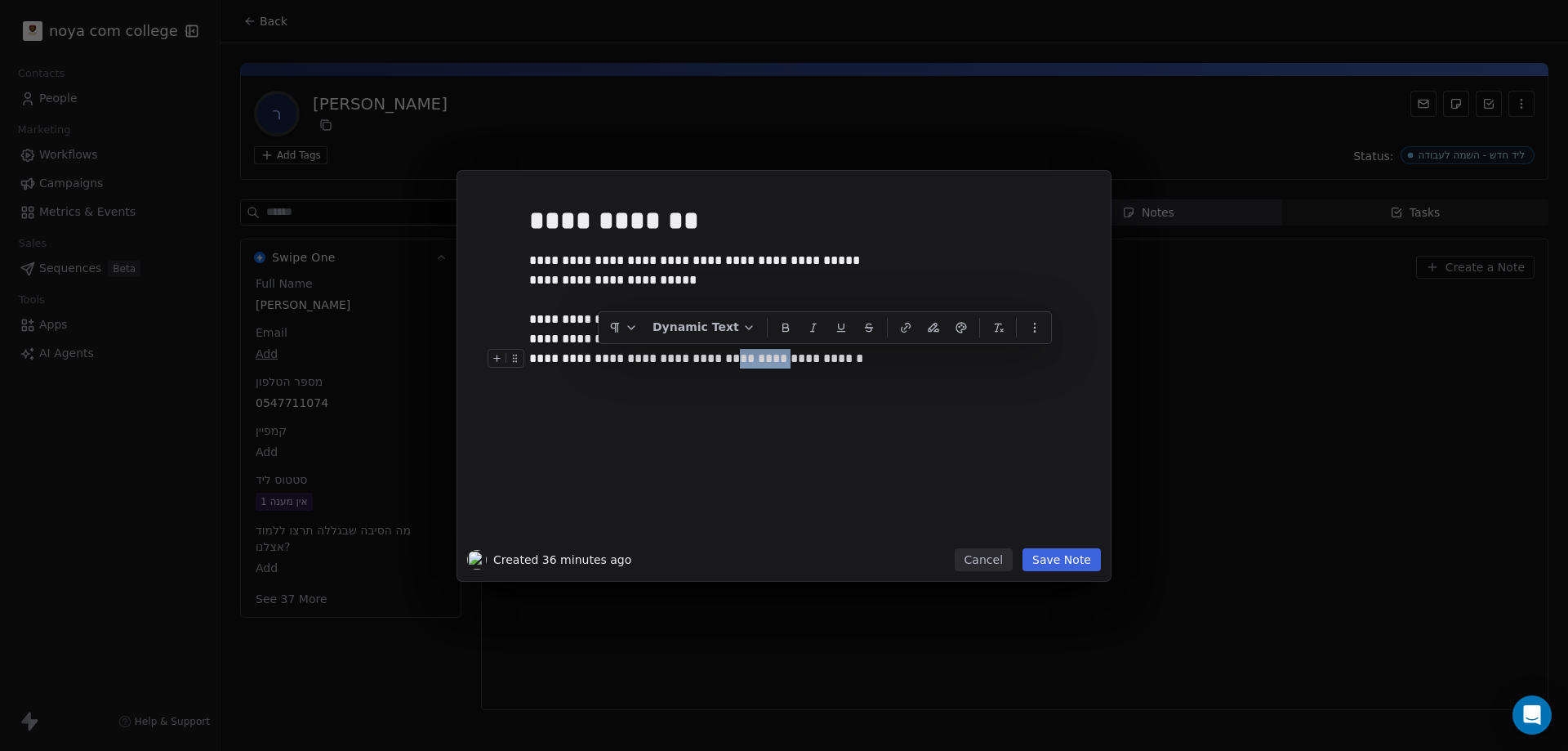
click at [644, 366] on div "**********" at bounding box center [802, 358] width 546 height 19
click at [555, 359] on div "**********" at bounding box center [802, 358] width 546 height 19
click at [555, 359] on div "**********" at bounding box center [802, 358] width 546 height 19
click at [880, 404] on div "**********" at bounding box center [809, 368] width 559 height 348
click at [679, 447] on div "**********" at bounding box center [809, 368] width 559 height 348
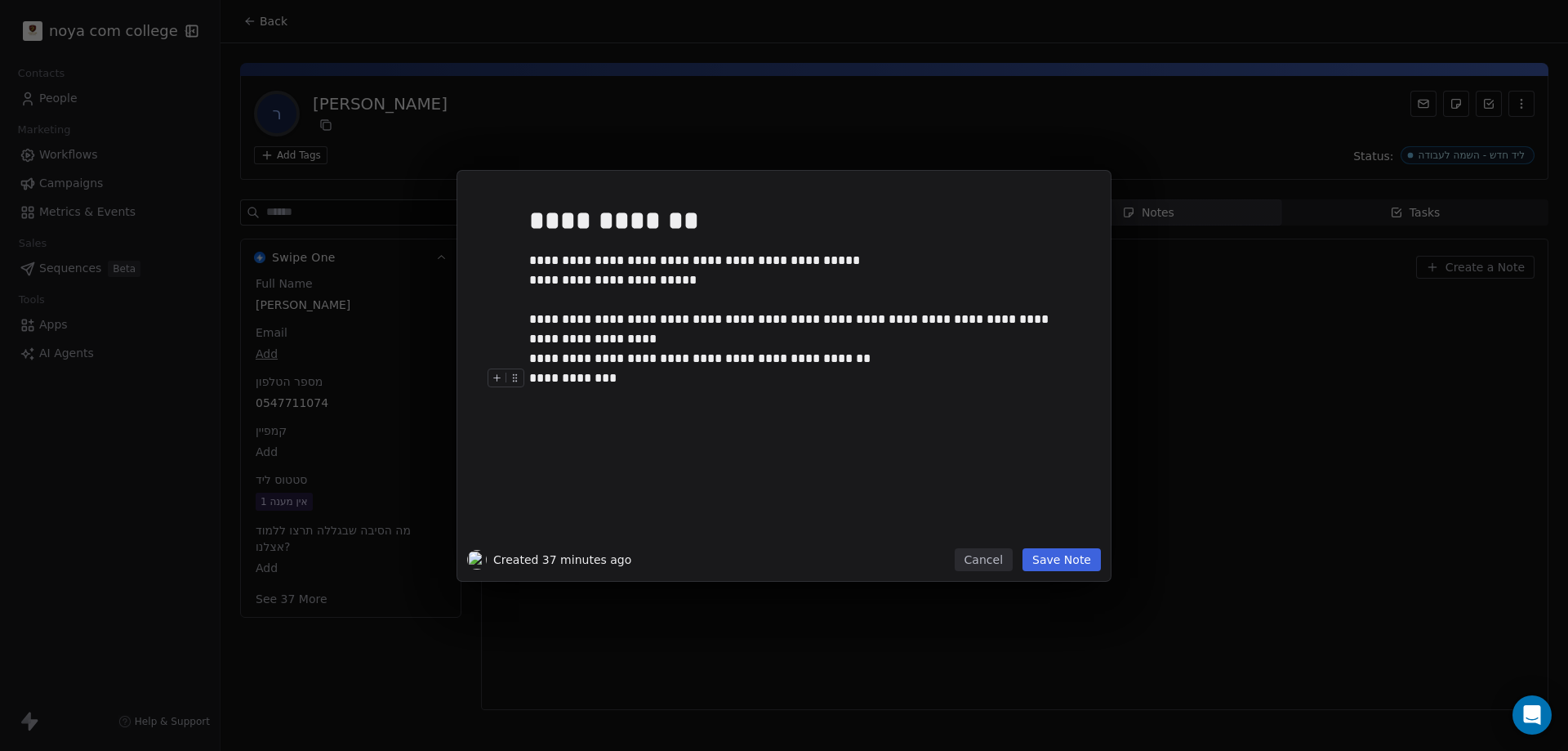
click at [664, 389] on div "**********" at bounding box center [809, 368] width 559 height 348
click at [1058, 559] on button "Save Note" at bounding box center [1061, 559] width 78 height 23
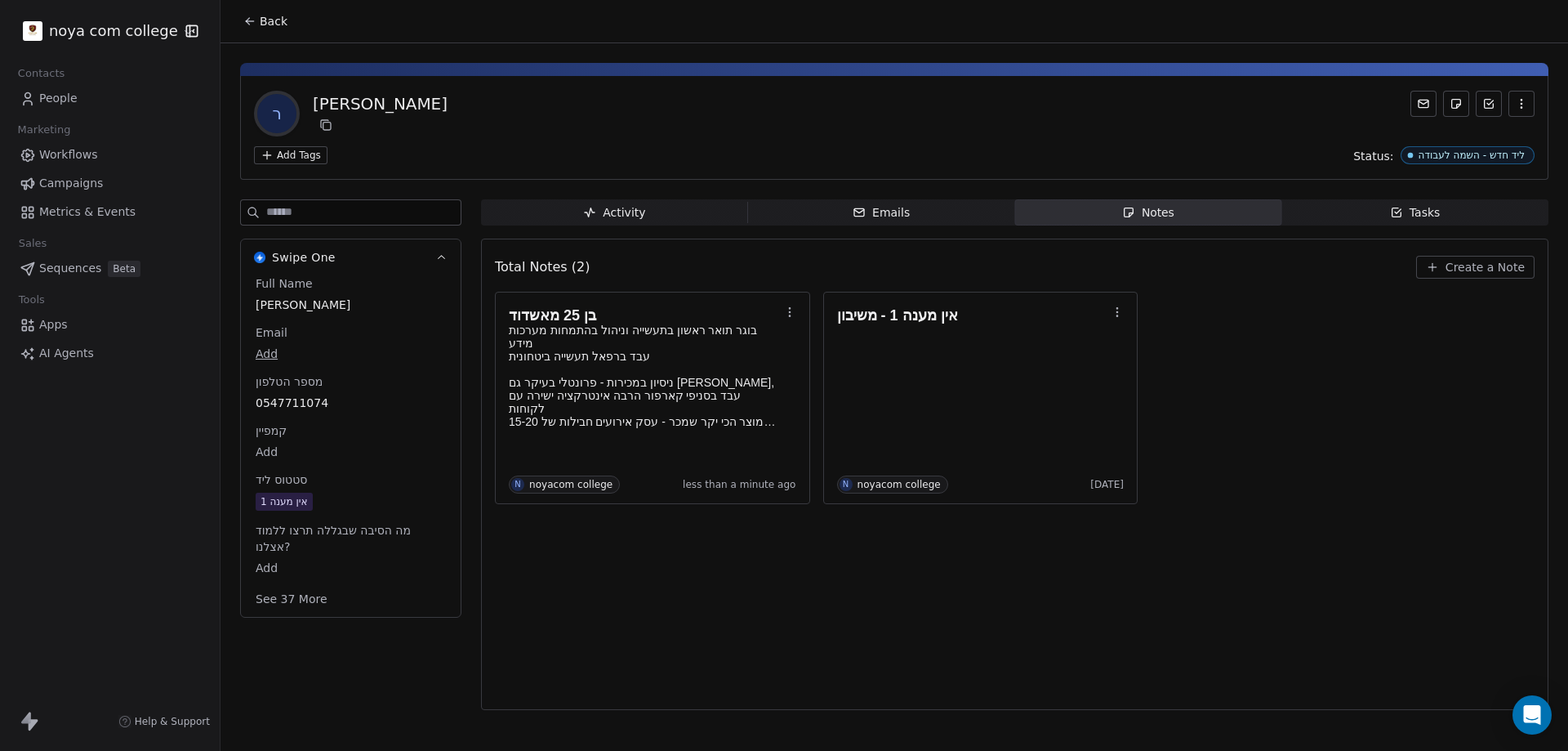
click at [977, 576] on div "Total Notes (2) Create a Note בן 25 מאשדוד בוגר תואר ראשון בתעשייה וניהול בהתמח…" at bounding box center [1014, 474] width 1039 height 450
click at [1338, 534] on div "Total Notes (2) Create a Note בן 25 מאשדוד בוגר תואר ראשון בתעשייה וניהול בהתמח…" at bounding box center [1014, 474] width 1039 height 450
click at [831, 658] on div "Total Notes (2) Create a Note בן 25 מאשדוד בוגר תואר ראשון בתעשייה וניהול בהתמח…" at bounding box center [1014, 474] width 1039 height 450
click at [304, 399] on span "0547711074" at bounding box center [351, 402] width 190 height 16
click at [304, 399] on span "0547711074" at bounding box center [351, 403] width 189 height 16
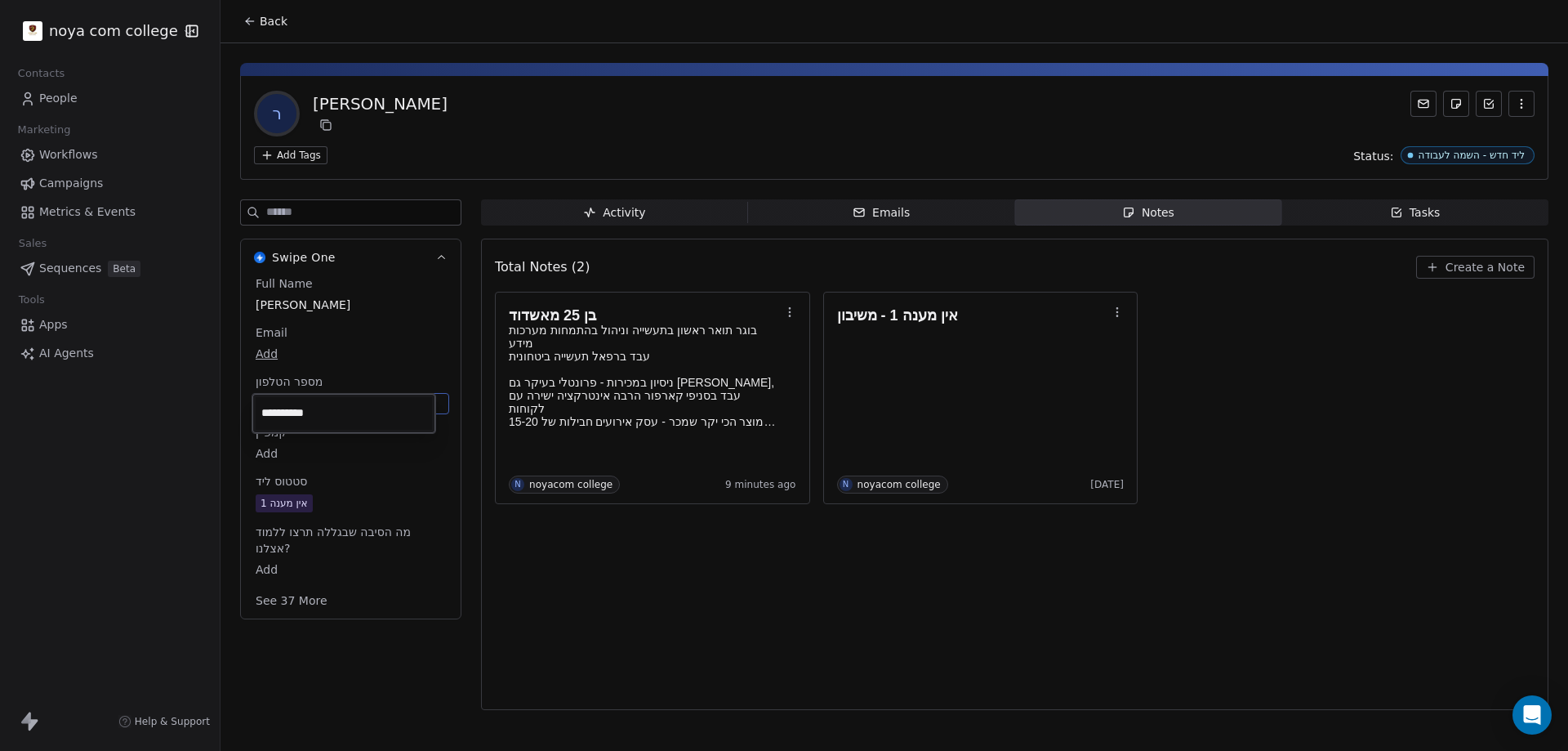
click at [649, 584] on html "noya com college Contacts People Marketing Workflows Campaigns Metrics & Events…" at bounding box center [784, 375] width 1568 height 751
click at [769, 669] on div "Total Notes (2) Create a Note בן 25 מאשדוד בוגר תואר ראשון בתעשייה וניהול בהתמח…" at bounding box center [1014, 474] width 1039 height 450
click at [422, 96] on div "ר רוני גרבר" at bounding box center [894, 113] width 1280 height 46
click at [1404, 395] on div "בן 25 מאשדוד בוגר תואר ראשון בתעשייה וניהול בהתמחות מערכות מידע עבד ברפאל תעשיי…" at bounding box center [1014, 398] width 1039 height 212
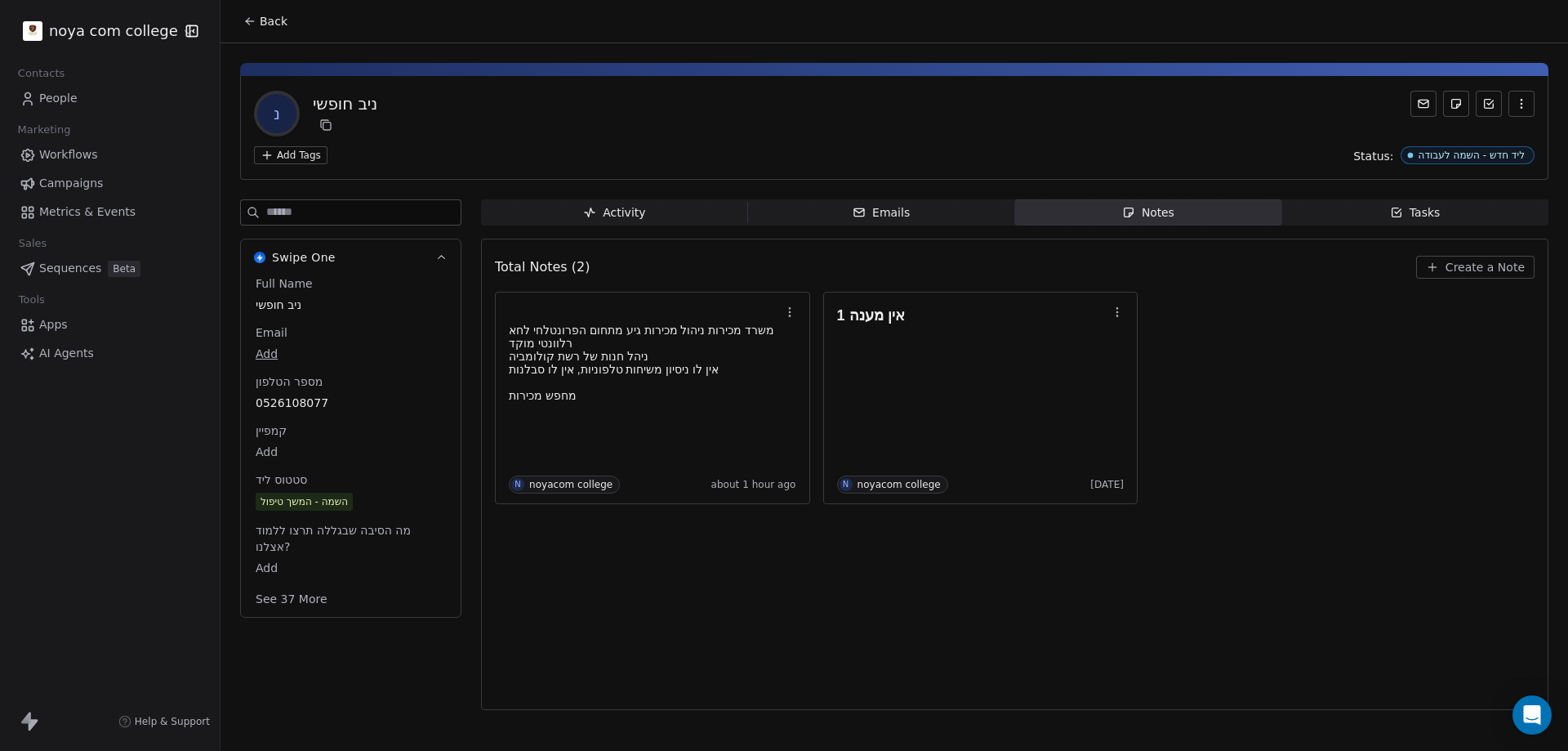
click at [273, 15] on span "Back" at bounding box center [273, 21] width 28 height 16
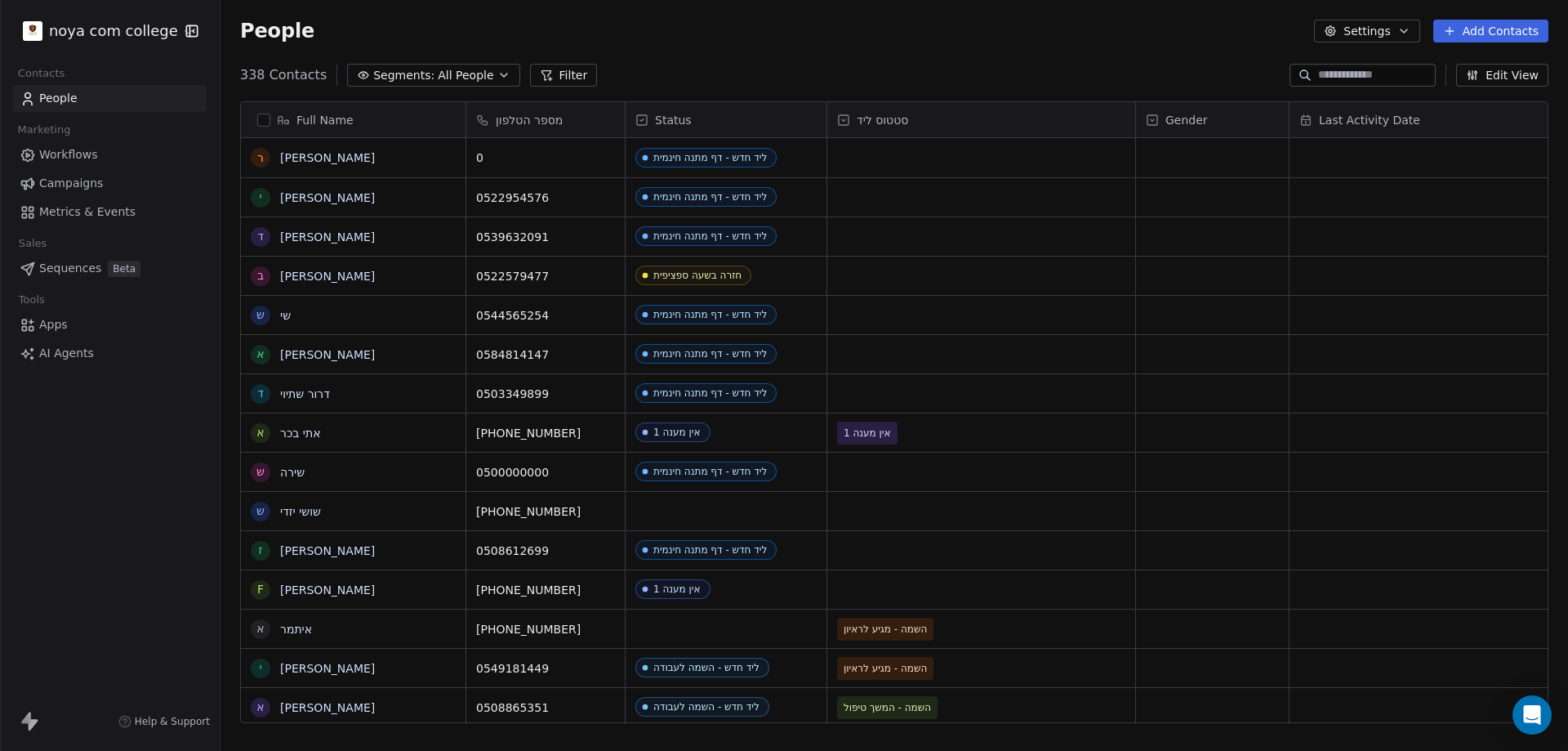
scroll to position [648, 1336]
click at [1357, 65] on div at bounding box center [1362, 75] width 146 height 23
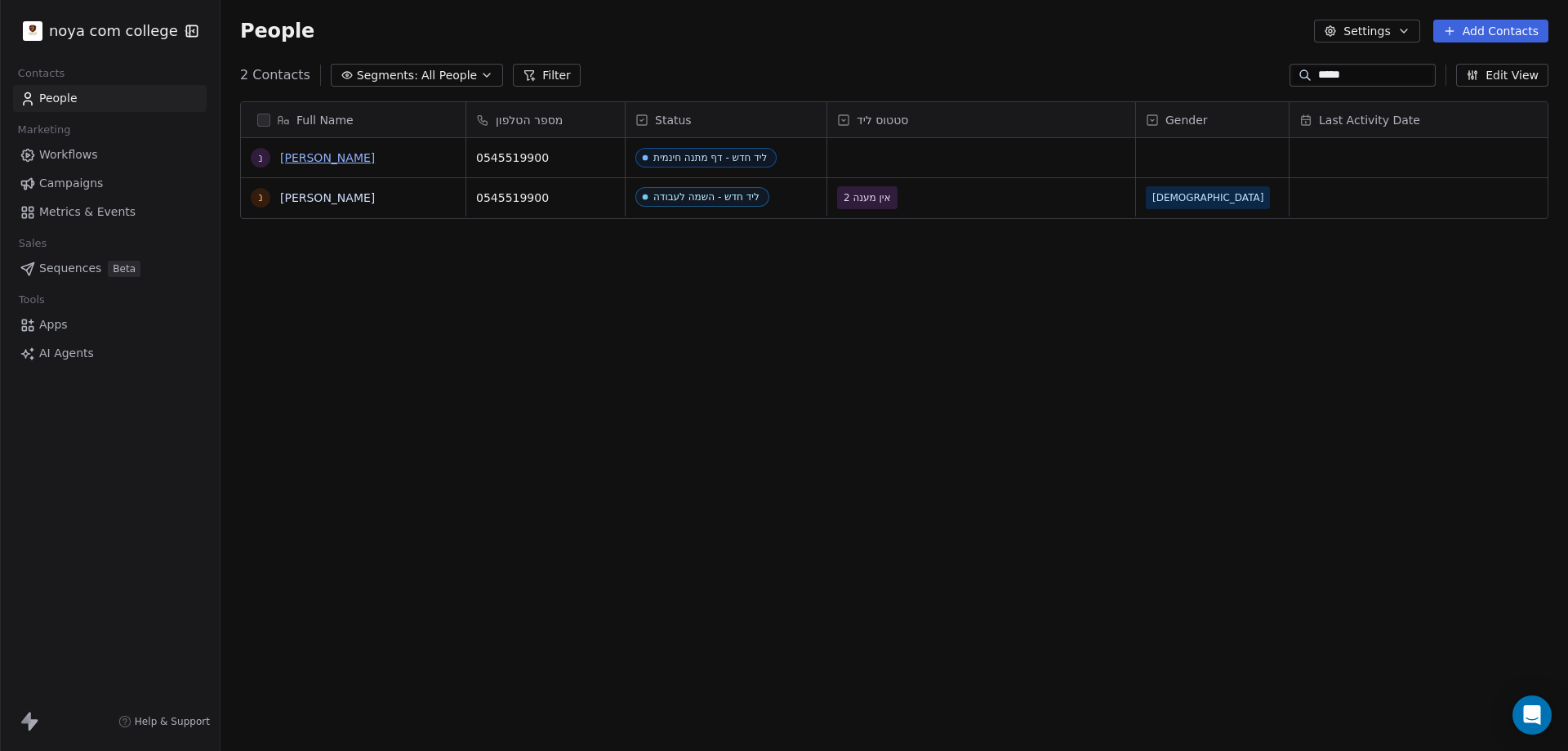
type input "*****"
click at [289, 158] on link "[PERSON_NAME]" at bounding box center [327, 158] width 95 height 13
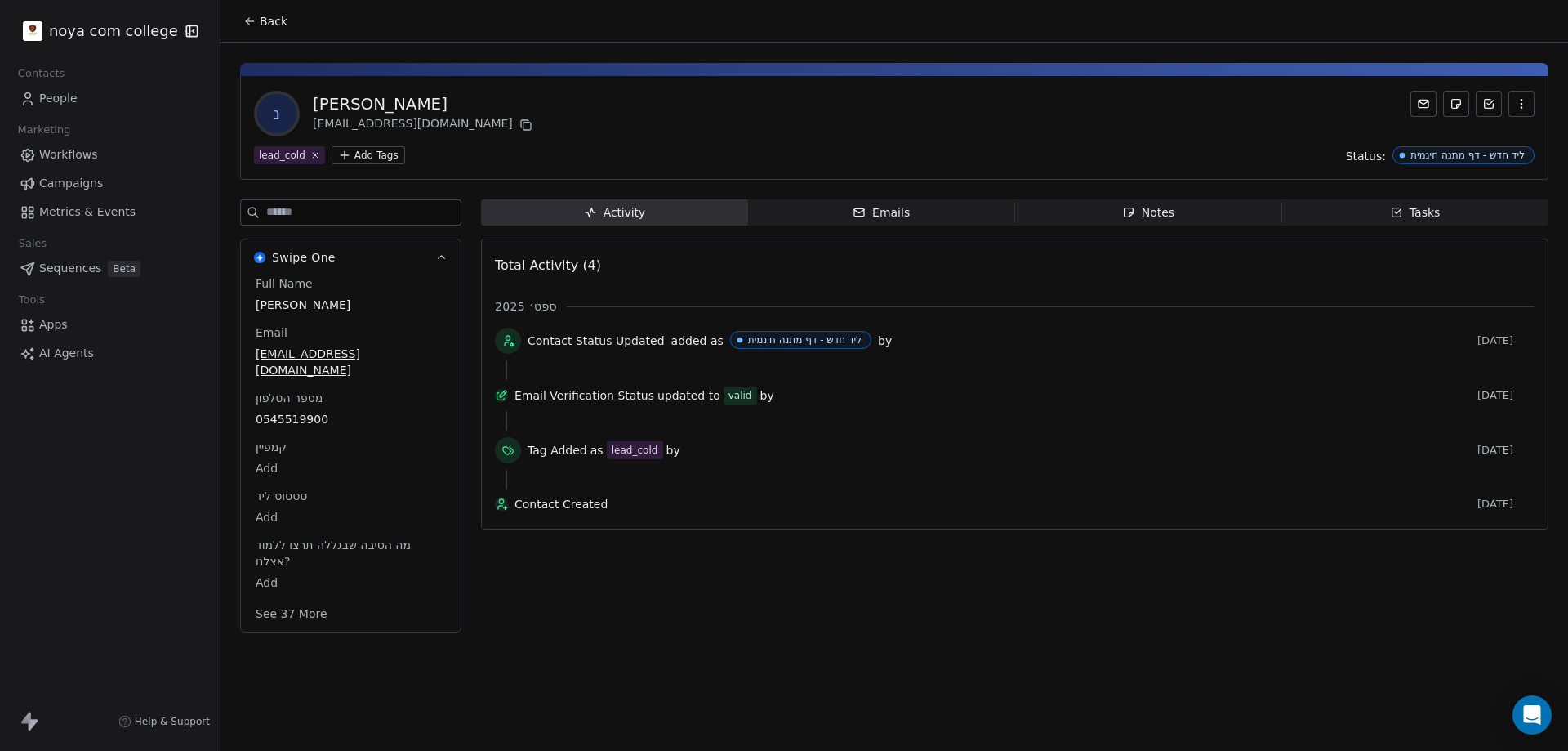
click at [249, 21] on icon at bounding box center [249, 21] width 8 height 0
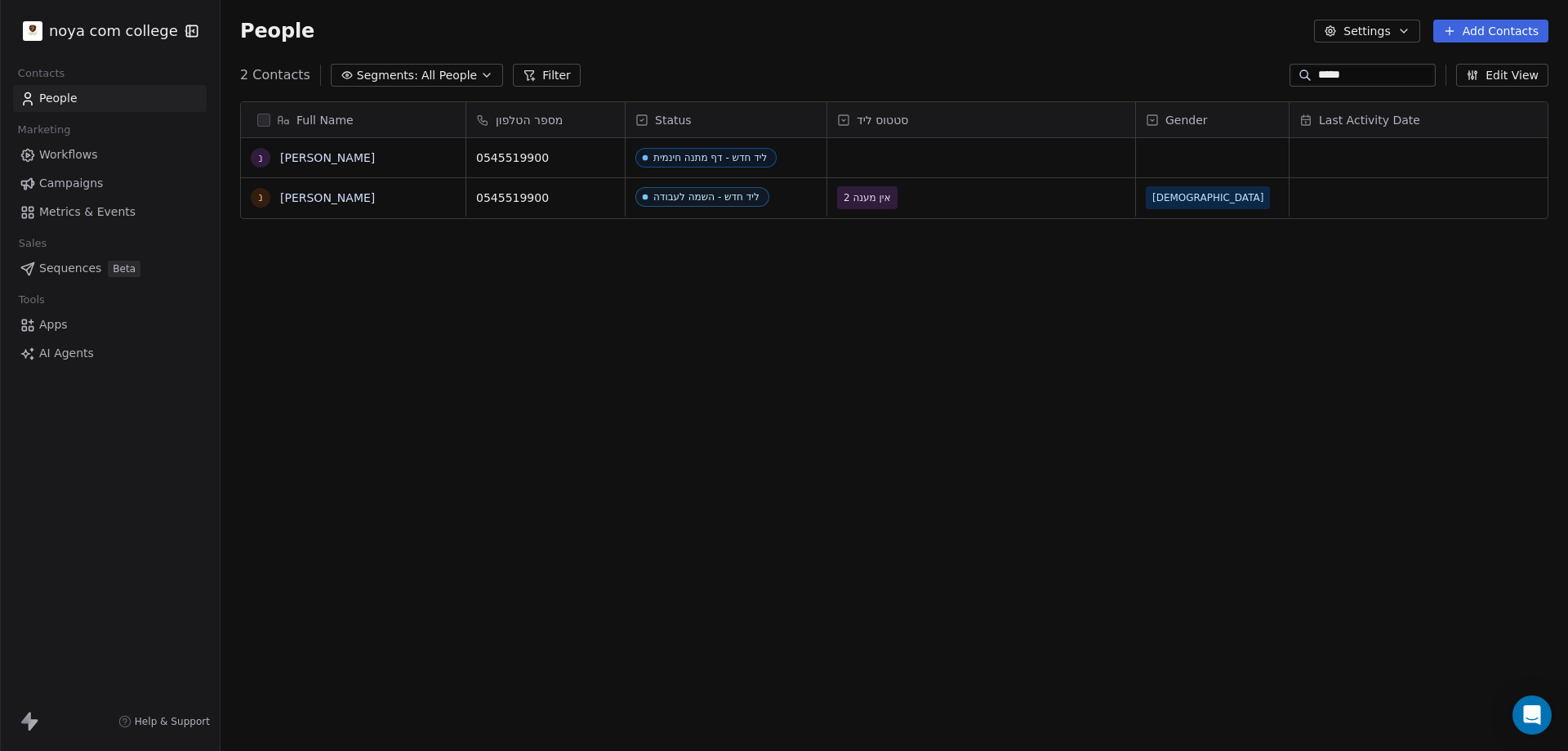
scroll to position [648, 1336]
click at [323, 200] on link "נריאל אוראל רצאבי" at bounding box center [327, 198] width 95 height 13
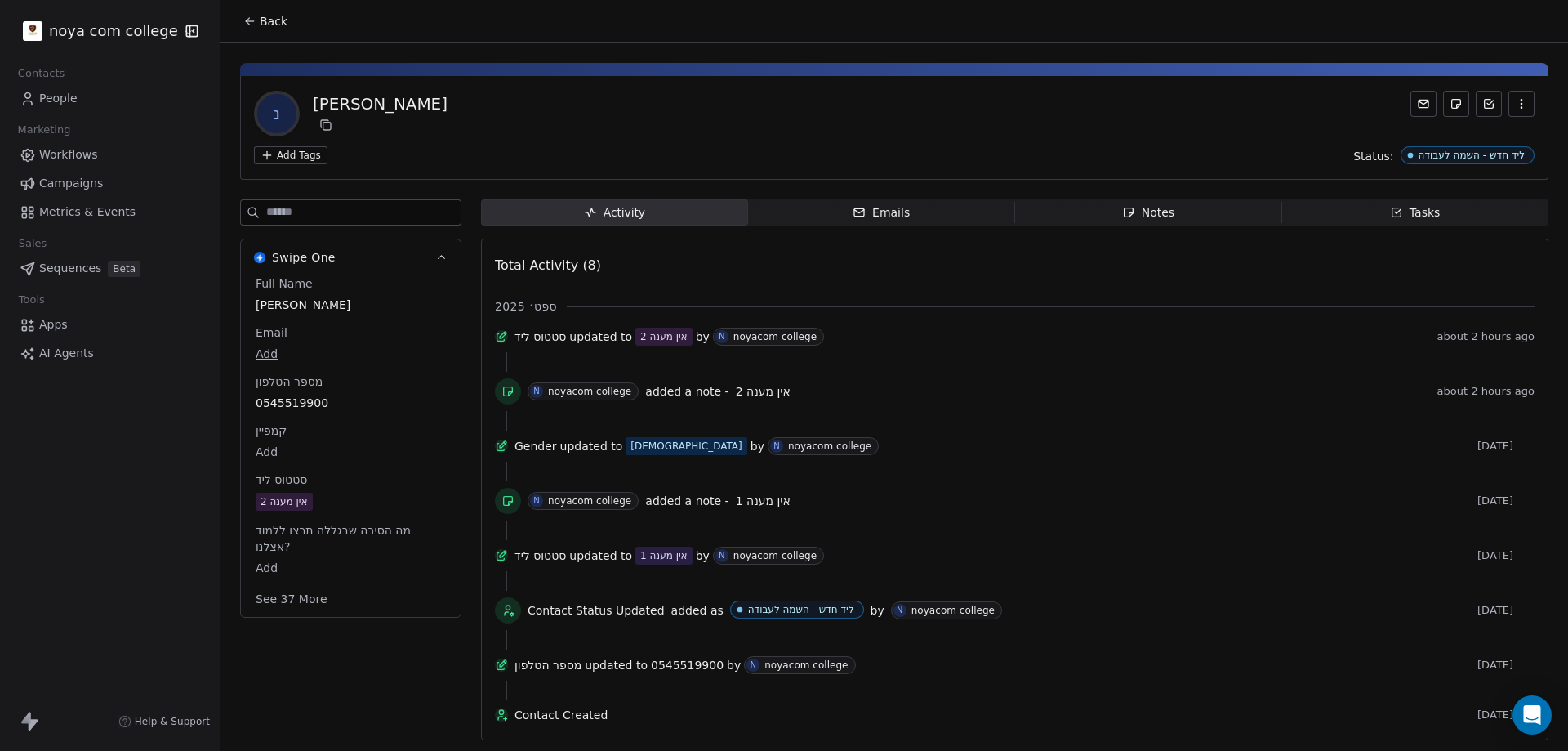
click at [1178, 211] on span "Notes Notes" at bounding box center [1149, 212] width 267 height 26
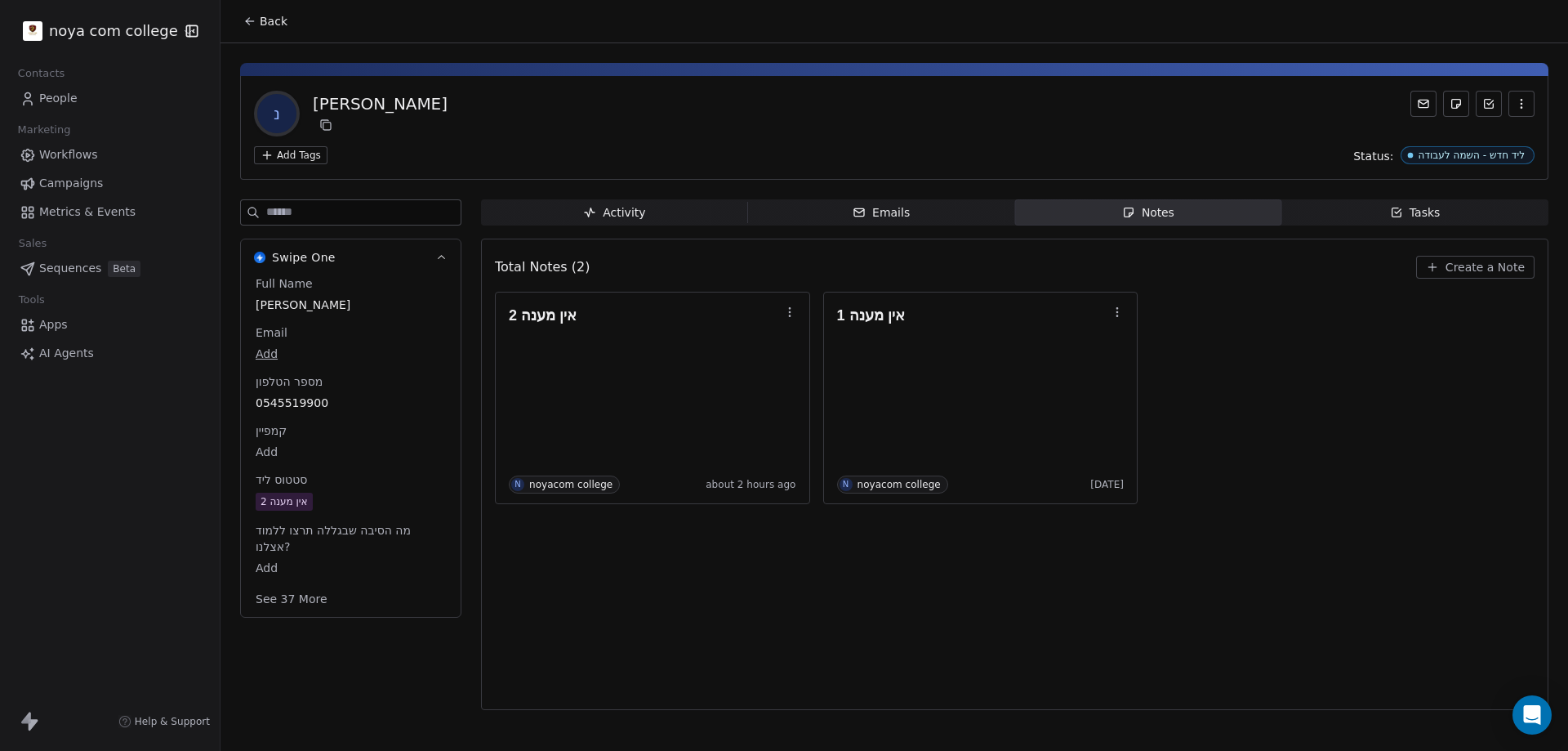
click at [1458, 270] on span "Create a Note" at bounding box center [1485, 267] width 79 height 16
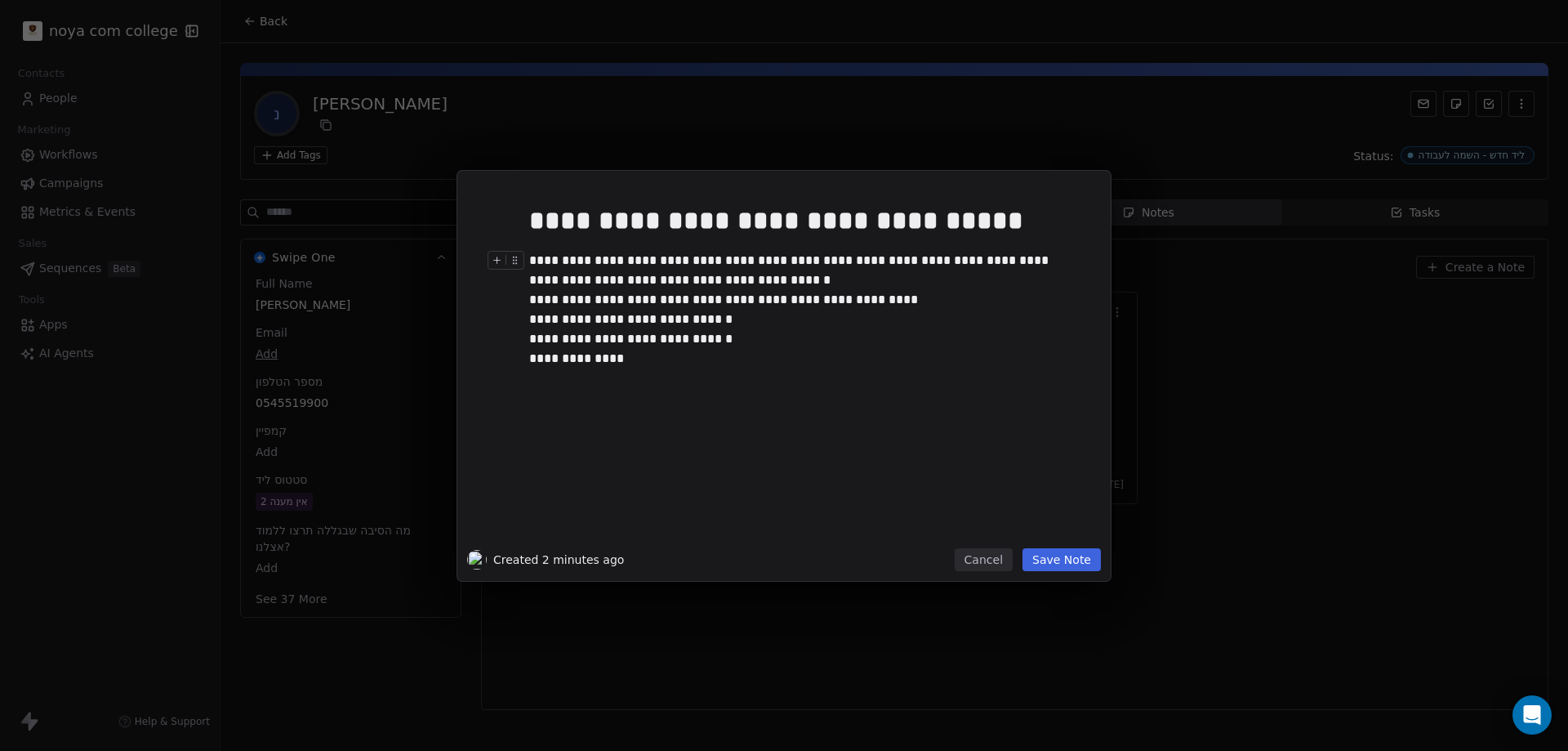
click at [741, 258] on div "**********" at bounding box center [802, 270] width 546 height 39
click at [727, 385] on div at bounding box center [809, 378] width 559 height 19
click at [1070, 563] on button "Save Note" at bounding box center [1061, 559] width 78 height 23
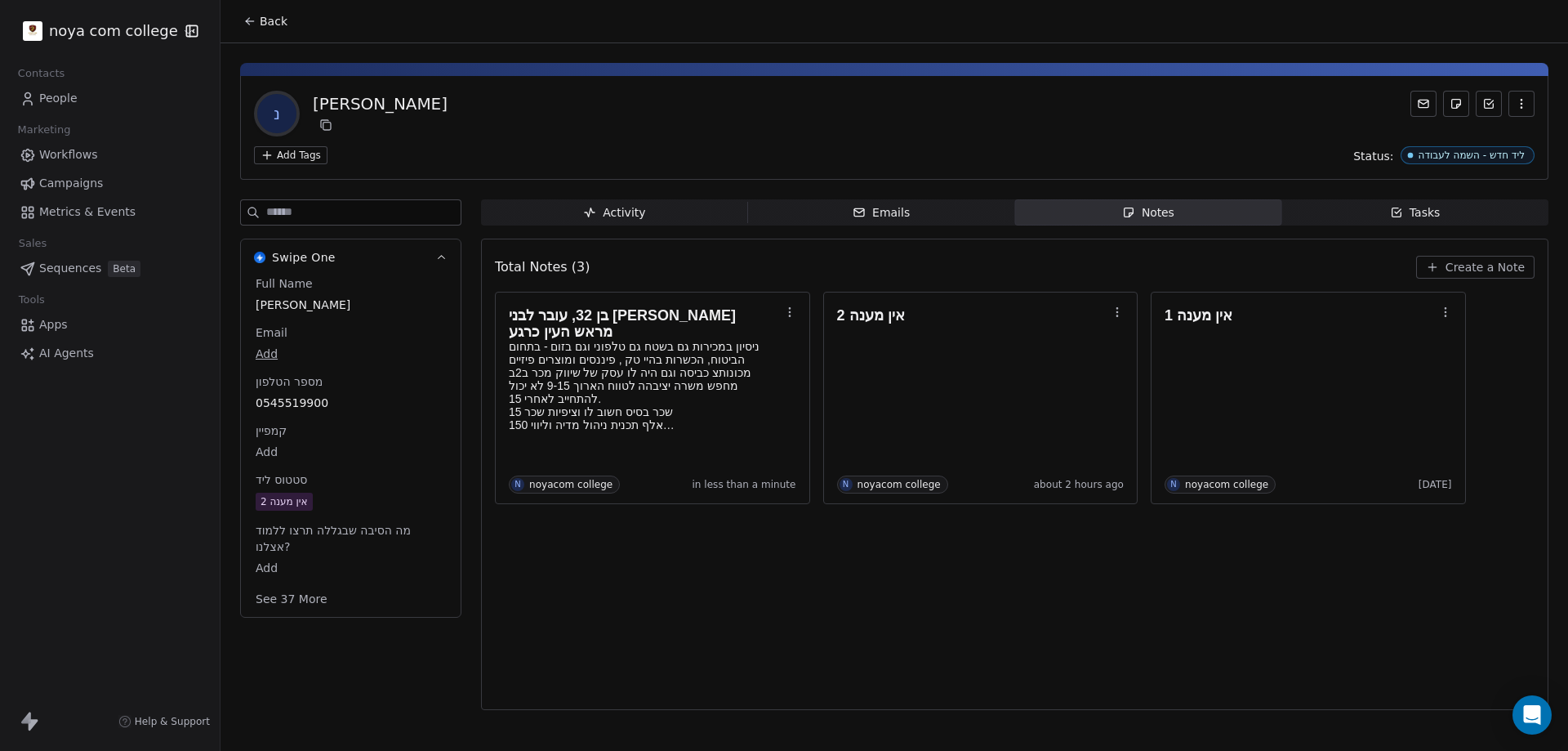
click at [395, 178] on div "נ נריאל אוראל רצאבי Add Tags Status: ליד חדש - השמה לעבודה" at bounding box center [893, 128] width 1308 height 104
click at [447, 105] on div "נריאל אוראל רצאבי" at bounding box center [380, 103] width 135 height 23
click at [393, 108] on div "נריאל אוראל רצאבי" at bounding box center [380, 103] width 135 height 23
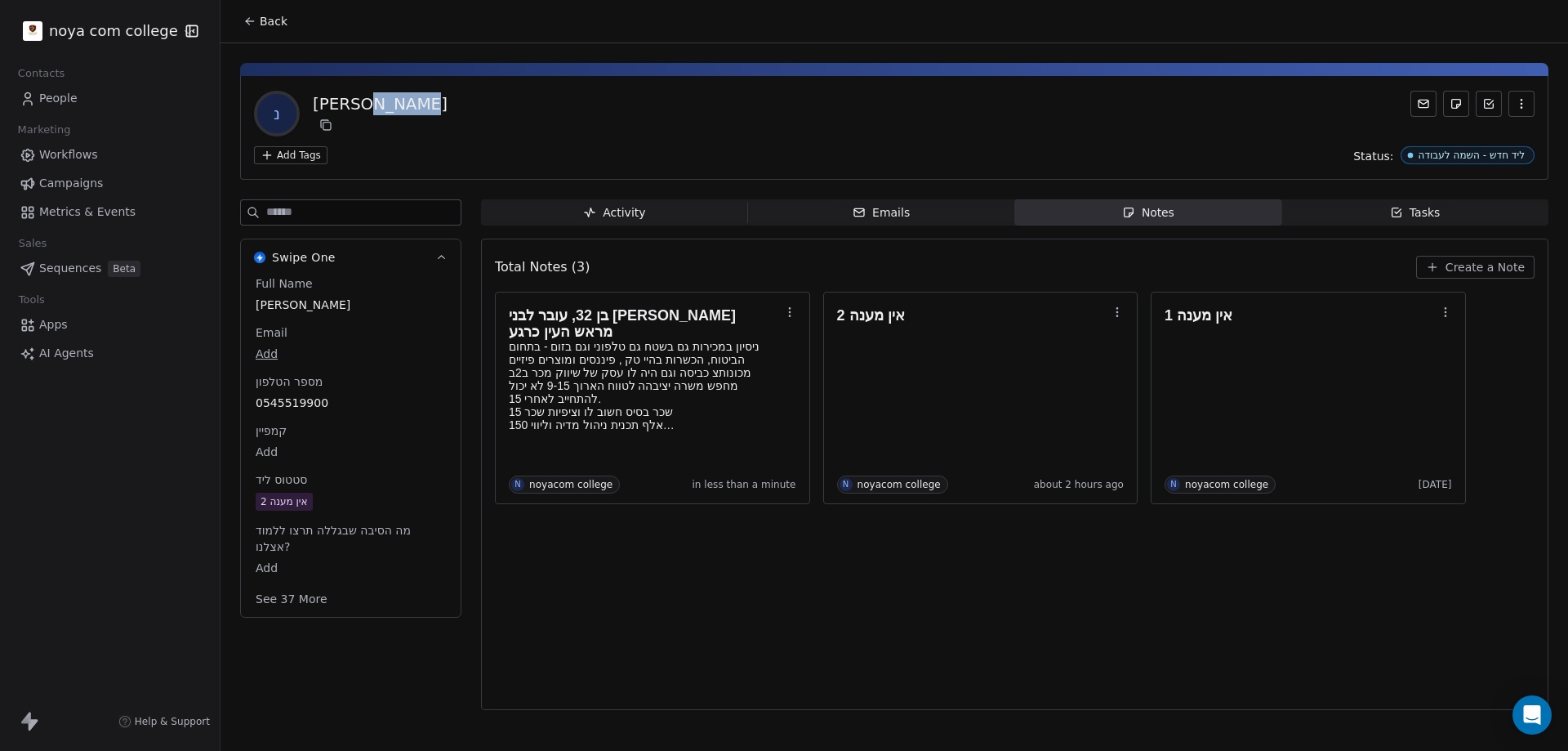
click at [393, 108] on div "נריאל אוראל רצאבי" at bounding box center [380, 103] width 135 height 23
click at [447, 107] on div "נריאל אוראל רצאבי" at bounding box center [380, 103] width 135 height 23
click at [336, 400] on span "0545519900" at bounding box center [351, 402] width 190 height 16
click at [336, 400] on span "0545519900" at bounding box center [351, 403] width 189 height 16
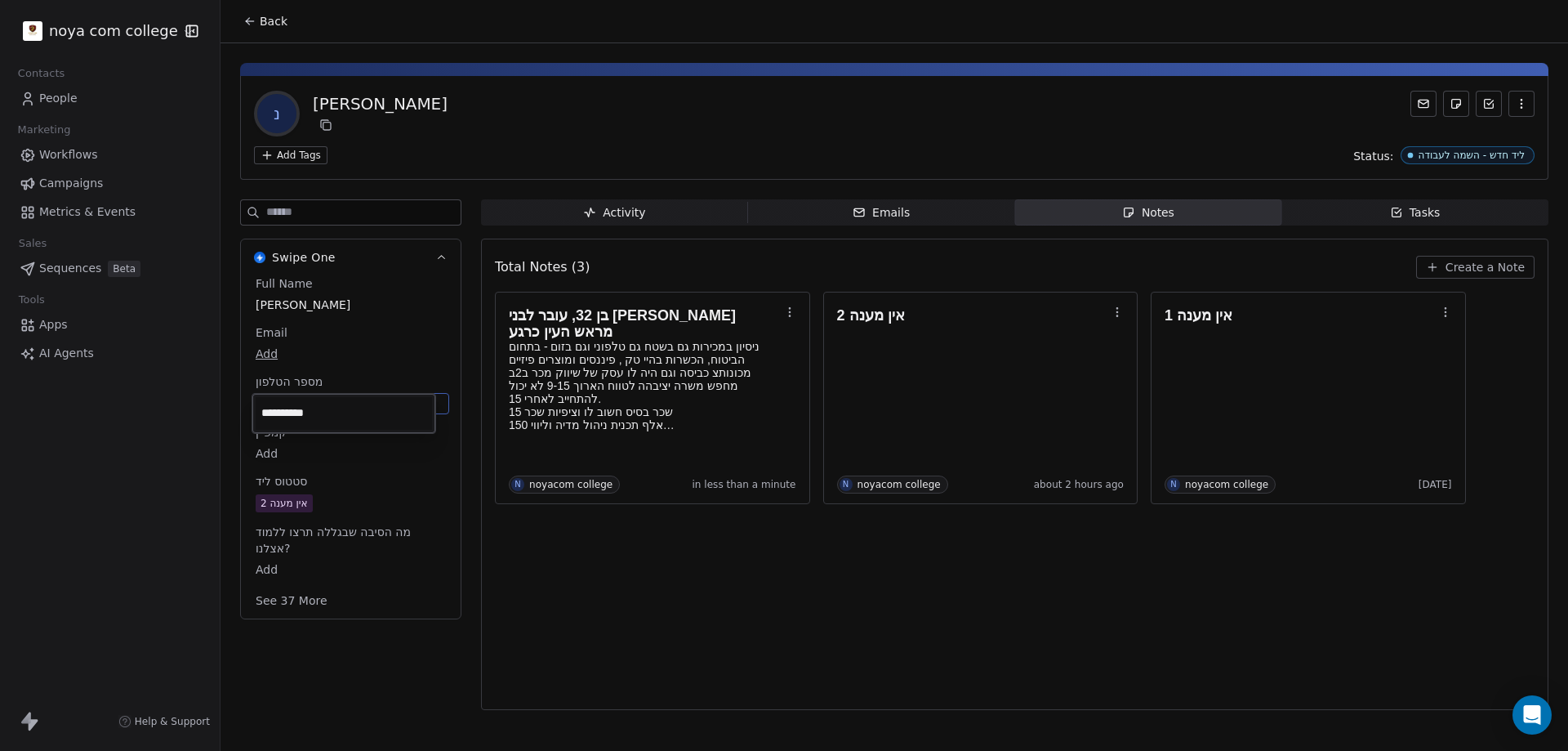
click at [331, 408] on input "**********" at bounding box center [344, 413] width 176 height 33
click at [404, 412] on input "**********" at bounding box center [344, 413] width 176 height 33
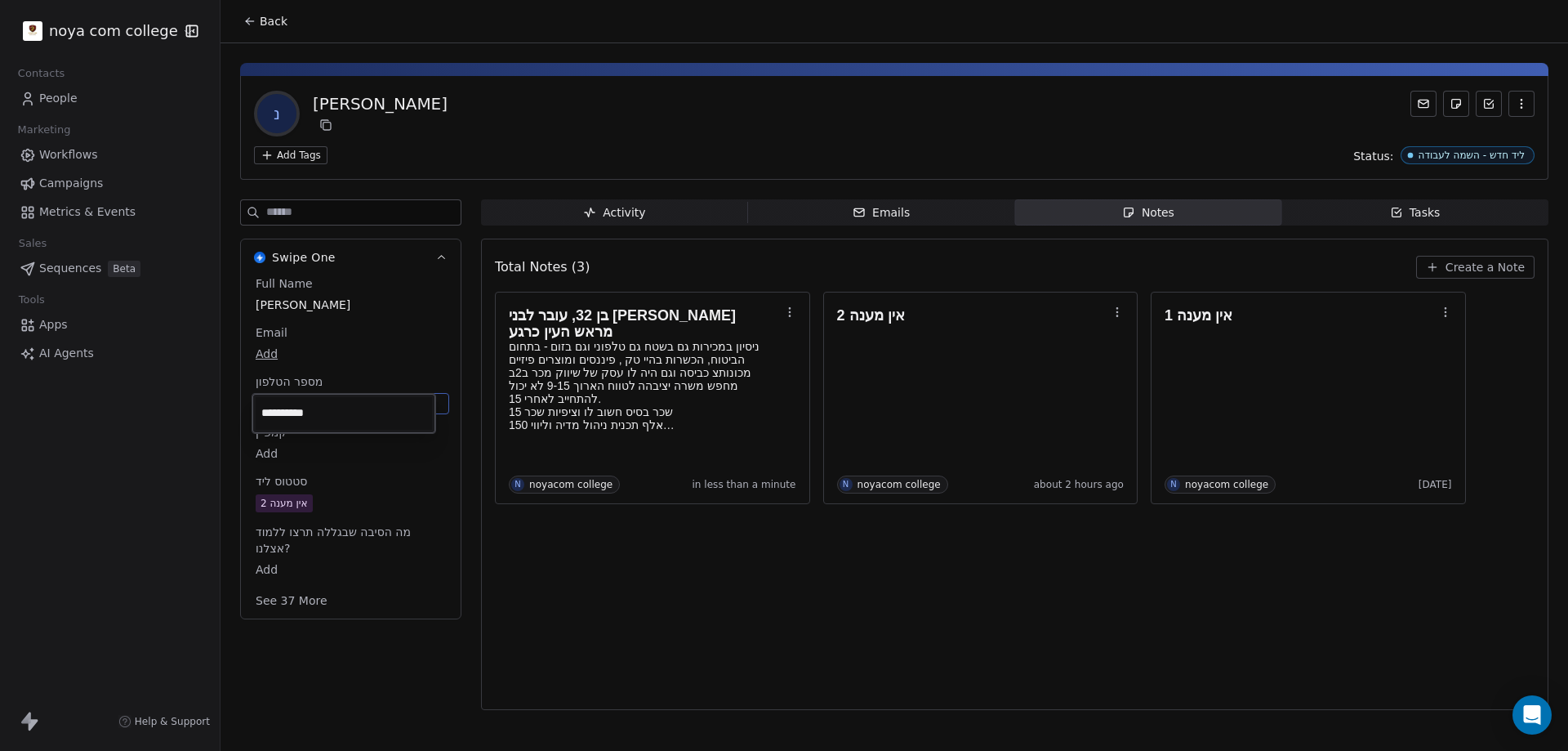
click at [404, 412] on input "**********" at bounding box center [344, 413] width 176 height 33
click at [409, 420] on input "**********" at bounding box center [344, 413] width 176 height 33
click at [778, 576] on html "noya com college Contacts People Marketing Workflows Campaigns Metrics & Events…" at bounding box center [784, 375] width 1568 height 751
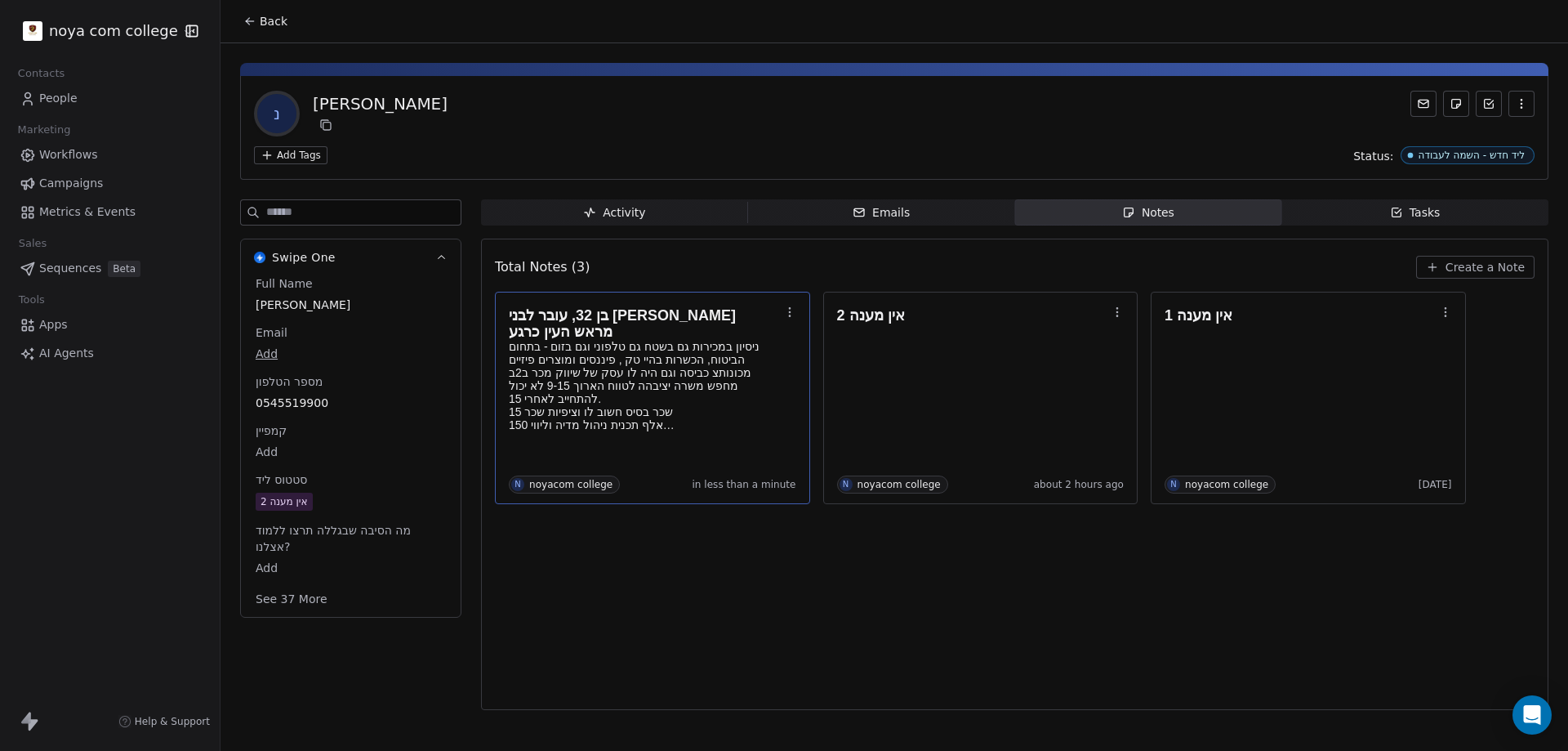
click at [705, 442] on div "בן 32, עובר לבני ברק מראש העין כרגע ניסיון במכירות גם בשטח גם טלפוני וגם בזום -…" at bounding box center [652, 398] width 288 height 191
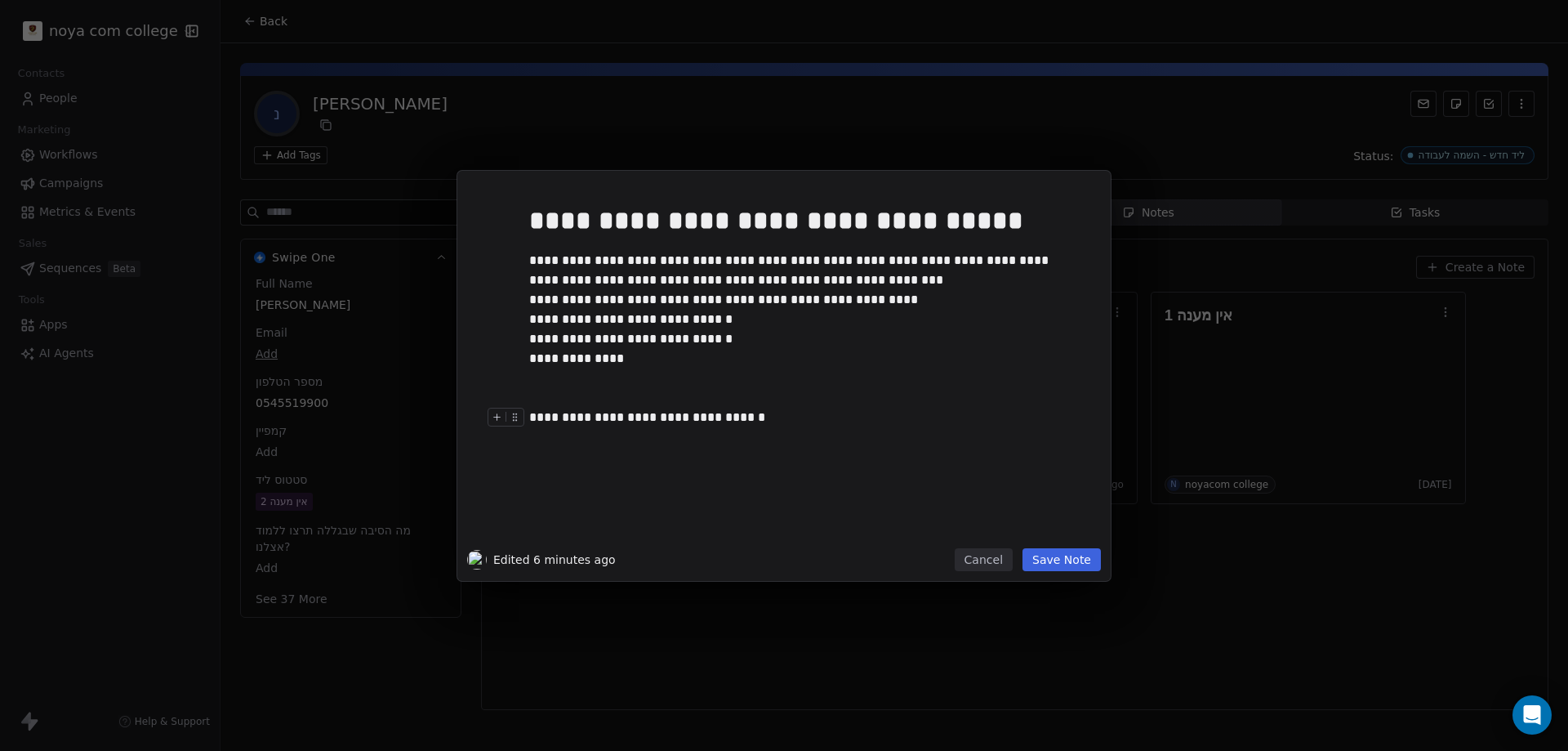
click at [761, 427] on div "**********" at bounding box center [809, 368] width 559 height 348
click at [644, 455] on div "**********" at bounding box center [802, 456] width 546 height 19
click at [1071, 567] on button "Save Note" at bounding box center [1061, 559] width 78 height 23
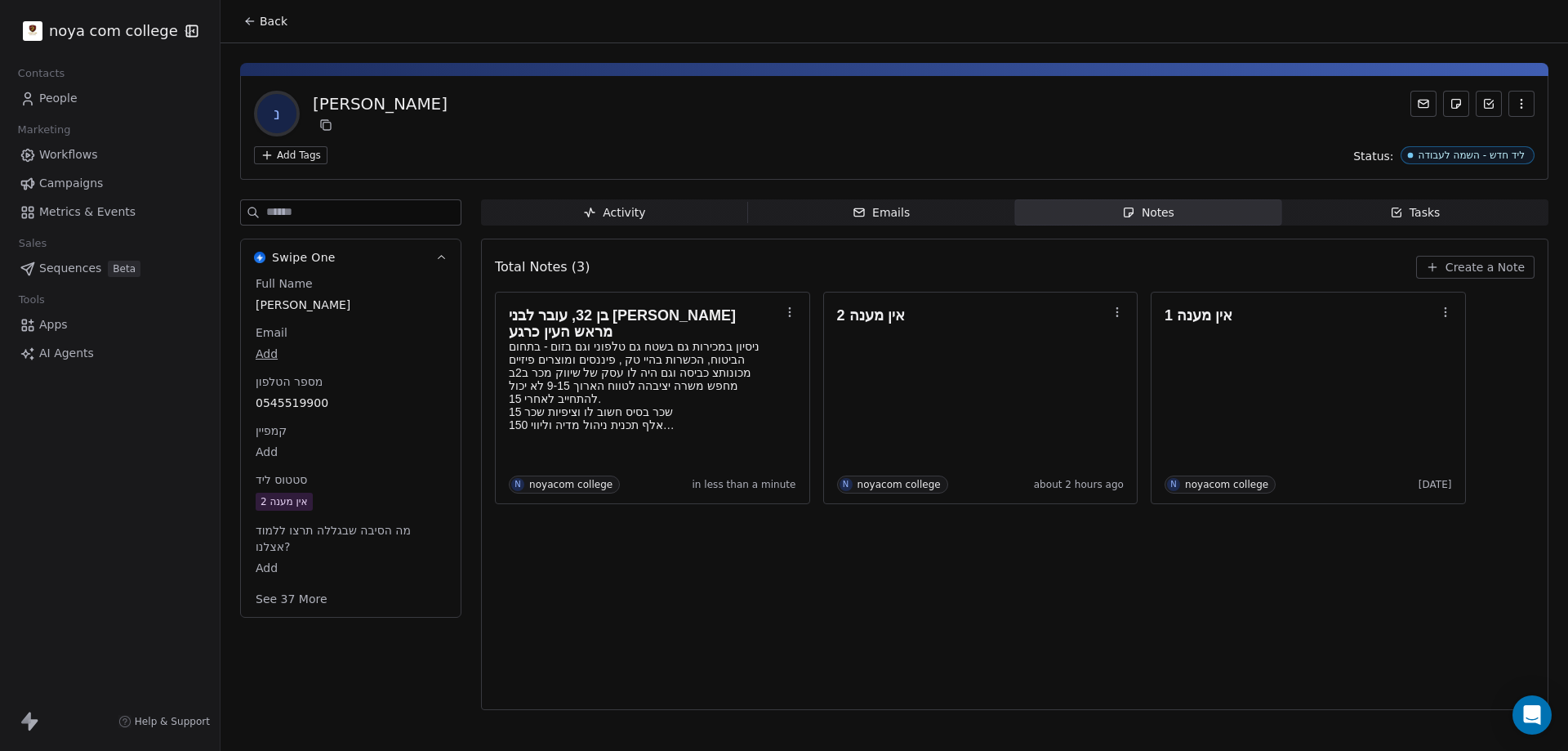
click at [656, 598] on div "Total Notes (3) Create a Note בן 32, עובר לבני ברק מראש העין כרגע ניסיון במכירו…" at bounding box center [1014, 474] width 1039 height 450
click at [287, 501] on div "אין מענה 2" at bounding box center [284, 502] width 47 height 16
click at [307, 499] on div "אין מענה 2" at bounding box center [284, 502] width 47 height 16
click at [279, 498] on div "אין מענה 2" at bounding box center [284, 502] width 47 height 16
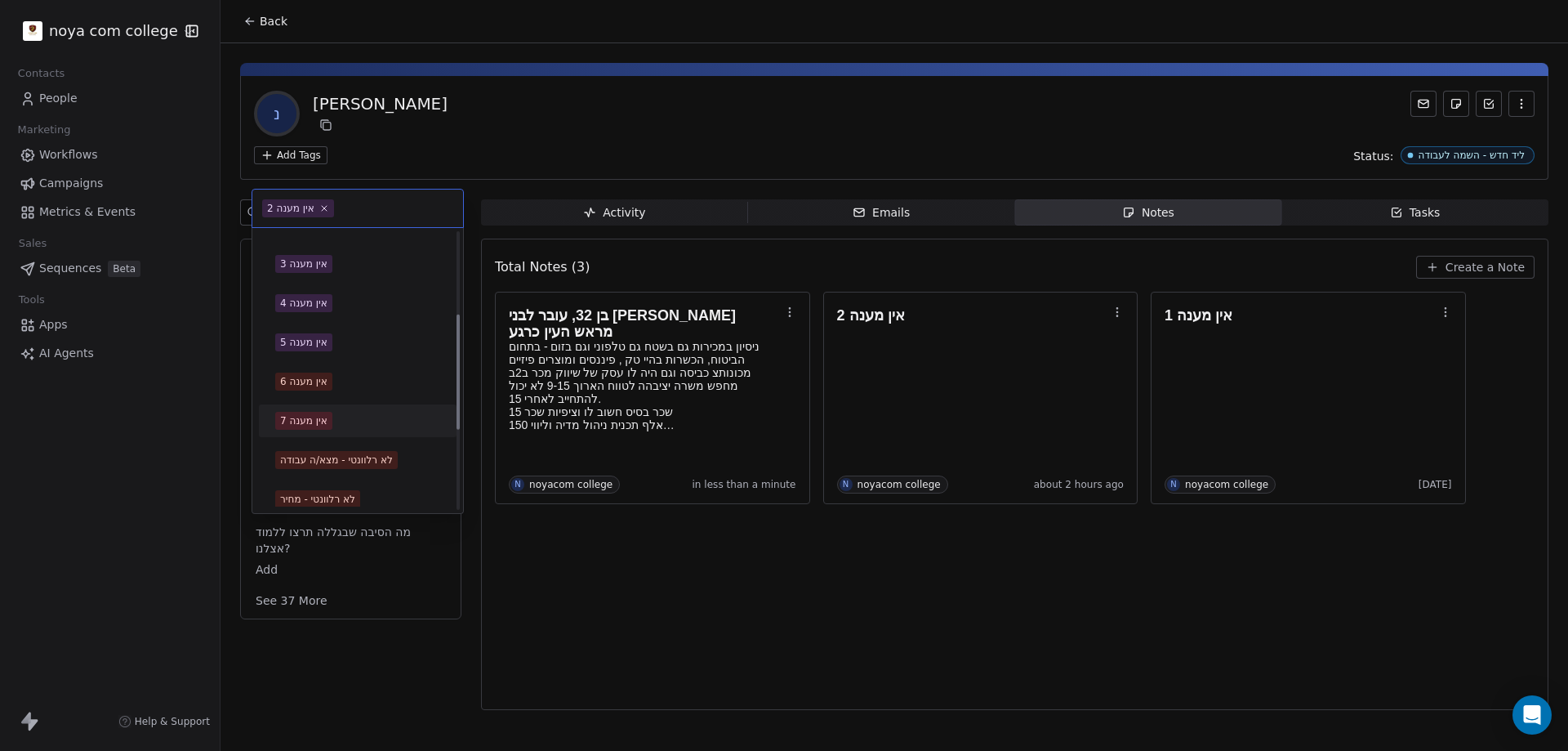
scroll to position [326, 0]
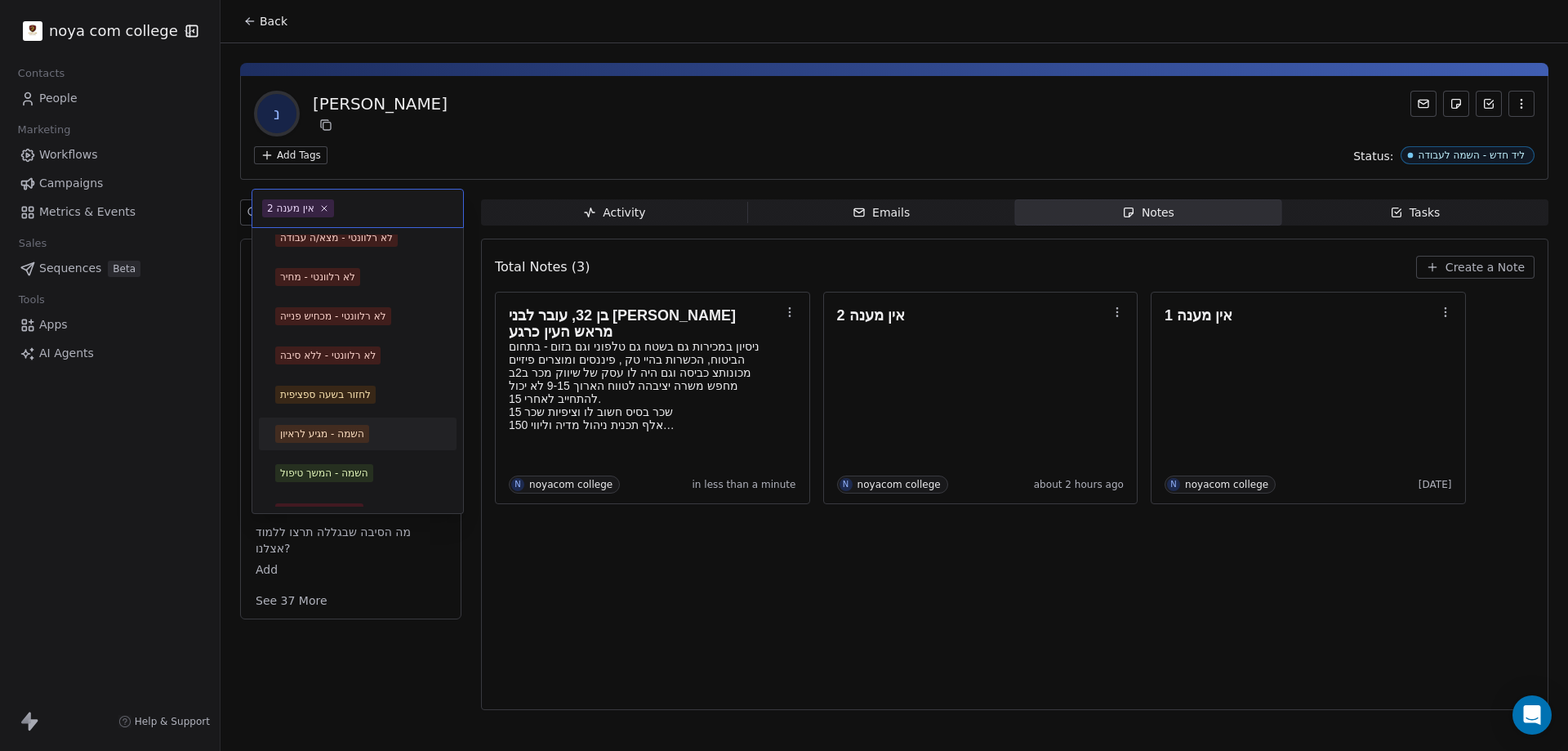
click at [353, 442] on span "השמה - מגיע לראיון" at bounding box center [322, 433] width 94 height 18
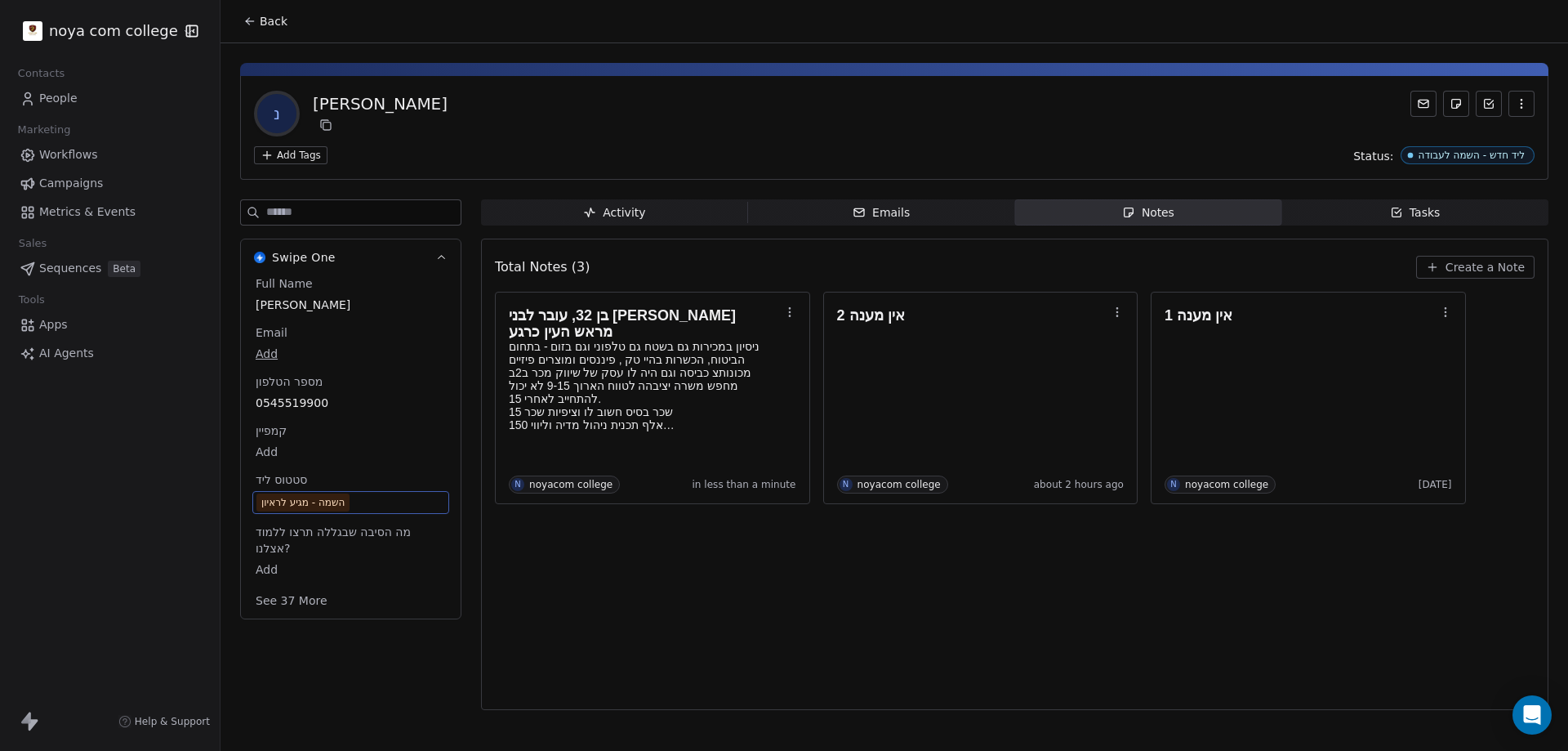
click at [576, 573] on div "Total Notes (3) Create a Note בן 32, עובר לבני ברק מראש העין כרגע ניסיון במכירו…" at bounding box center [1014, 474] width 1039 height 450
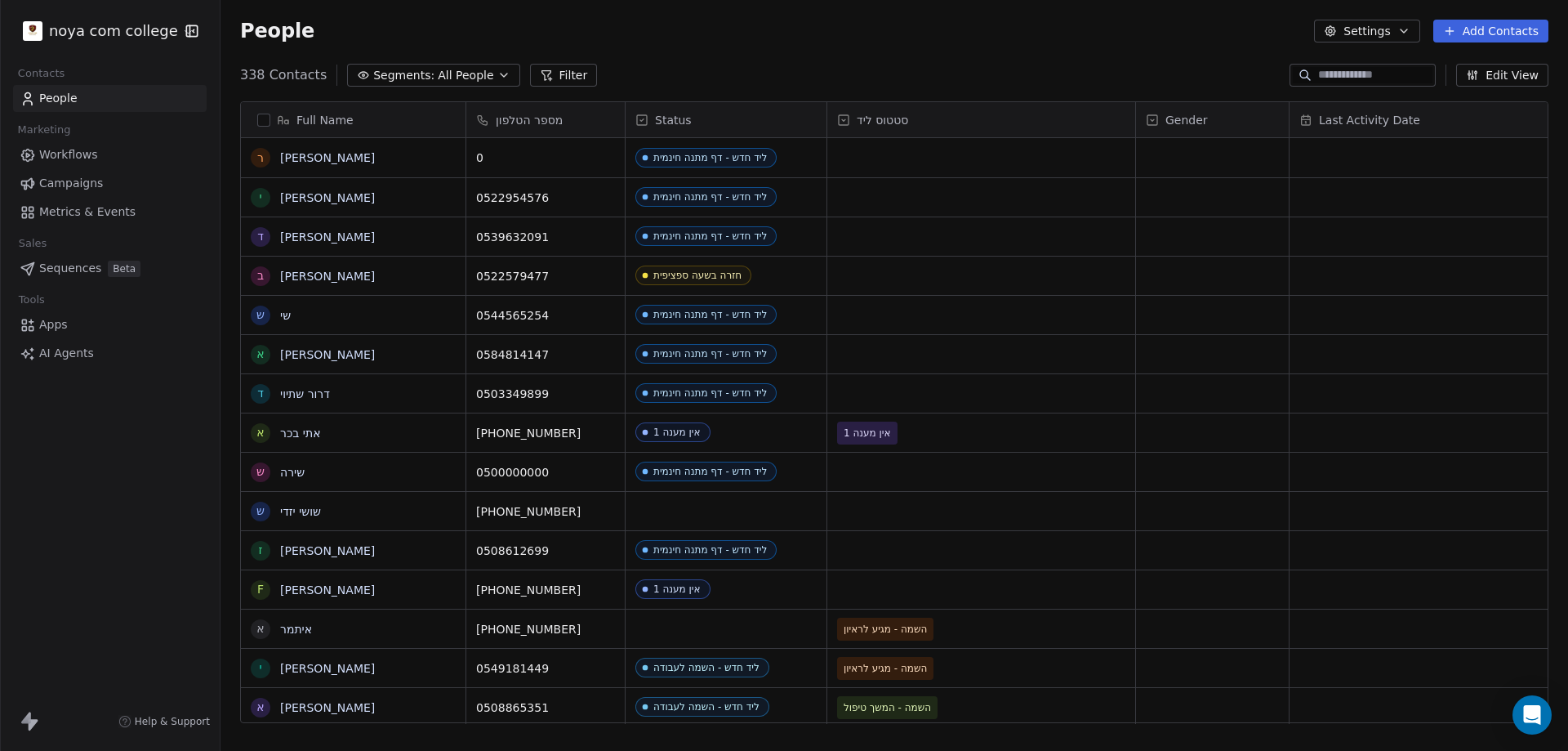
scroll to position [648, 1336]
click at [1356, 76] on input at bounding box center [1375, 75] width 114 height 16
type input "*****"
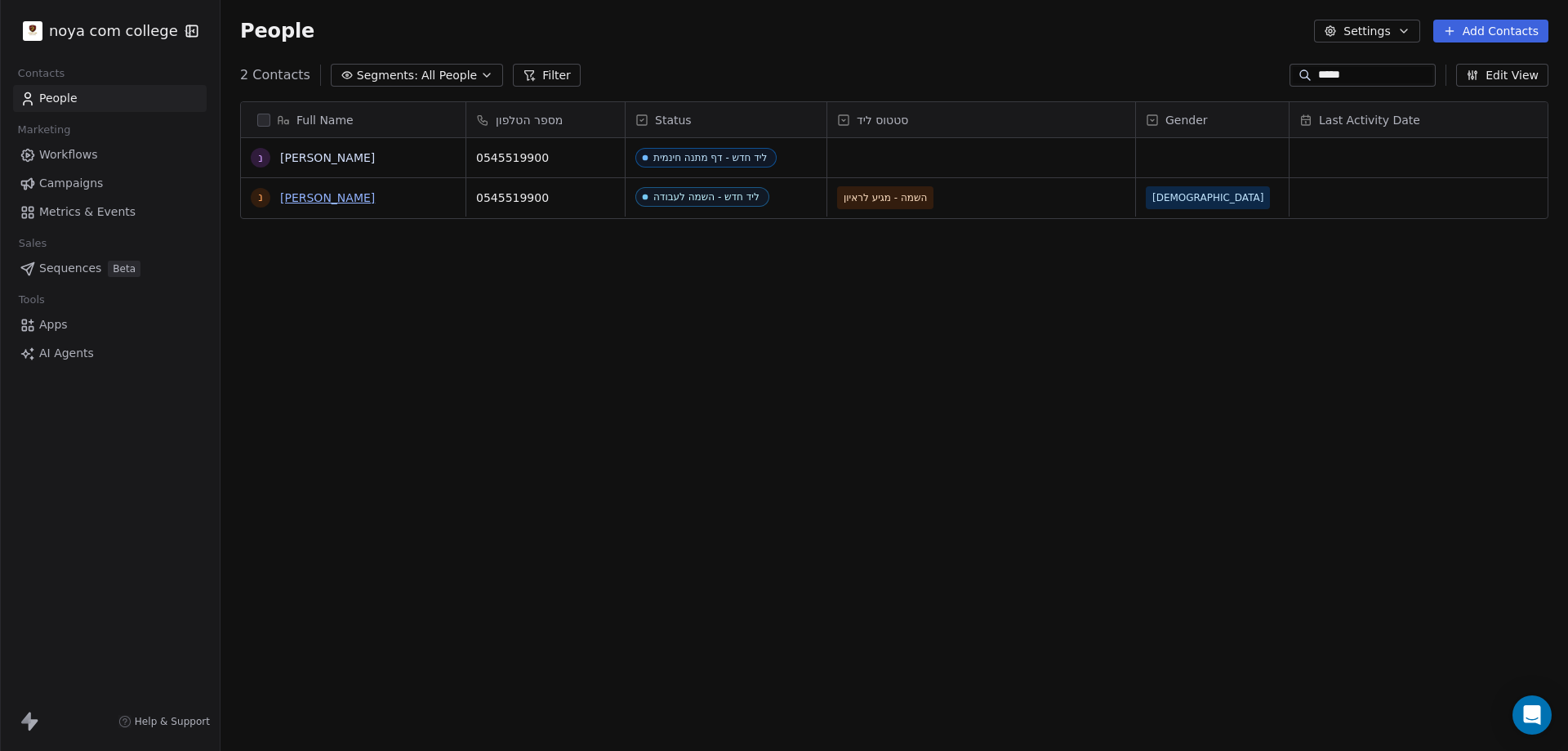
click at [330, 195] on link "נריאל אוראל רצאבי" at bounding box center [327, 198] width 95 height 13
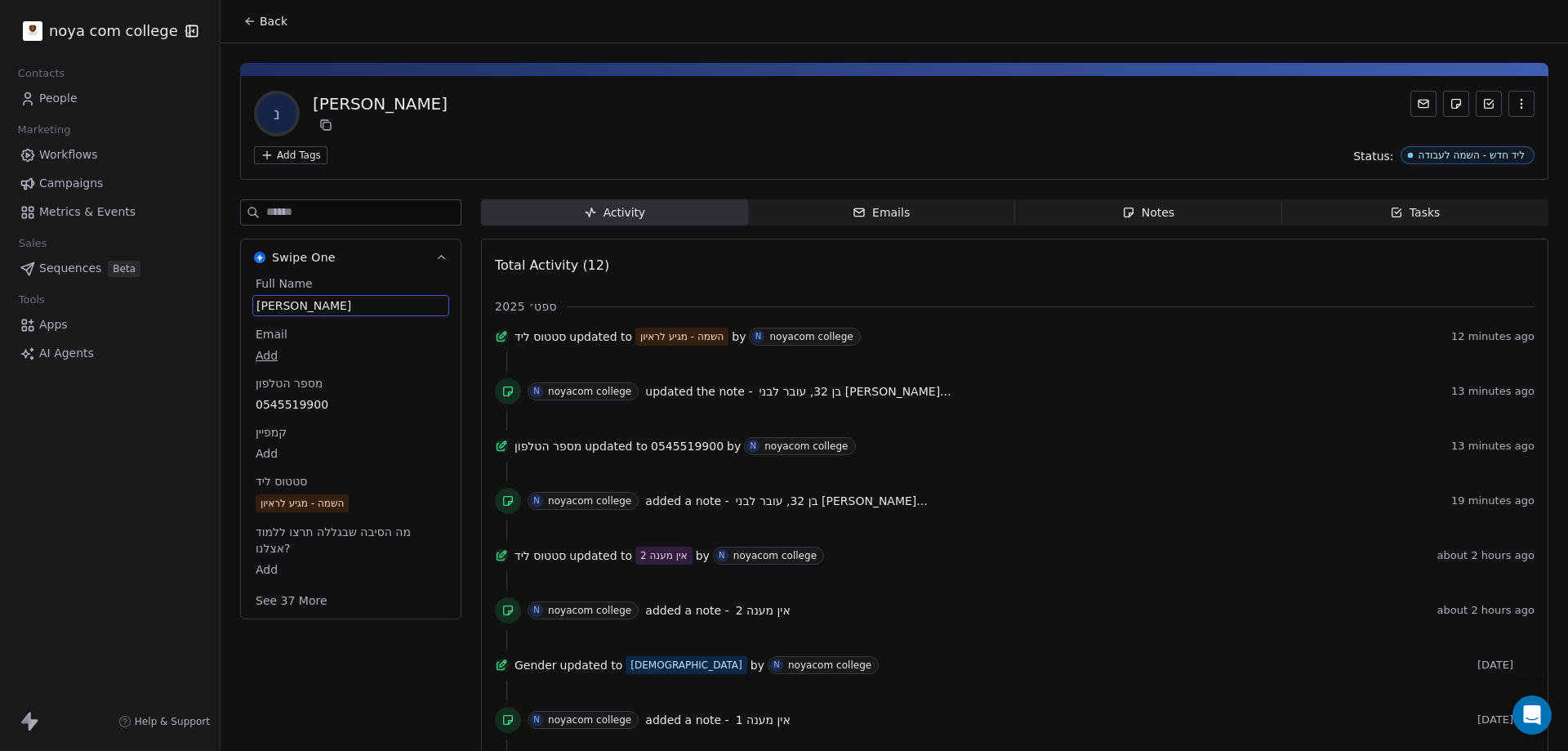
click at [353, 300] on span "נריאל אוראל רצאבי" at bounding box center [351, 305] width 189 height 16
click at [418, 310] on span "נריאל אוראל רצאבי" at bounding box center [351, 305] width 189 height 16
click at [428, 298] on span "נריאל אוראל רצאבי" at bounding box center [351, 305] width 189 height 16
click at [412, 306] on textarea "**********" at bounding box center [344, 321] width 181 height 50
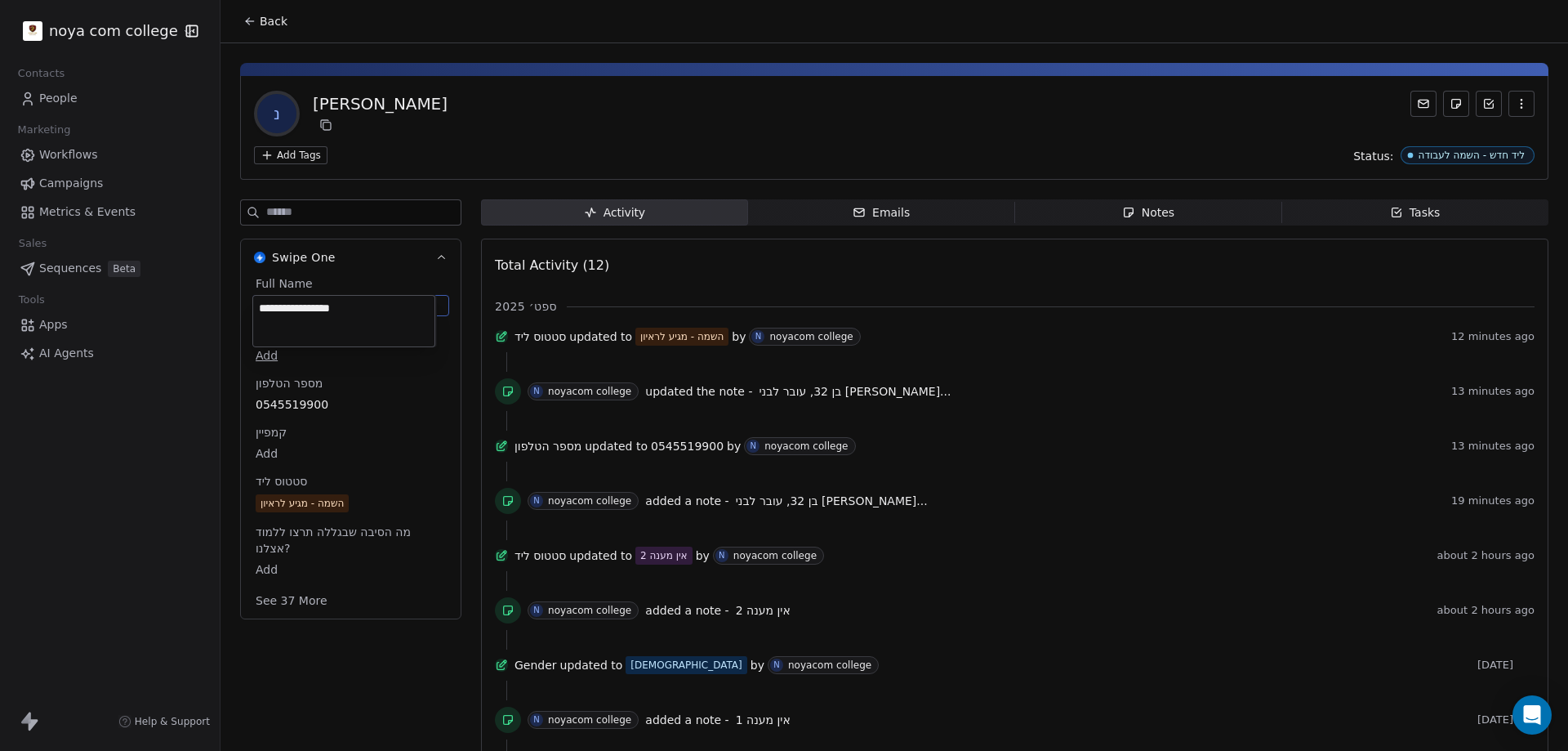
click at [412, 306] on textarea "**********" at bounding box center [344, 321] width 181 height 50
click at [362, 399] on html "noya com college Contacts People Marketing Workflows Campaigns Metrics & Events…" at bounding box center [784, 375] width 1568 height 751
click at [355, 404] on div "Full Name נריאל אוראל רצאבי Email Add מספר הטלפון 0545519900 קמפיין Add סטטוס ל…" at bounding box center [351, 442] width 197 height 335
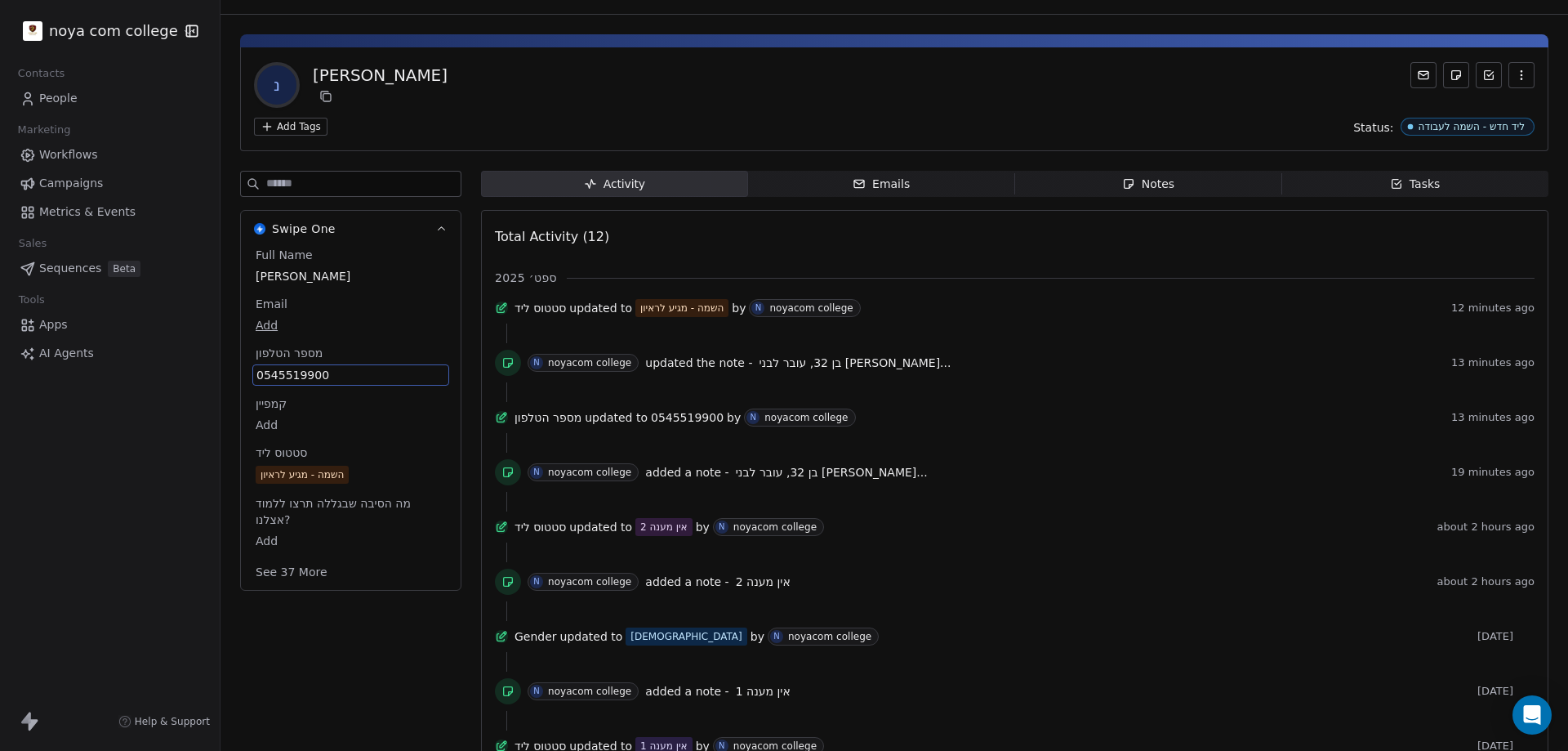
click at [355, 404] on div "קמפיין Add" at bounding box center [351, 415] width 197 height 39
click at [358, 378] on span "0545519900" at bounding box center [351, 374] width 189 height 16
click at [358, 378] on input "**********" at bounding box center [344, 384] width 176 height 33
click at [371, 685] on html "noya com college Contacts People Marketing Workflows Campaigns Metrics & Events…" at bounding box center [784, 375] width 1568 height 751
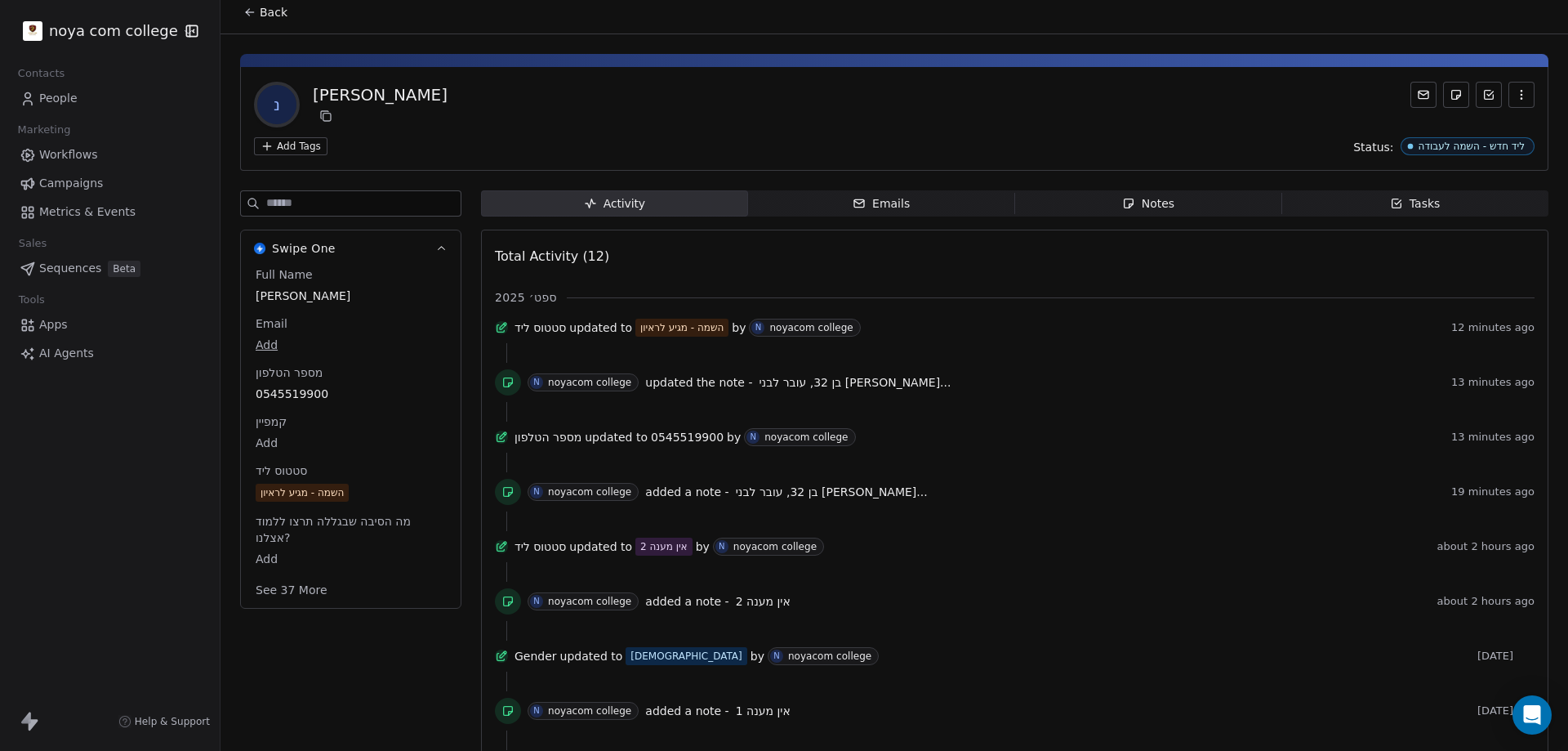
scroll to position [0, 0]
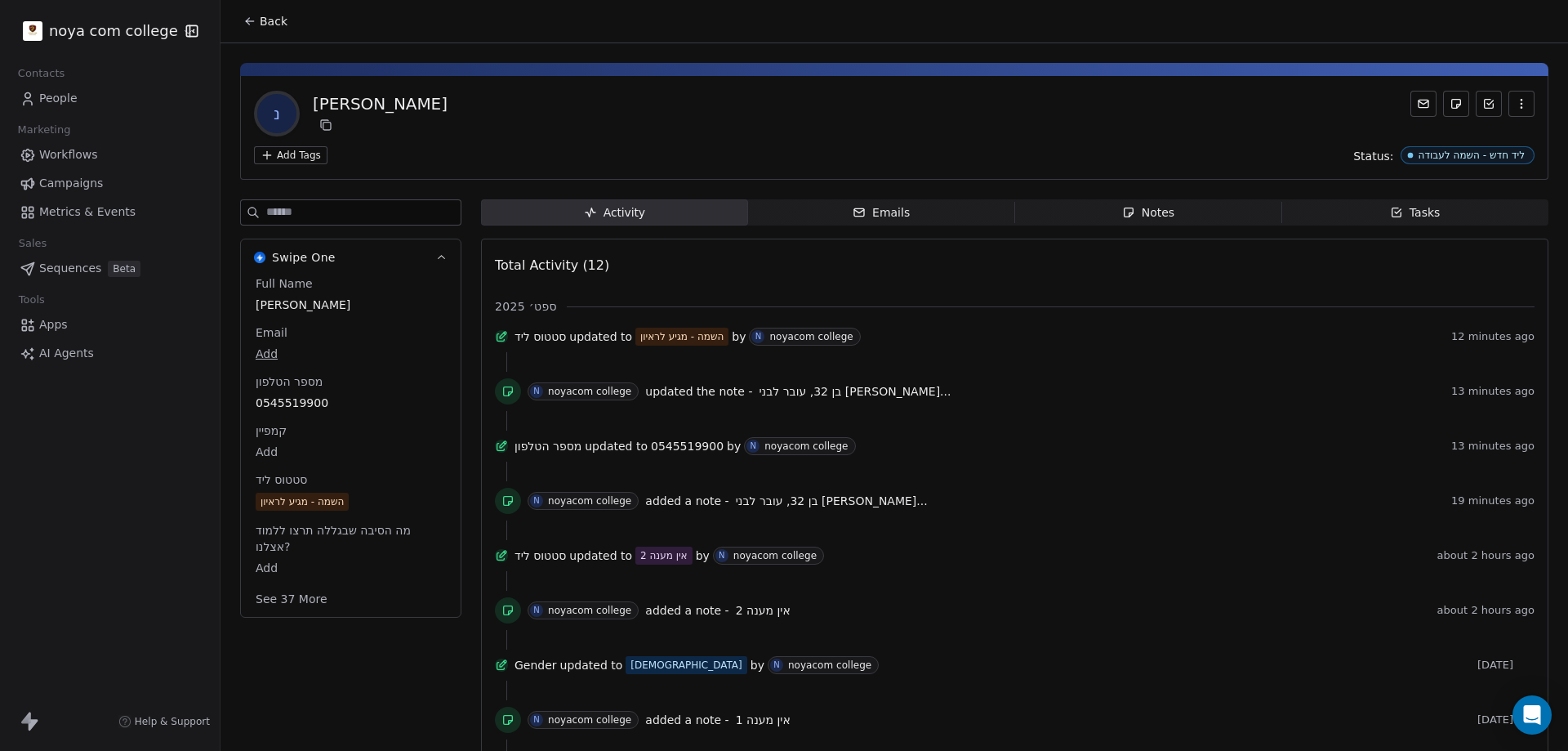
click at [273, 23] on span "Back" at bounding box center [273, 21] width 28 height 16
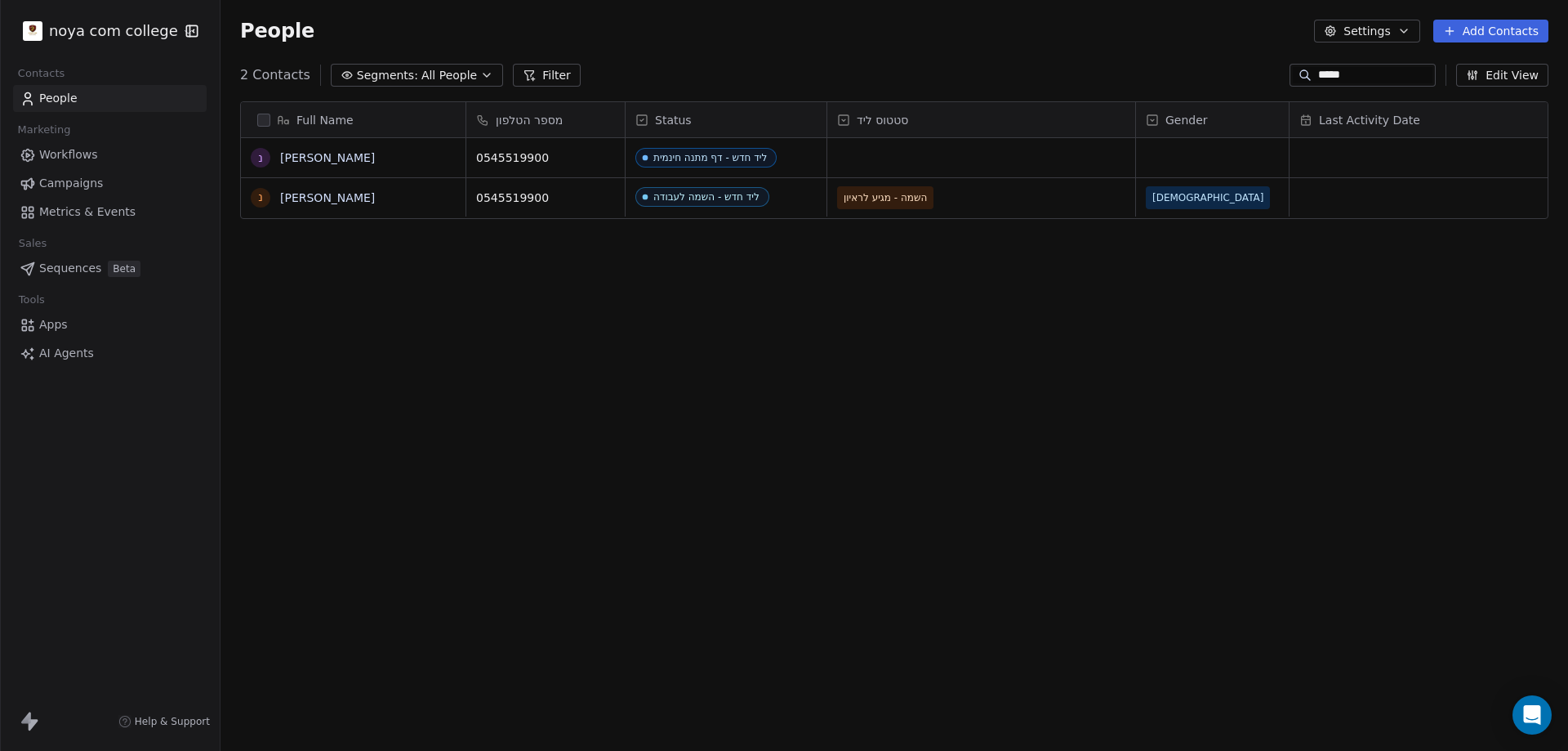
scroll to position [648, 1336]
click at [1365, 77] on input "*****" at bounding box center [1375, 75] width 114 height 16
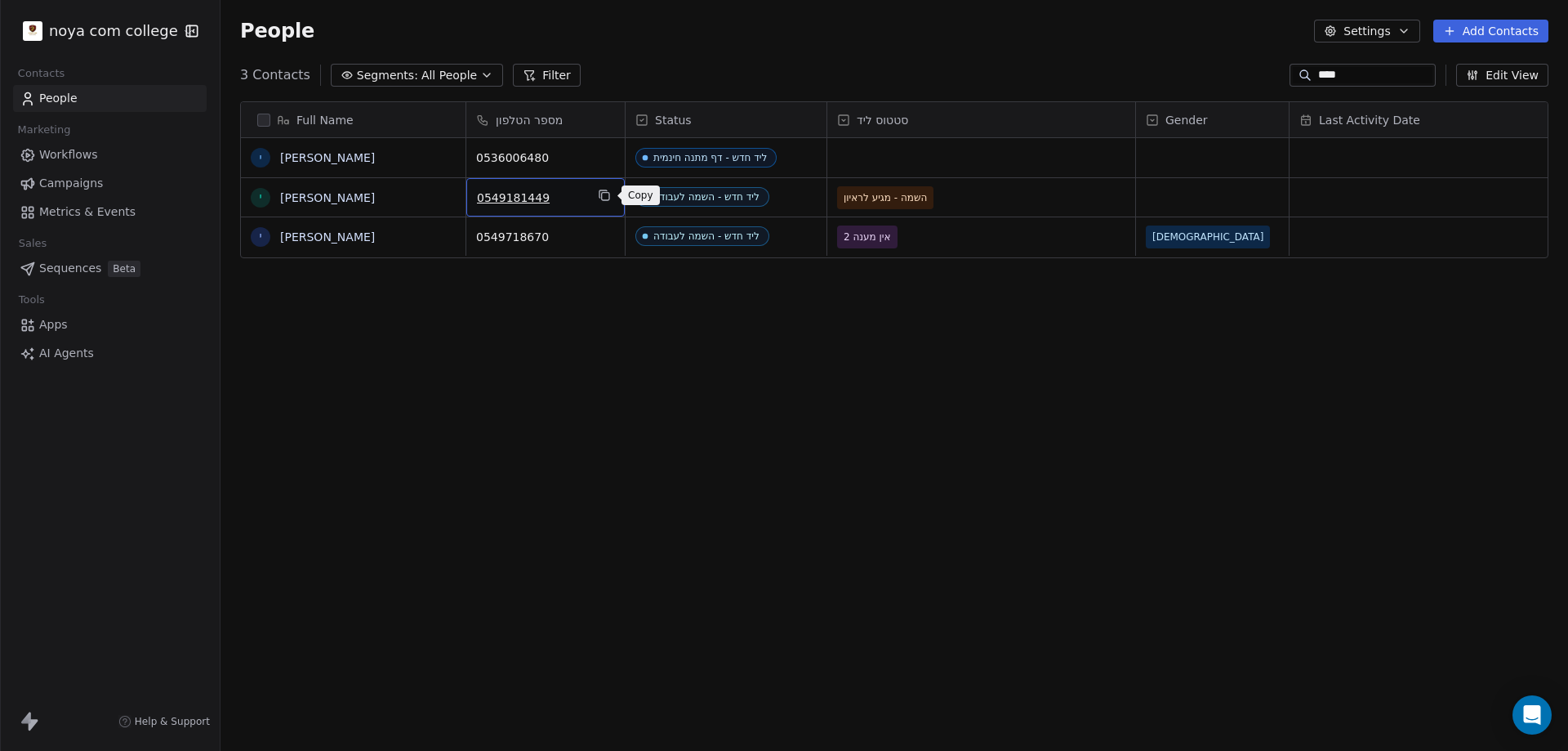
click at [609, 195] on icon "grid" at bounding box center [605, 196] width 8 height 8
click at [1397, 76] on input "****" at bounding box center [1375, 75] width 114 height 16
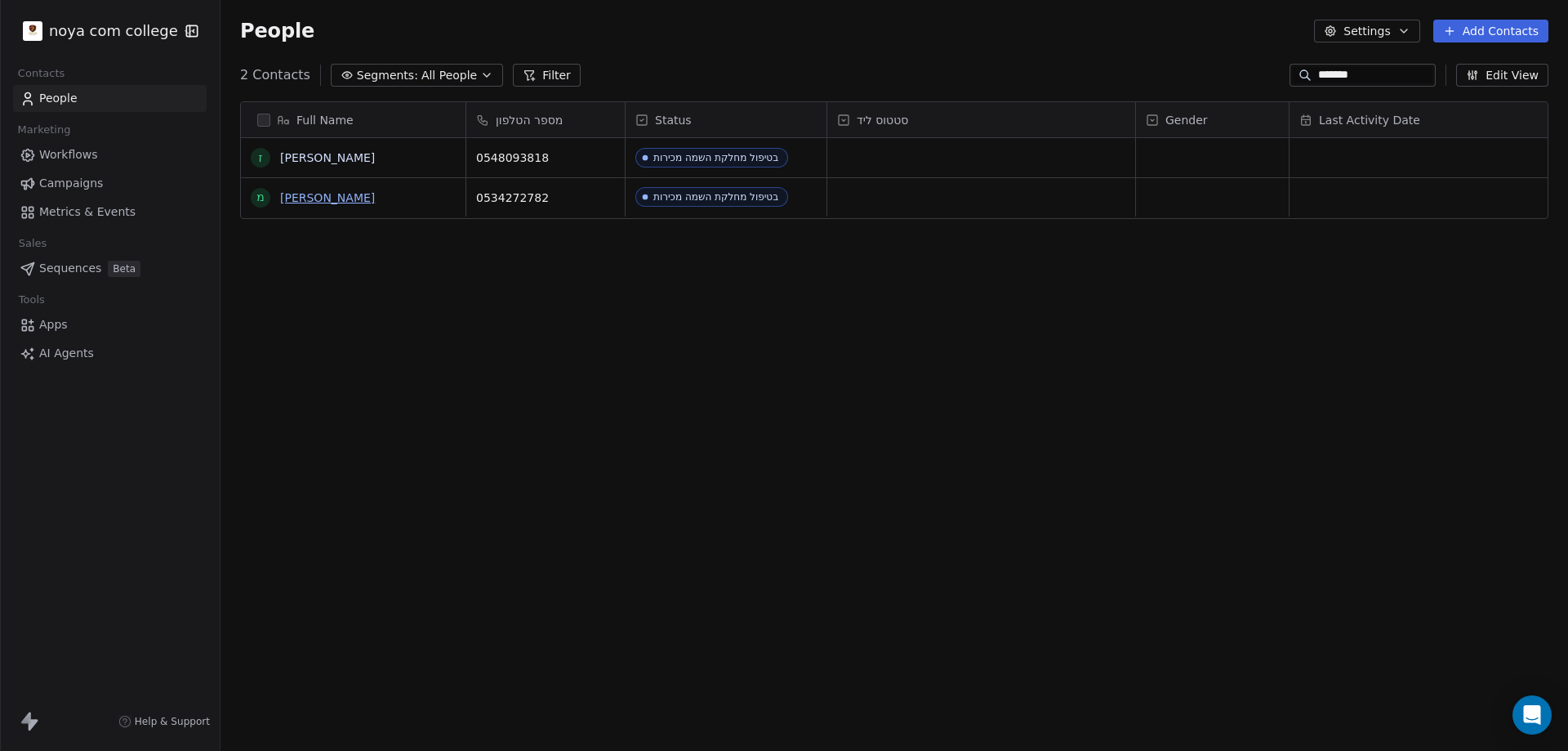
type input "*******"
click at [259, 34] on span "People" at bounding box center [277, 30] width 75 height 24
click at [1345, 70] on input "*******" at bounding box center [1375, 75] width 114 height 16
click at [1347, 70] on input "*******" at bounding box center [1375, 75] width 114 height 16
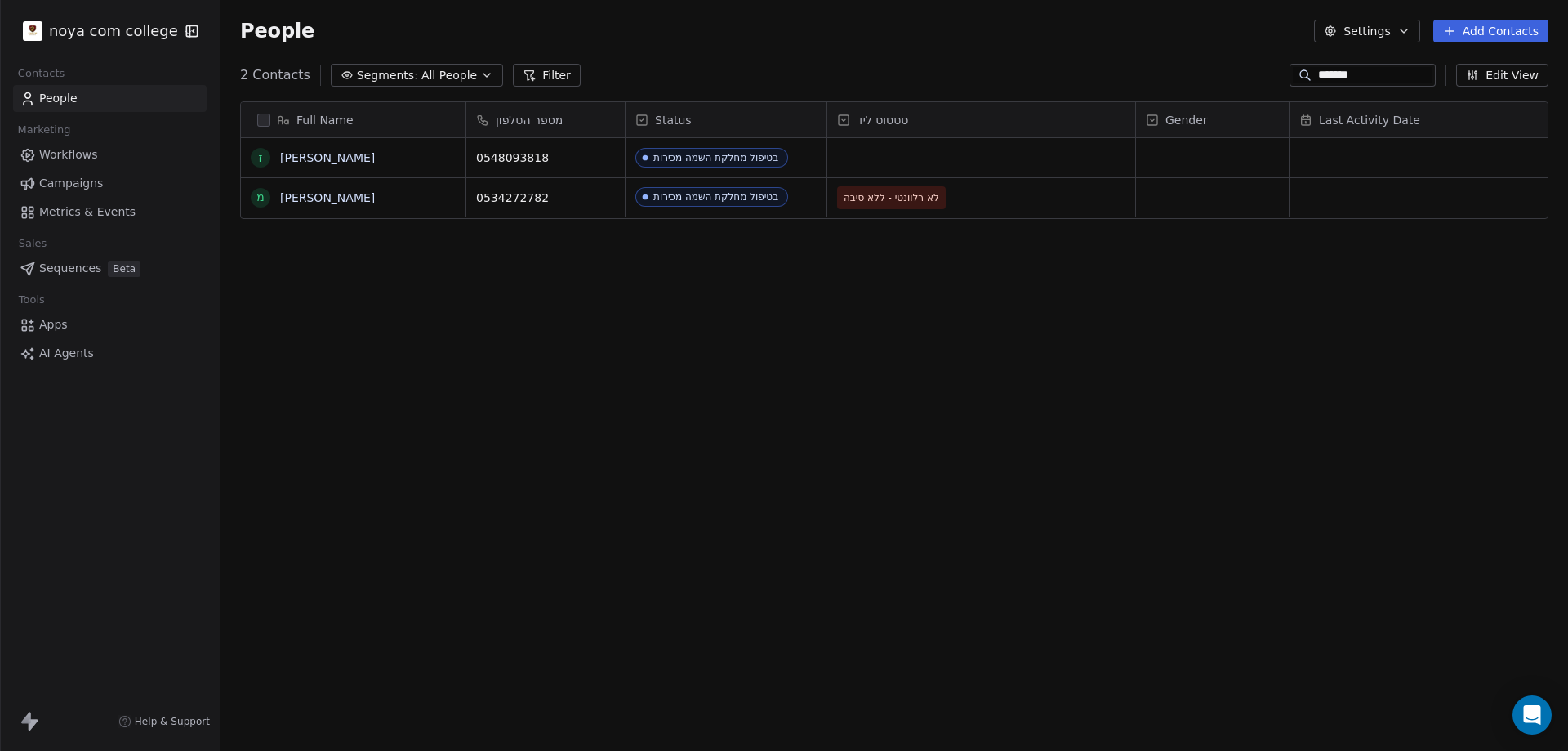
click at [1347, 70] on input "*******" at bounding box center [1375, 75] width 114 height 16
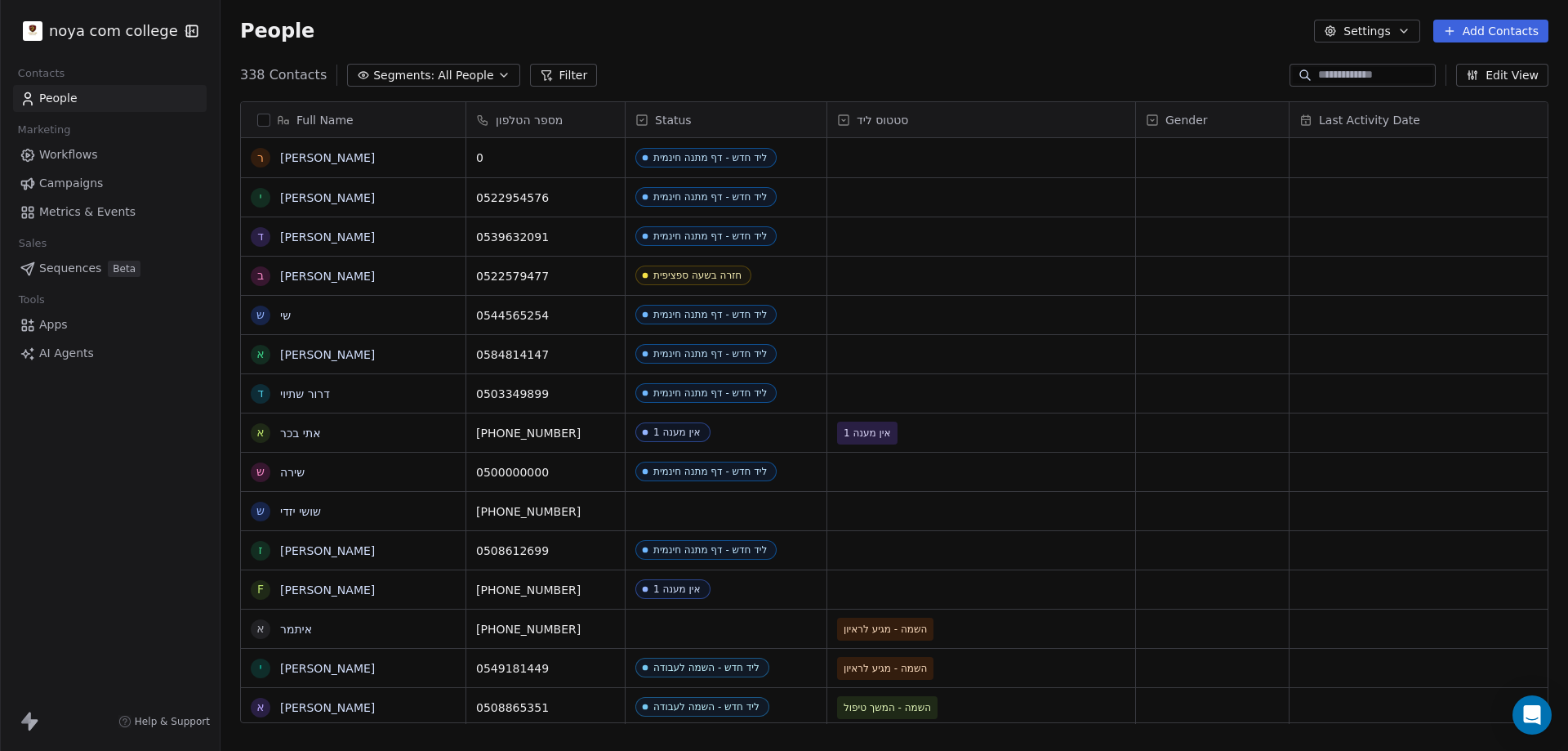
click at [545, 66] on button "Filter" at bounding box center [564, 75] width 68 height 23
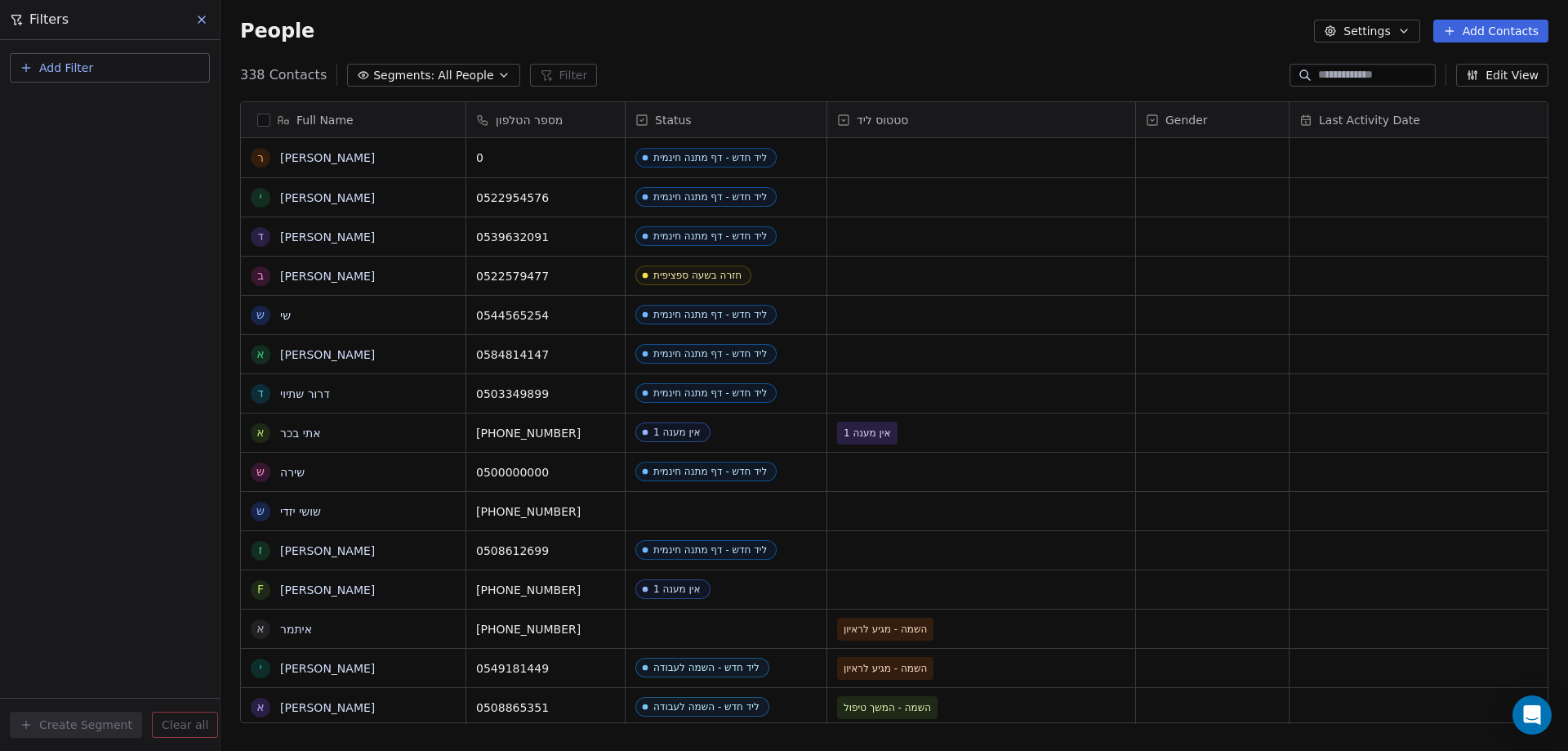
click at [79, 65] on span "Add Filter" at bounding box center [66, 68] width 54 height 17
click at [91, 102] on span "Contact properties" at bounding box center [80, 107] width 107 height 17
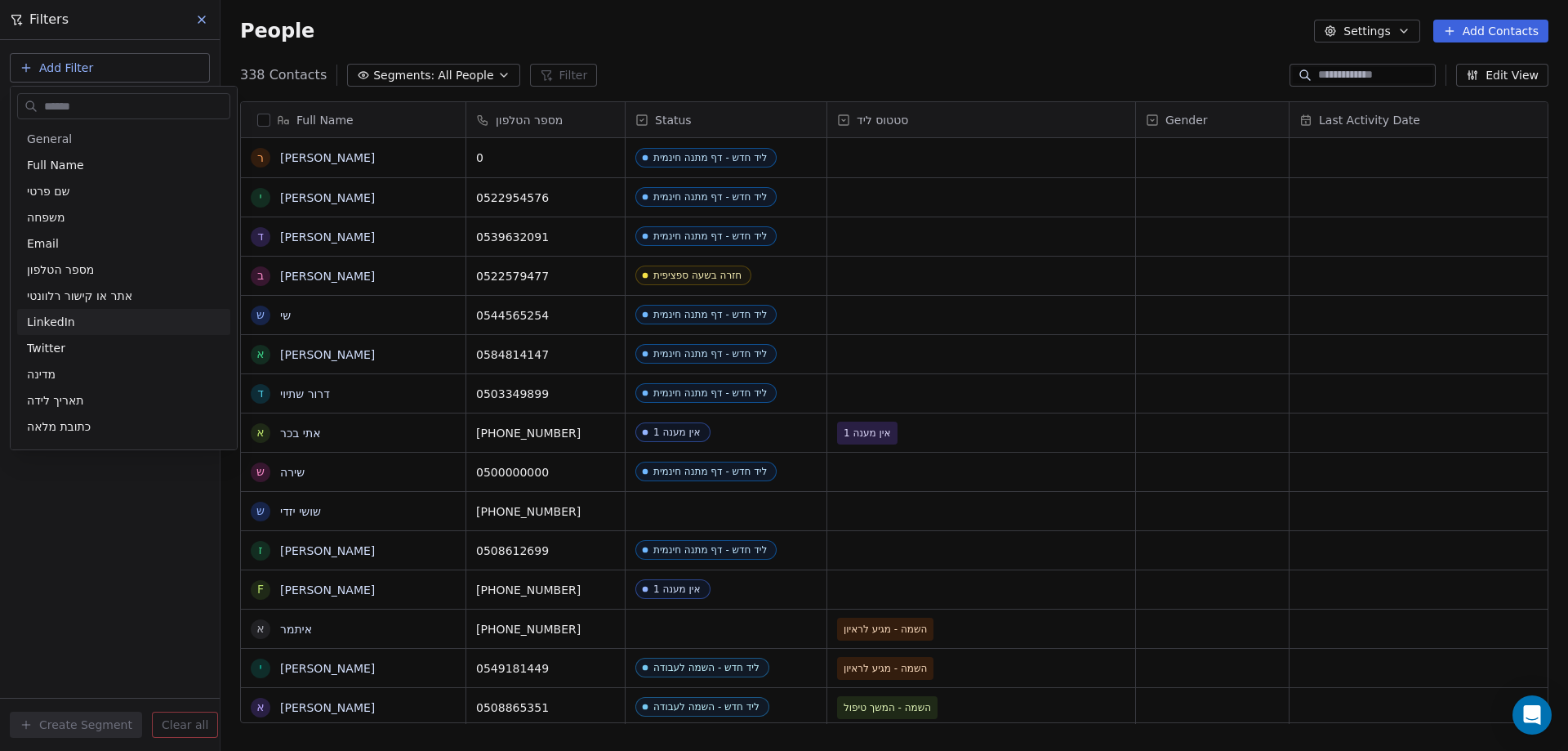
scroll to position [164, 0]
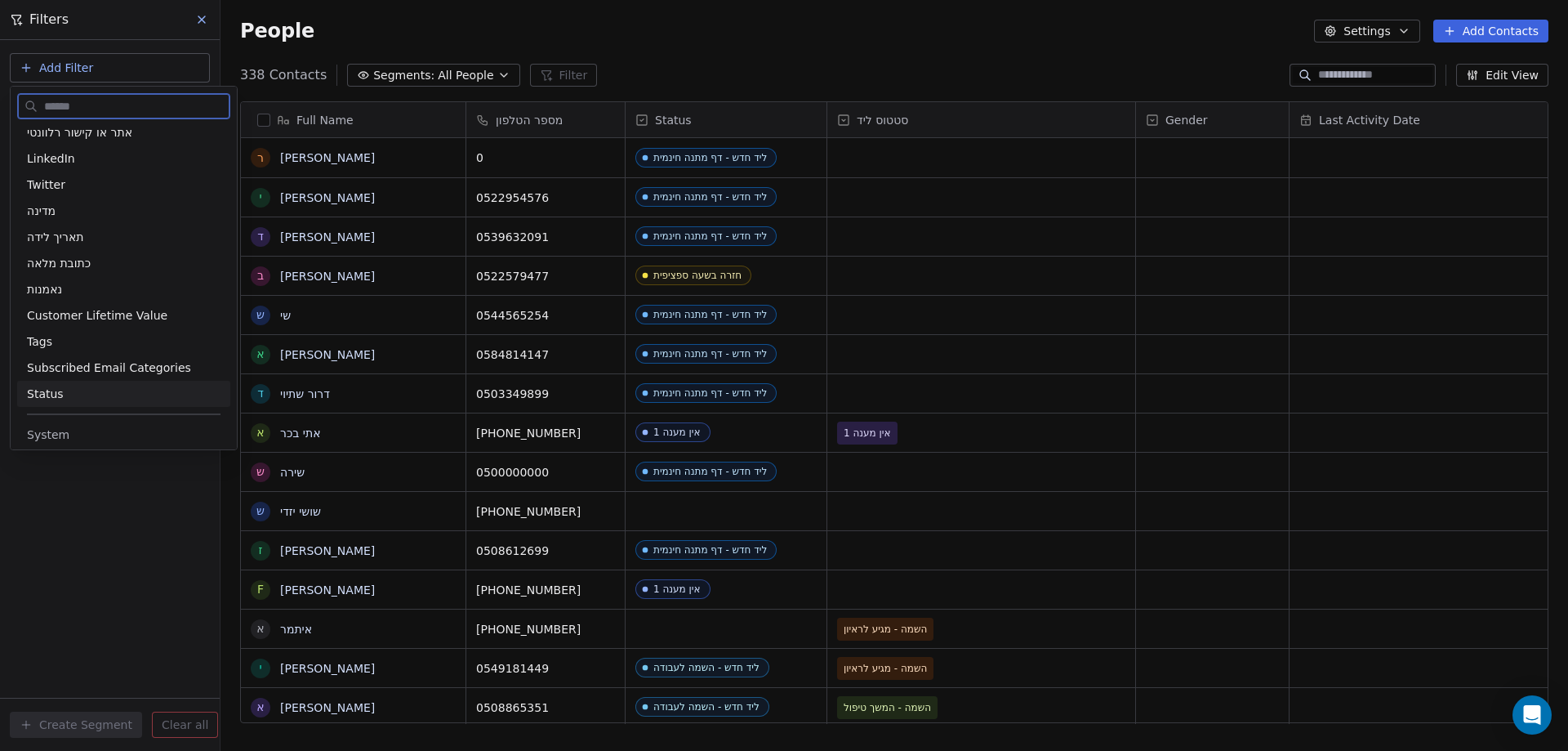
click at [61, 388] on div "Status" at bounding box center [123, 393] width 194 height 16
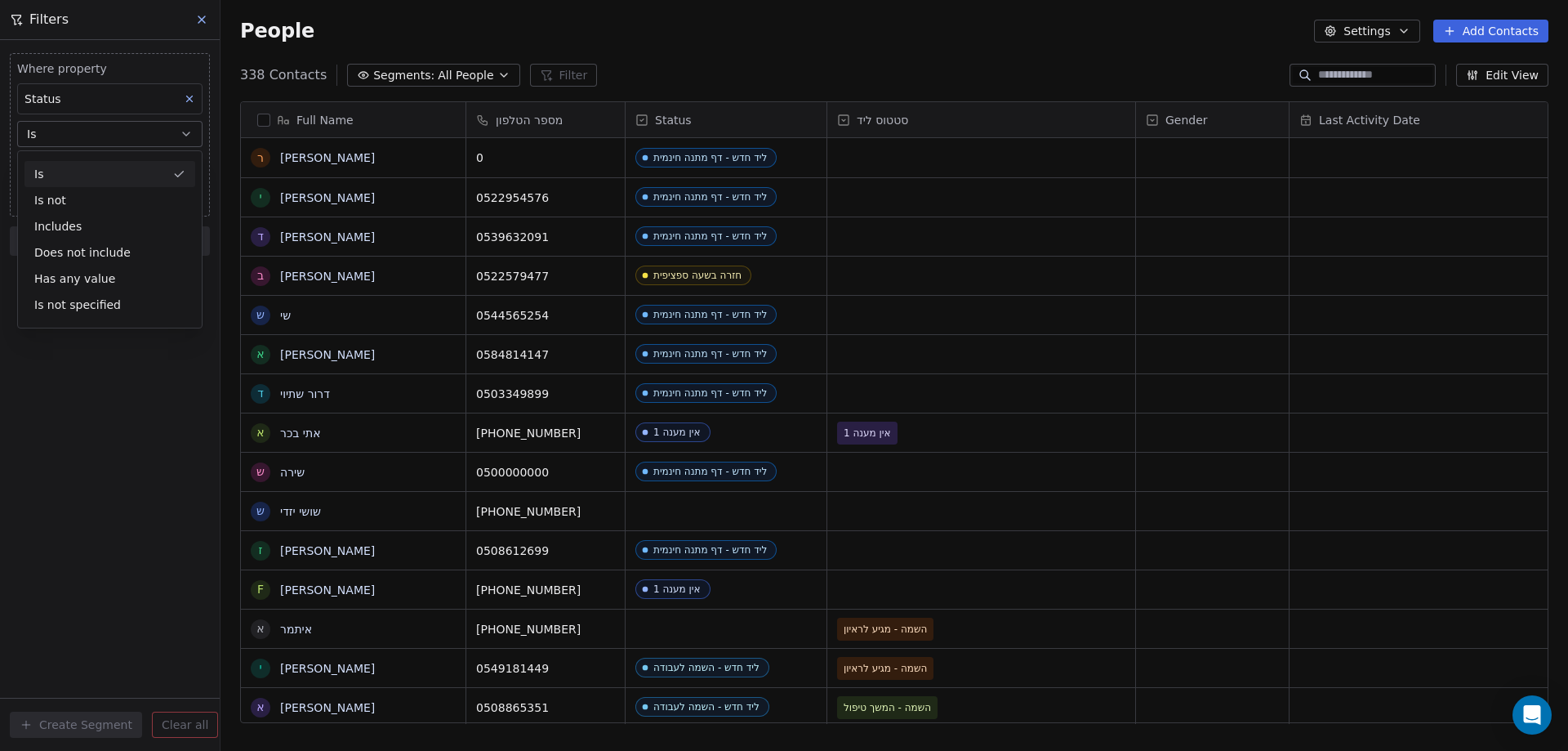
click at [73, 179] on div "Is" at bounding box center [109, 174] width 170 height 26
click at [82, 168] on body "noya com college Contacts People Marketing Workflows Campaigns Metrics & Events…" at bounding box center [784, 375] width 1568 height 751
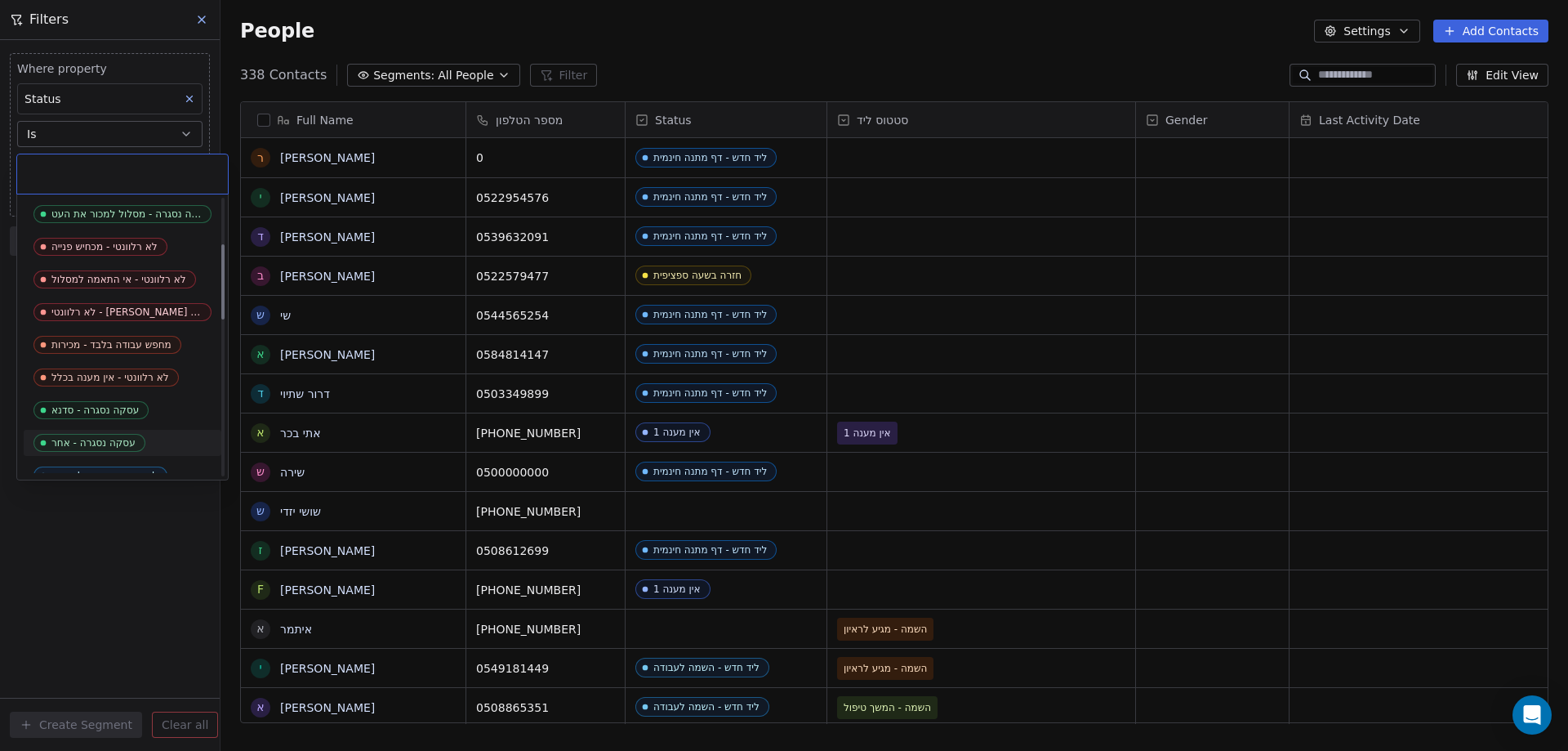
scroll to position [245, 0]
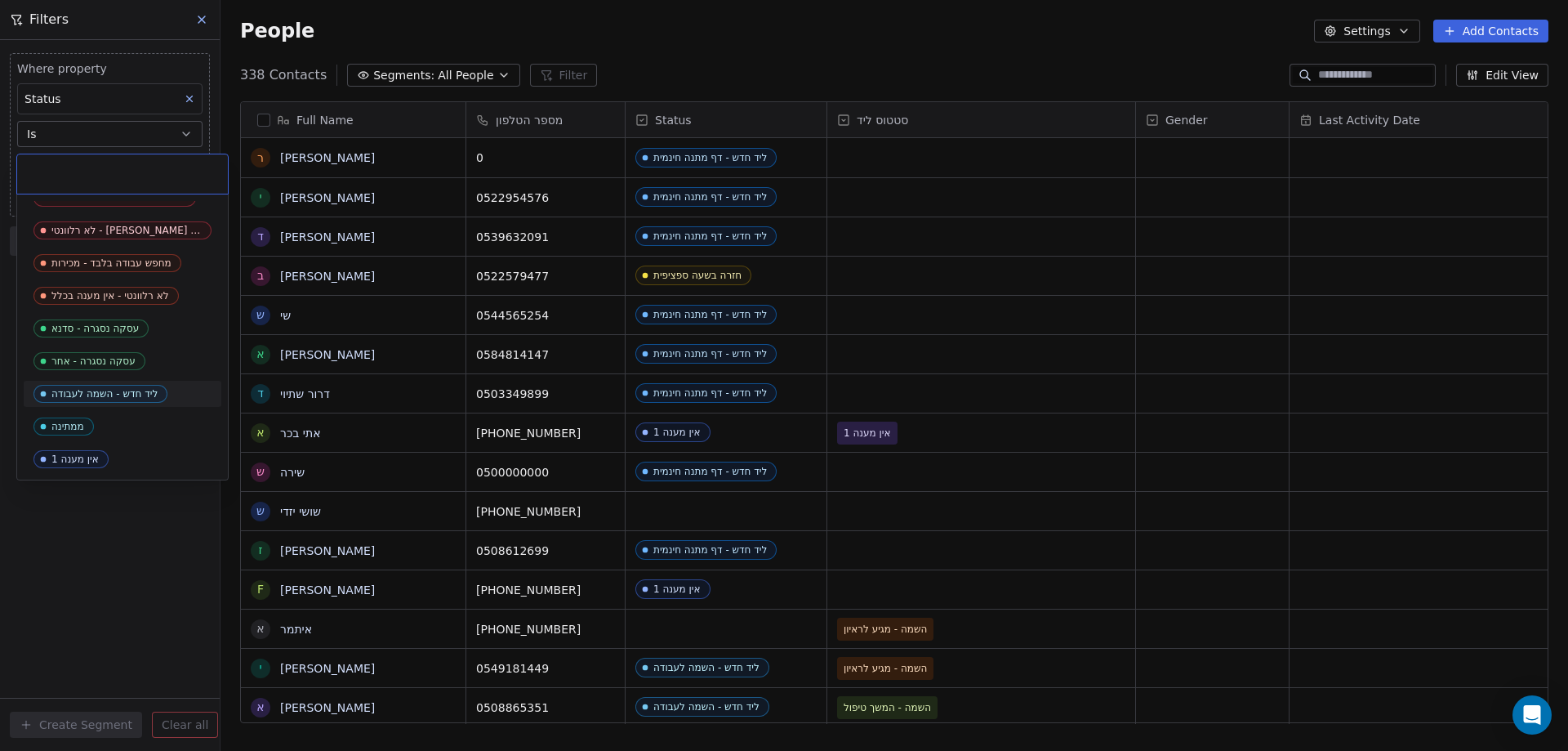
click at [131, 390] on div "ליד חדש - השמה לעבודה" at bounding box center [104, 394] width 107 height 12
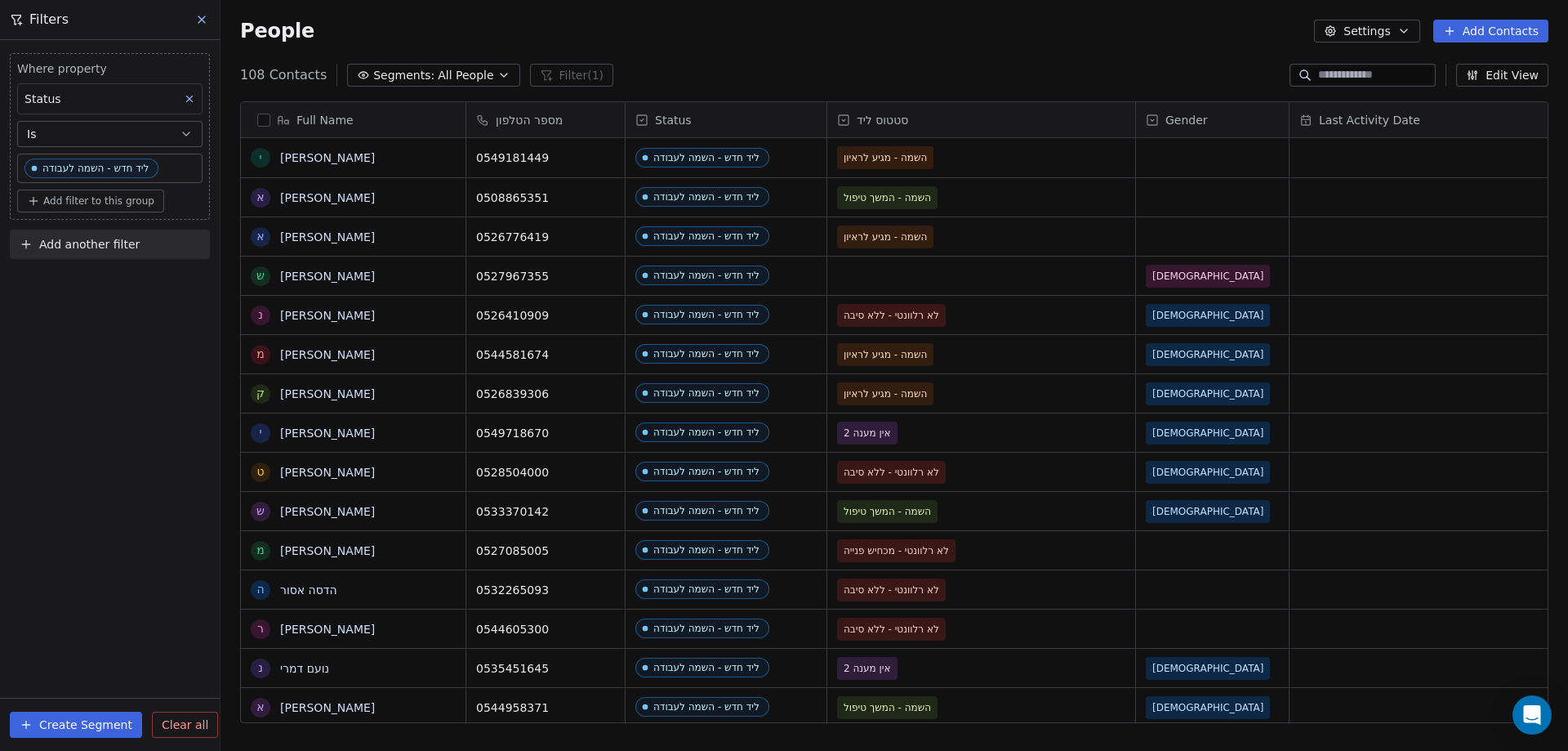
scroll to position [648, 1336]
click at [60, 197] on span "Add filter to this group" at bounding box center [99, 201] width 111 height 13
click at [88, 232] on span "Contact properties" at bounding box center [87, 237] width 107 height 17
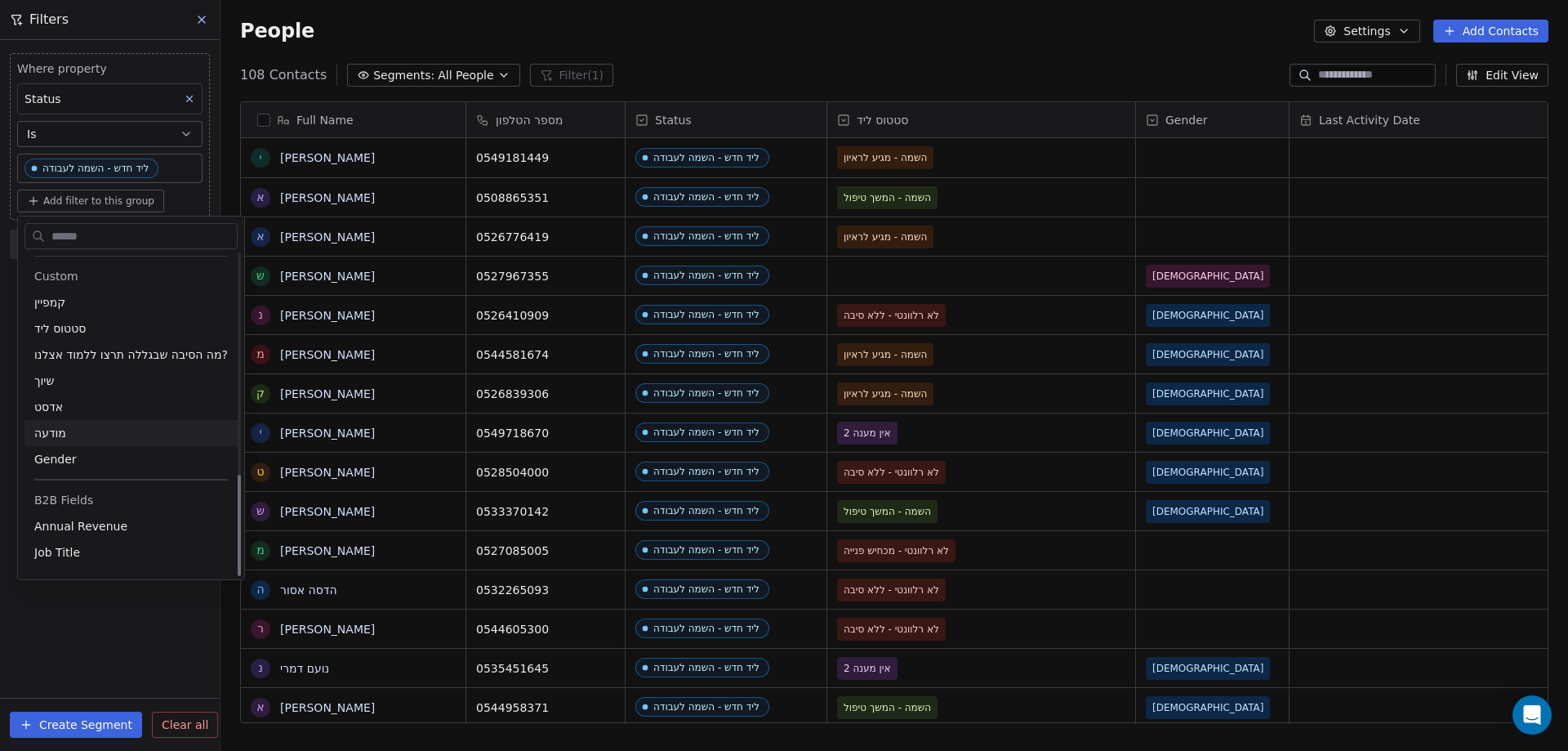
scroll to position [694, 0]
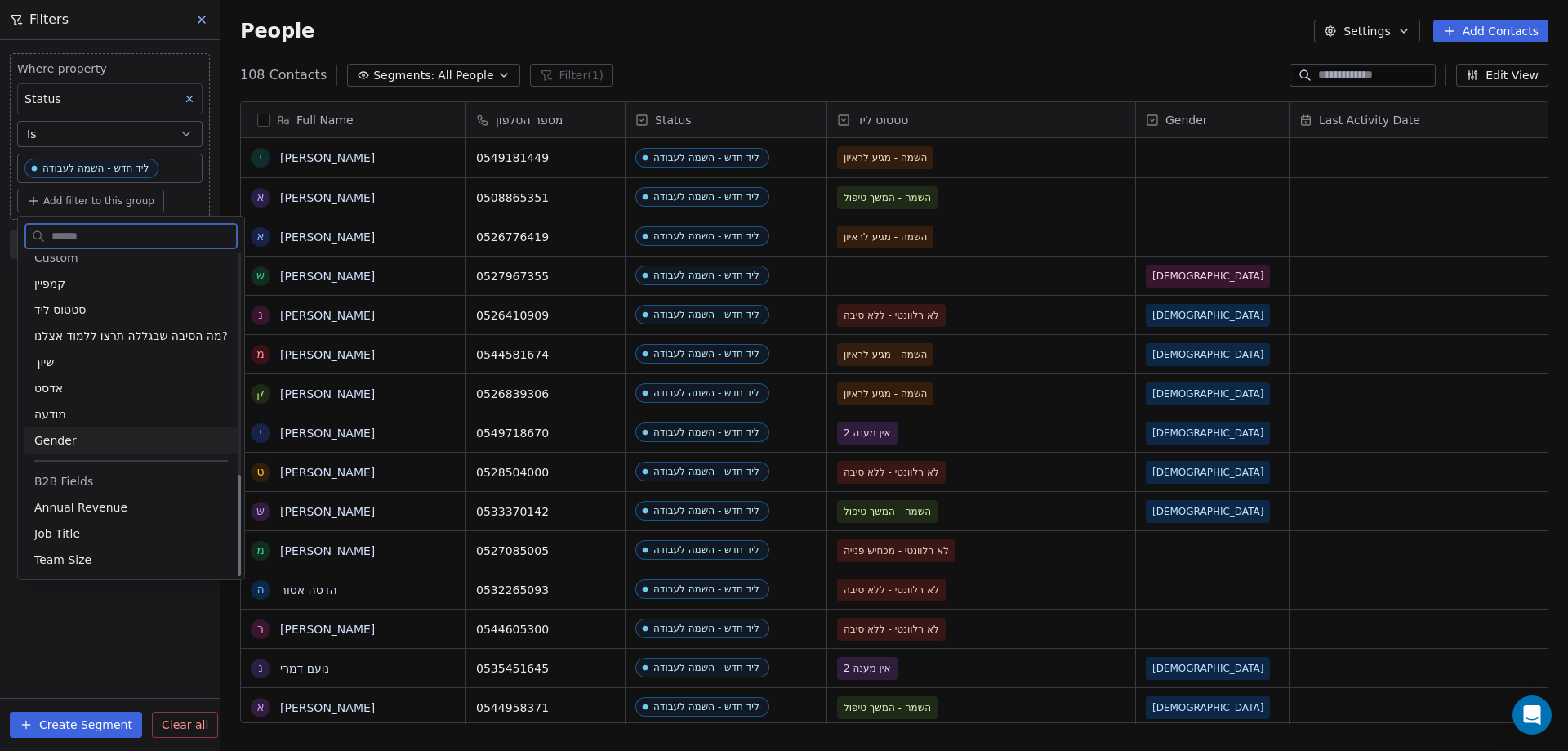
click at [88, 435] on div "Gender" at bounding box center [131, 440] width 194 height 16
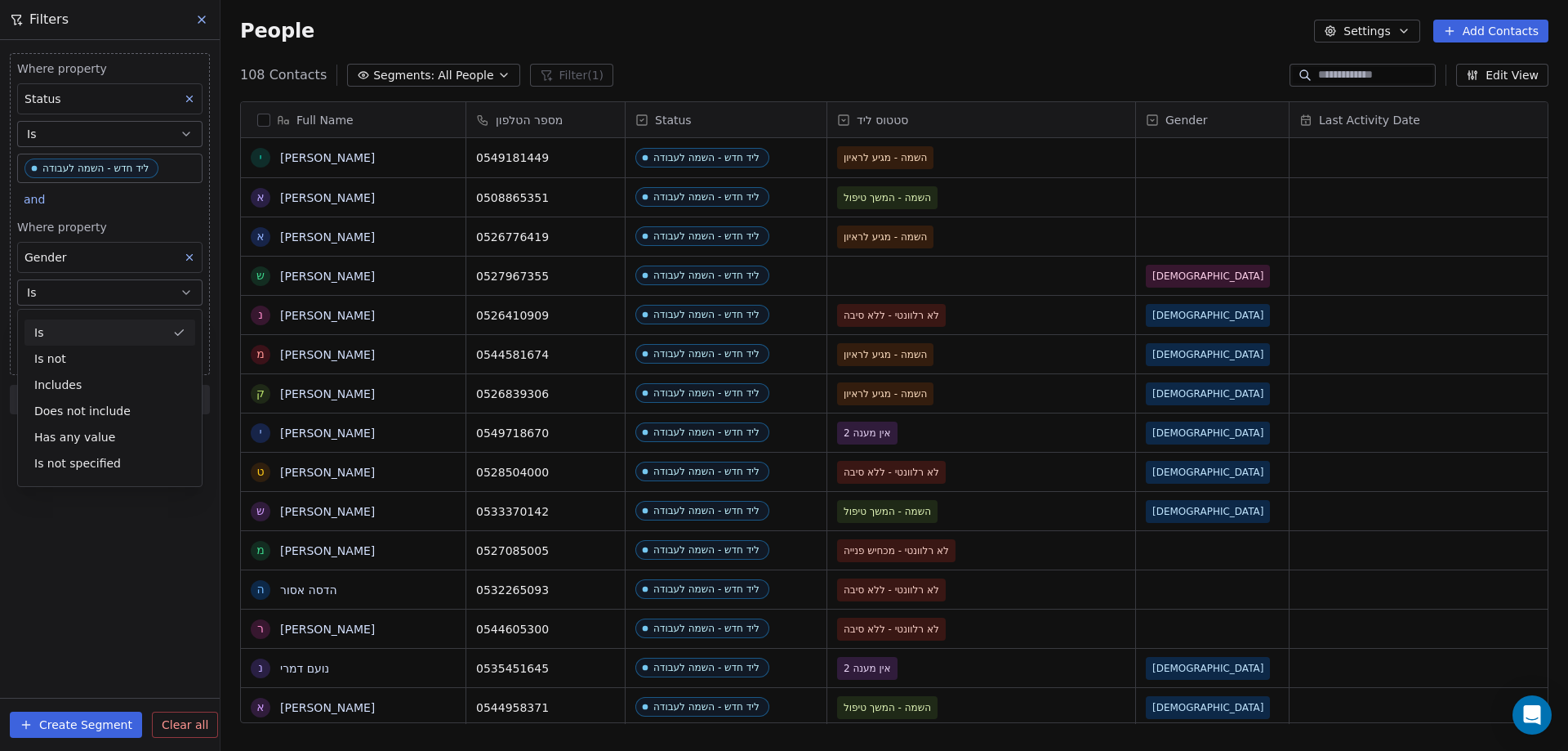
click at [90, 326] on div "Is" at bounding box center [109, 332] width 170 height 26
click at [90, 326] on body "noya com college Contacts People Marketing Workflows Campaigns Metrics & Events…" at bounding box center [784, 375] width 1568 height 751
click at [74, 370] on div "Male" at bounding box center [122, 373] width 165 height 18
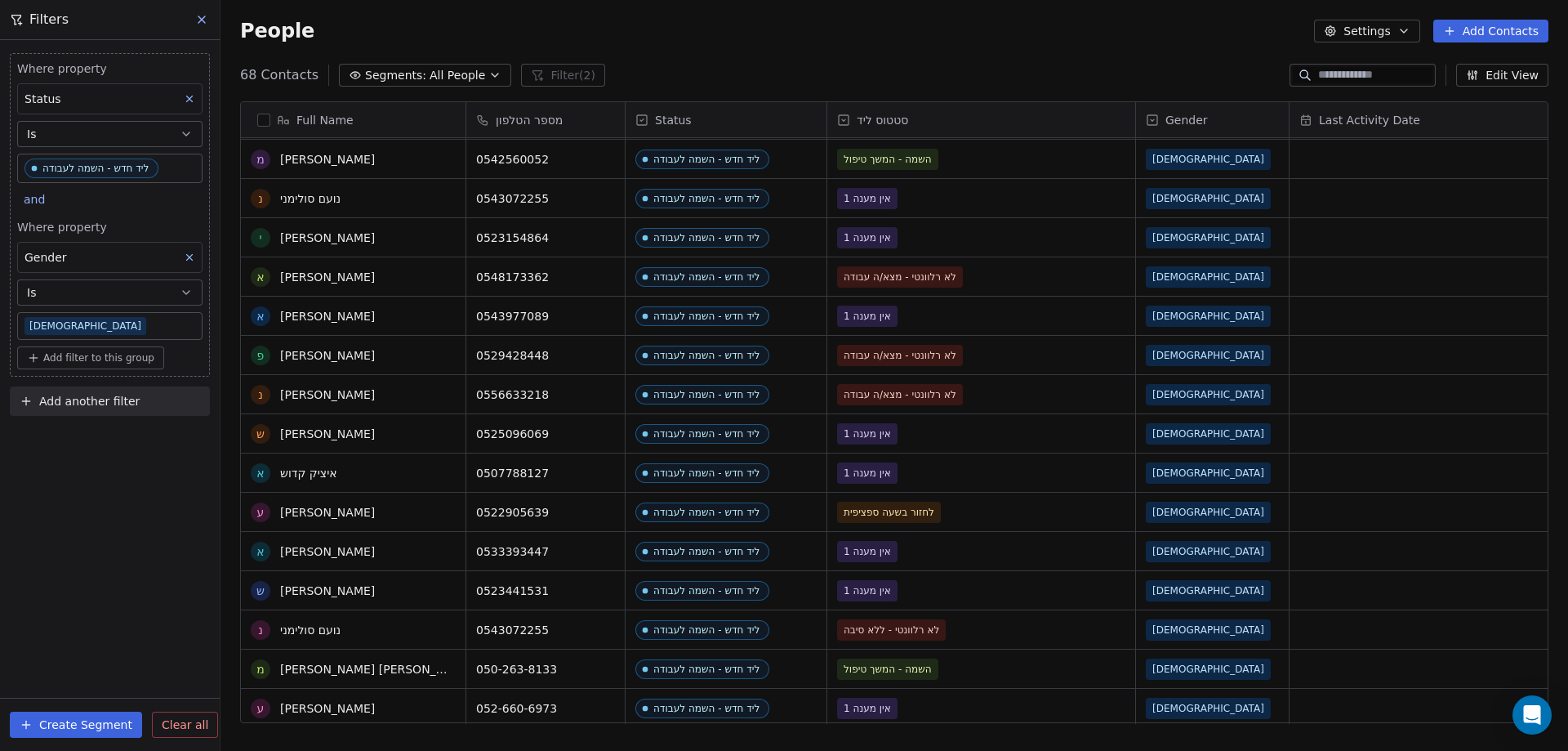
scroll to position [0, 0]
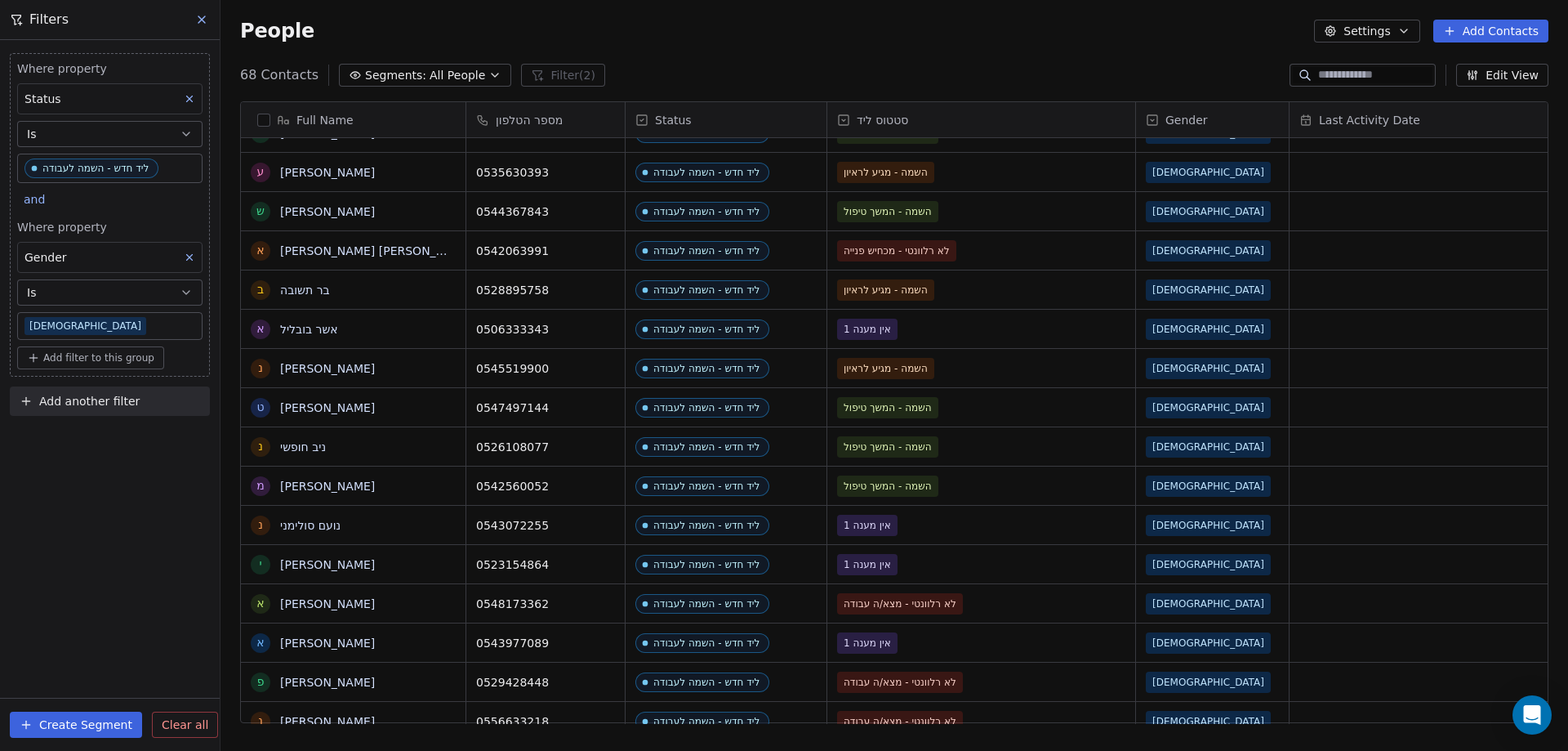
click at [1342, 67] on input at bounding box center [1375, 75] width 114 height 16
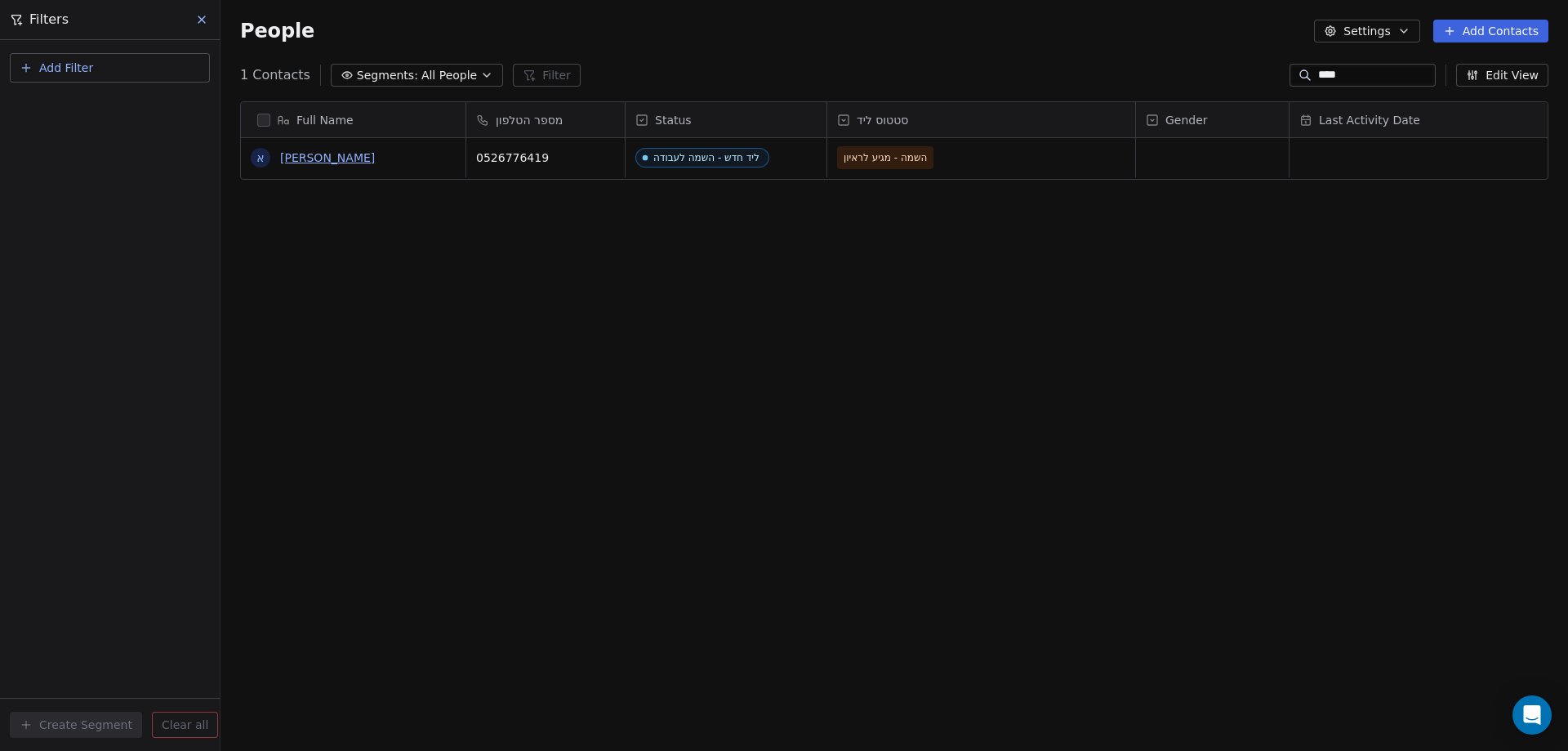
type input "****"
click at [1390, 70] on input "****" at bounding box center [1375, 75] width 114 height 16
click at [1389, 70] on input "****" at bounding box center [1375, 75] width 114 height 16
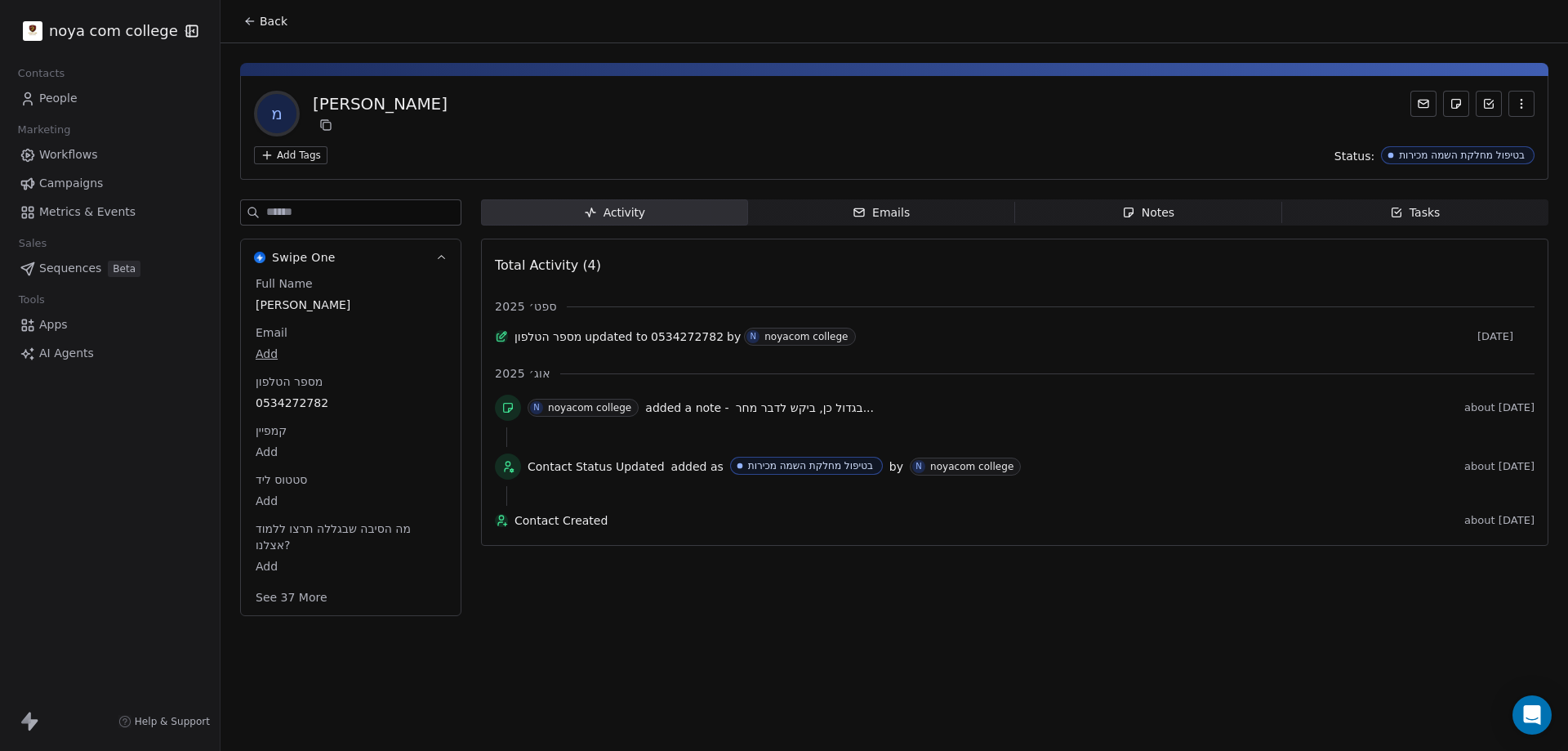
click at [1191, 205] on span "Notes Notes" at bounding box center [1149, 212] width 267 height 26
click at [273, 20] on span "Back" at bounding box center [273, 21] width 28 height 16
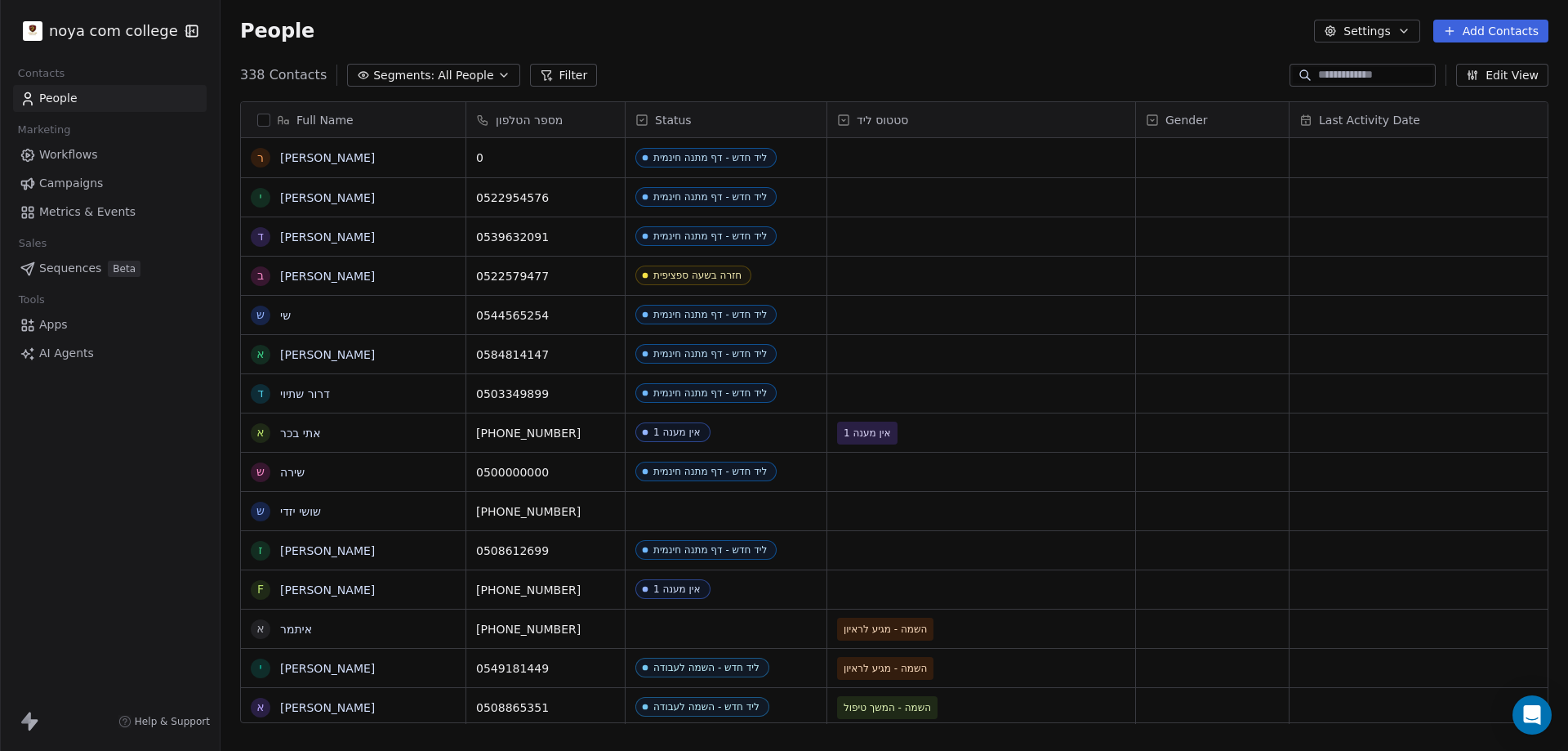
scroll to position [648, 1336]
click at [1408, 76] on input at bounding box center [1375, 75] width 114 height 16
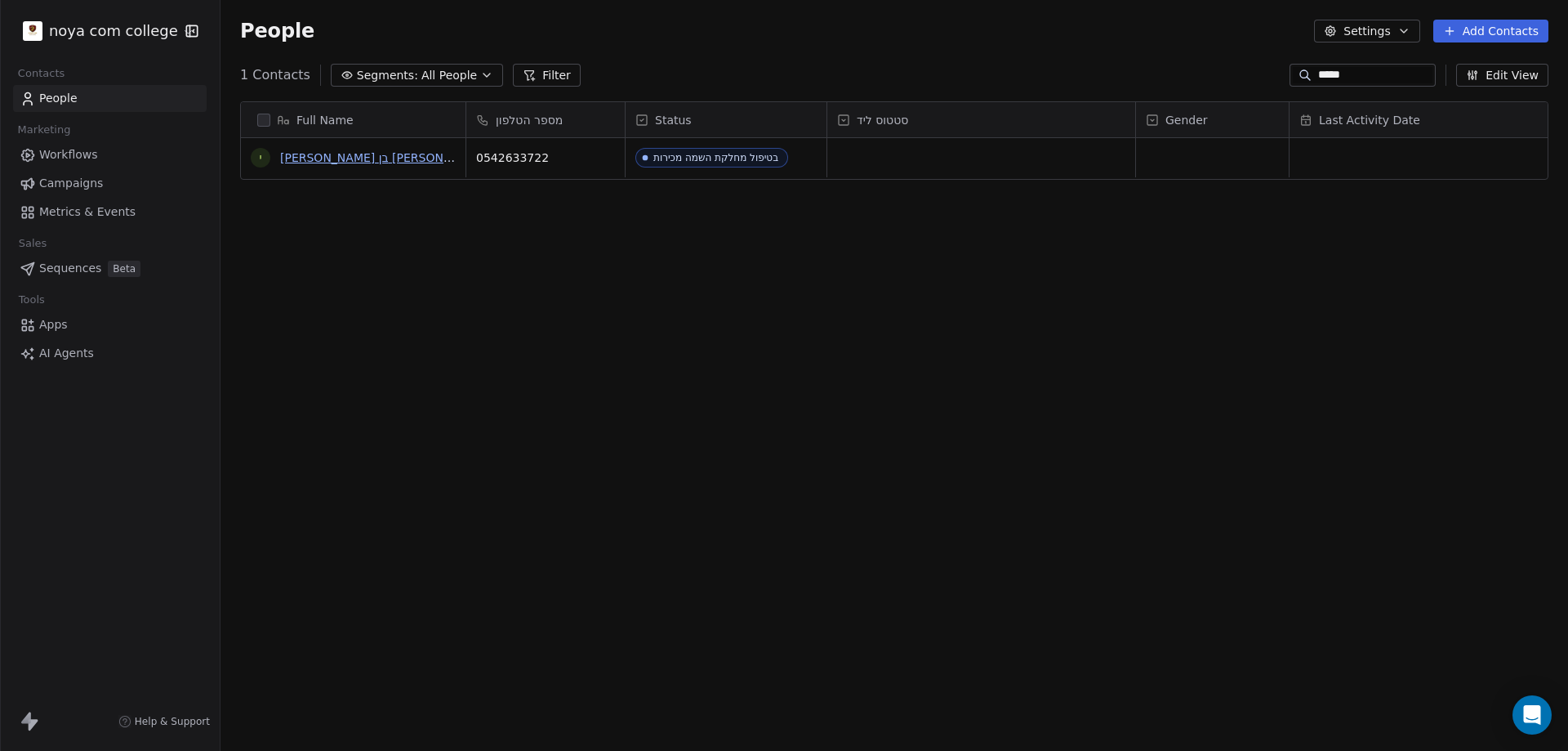
type input "*****"
click at [327, 154] on link "[PERSON_NAME] בן [PERSON_NAME]" at bounding box center [383, 158] width 206 height 13
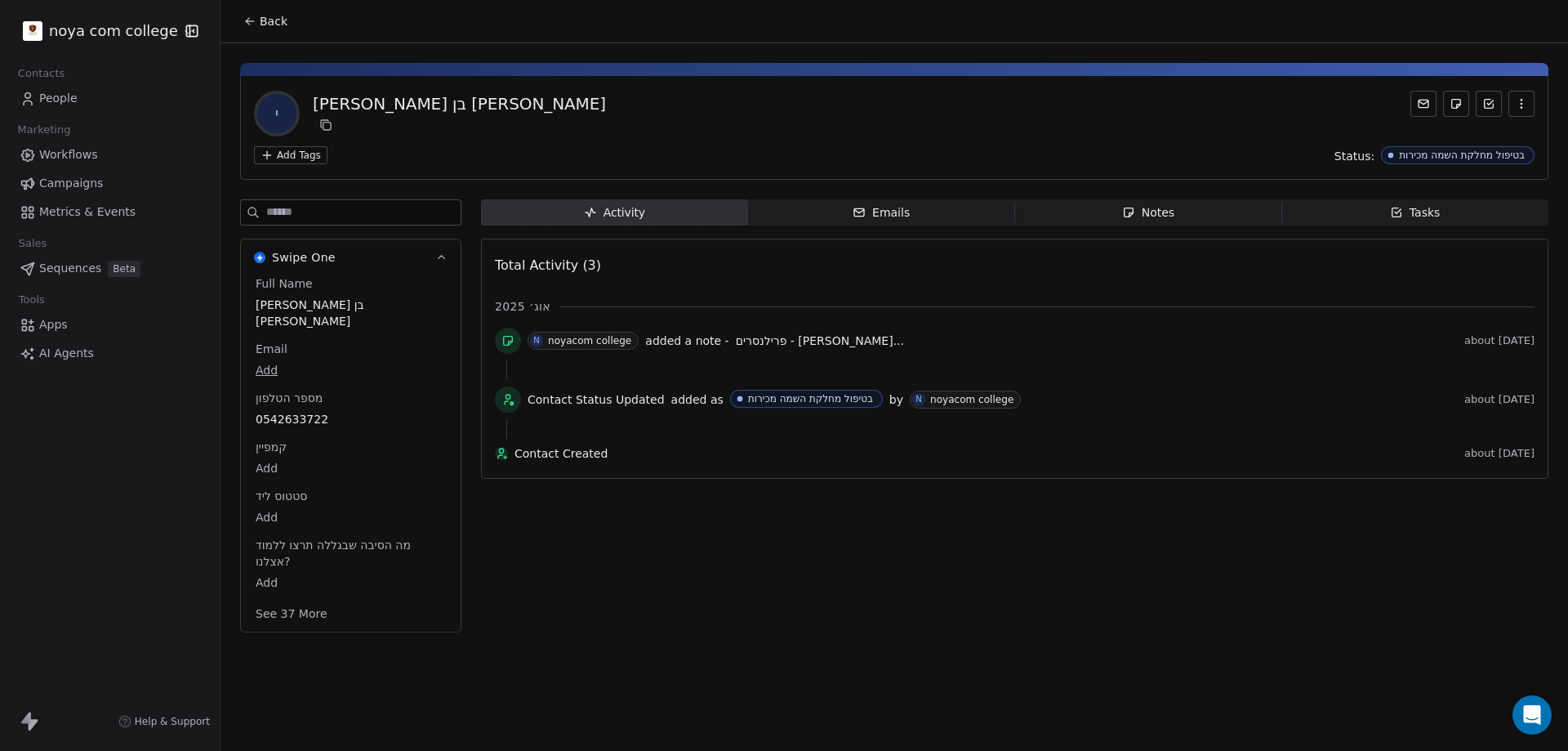
click at [1231, 208] on span "Notes Notes" at bounding box center [1149, 212] width 267 height 26
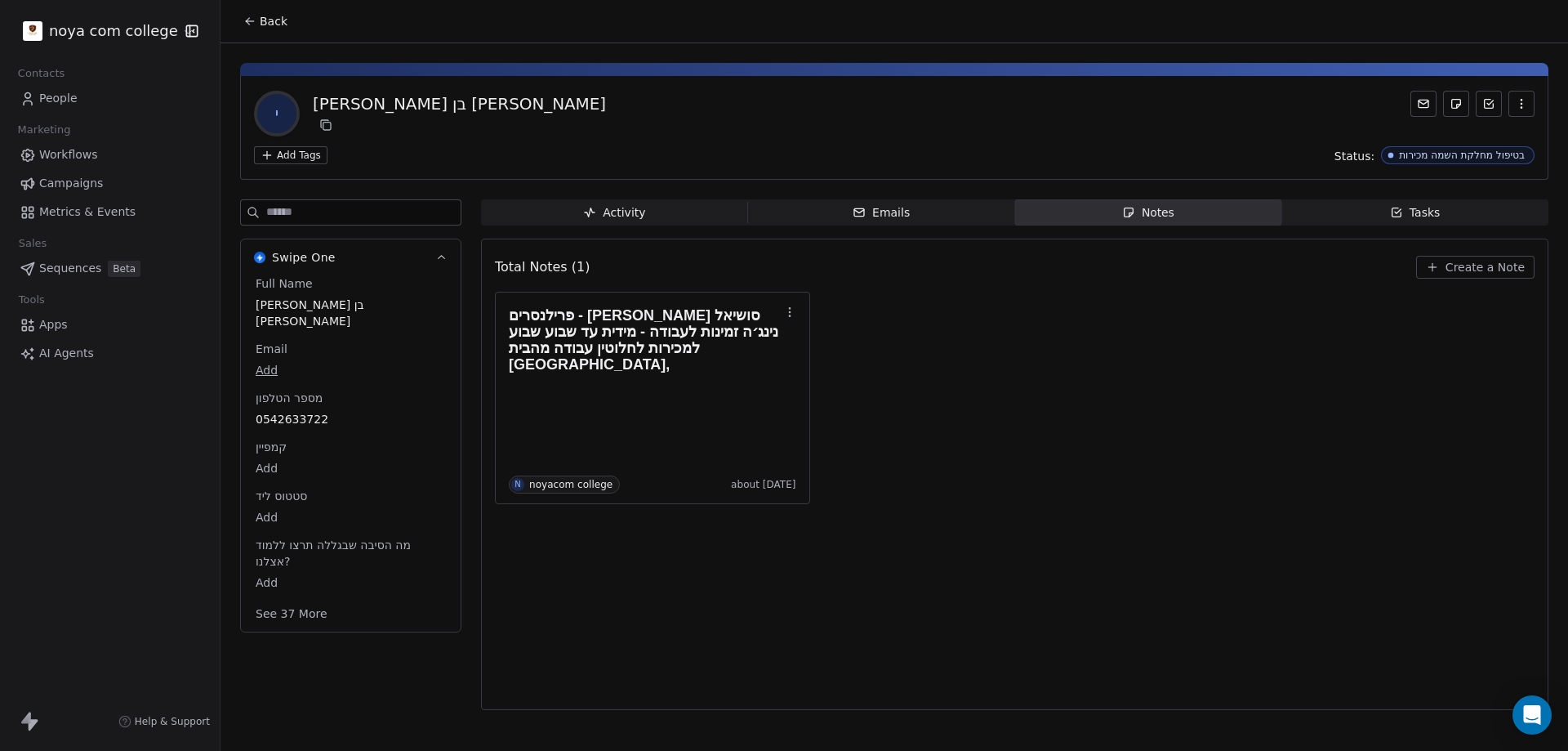
click at [955, 543] on div "Total Notes (1) Create a Note פרילנסרים - [PERSON_NAME] סושיאל נינג׳ה זמינות לע…" at bounding box center [1014, 474] width 1039 height 450
click at [956, 569] on div "Total Notes (1) Create a Note פרילנסרים - [PERSON_NAME] סושיאל נינג׳ה זמינות לע…" at bounding box center [1014, 474] width 1039 height 450
click at [1216, 436] on div "פרילנסרים - [PERSON_NAME] סושיאל נינג׳ה זמינות לעבודה - מידית עד שבוע שבוע למכי…" at bounding box center [1014, 398] width 1039 height 212
click at [1039, 463] on div "פרילנסרים - [PERSON_NAME] סושיאל נינג׳ה זמינות לעבודה - מידית עד שבוע שבוע למכי…" at bounding box center [1014, 398] width 1039 height 212
click at [1266, 498] on div "פרילנסרים - [PERSON_NAME] סושיאל נינג׳ה זמינות לעבודה - מידית עד שבוע שבוע למכי…" at bounding box center [1014, 398] width 1039 height 212
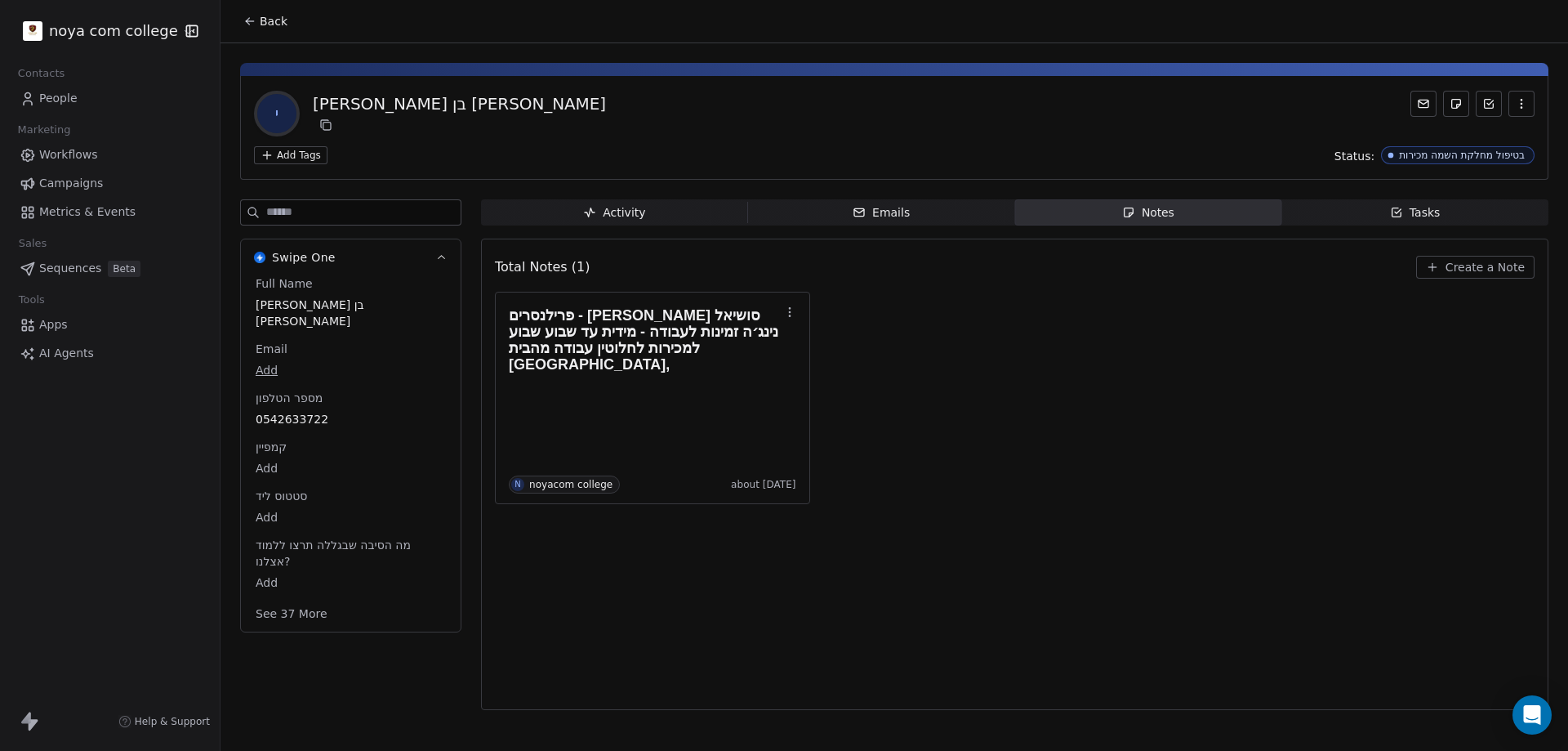
click at [253, 25] on icon at bounding box center [250, 22] width 13 height 13
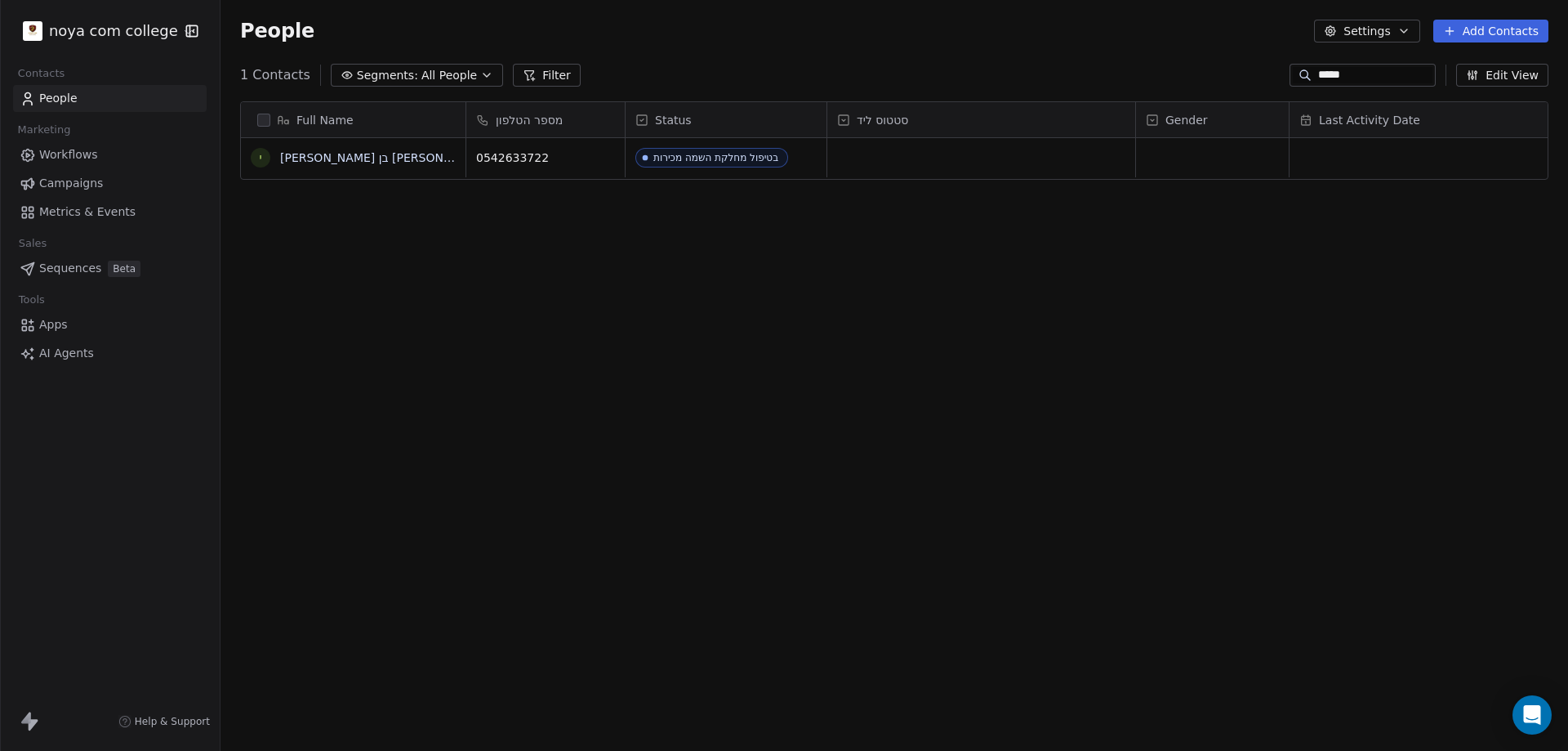
scroll to position [648, 1336]
click at [253, 25] on span "People" at bounding box center [277, 30] width 75 height 24
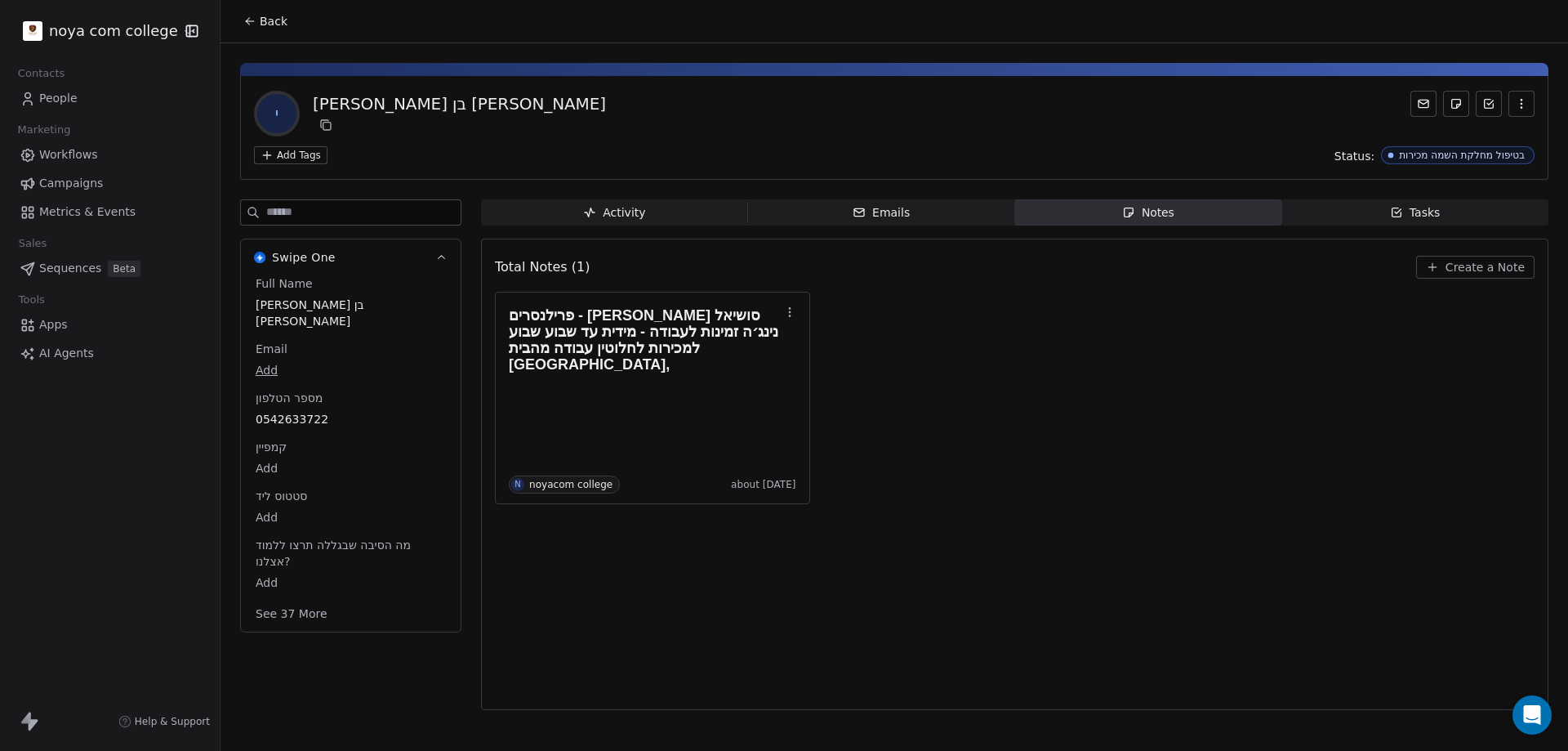
click at [254, 11] on button "Back" at bounding box center [265, 21] width 64 height 29
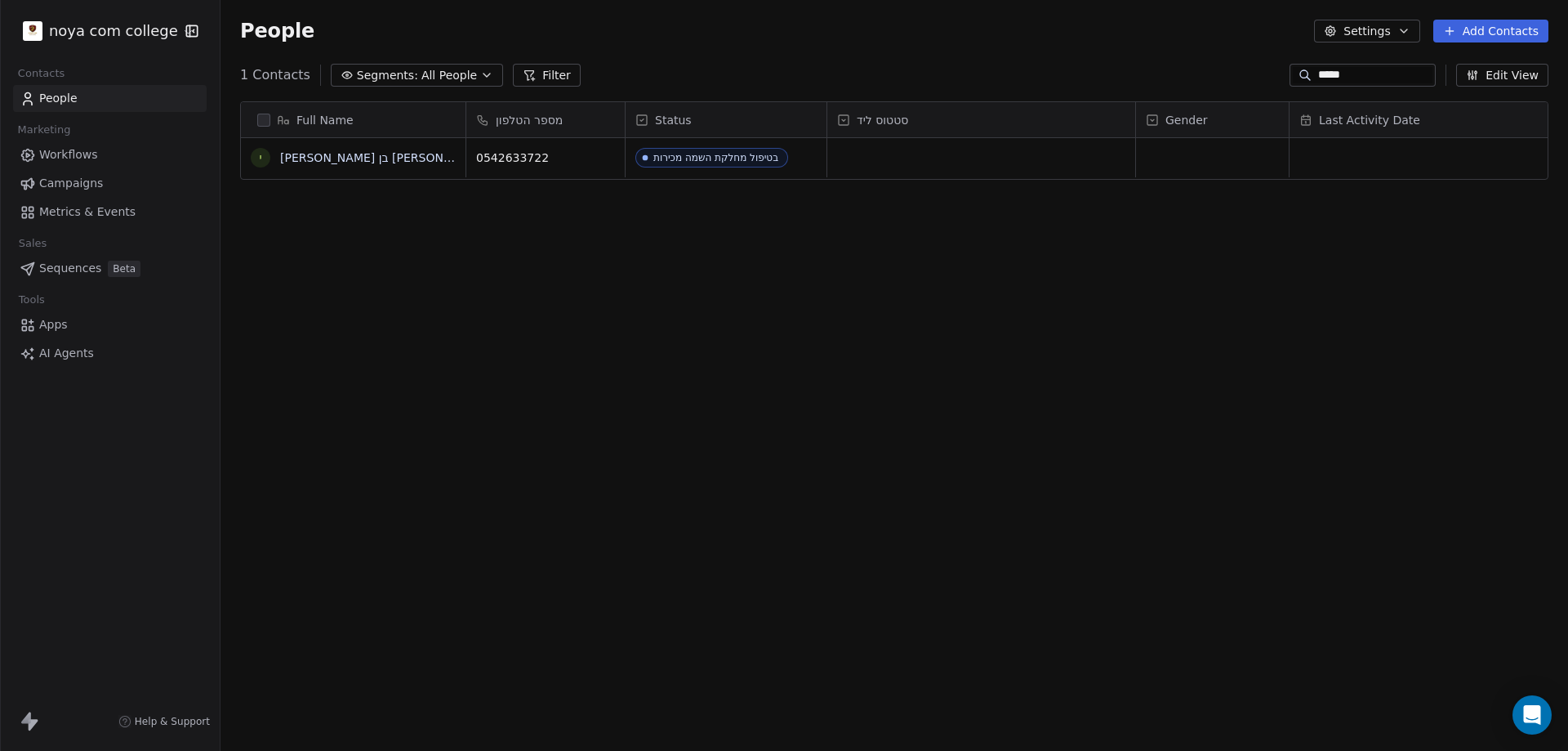
scroll to position [648, 1336]
click at [841, 363] on div "Full Name י [PERSON_NAME] בן [PERSON_NAME] מספר הטלפון Status סטטוס ליד Gender …" at bounding box center [894, 419] width 1347 height 661
click at [544, 335] on div "Full Name י [PERSON_NAME] בן [PERSON_NAME] מספר הטלפון Status סטטוס ליד Gender …" at bounding box center [894, 419] width 1347 height 661
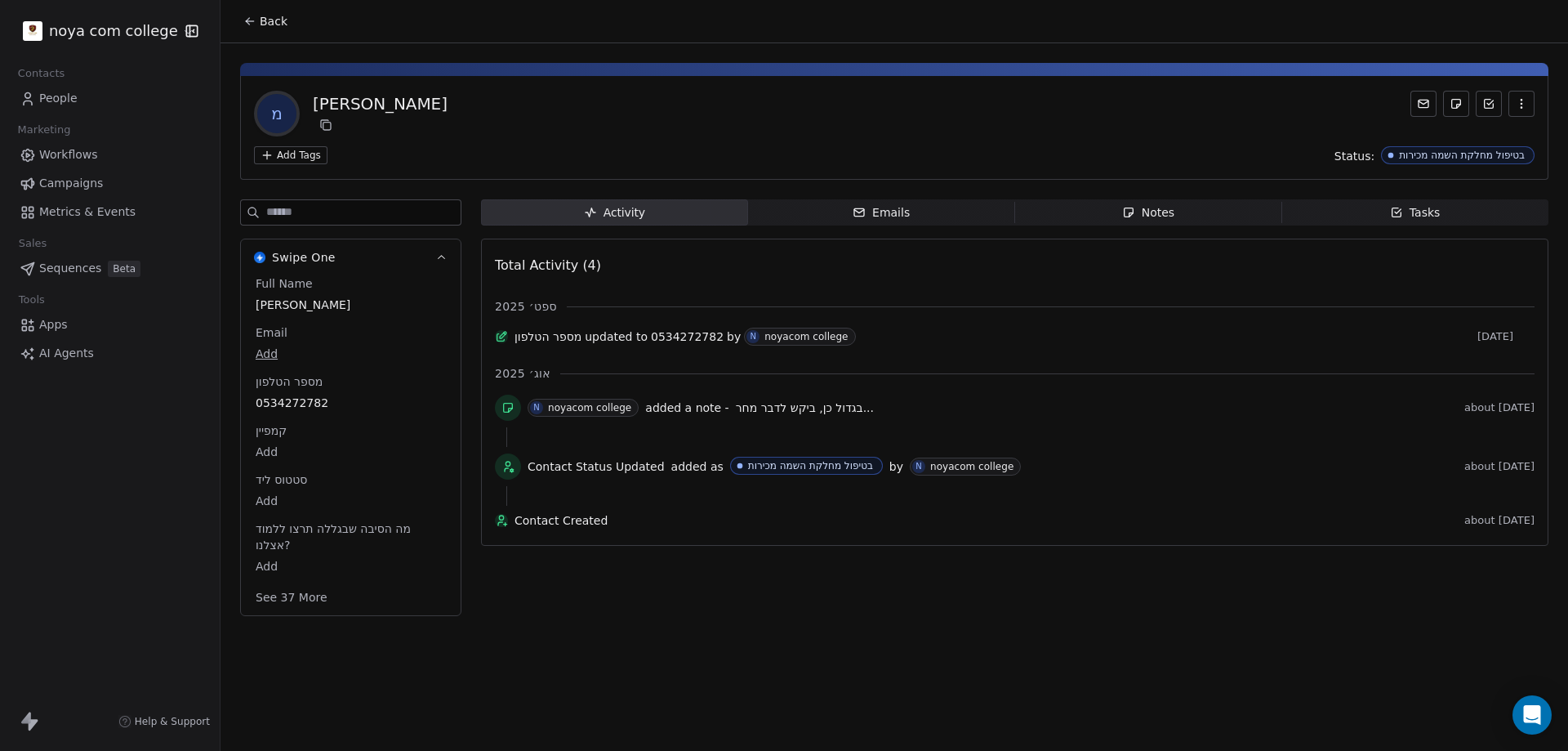
click at [961, 655] on div "Back מ [PERSON_NAME] Add Tags Status: בטיפול מחלקת השמה מכירות Swipe One Full N…" at bounding box center [894, 375] width 1347 height 751
click at [299, 490] on div "סטטוס ליד Add" at bounding box center [351, 491] width 197 height 39
click at [307, 477] on span "סטטוס ליד" at bounding box center [281, 479] width 58 height 16
click at [309, 476] on span "סטטוס ליד" at bounding box center [281, 479] width 58 height 16
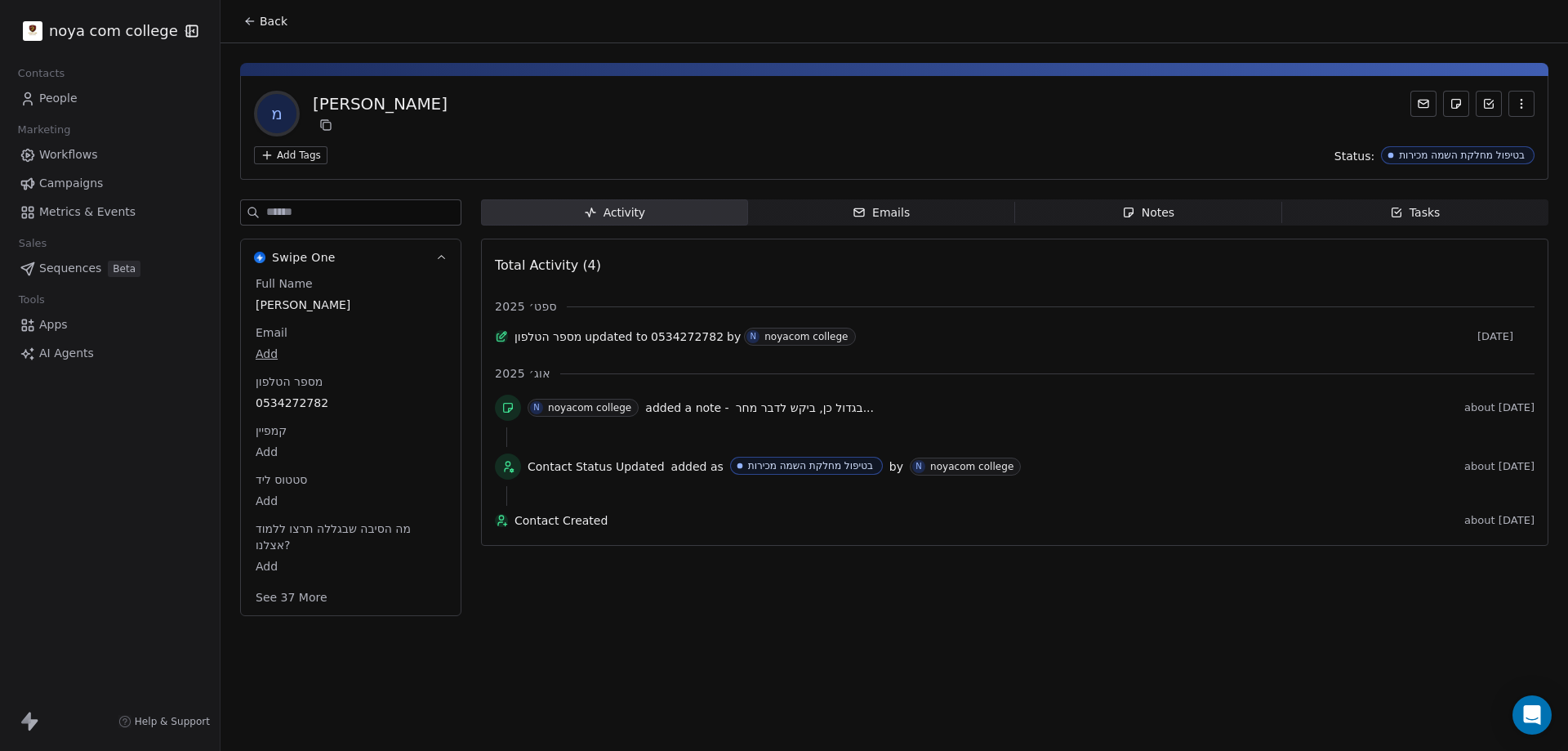
click at [279, 477] on span "סטטוס ליד" at bounding box center [281, 479] width 58 height 16
click at [846, 675] on div "Back מ [PERSON_NAME] Add Tags Status: בטיפול מחלקת השמה מכירות Swipe One Full N…" at bounding box center [894, 375] width 1347 height 751
click at [255, 472] on span "סטטוס ליד" at bounding box center [281, 479] width 58 height 16
click at [264, 503] on body "noya com college Contacts People Marketing Workflows Campaigns Metrics & Events…" at bounding box center [784, 375] width 1568 height 751
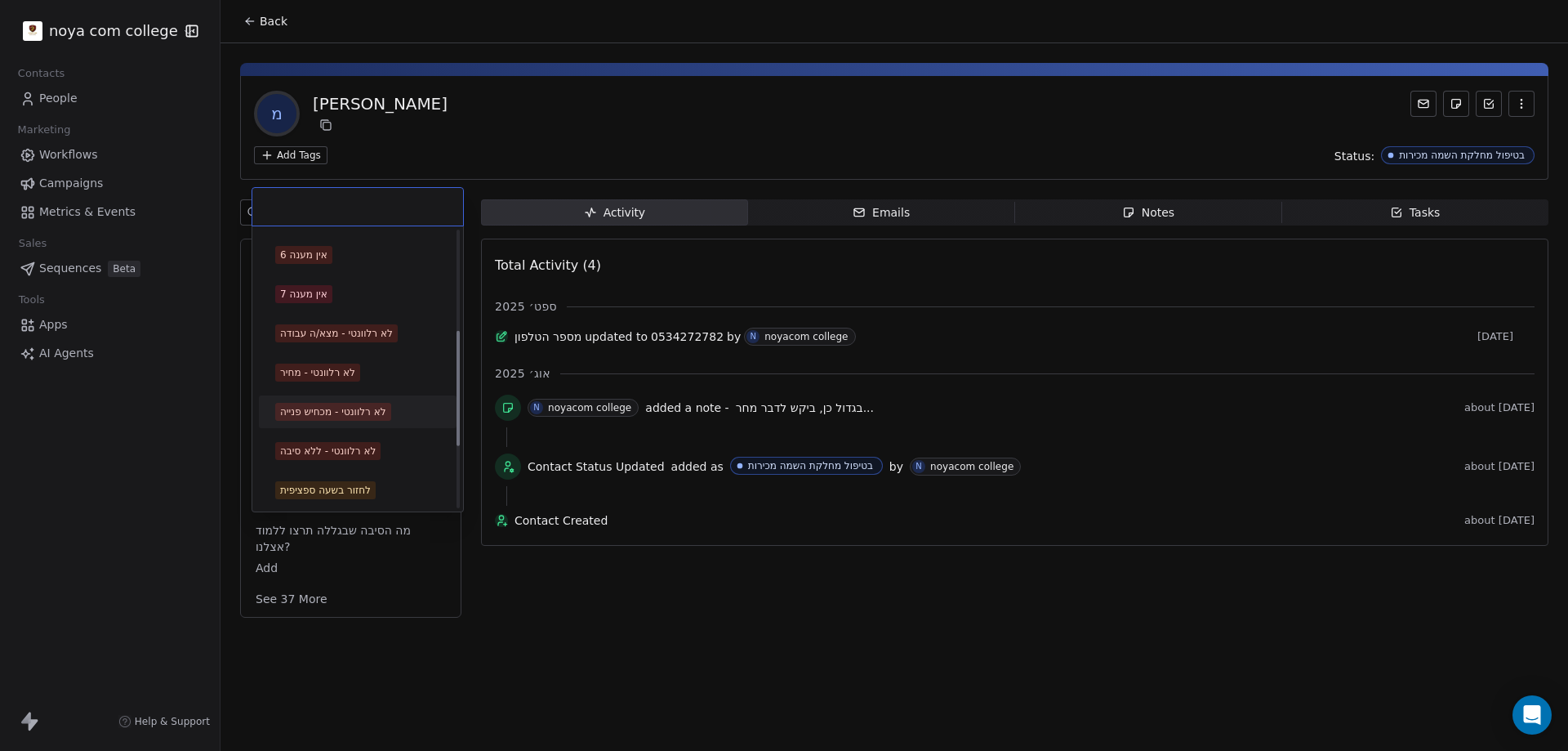
scroll to position [245, 0]
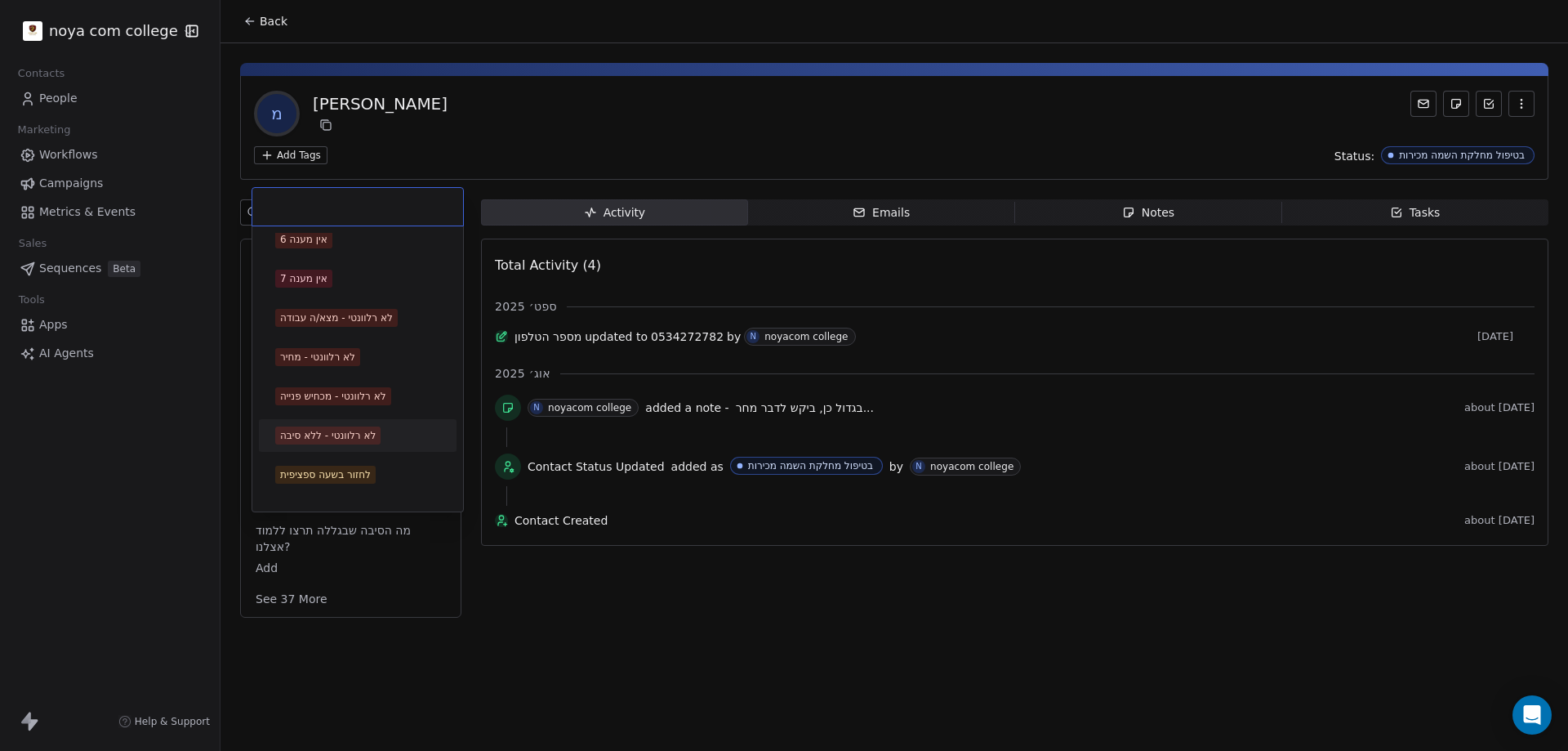
click at [317, 429] on div "לא רלוונטי - ללא סיבה" at bounding box center [328, 435] width 96 height 15
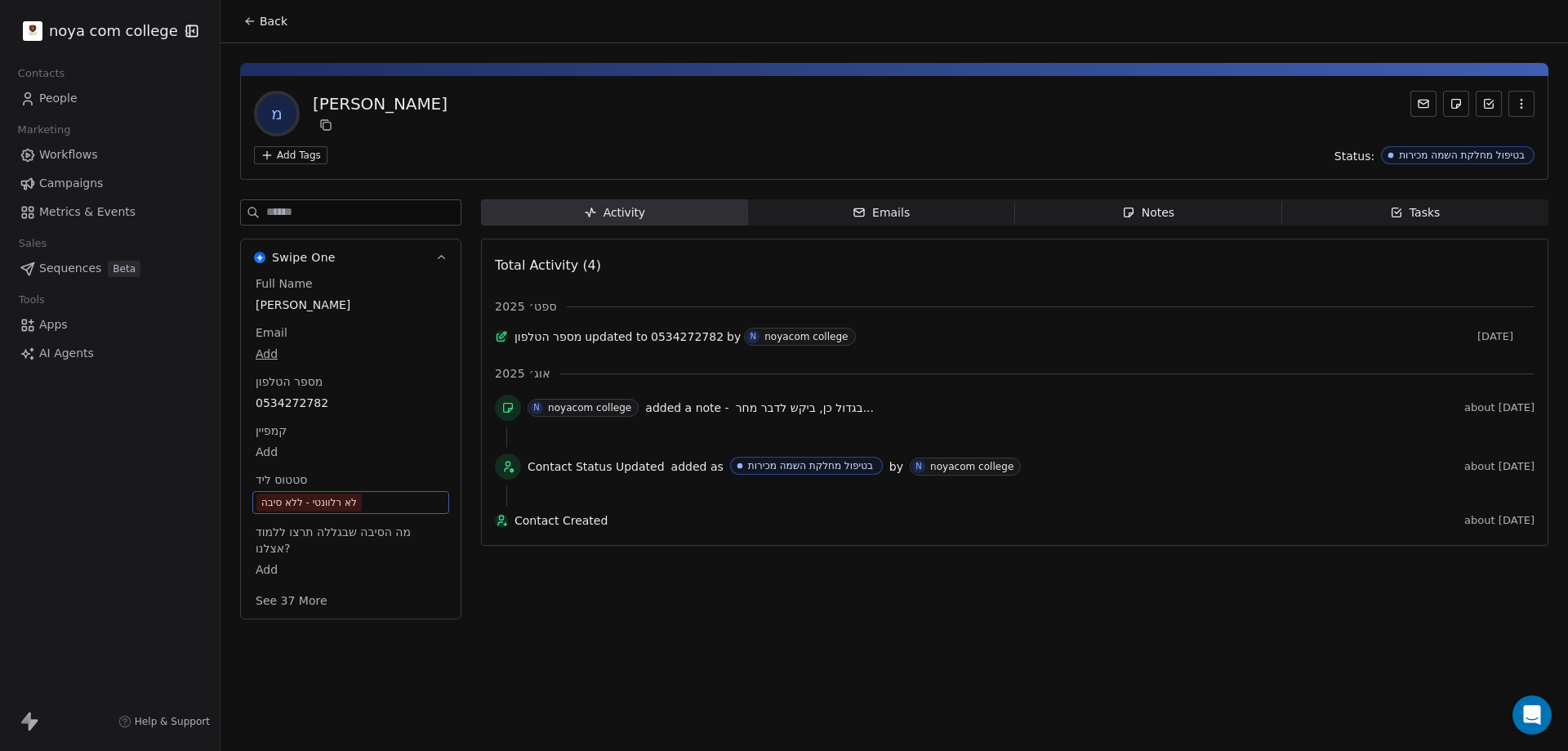
click at [681, 665] on div "Back מ [PERSON_NAME] Add Tags Status: בטיפול מחלקת השמה מכירות Swipe One Full N…" at bounding box center [894, 375] width 1347 height 751
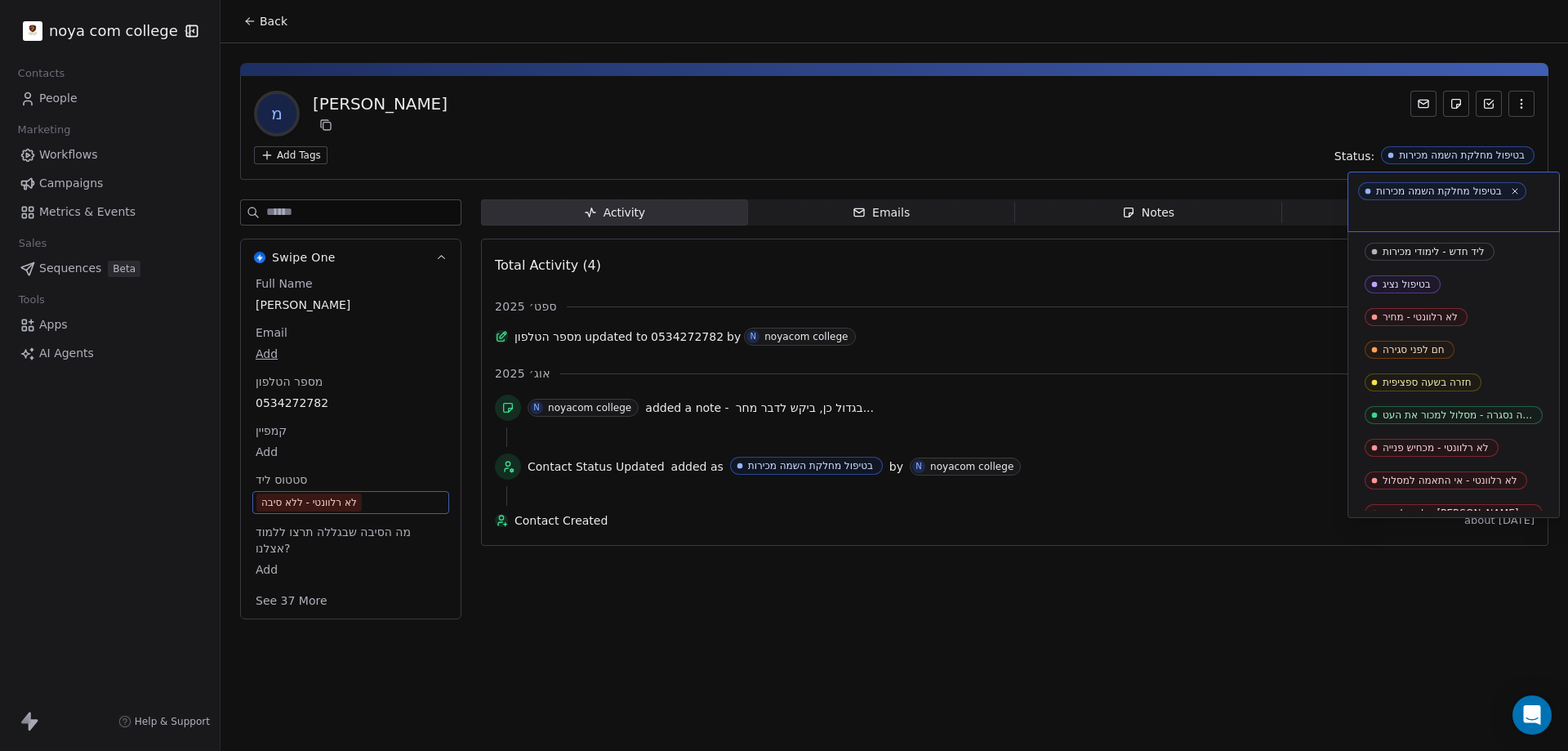
scroll to position [538, 0]
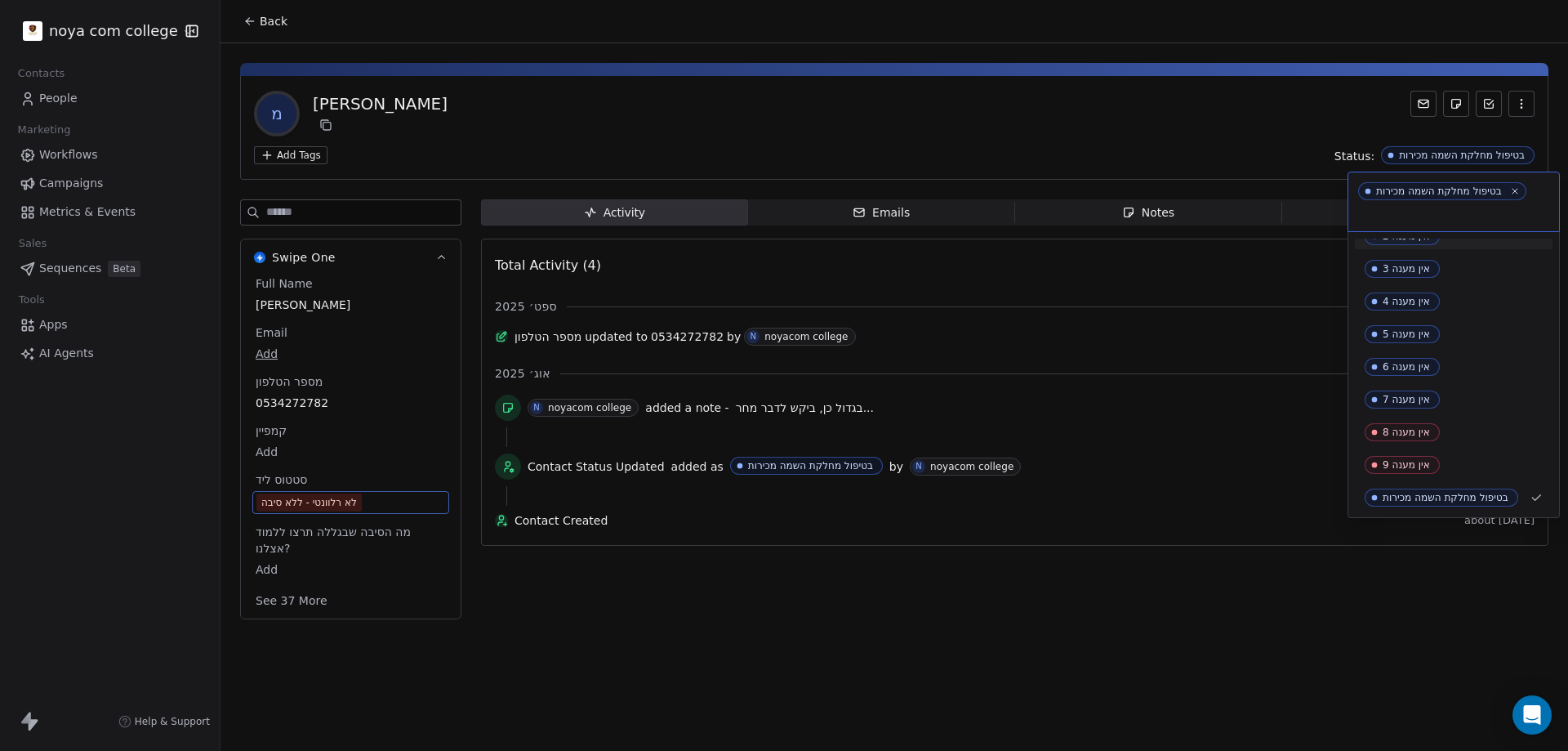
click at [1102, 644] on html "noya com college Contacts People Marketing Workflows Campaigns Metrics & Events…" at bounding box center [784, 375] width 1568 height 751
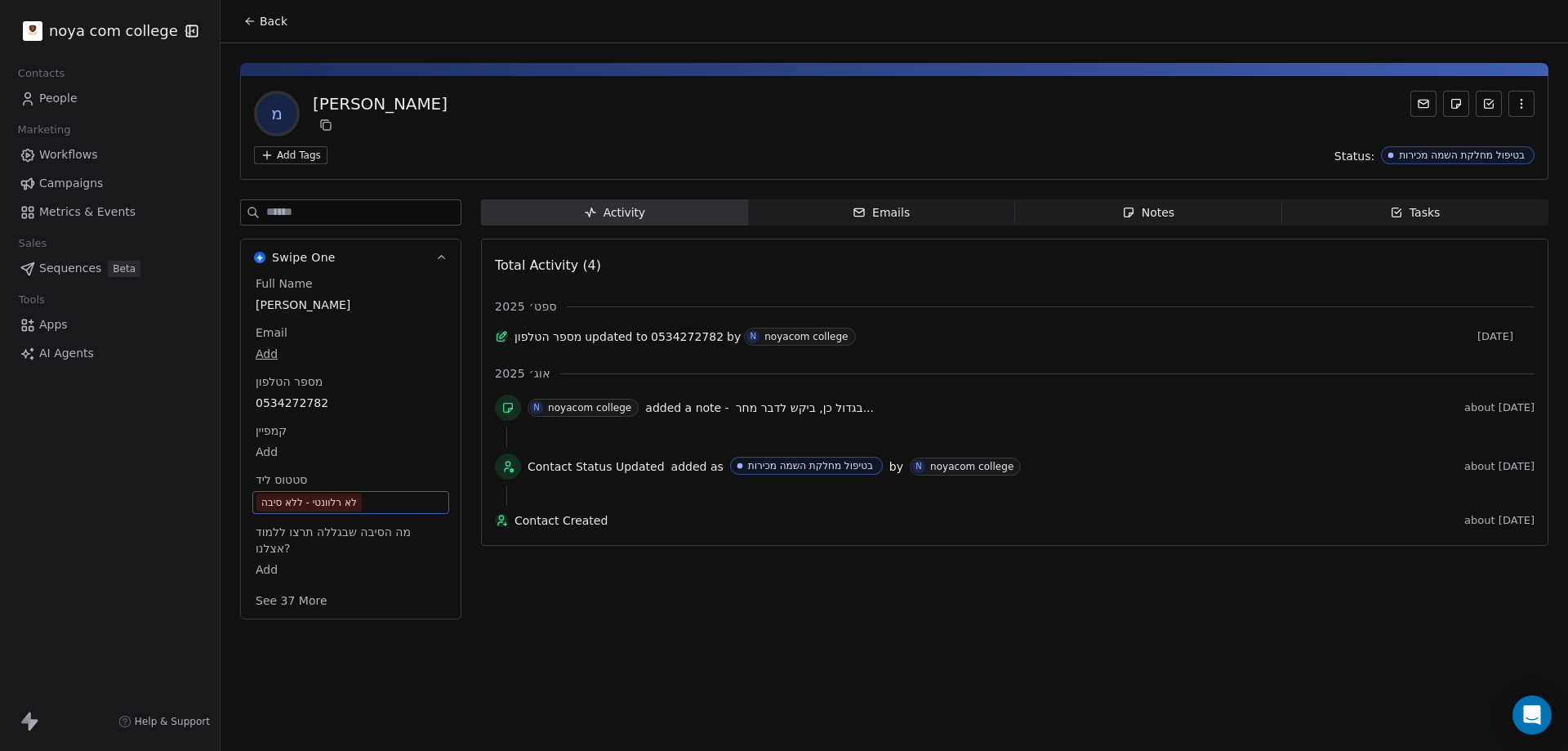
click at [935, 630] on div "Back מ [PERSON_NAME] Add Tags Status: בטיפול מחלקת השמה מכירות Swipe One Full N…" at bounding box center [894, 375] width 1347 height 751
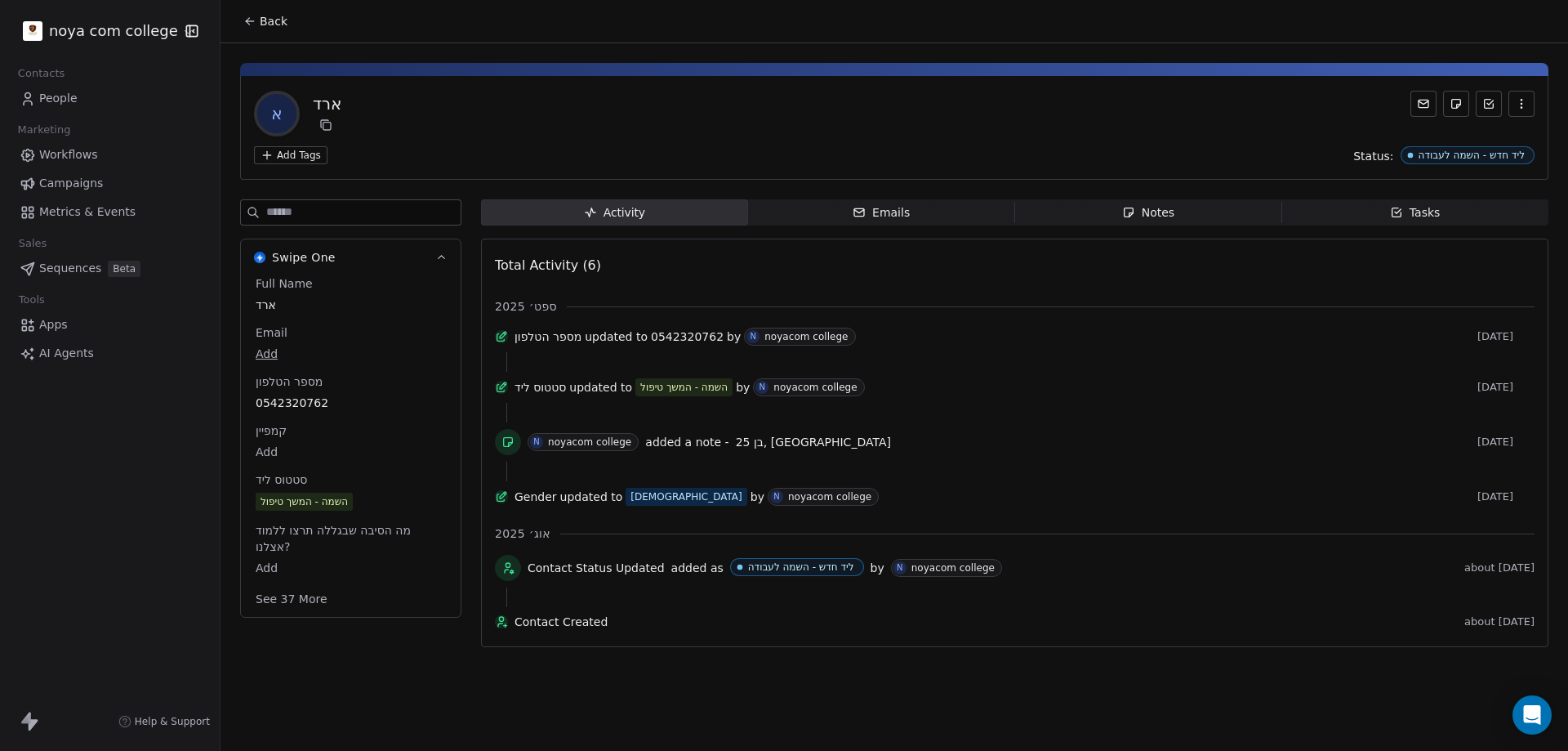
click at [1175, 210] on span "Notes Notes" at bounding box center [1149, 212] width 267 height 26
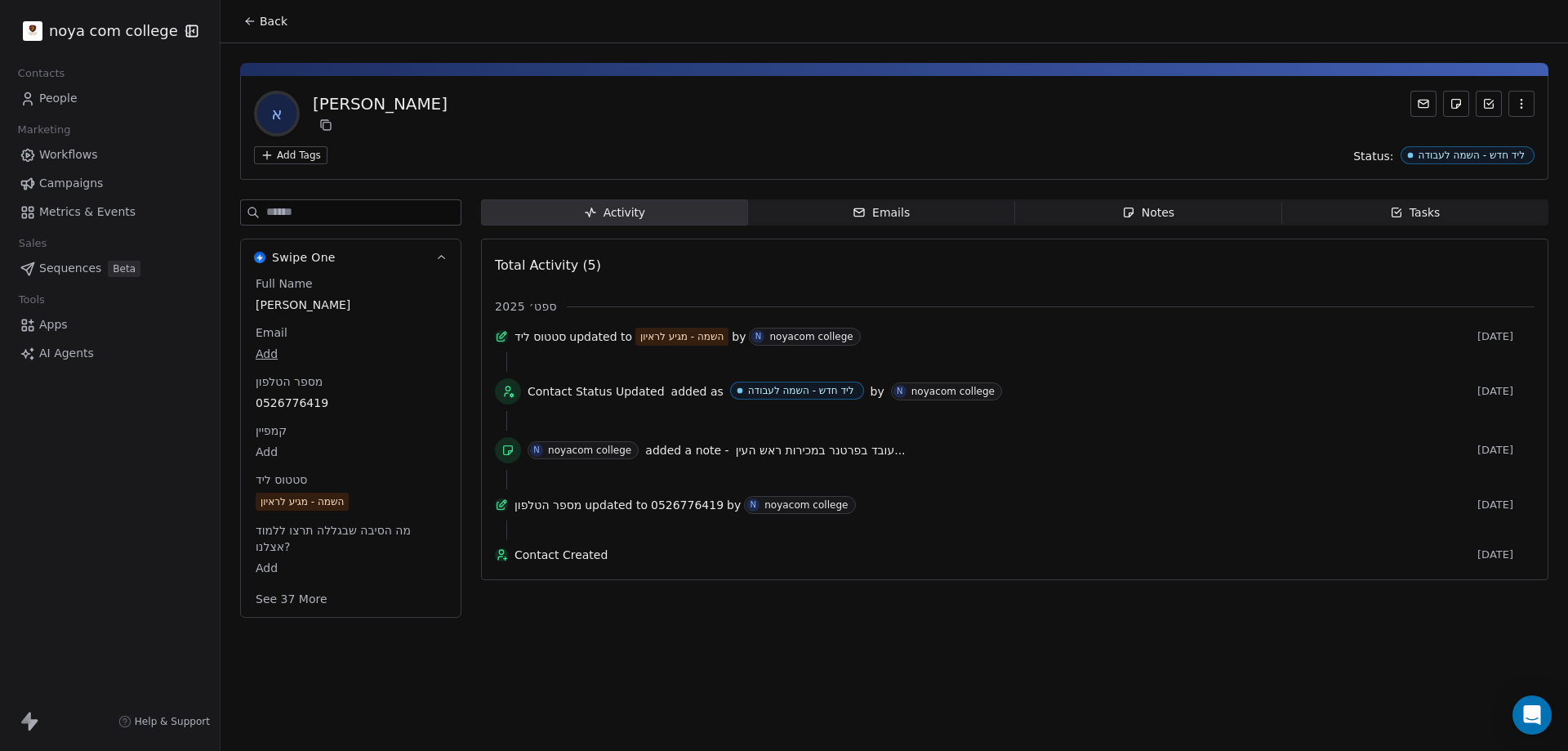
click at [824, 456] on span "עובד בפרטנר במכירות ראש העין..." at bounding box center [820, 451] width 169 height 13
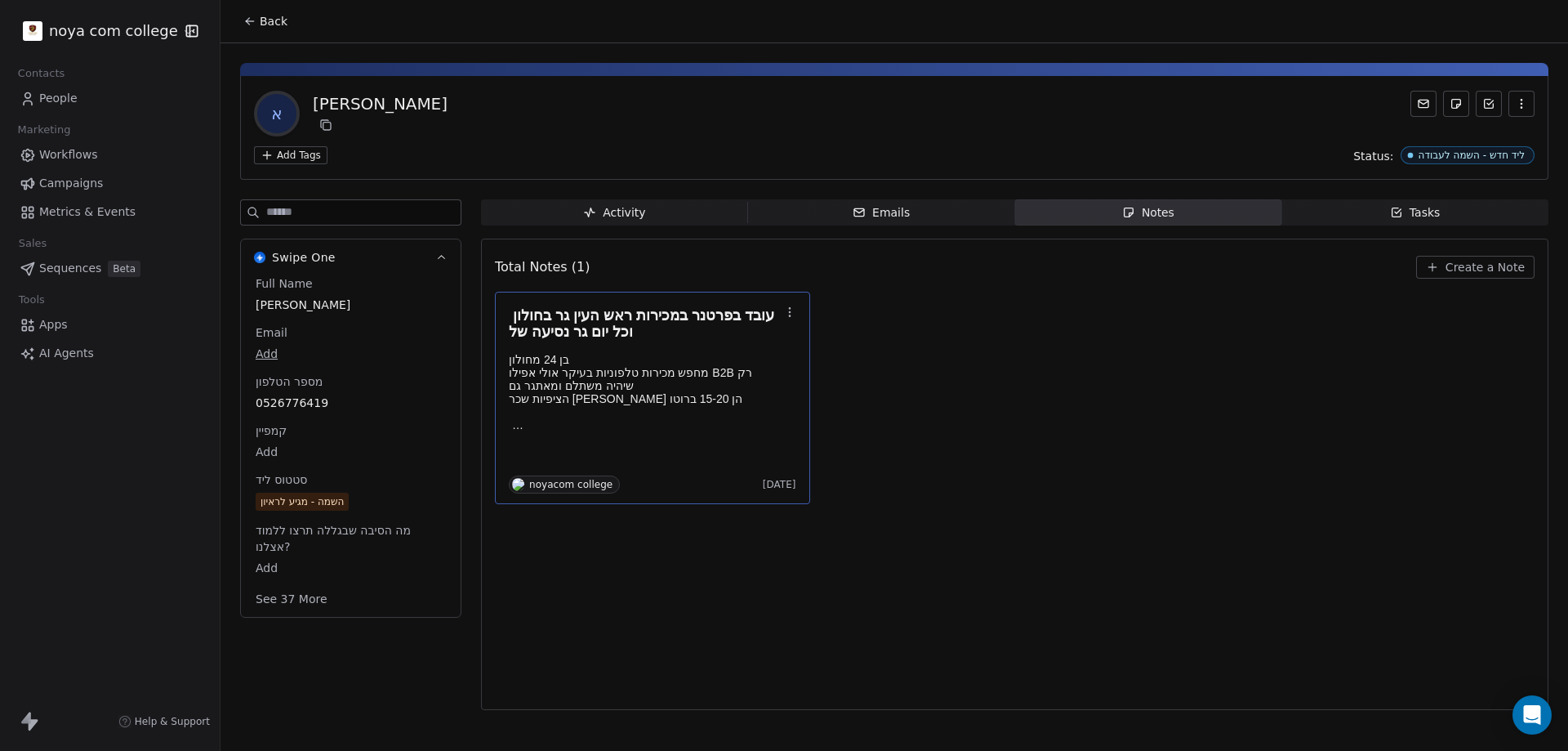
click at [1401, 454] on div "**********" at bounding box center [784, 375] width 1568 height 410
click at [836, 632] on div "Total Notes (1) Create a Note עובד בפרטנר במכירות ראש העין גר בחולון וכל יום גר…" at bounding box center [1014, 474] width 1039 height 450
click at [1009, 472] on div "עובד בפרטנר במכירות ראש העין גר בחולון וכל יום גר נסיעה של בן 24 מחולון מחפש מכ…" at bounding box center [1014, 398] width 1039 height 212
click at [882, 573] on div "Total Notes (1) Create a Note עובד בפרטנר במכירות ראש העין גר בחולון וכל יום גר…" at bounding box center [1014, 474] width 1039 height 450
click at [800, 617] on div "Total Notes (1) Create a Note עובד בפרטנר במכירות ראש העין גר בחולון וכל יום גר…" at bounding box center [1014, 474] width 1039 height 450
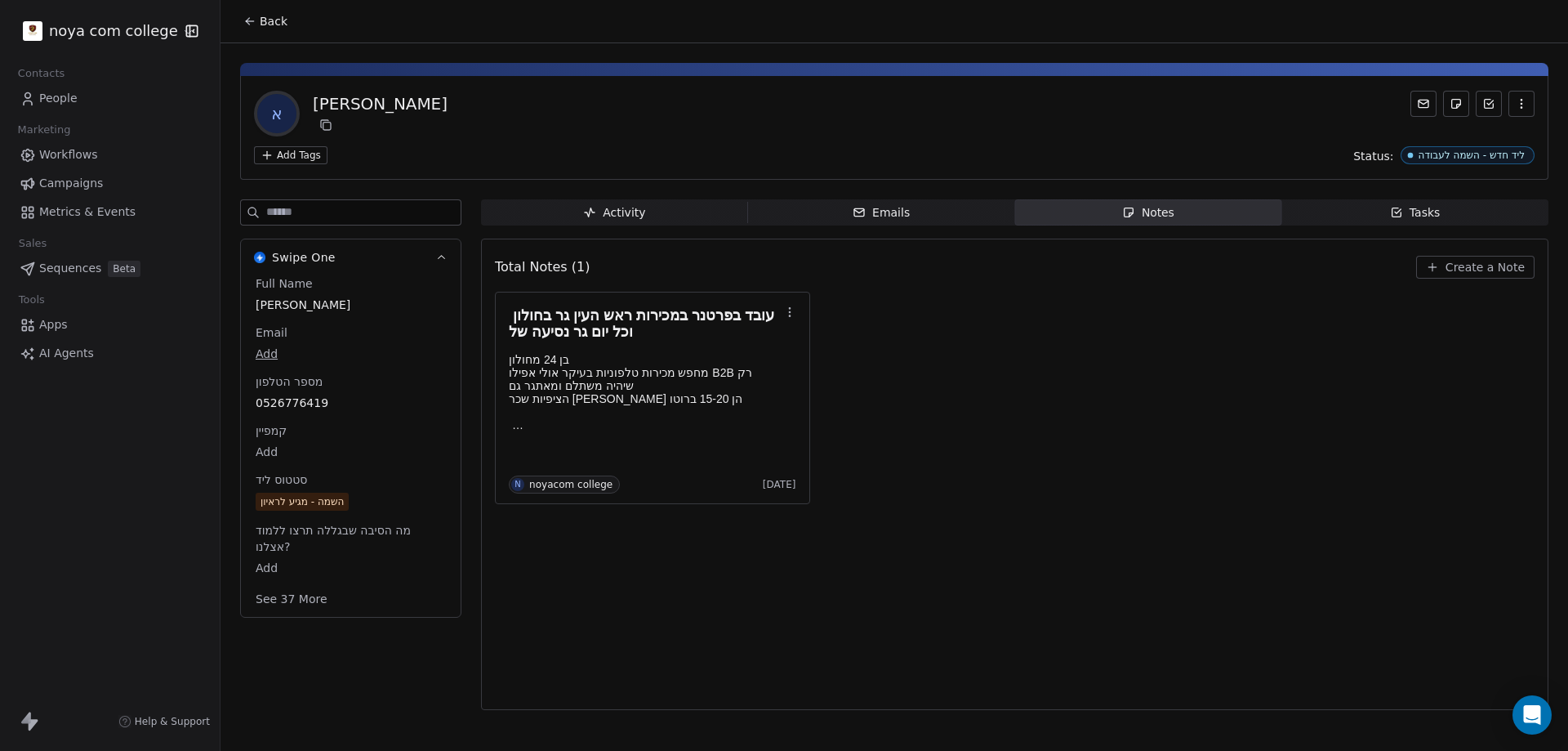
click at [1495, 274] on span "Create a Note" at bounding box center [1485, 267] width 79 height 16
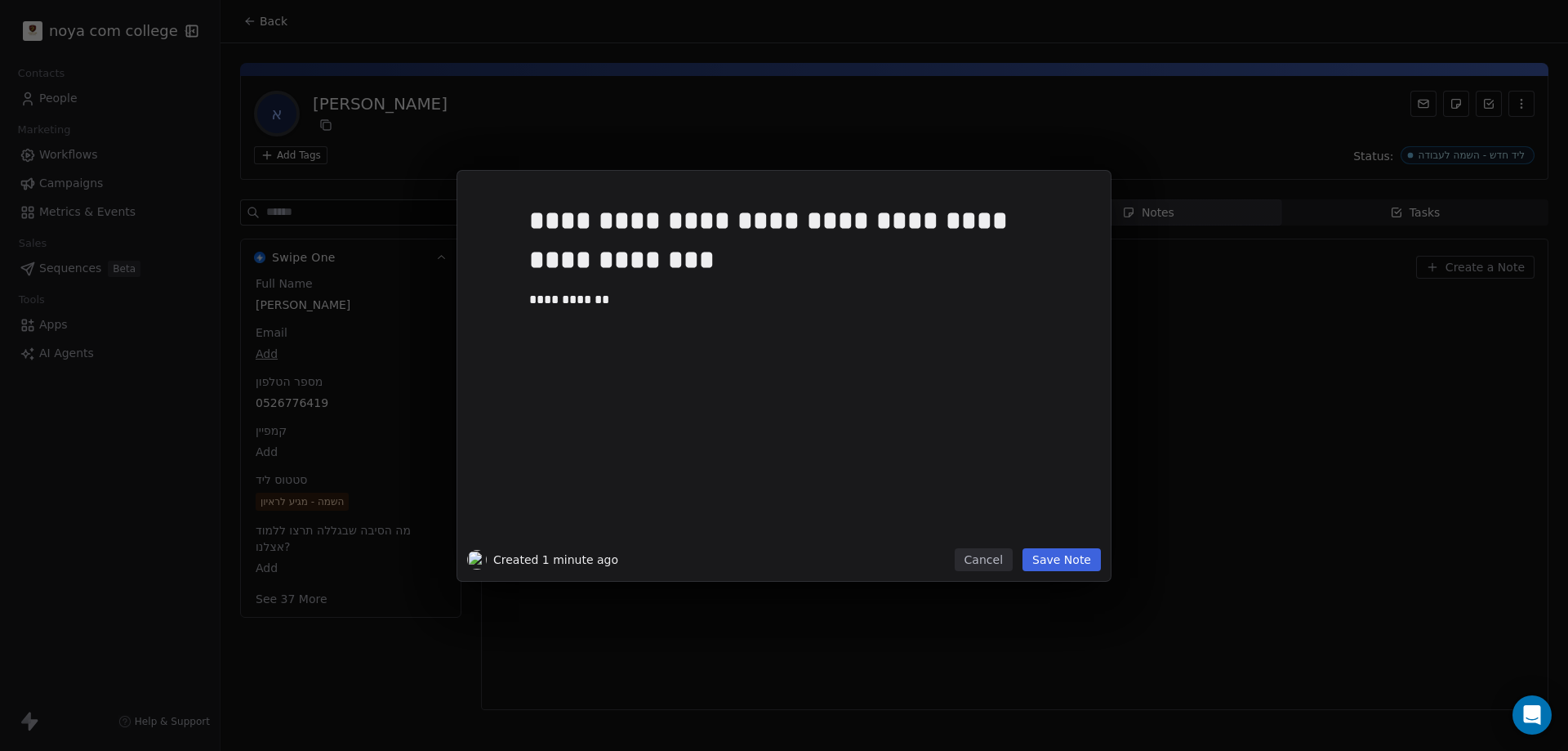
click at [1053, 560] on button "Save Note" at bounding box center [1061, 559] width 78 height 23
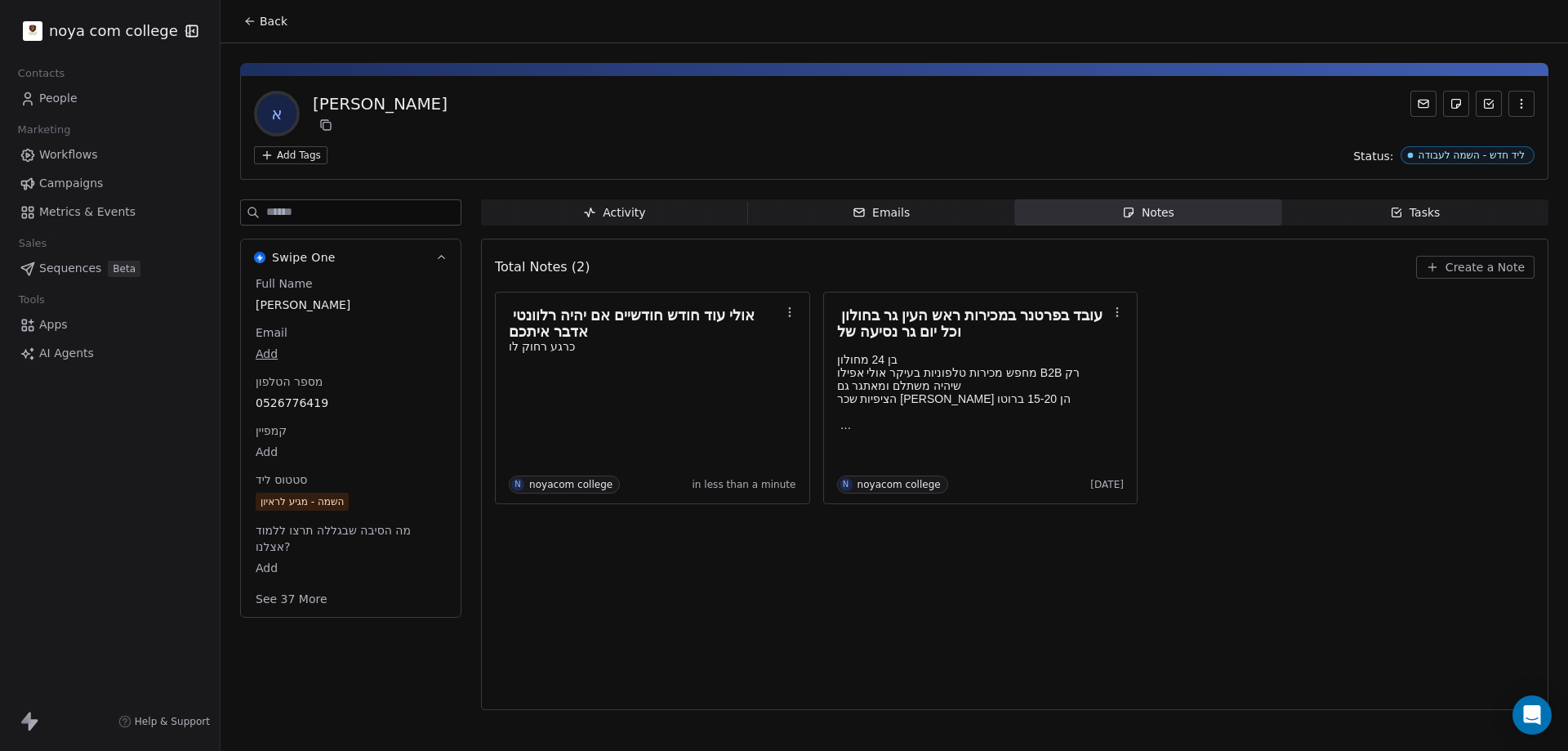
click at [325, 504] on div "השמה - מגיע לראיון" at bounding box center [302, 501] width 83 height 16
click at [1137, 639] on div "Total Notes (2) Create a Note אולי עוד חודש חודשיים אם יהיה רלוונטי אדבר איתכם …" at bounding box center [1014, 474] width 1039 height 450
click at [306, 499] on div "השמה - מגיע לראיון" at bounding box center [302, 501] width 83 height 16
click at [306, 499] on div "השמה - מגיע לראיון" at bounding box center [302, 502] width 83 height 16
click at [378, 502] on span "השמה - מגיע לראיון" at bounding box center [351, 502] width 189 height 18
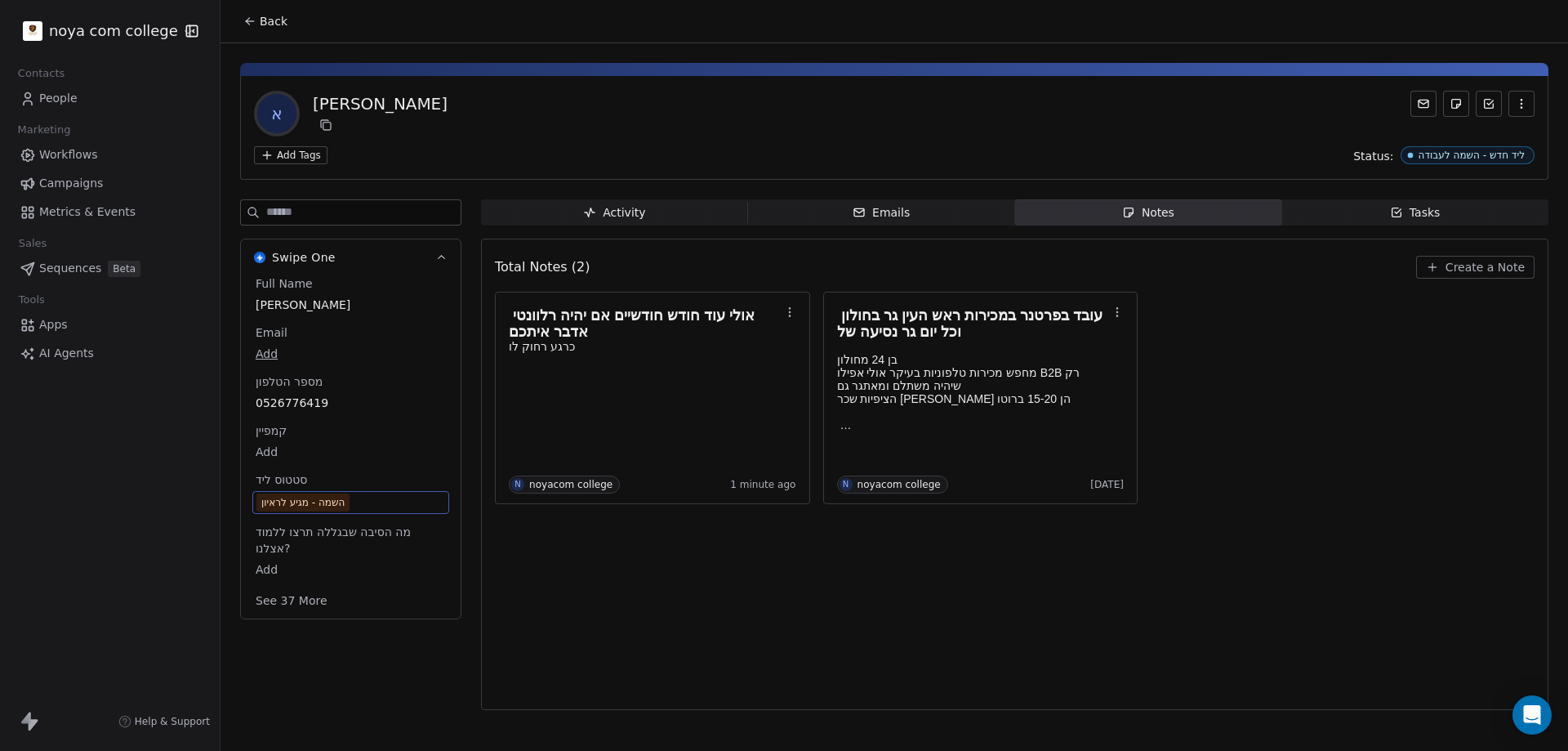
click at [341, 499] on div "השמה - מגיע לראיון" at bounding box center [302, 502] width 83 height 16
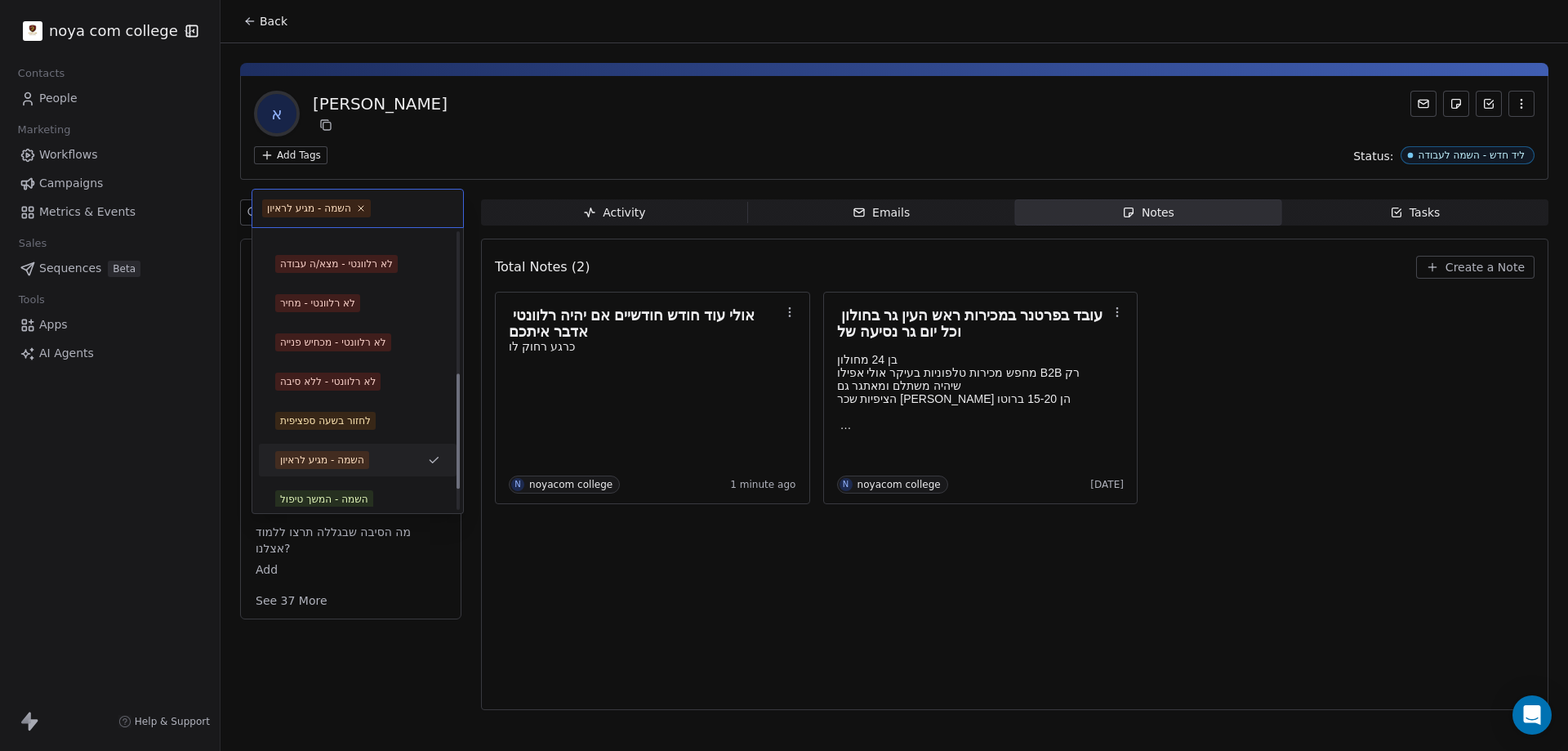
scroll to position [388, 0]
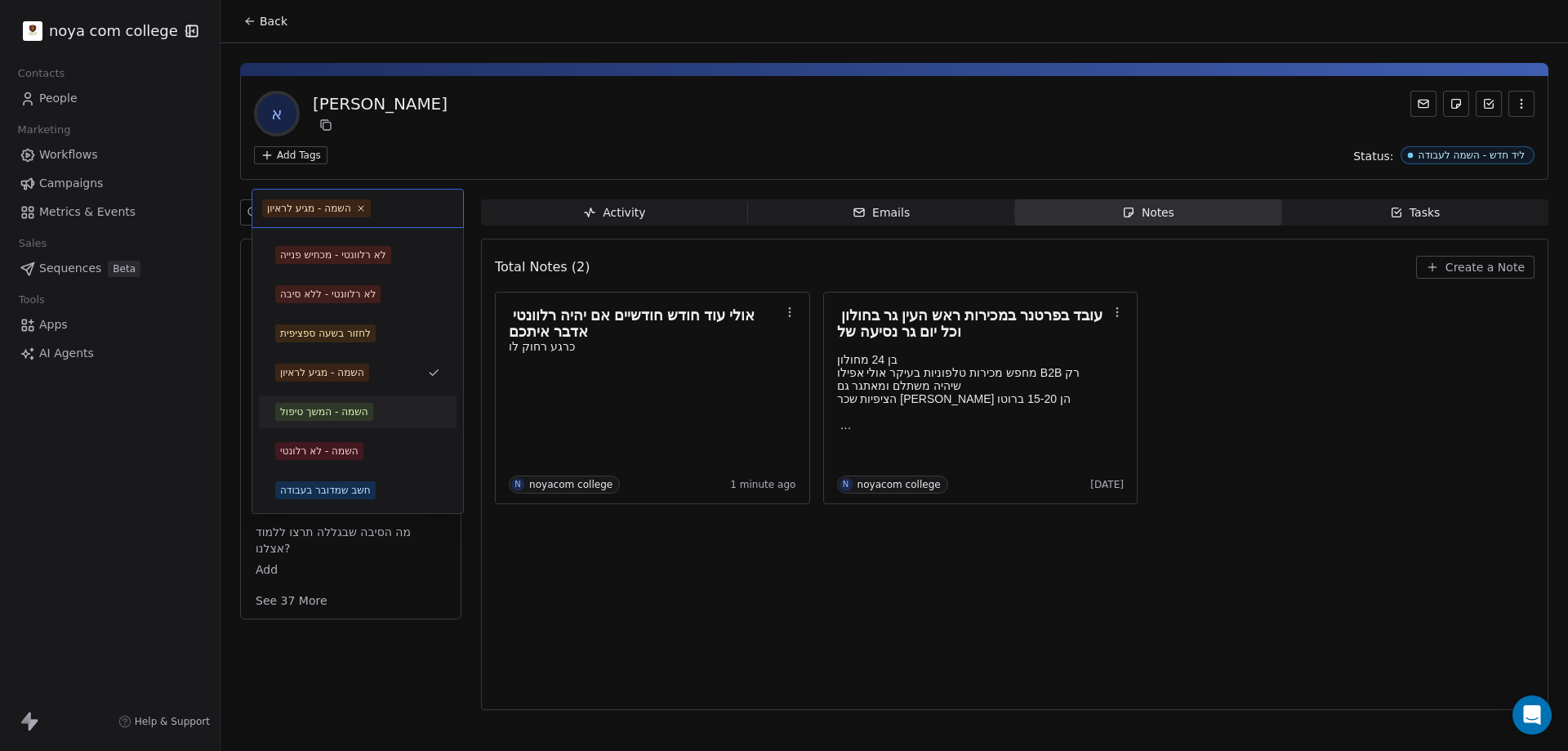
click at [389, 408] on div "השמה - המשך טיפול" at bounding box center [357, 411] width 165 height 18
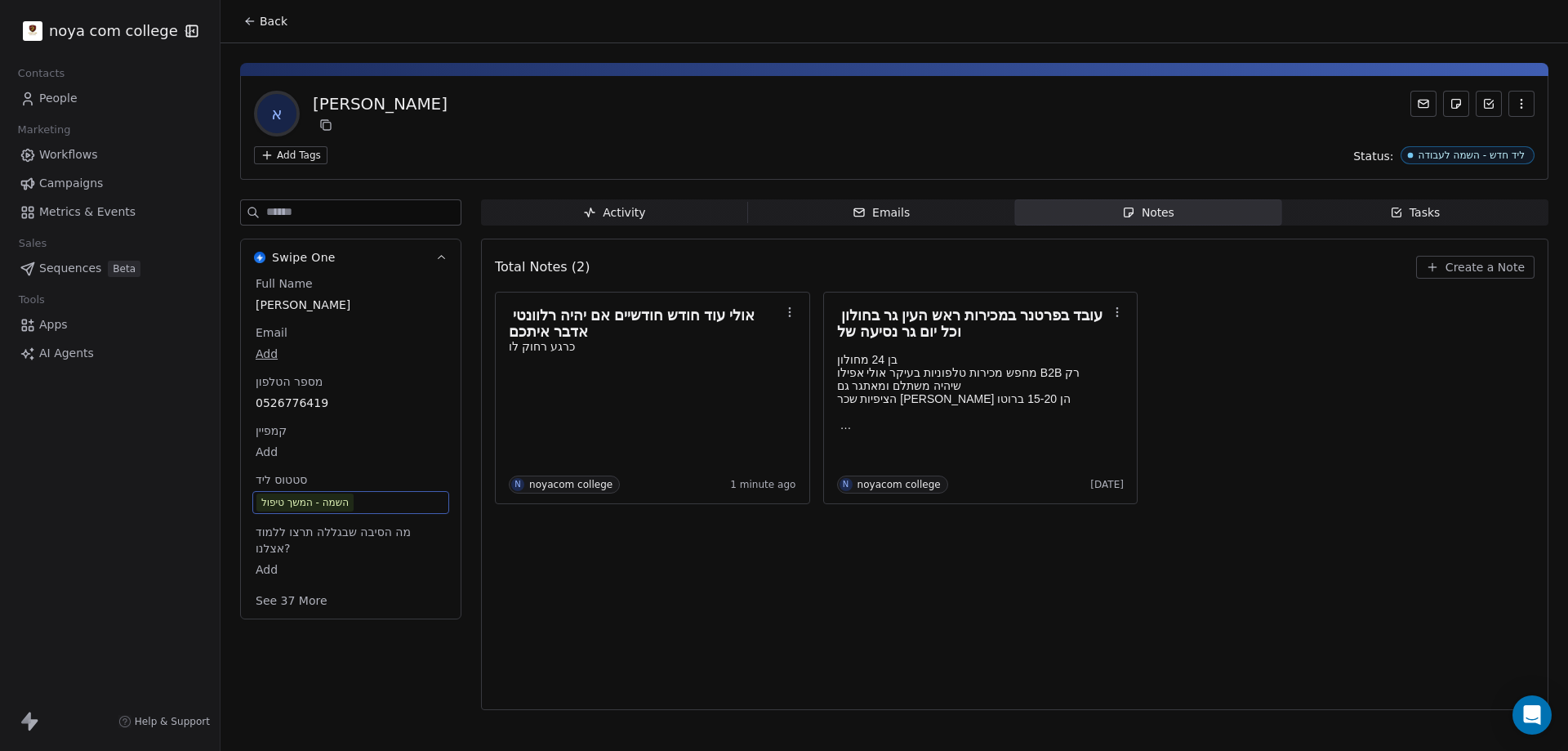
click at [627, 635] on div "Total Notes (2) Create a Note אולי עוד חודש חודשיים אם יהיה רלוונטי אדבר איתכם …" at bounding box center [1014, 474] width 1039 height 450
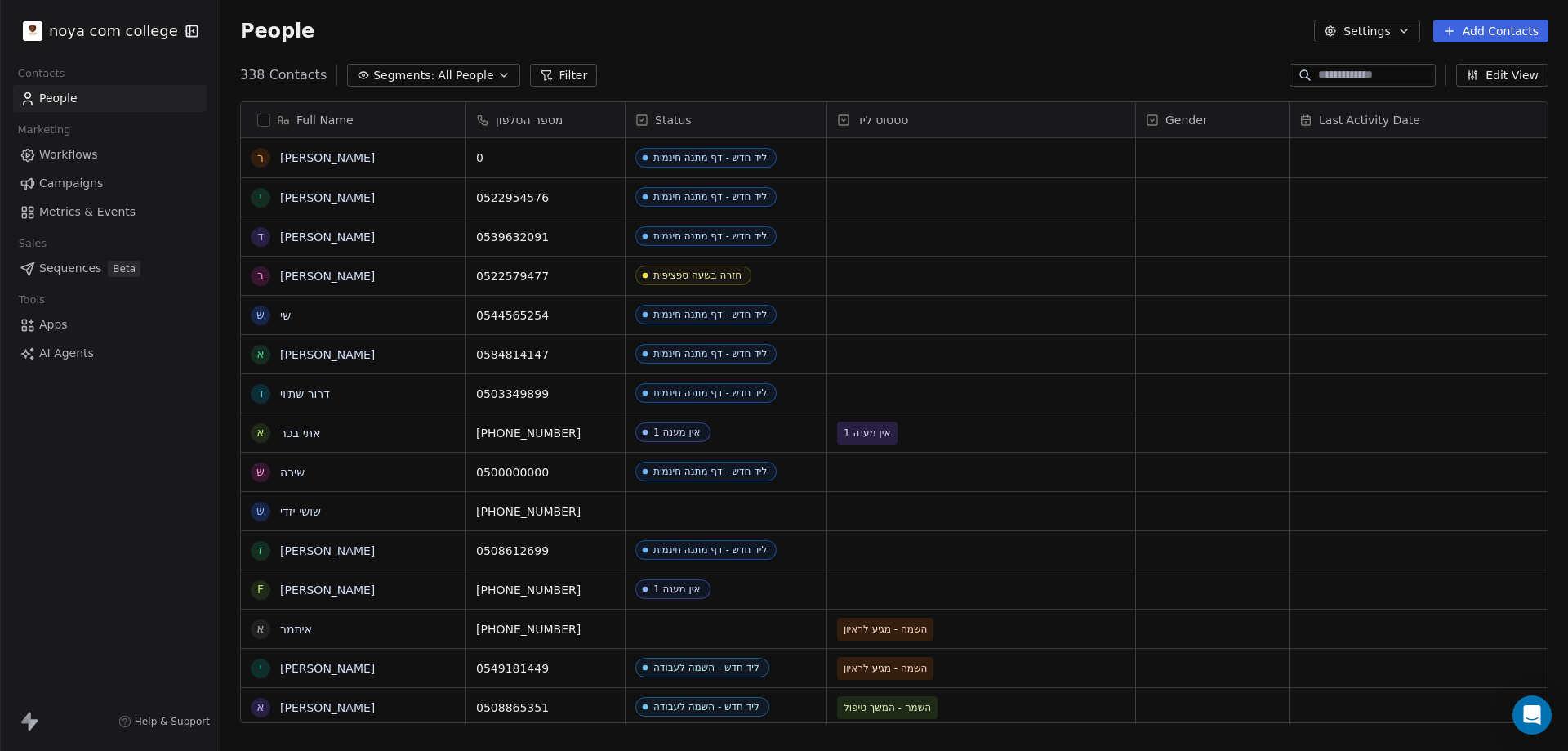
scroll to position [648, 1336]
